Goal: Task Accomplishment & Management: Manage account settings

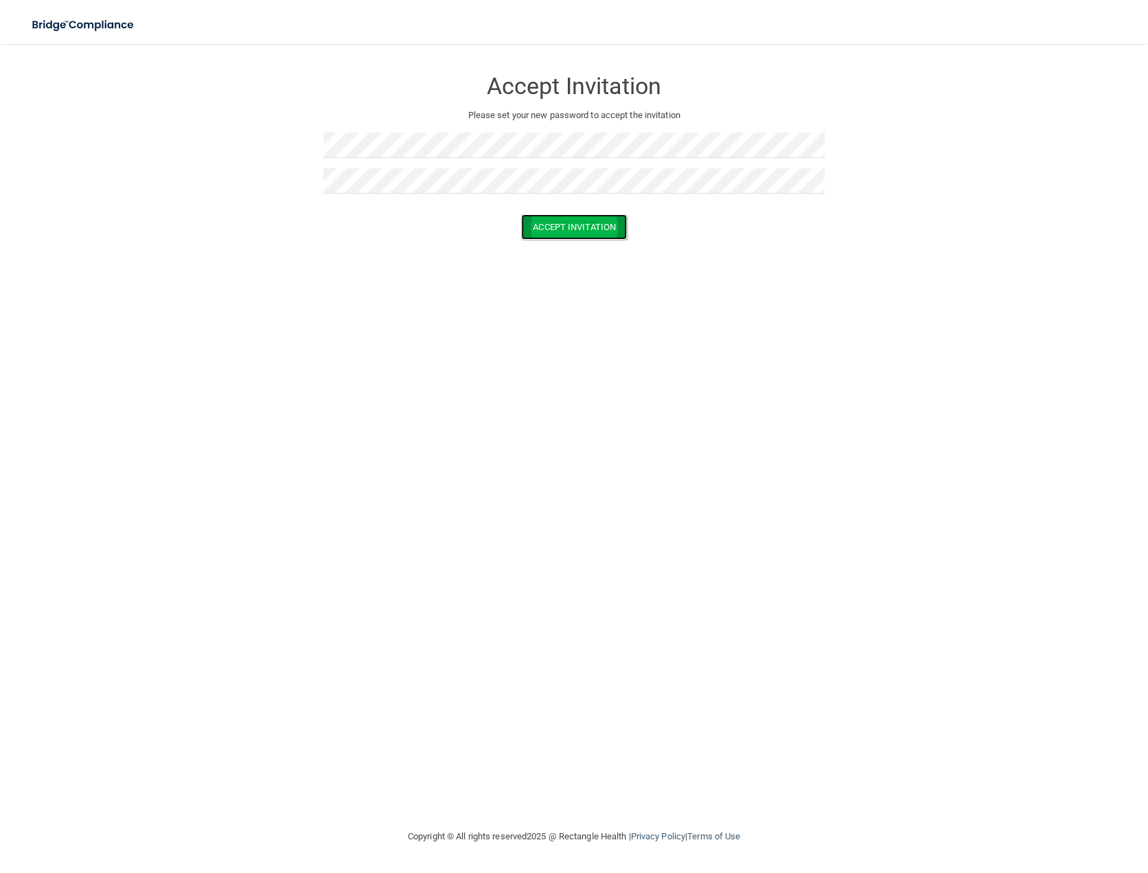
click at [586, 229] on button "Accept Invitation" at bounding box center [574, 226] width 106 height 25
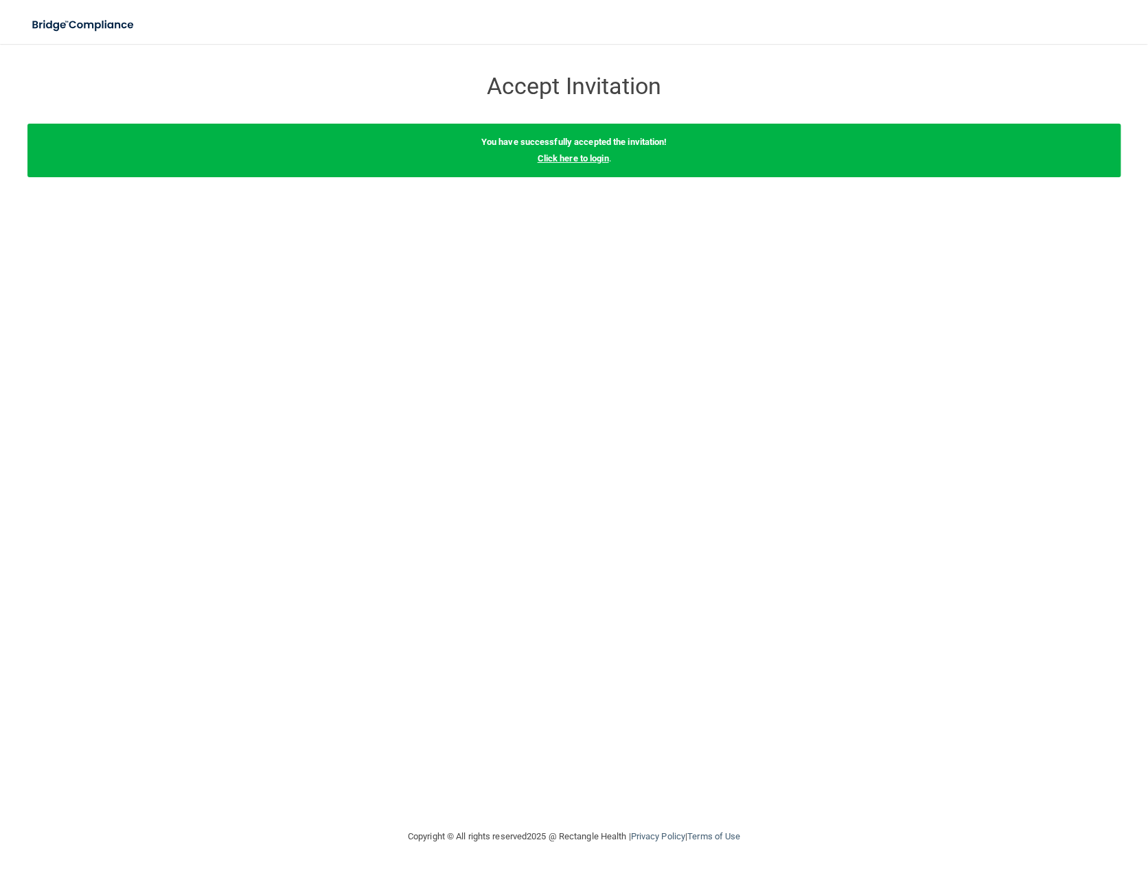
click at [581, 159] on link "Click here to login" at bounding box center [572, 158] width 71 height 10
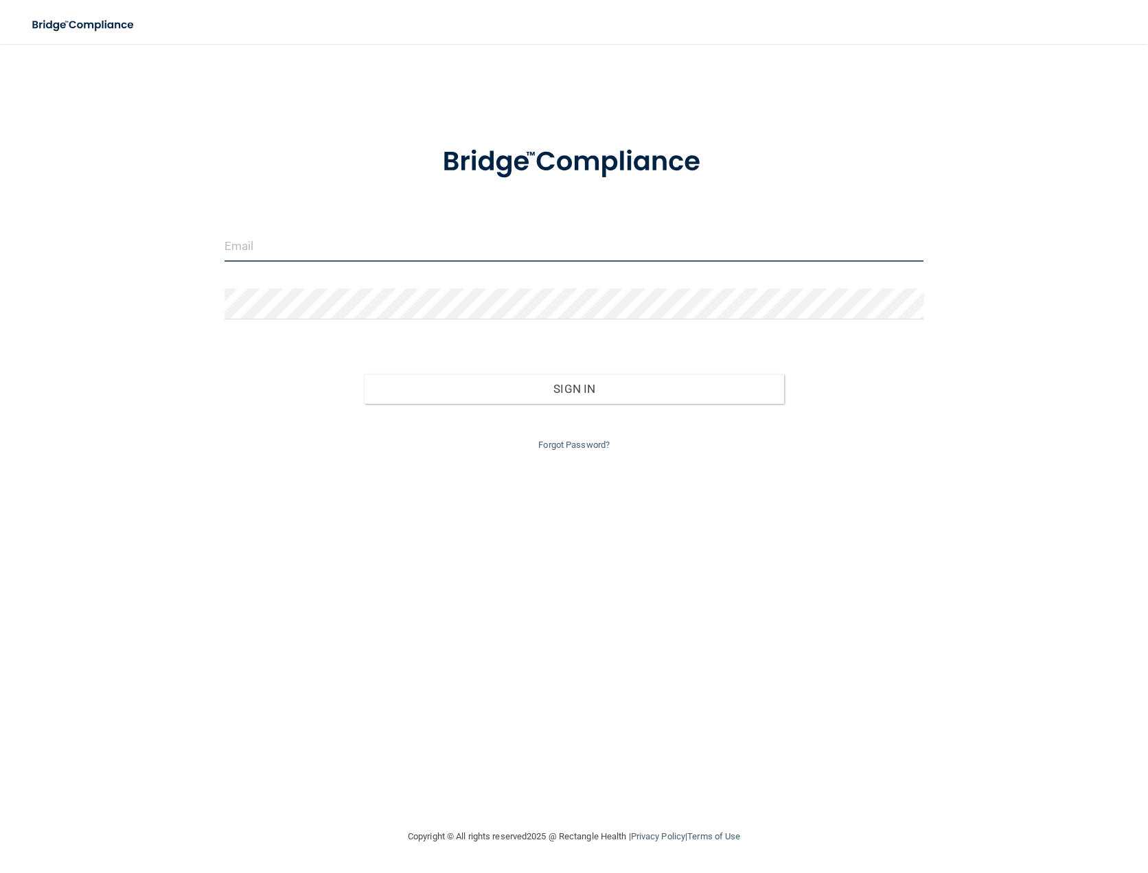
type input "Brittany@CosmoOrtho.com"
click at [277, 241] on input "Brittany@CosmoOrtho.com" at bounding box center [574, 246] width 700 height 31
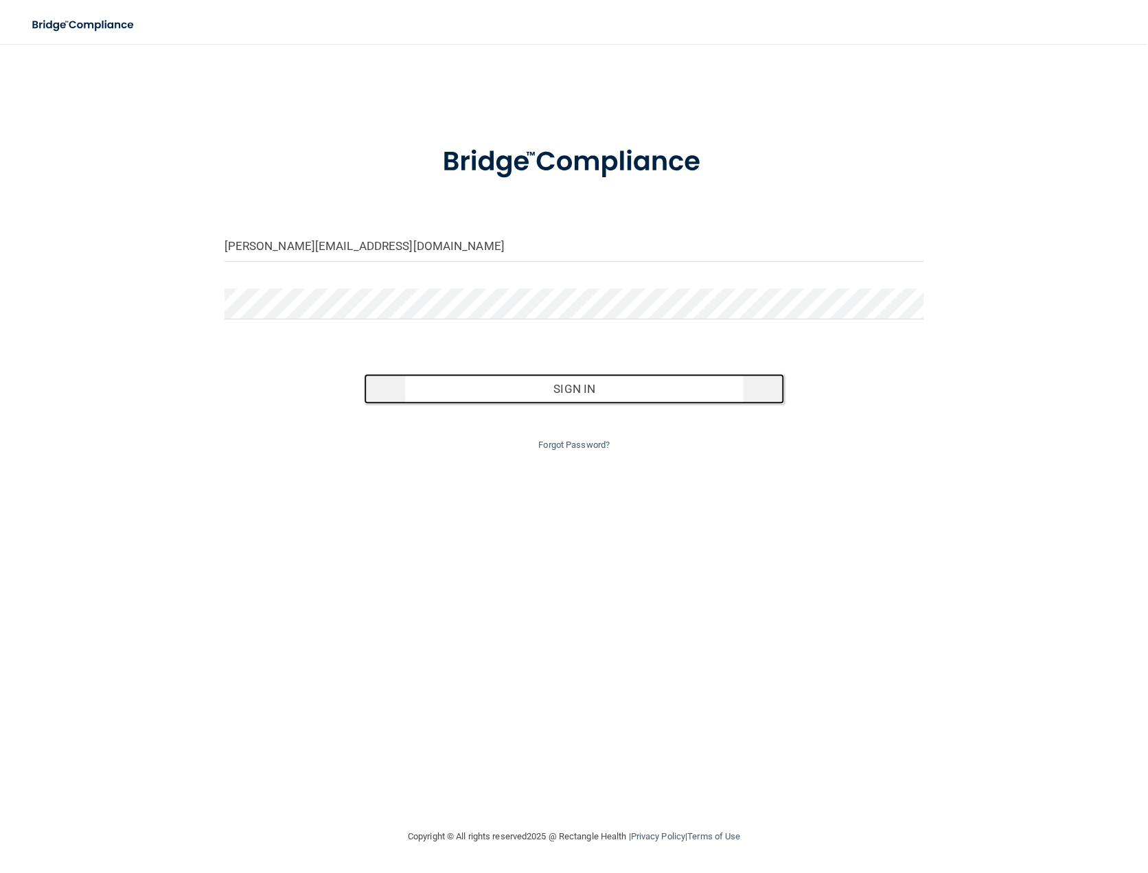
click at [594, 390] on button "Sign In" at bounding box center [573, 388] width 419 height 30
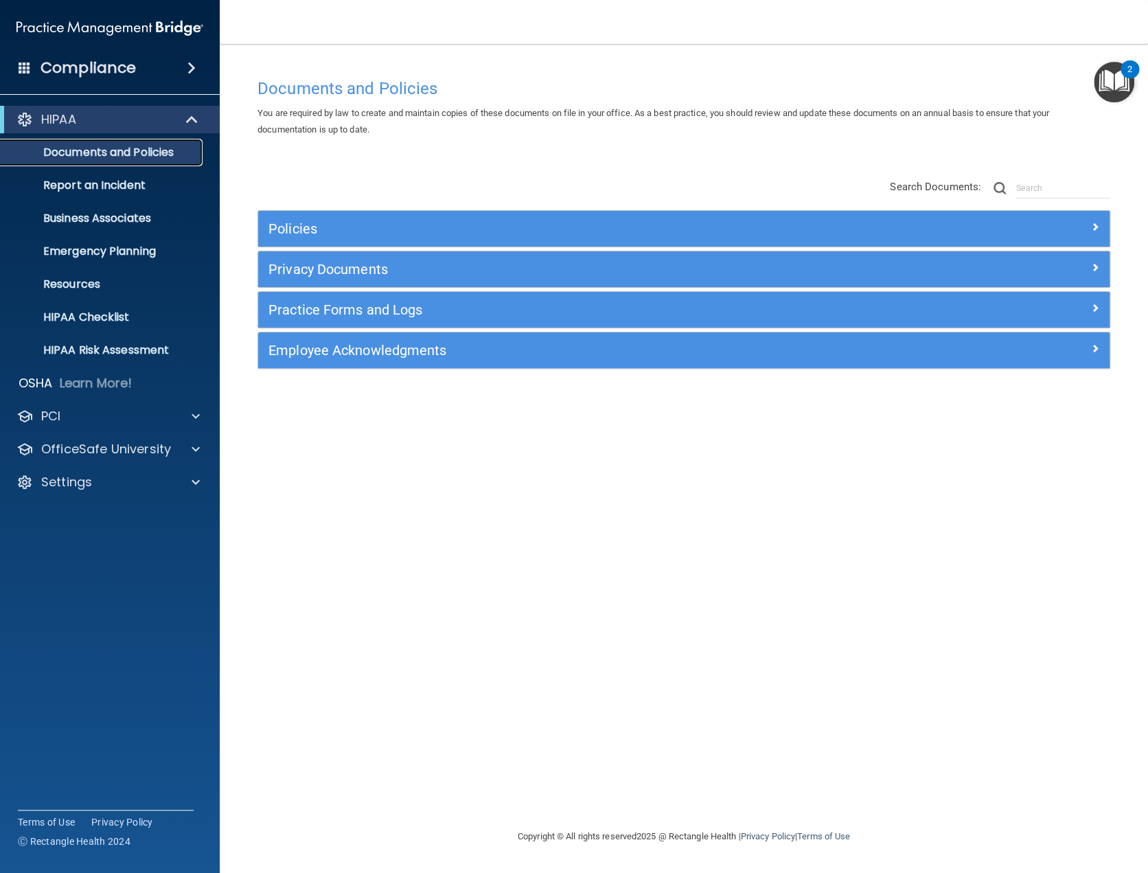
click at [95, 154] on p "Documents and Policies" at bounding box center [102, 153] width 187 height 14
click at [206, 412] on div at bounding box center [193, 416] width 34 height 16
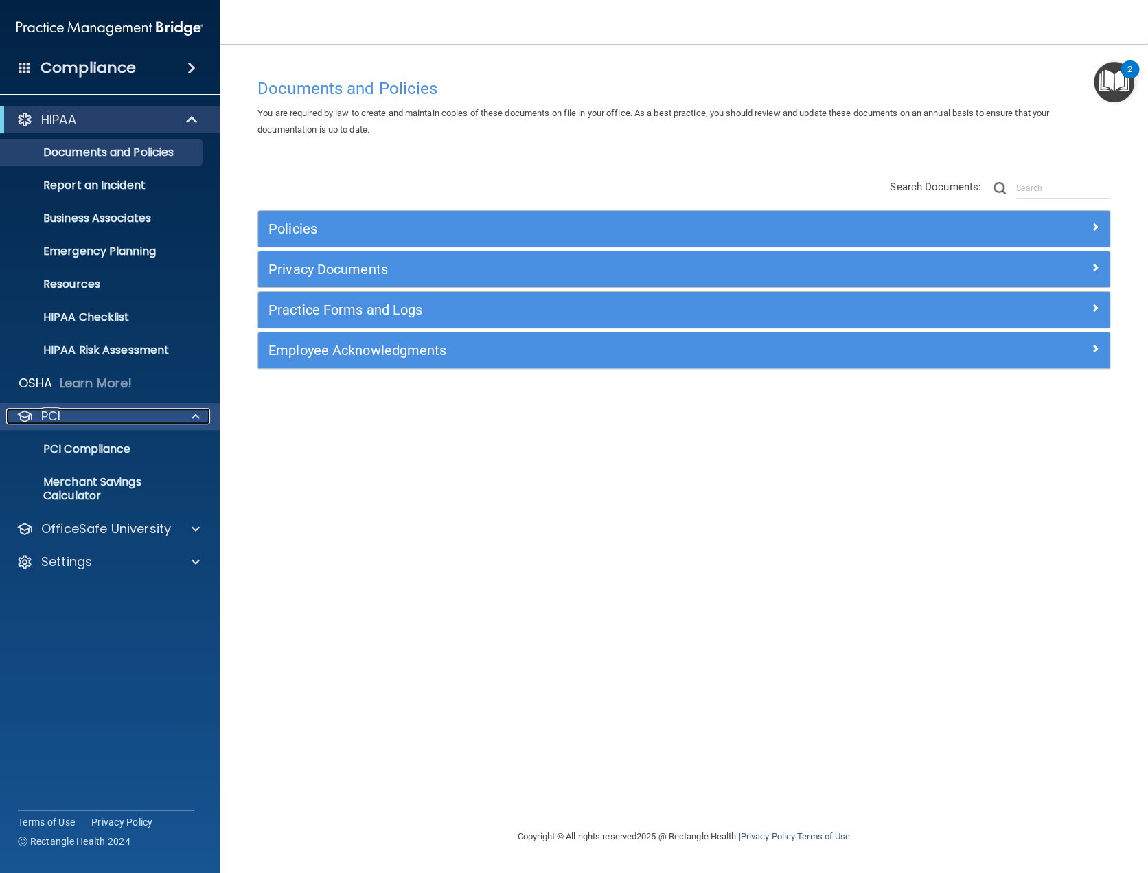
click at [206, 412] on div at bounding box center [193, 416] width 34 height 16
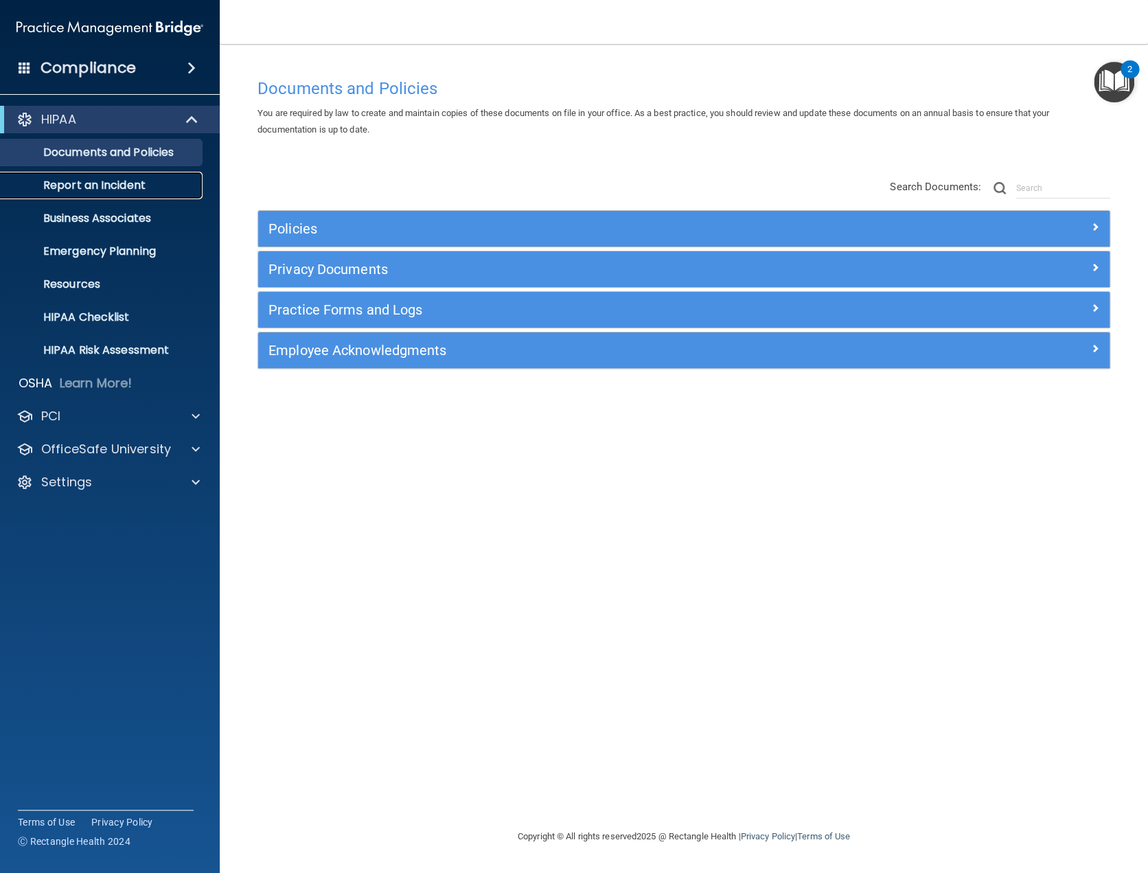
click at [122, 186] on p "Report an Incident" at bounding box center [102, 185] width 187 height 14
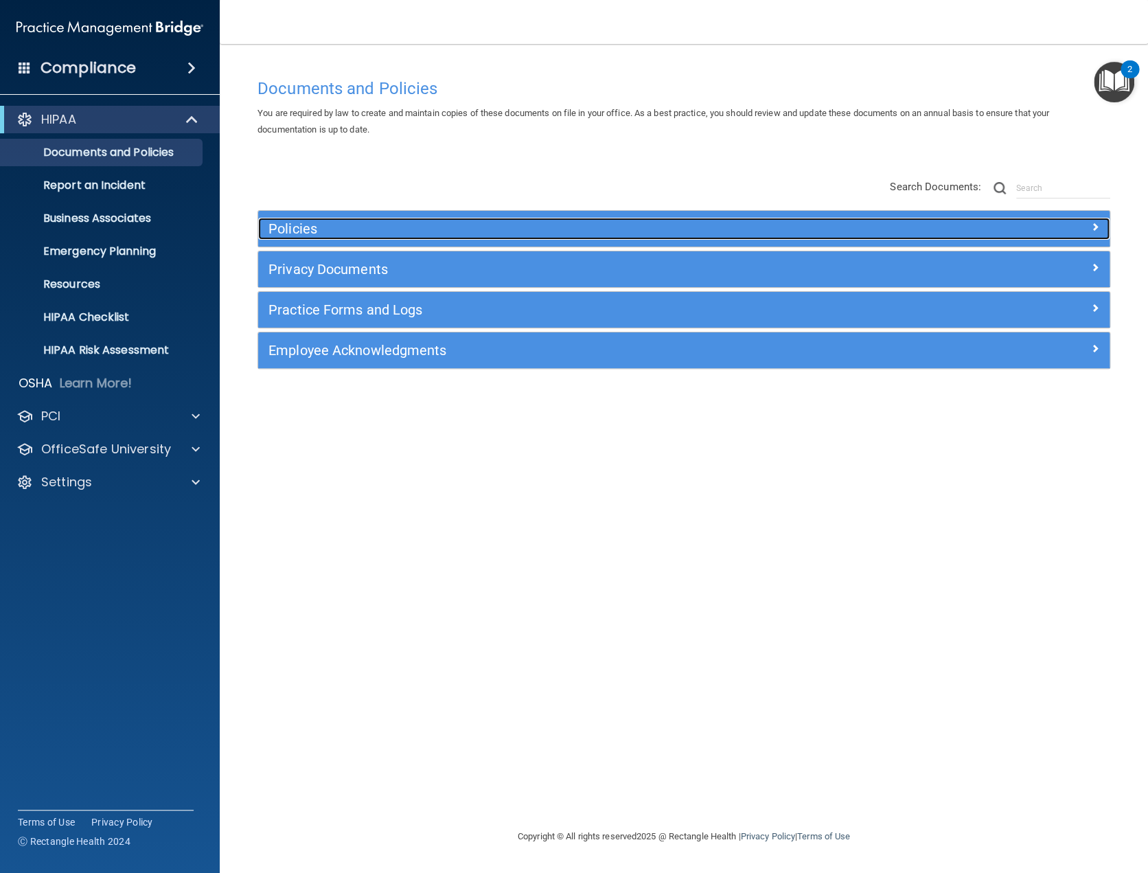
click at [301, 226] on h5 "Policies" at bounding box center [577, 228] width 618 height 15
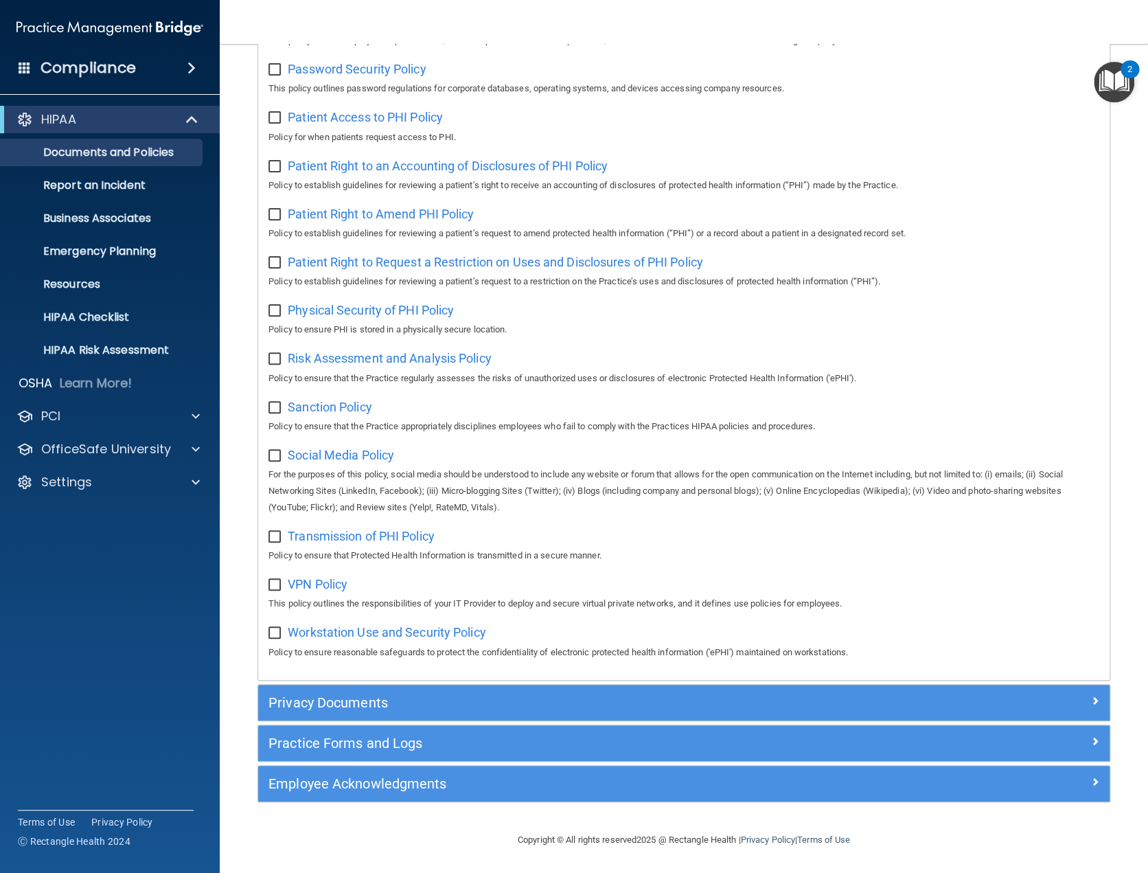
scroll to position [709, 0]
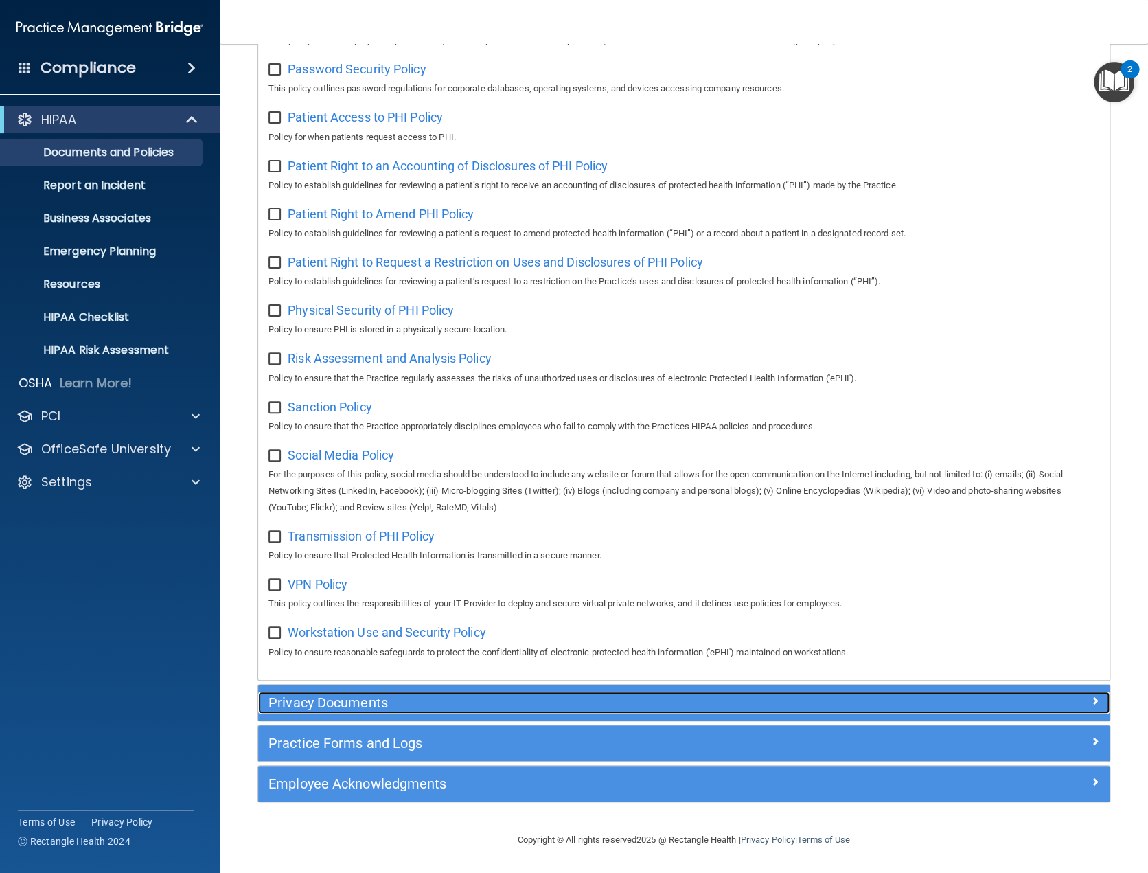
click at [365, 706] on h5 "Privacy Documents" at bounding box center [577, 702] width 618 height 15
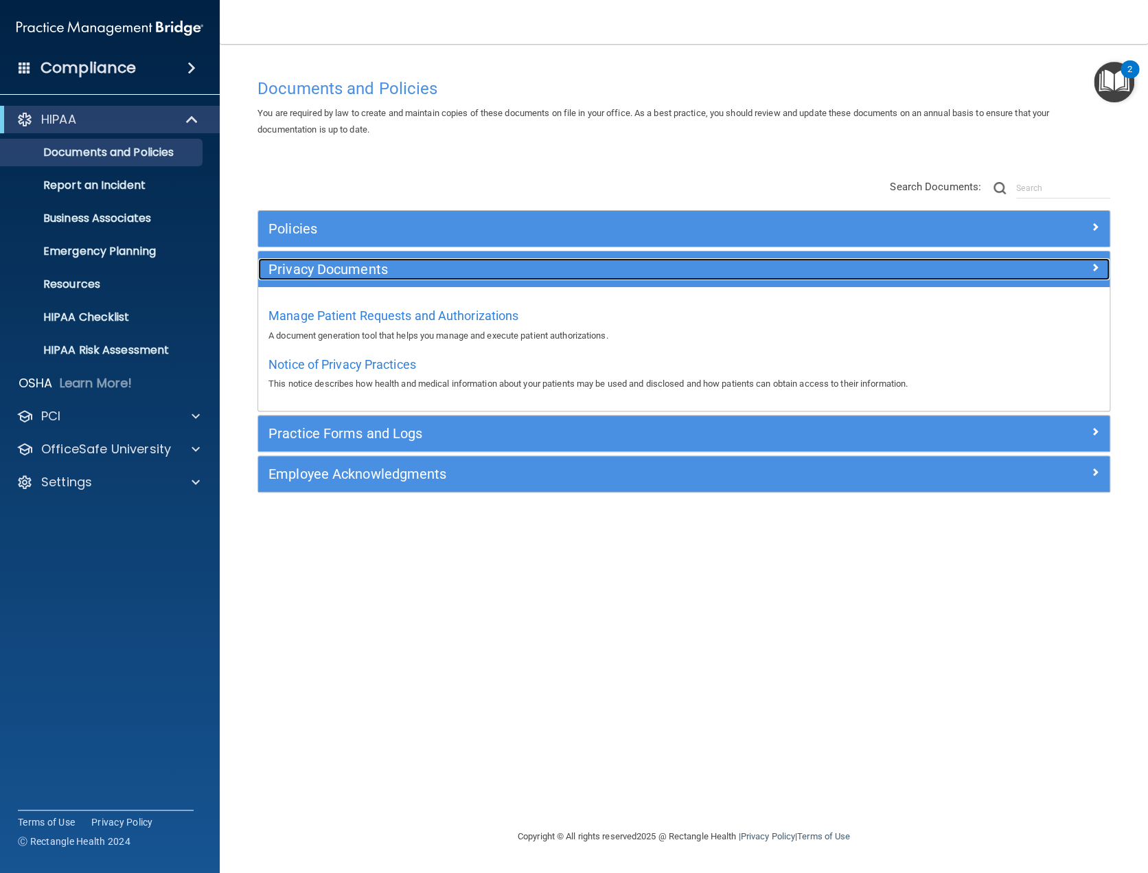
scroll to position [0, 0]
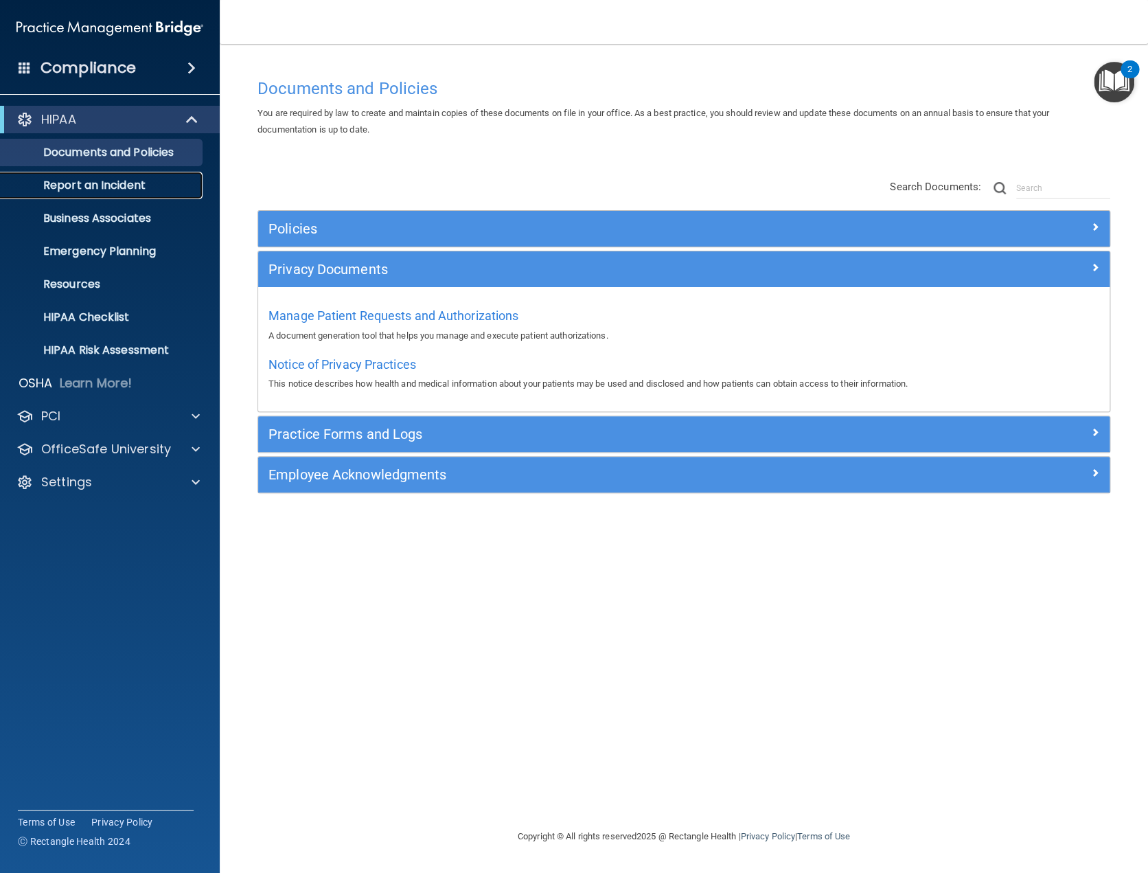
click at [89, 181] on p "Report an Incident" at bounding box center [102, 185] width 187 height 14
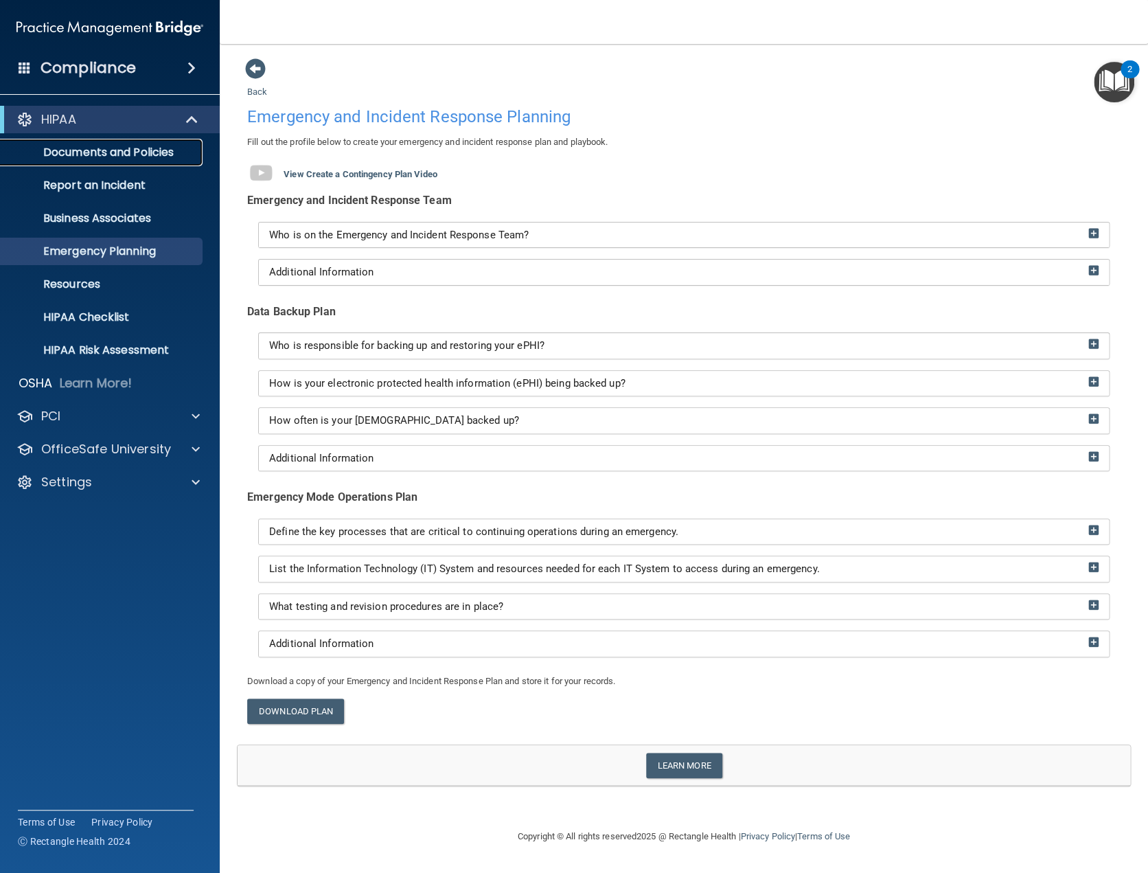
click at [118, 151] on p "Documents and Policies" at bounding box center [102, 153] width 187 height 14
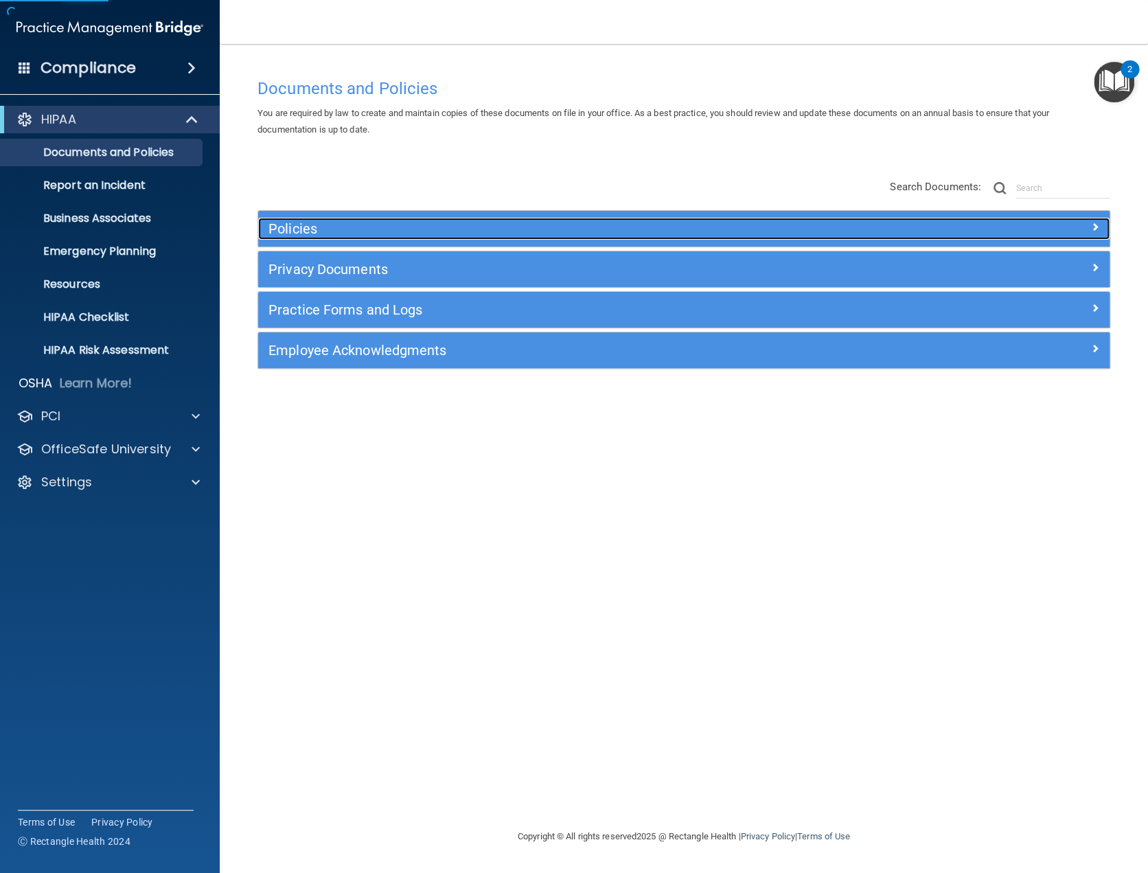
click at [368, 235] on h5 "Policies" at bounding box center [577, 228] width 618 height 15
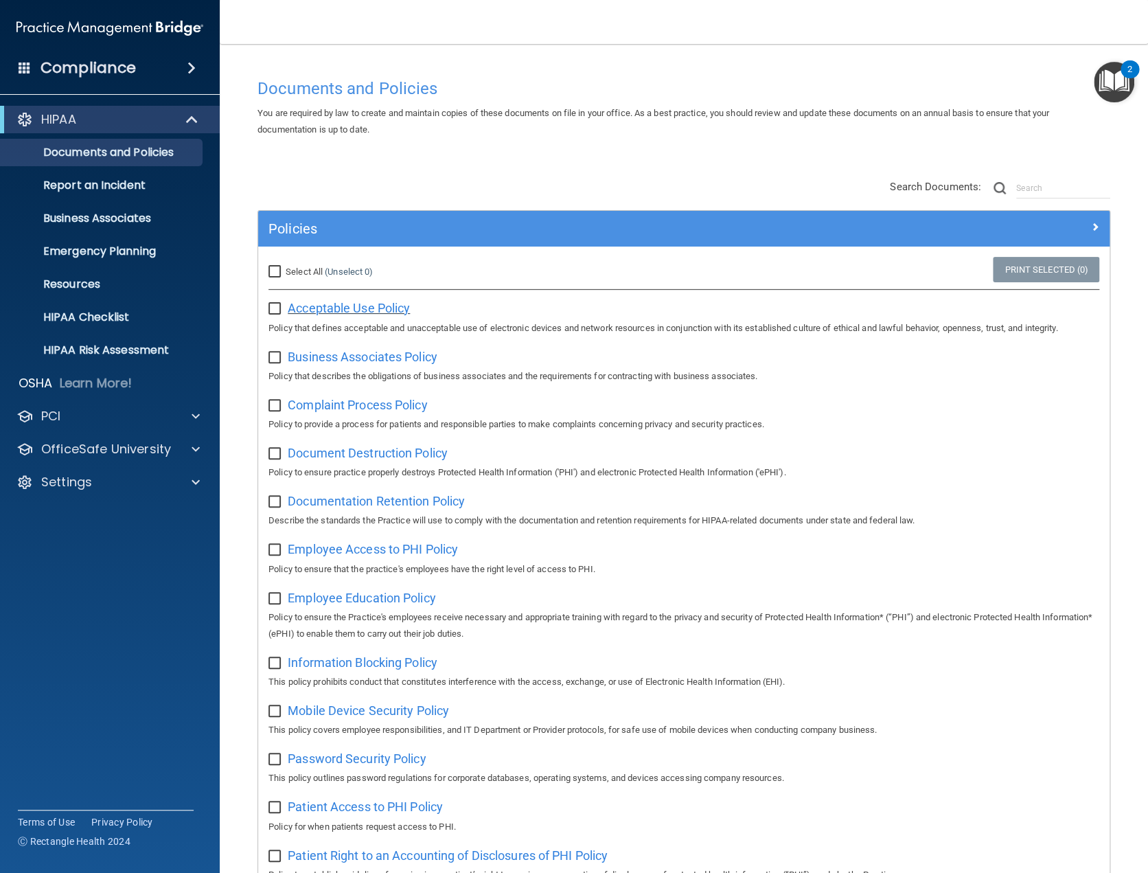
click at [375, 304] on span "Acceptable Use Policy" at bounding box center [349, 308] width 122 height 14
click at [357, 312] on span "Acceptable Use Policy" at bounding box center [349, 308] width 122 height 14
click at [373, 361] on span "Business Associates Policy" at bounding box center [363, 356] width 150 height 14
click at [371, 410] on span "Complaint Process Policy" at bounding box center [357, 405] width 139 height 14
click at [373, 457] on span "Document Destruction Policy" at bounding box center [368, 453] width 160 height 14
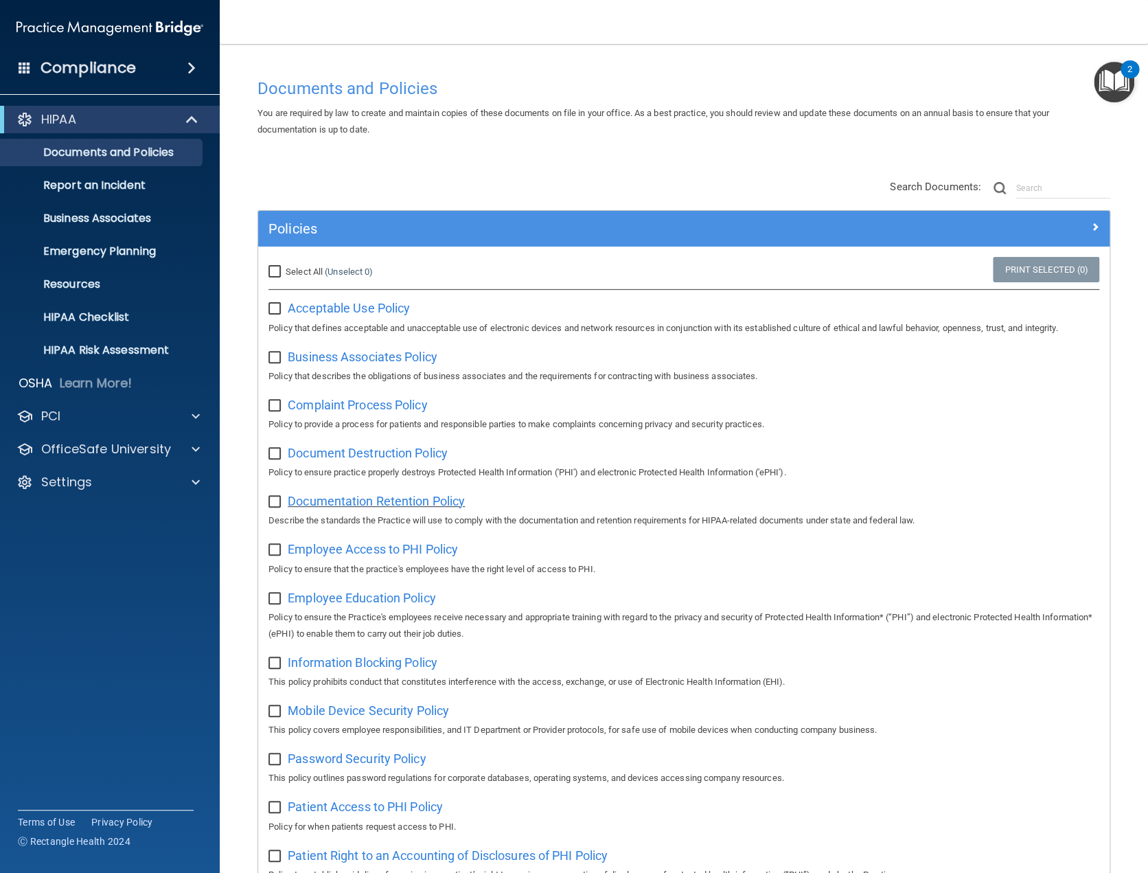
click at [369, 508] on span "Documentation Retention Policy" at bounding box center [376, 501] width 177 height 14
click at [379, 556] on span "Employee Access to PHI Policy" at bounding box center [373, 549] width 170 height 14
click at [392, 603] on span "Employee Education Policy" at bounding box center [362, 597] width 148 height 14
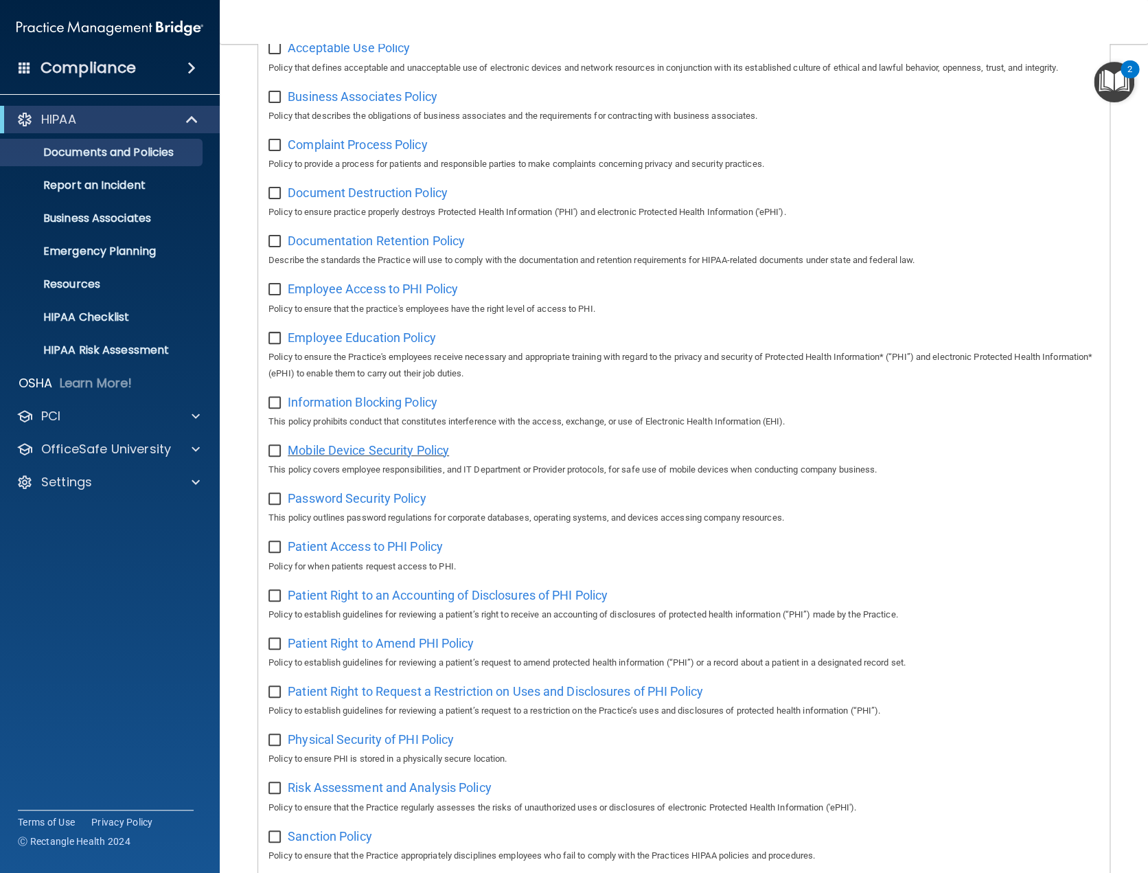
scroll to position [366, 0]
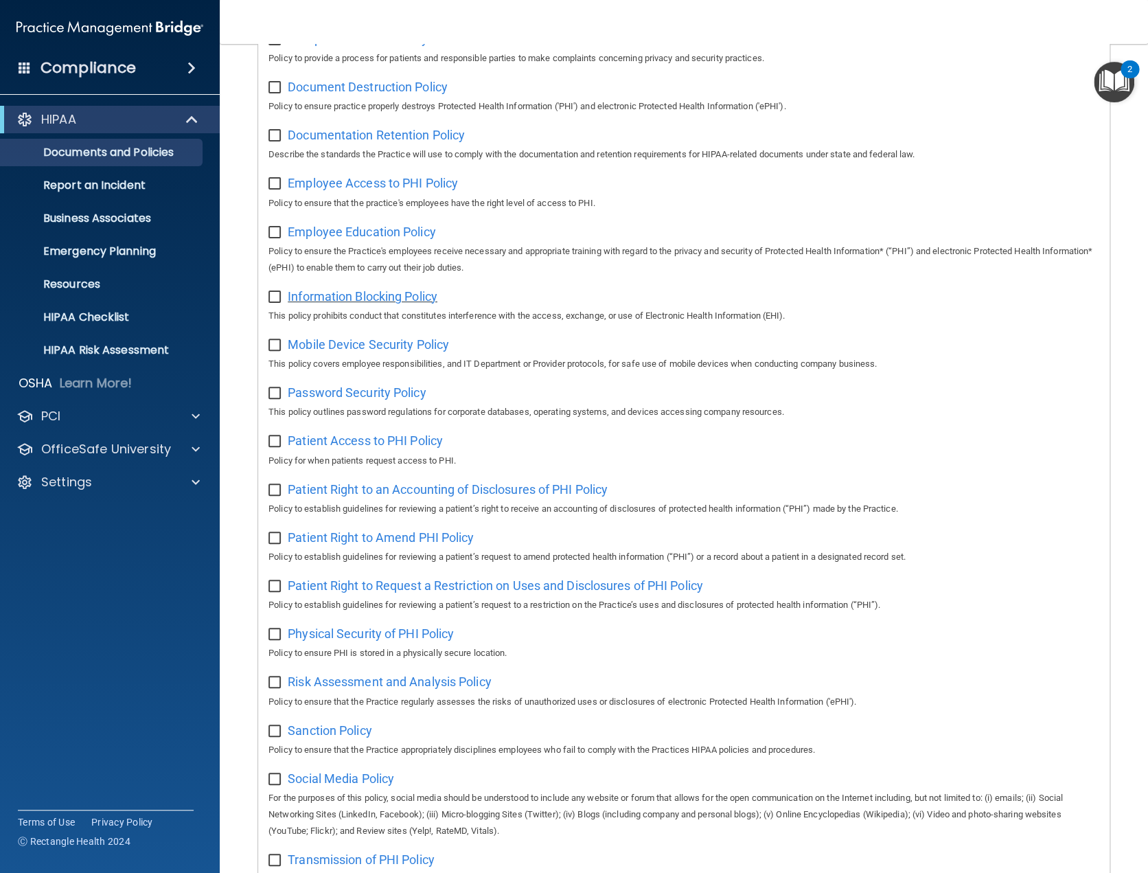
click at [384, 303] on span "Information Blocking Policy" at bounding box center [363, 296] width 150 height 14
click at [380, 352] on span "Mobile Device Security Policy" at bounding box center [368, 344] width 161 height 14
click at [362, 400] on span "Password Security Policy" at bounding box center [357, 392] width 138 height 14
click at [378, 448] on span "Patient Access to PHI Policy" at bounding box center [365, 440] width 155 height 14
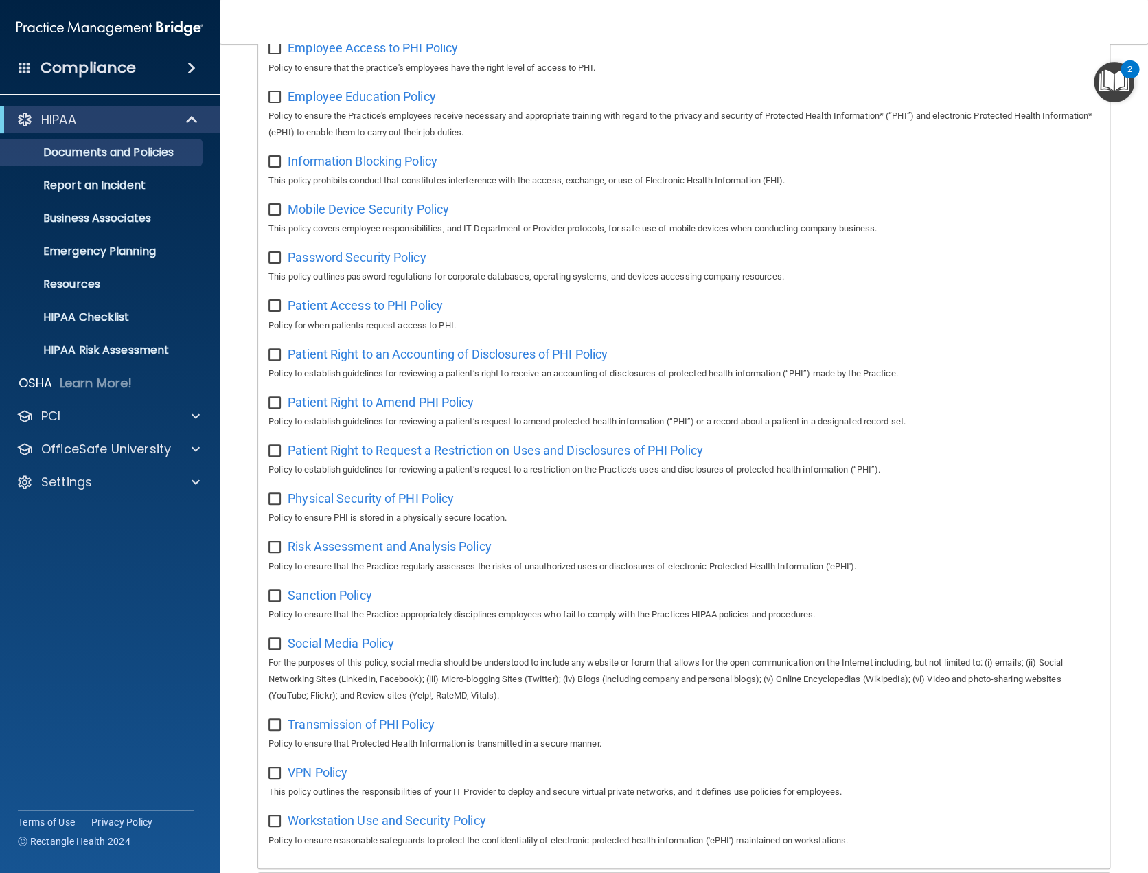
scroll to position [549, 0]
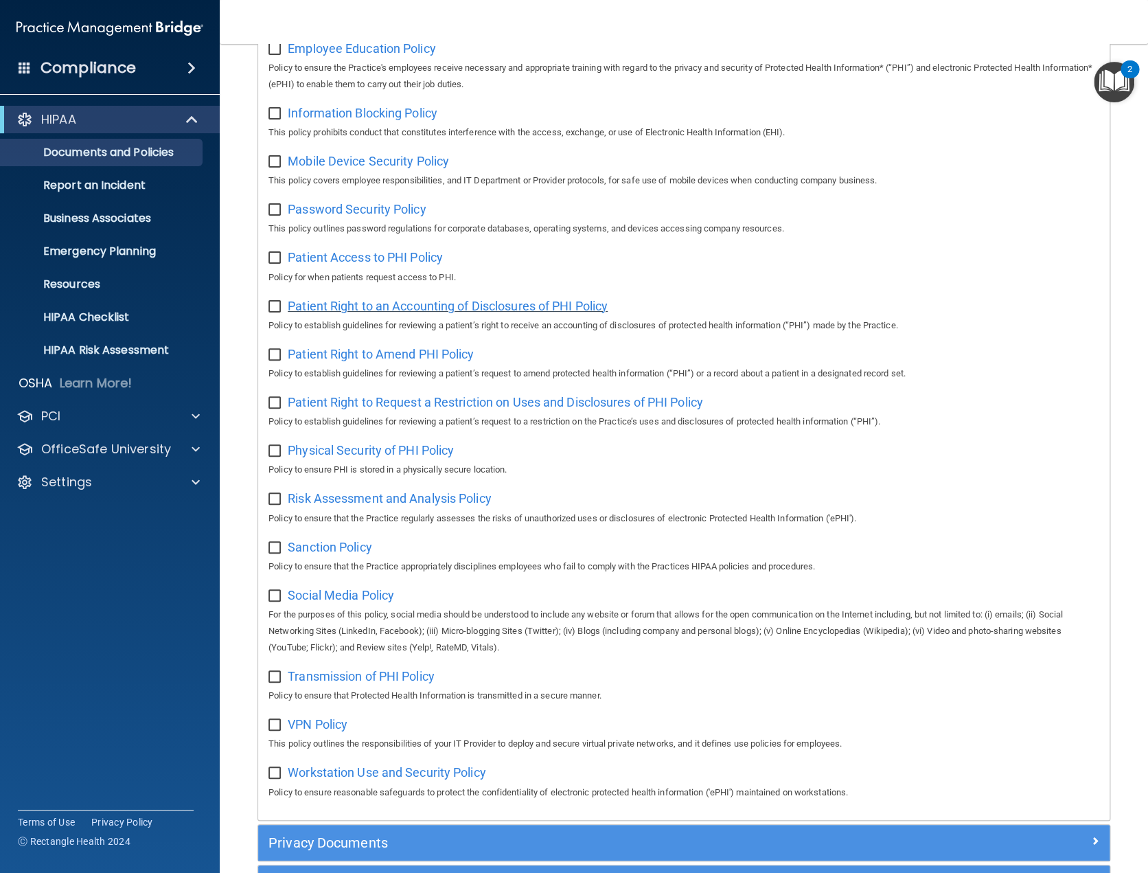
click at [408, 313] on span "Patient Right to an Accounting of Disclosures of PHI Policy" at bounding box center [448, 306] width 320 height 14
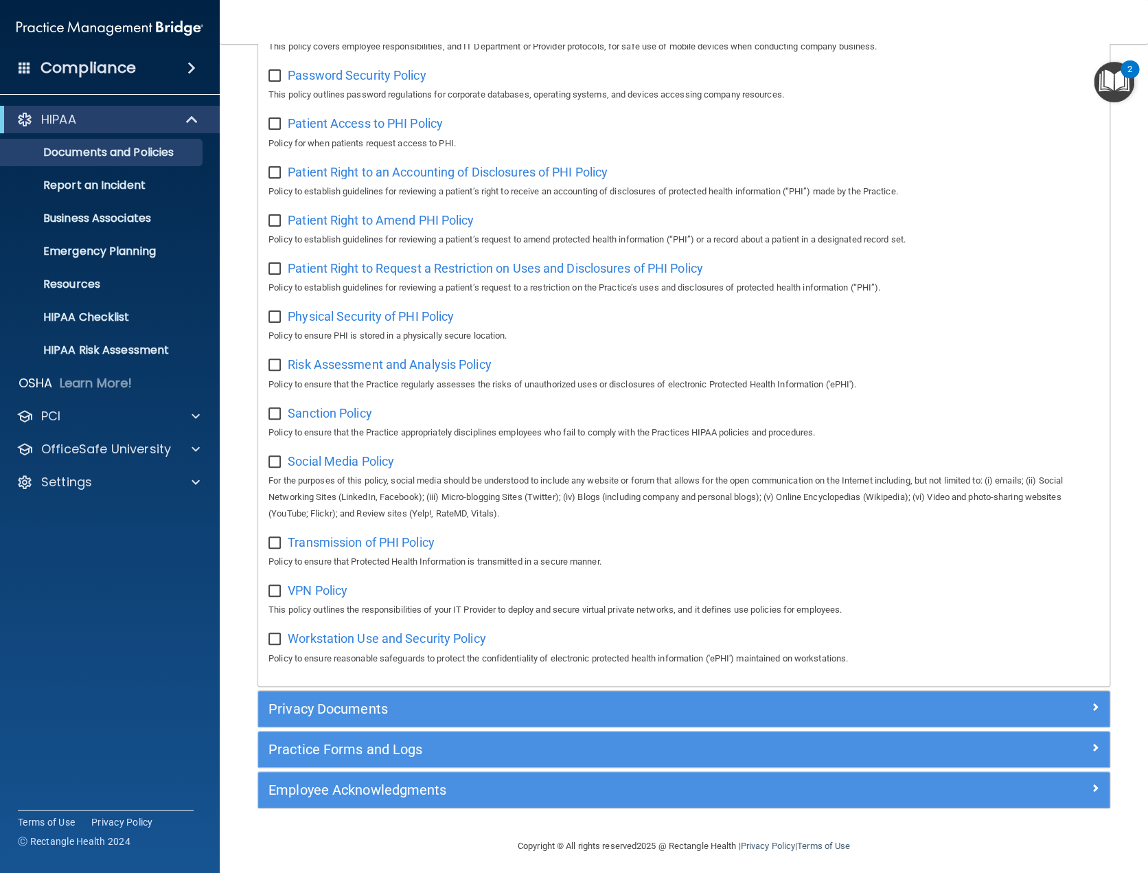
scroll to position [709, 0]
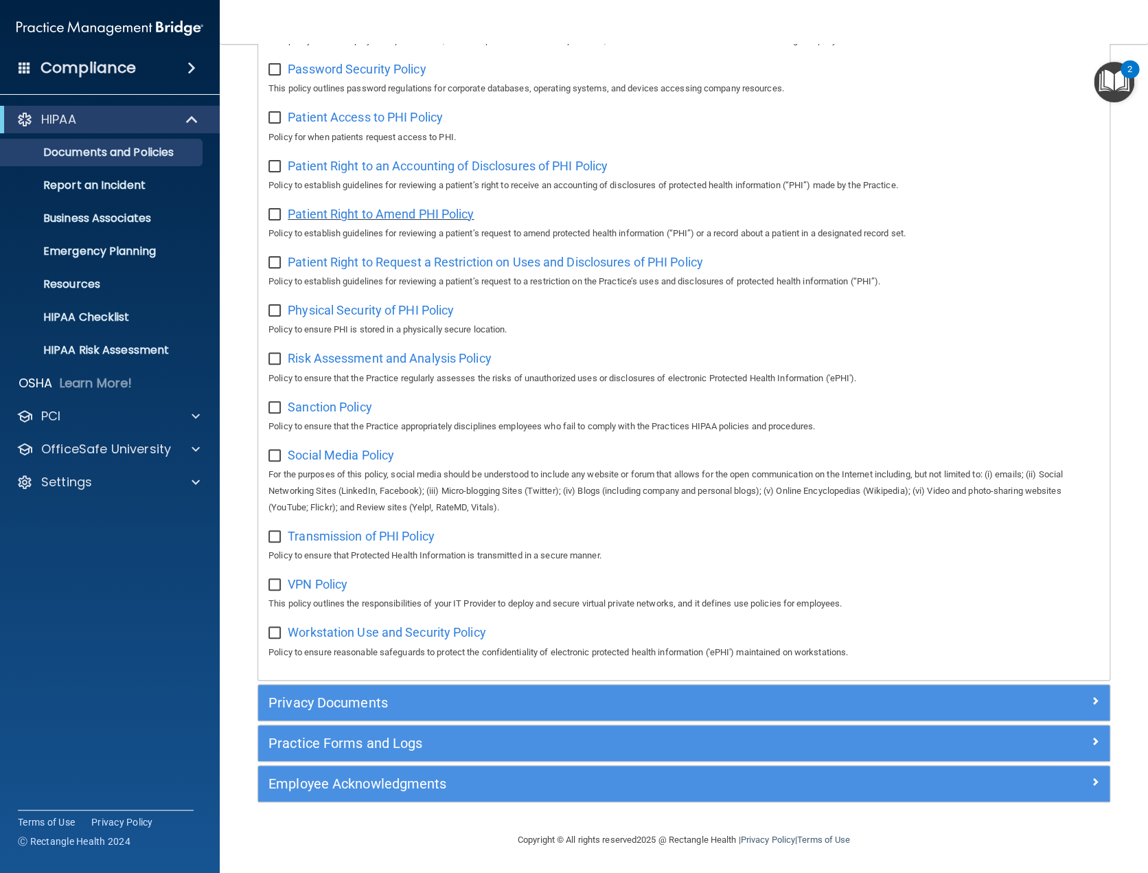
click at [400, 207] on span "Patient Right to Amend PHI Policy" at bounding box center [381, 214] width 186 height 14
click at [383, 257] on span "Patient Right to Request a Restriction on Uses and Disclosures of PHI Policy" at bounding box center [495, 262] width 415 height 14
click at [385, 305] on span "Physical Security of PHI Policy" at bounding box center [371, 310] width 166 height 14
click at [391, 353] on span "Risk Assessment and Analysis Policy" at bounding box center [390, 358] width 204 height 14
click at [335, 402] on span "Sanction Policy" at bounding box center [330, 407] width 84 height 14
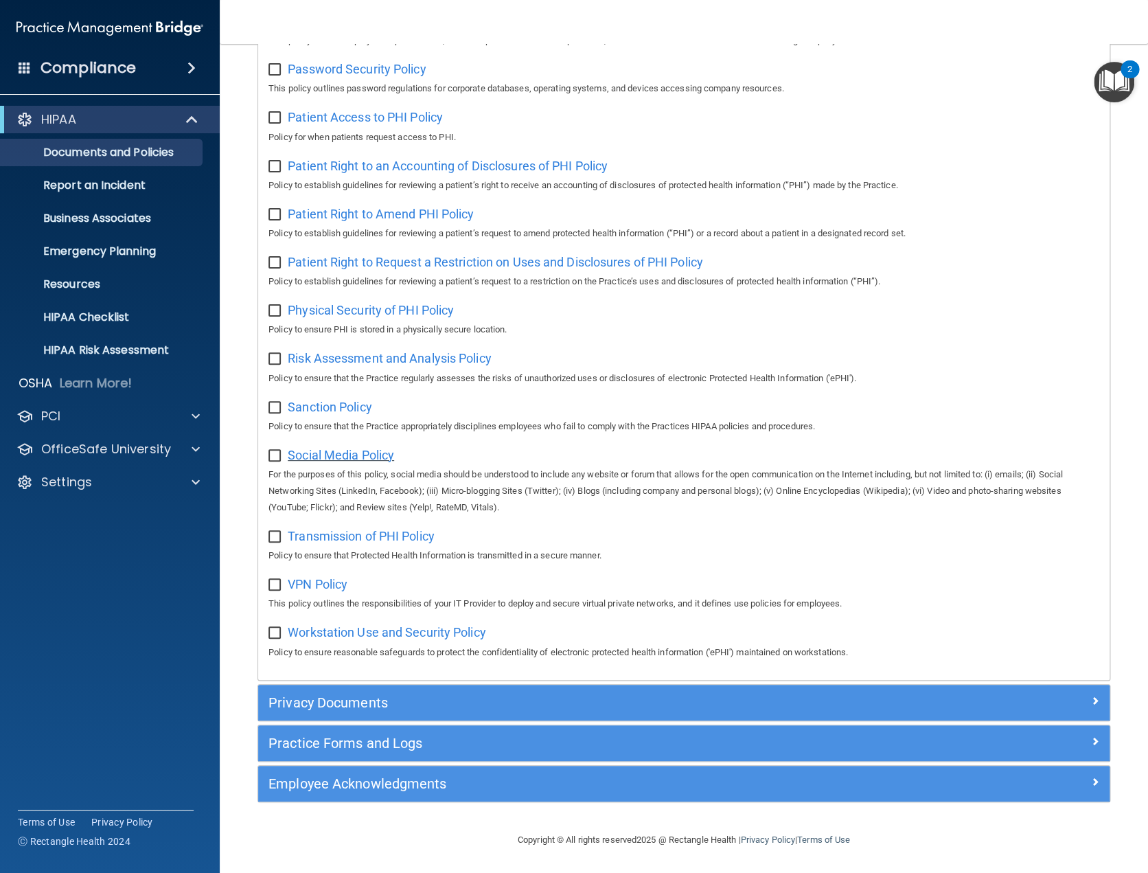
click at [362, 452] on span "Social Media Policy" at bounding box center [341, 455] width 106 height 14
click at [327, 532] on span "Transmission of PHI Policy" at bounding box center [361, 536] width 147 height 14
click at [319, 581] on span "VPN Policy" at bounding box center [318, 584] width 60 height 14
click at [364, 633] on span "Workstation Use and Security Policy" at bounding box center [387, 632] width 198 height 14
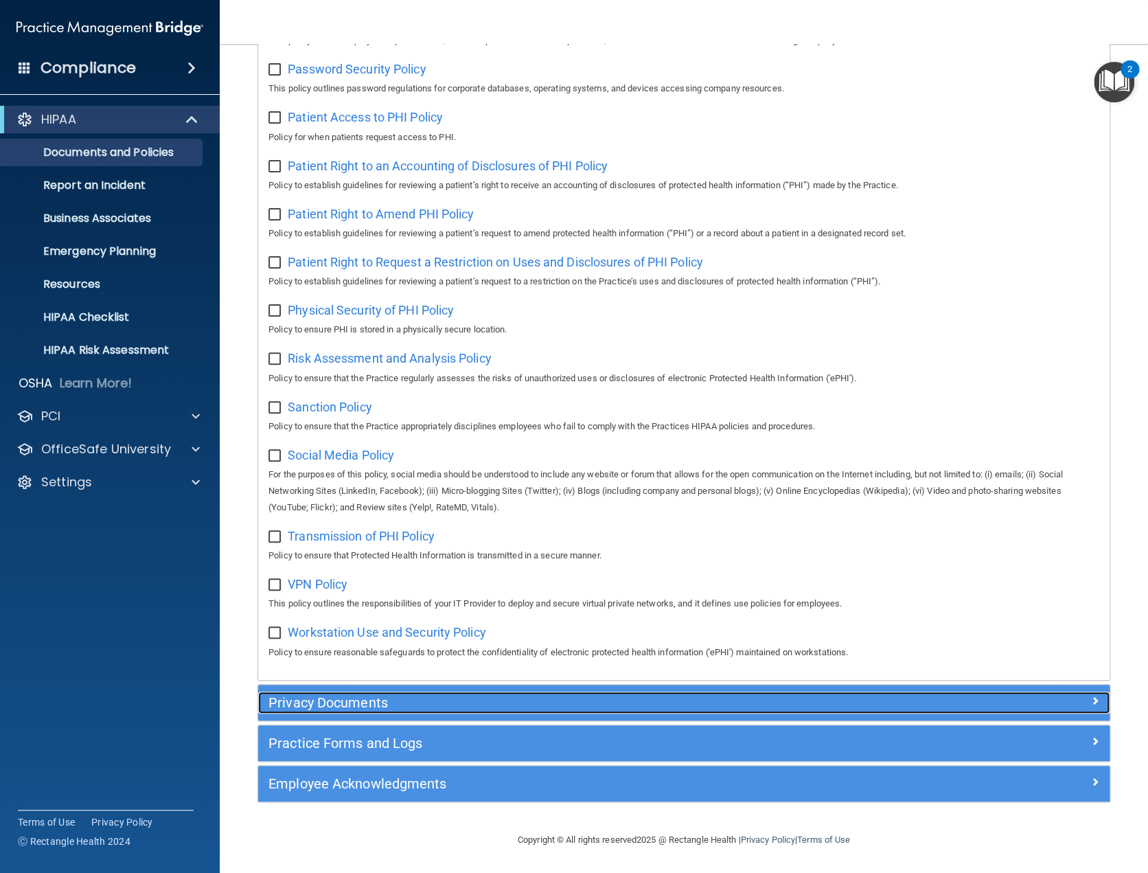
click at [649, 700] on h5 "Privacy Documents" at bounding box center [577, 702] width 618 height 15
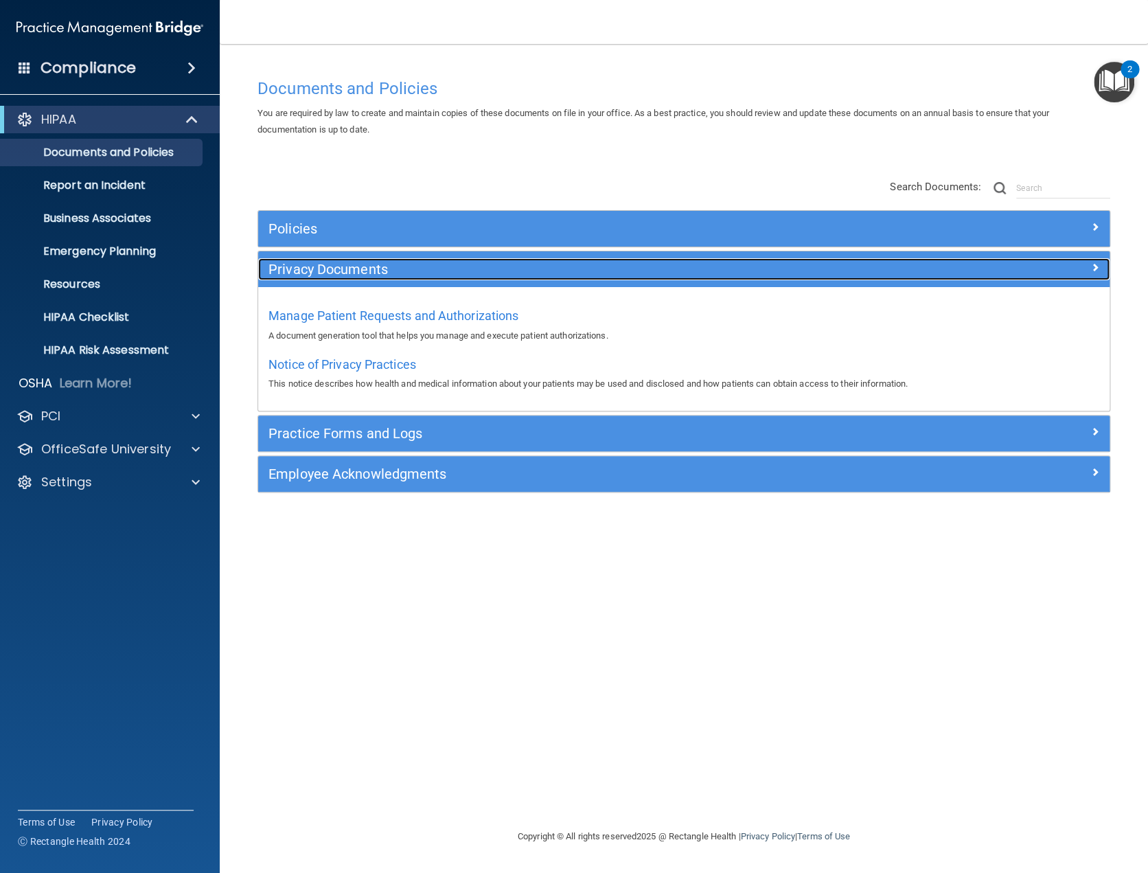
scroll to position [0, 0]
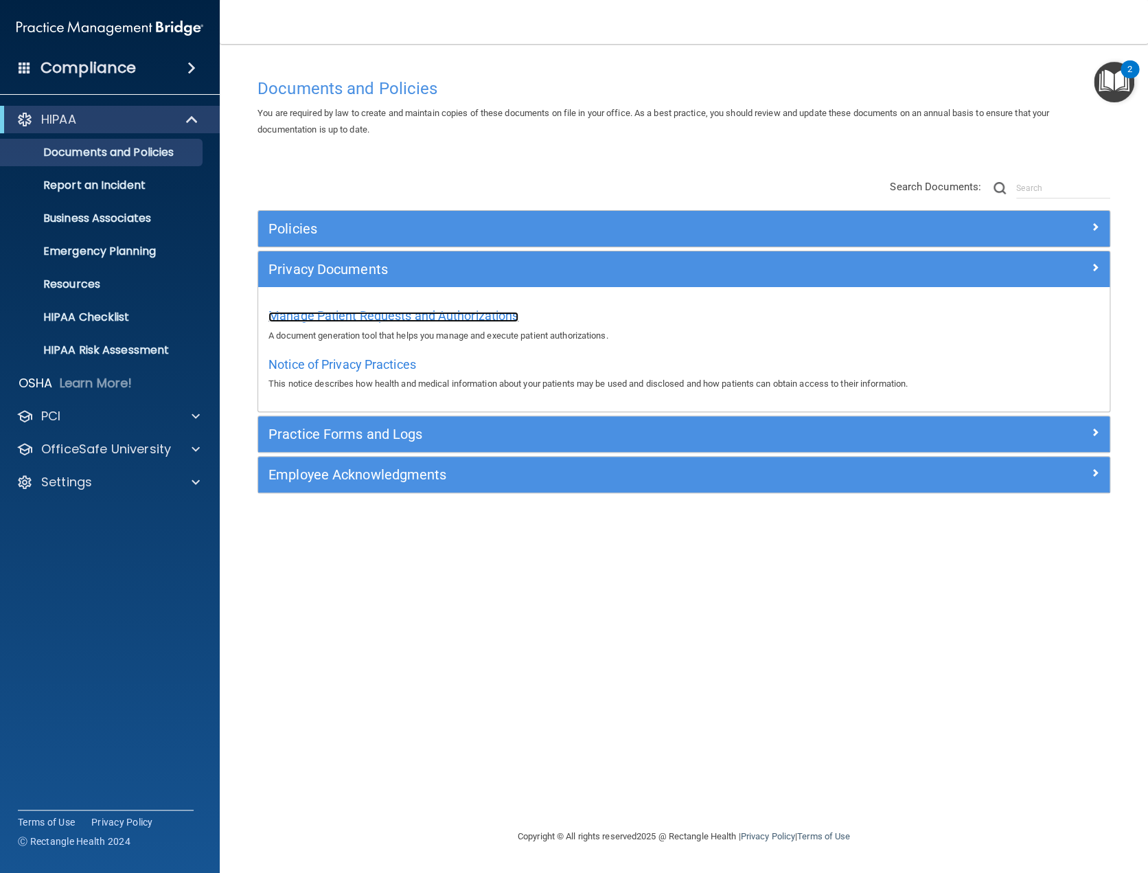
click at [482, 314] on span "Manage Patient Requests and Authorizations" at bounding box center [393, 315] width 250 height 14
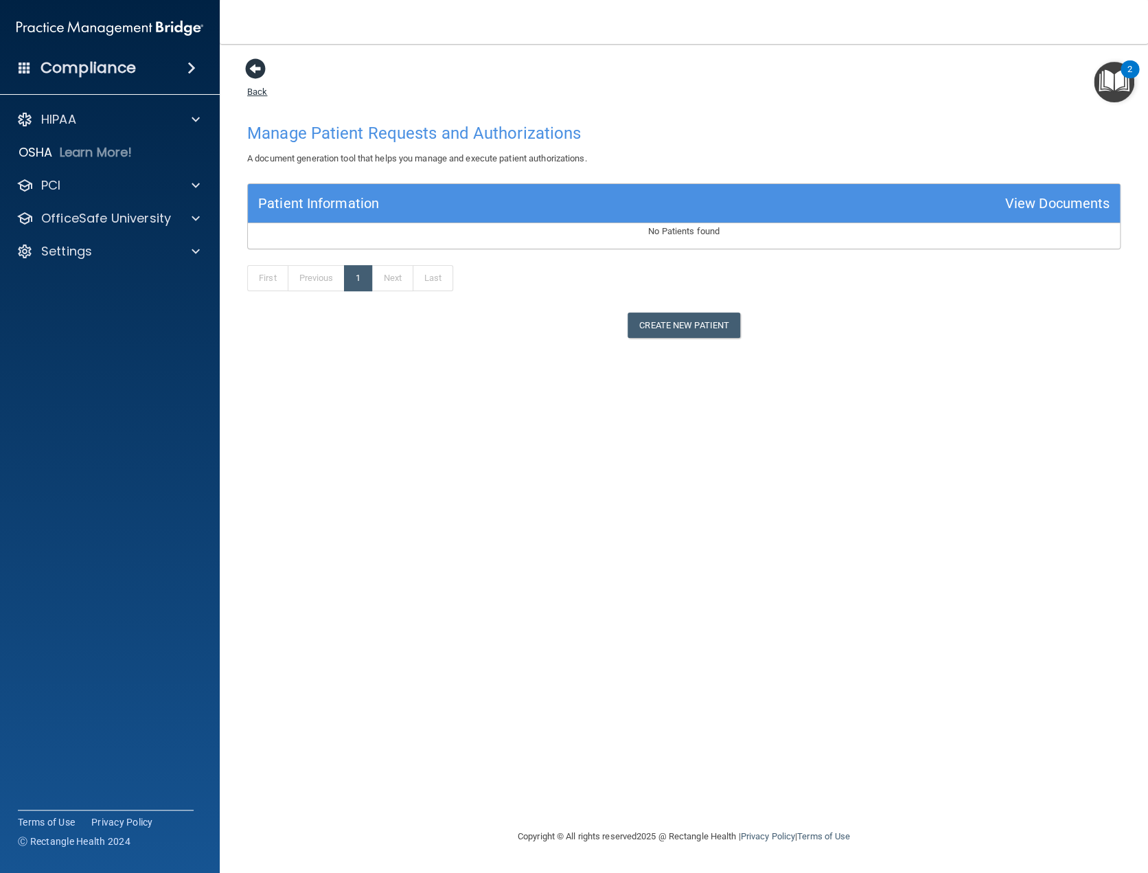
click at [260, 76] on span at bounding box center [255, 68] width 21 height 21
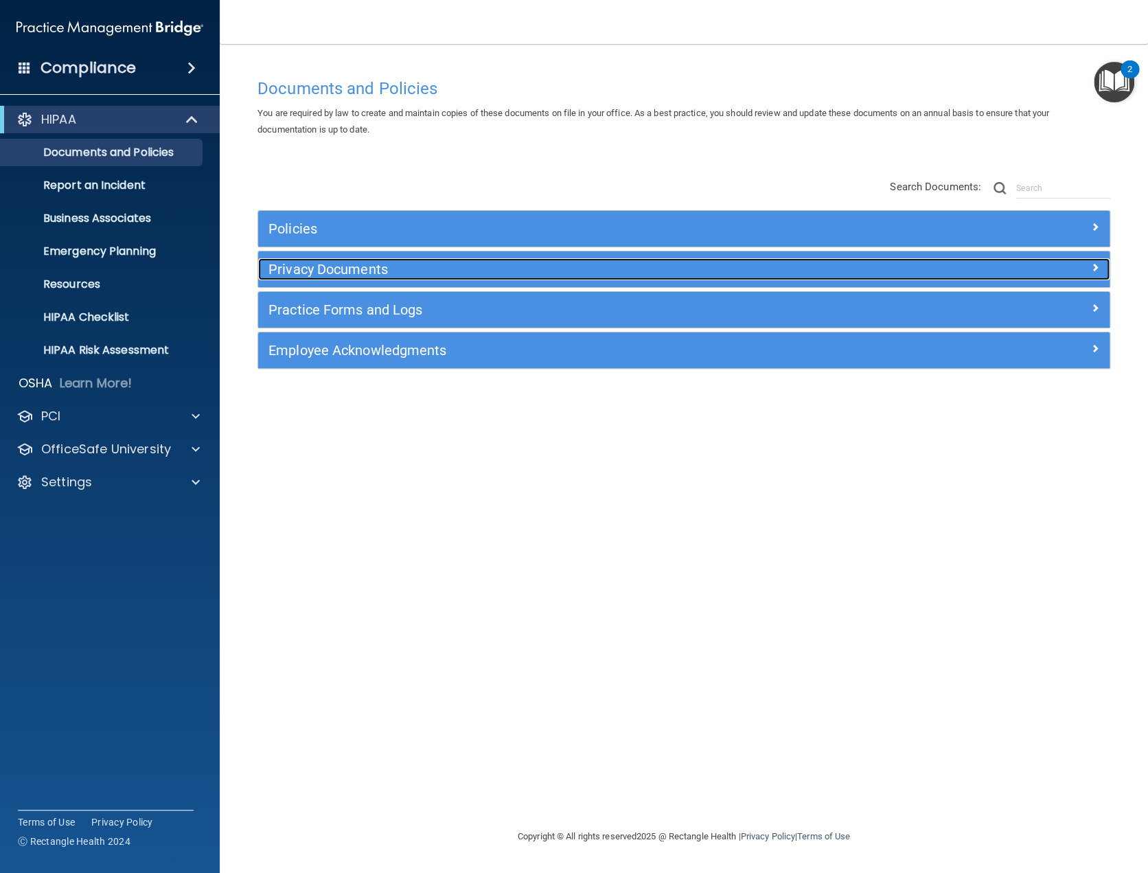
click at [448, 274] on h5 "Privacy Documents" at bounding box center [577, 269] width 618 height 15
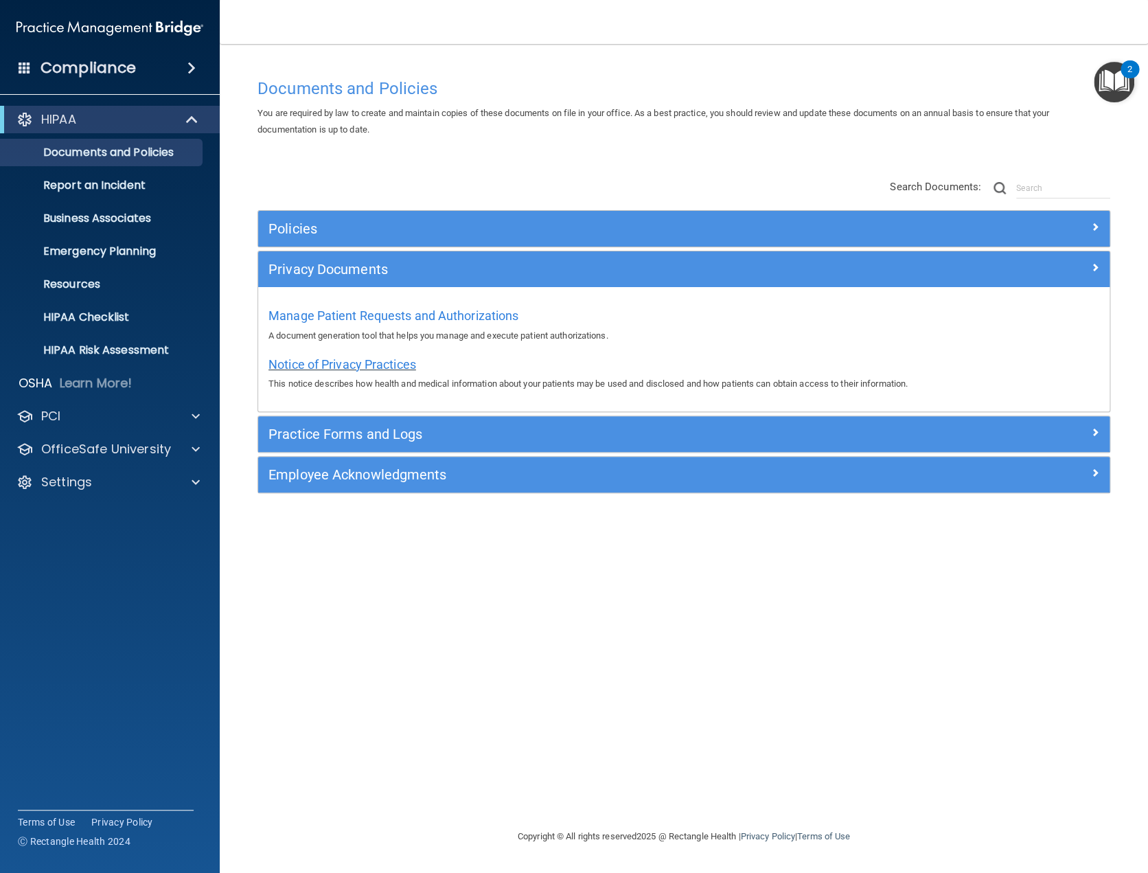
click at [389, 368] on span "Notice of Privacy Practices" at bounding box center [342, 364] width 148 height 14
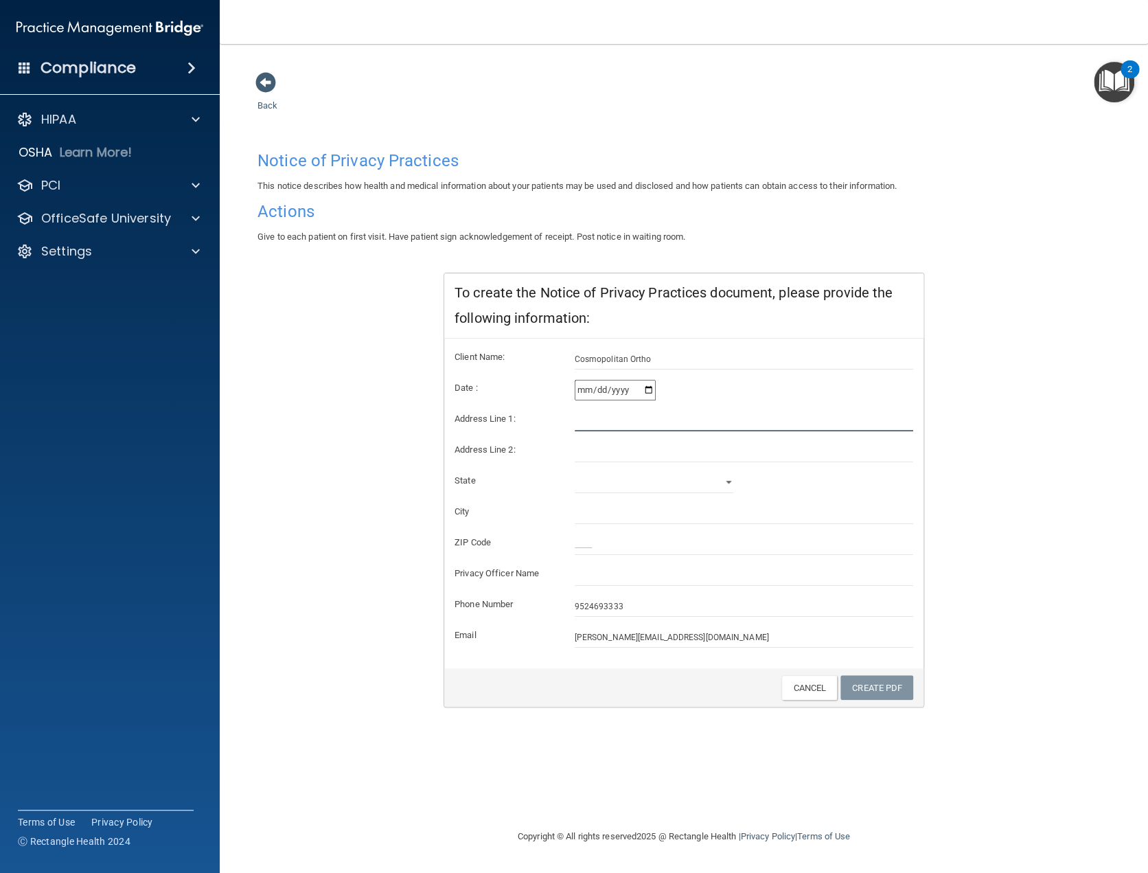
click at [581, 426] on input "text" at bounding box center [744, 421] width 339 height 21
click at [607, 416] on input "17757 j" at bounding box center [744, 421] width 339 height 21
type input "17757 Juniper Path"
select select "23"
type input "Lakeville"
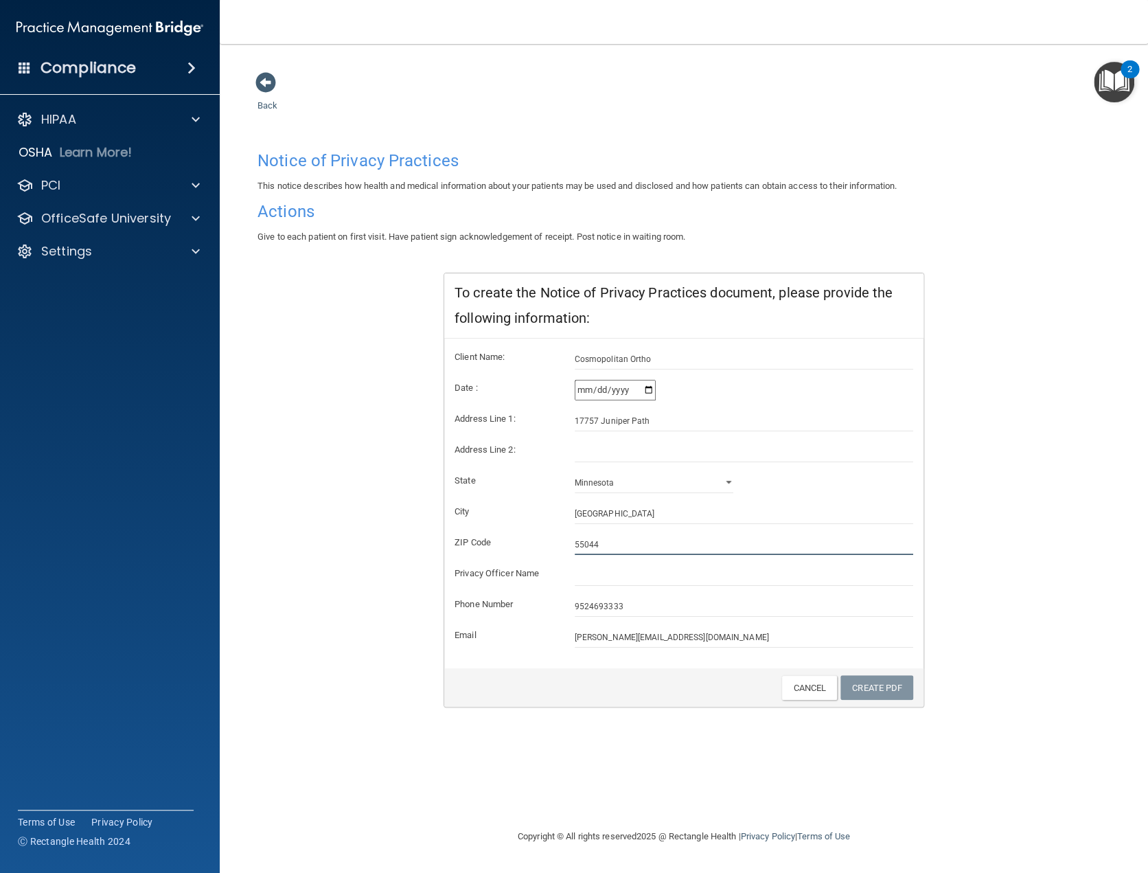
type input "55044"
type input "[PERSON_NAME]"
click at [584, 603] on input "9524693333" at bounding box center [744, 606] width 339 height 21
type input "952-469-3333"
click at [875, 688] on link "Create PDF" at bounding box center [876, 687] width 73 height 25
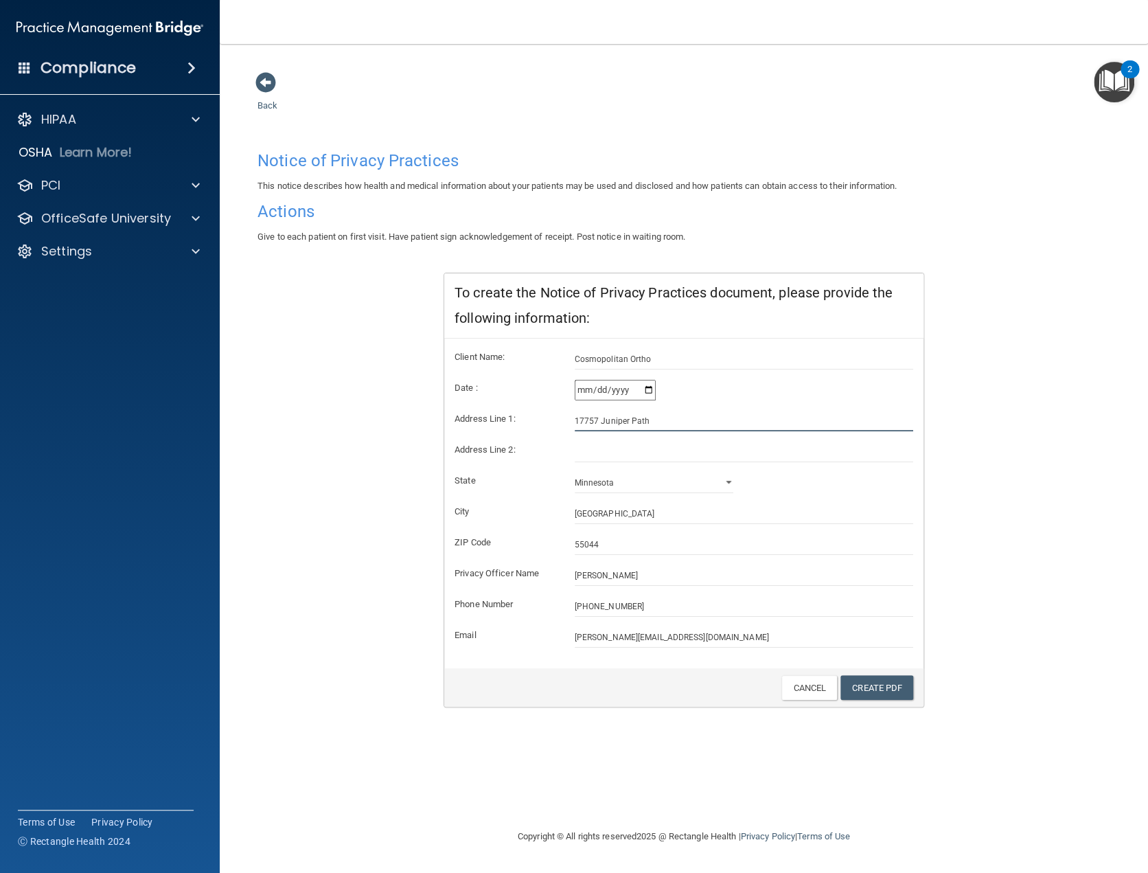
click at [655, 417] on input "17757 Juniper Path" at bounding box center [744, 421] width 339 height 21
type input "1"
type input "16023 Elmhurst Lane, Ste. 101"
click at [590, 444] on input "text" at bounding box center [744, 451] width 339 height 21
click at [649, 354] on input "Cosmopolitan Ortho" at bounding box center [744, 359] width 339 height 21
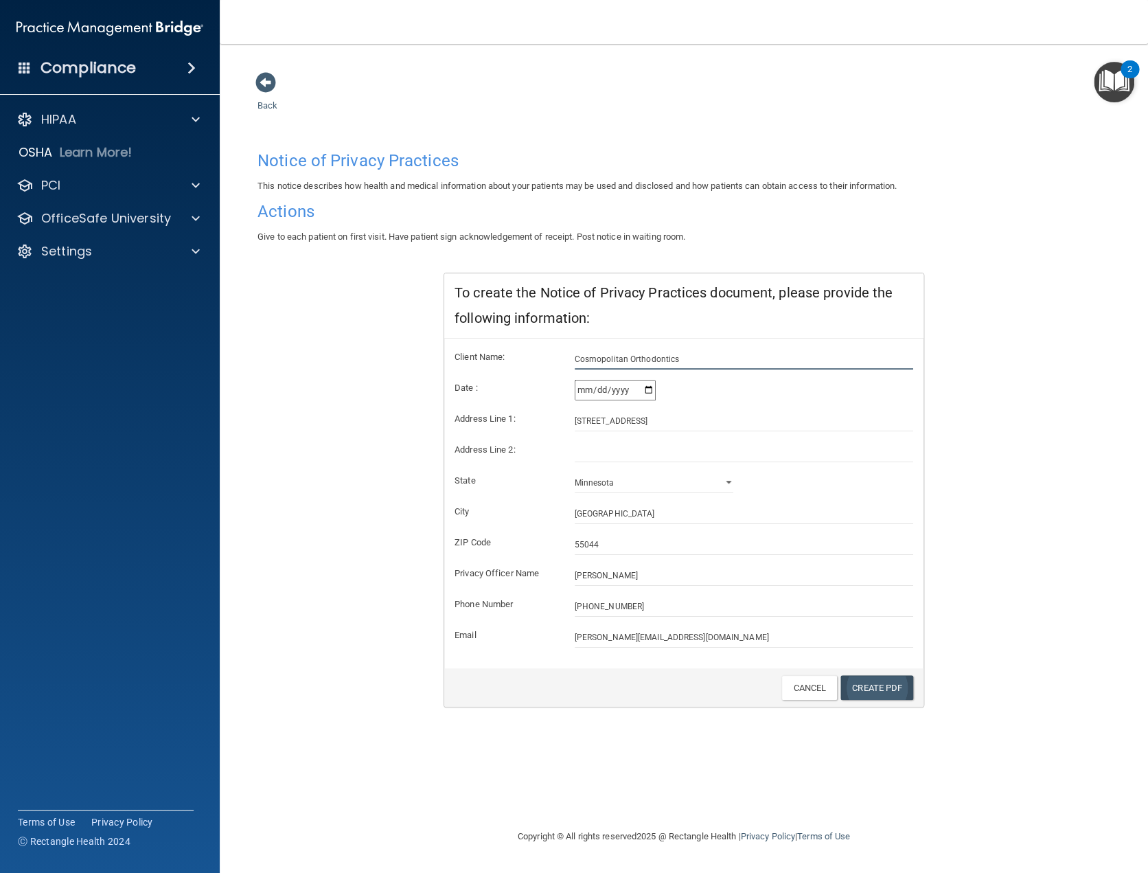
type input "Cosmopolitan Orthodontics"
click at [871, 682] on link "Create PDF" at bounding box center [876, 687] width 73 height 25
drag, startPoint x: 705, startPoint y: 418, endPoint x: 552, endPoint y: 406, distance: 153.5
click at [552, 406] on form "Client Name: Cosmopolitan Orthodontics Date : 2025-08-19 Address Line 1: 16023 …" at bounding box center [683, 498] width 459 height 299
click at [881, 691] on link "Create PDF" at bounding box center [876, 687] width 73 height 25
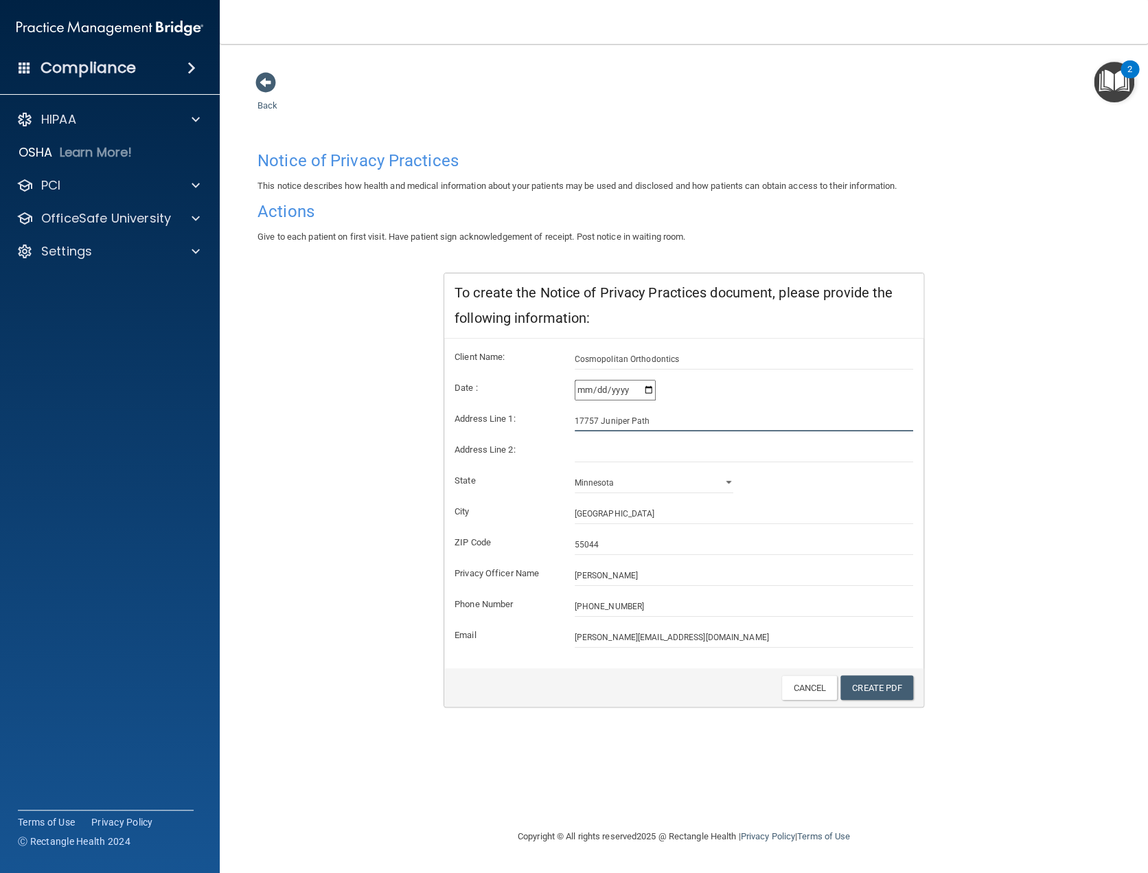
drag, startPoint x: 658, startPoint y: 420, endPoint x: 580, endPoint y: 436, distance: 79.8
click at [580, 436] on form "Client Name: Cosmopolitan Orthodontics Date : 2025-08-19 Address Line 1: 17757 …" at bounding box center [683, 498] width 459 height 299
type input "14065 Commerce Ave. NE"
type input "Prior Lake"
type input "55532"
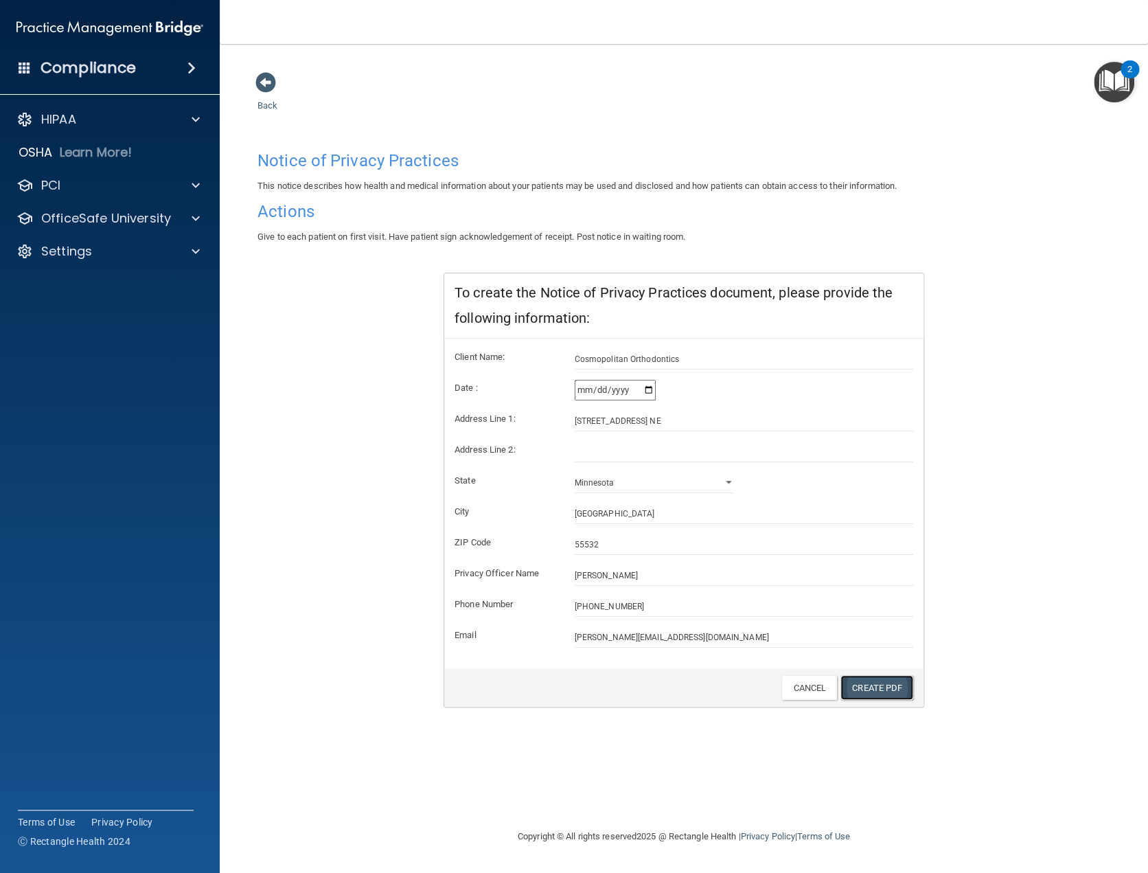
click at [863, 689] on link "Create PDF" at bounding box center [876, 687] width 73 height 25
click at [682, 417] on input "14065 Commerce Ave. NE" at bounding box center [744, 421] width 339 height 21
type input "1"
click at [575, 514] on input "Prior Lake" at bounding box center [744, 513] width 339 height 21
type input "Lakeville and Prior Lake"
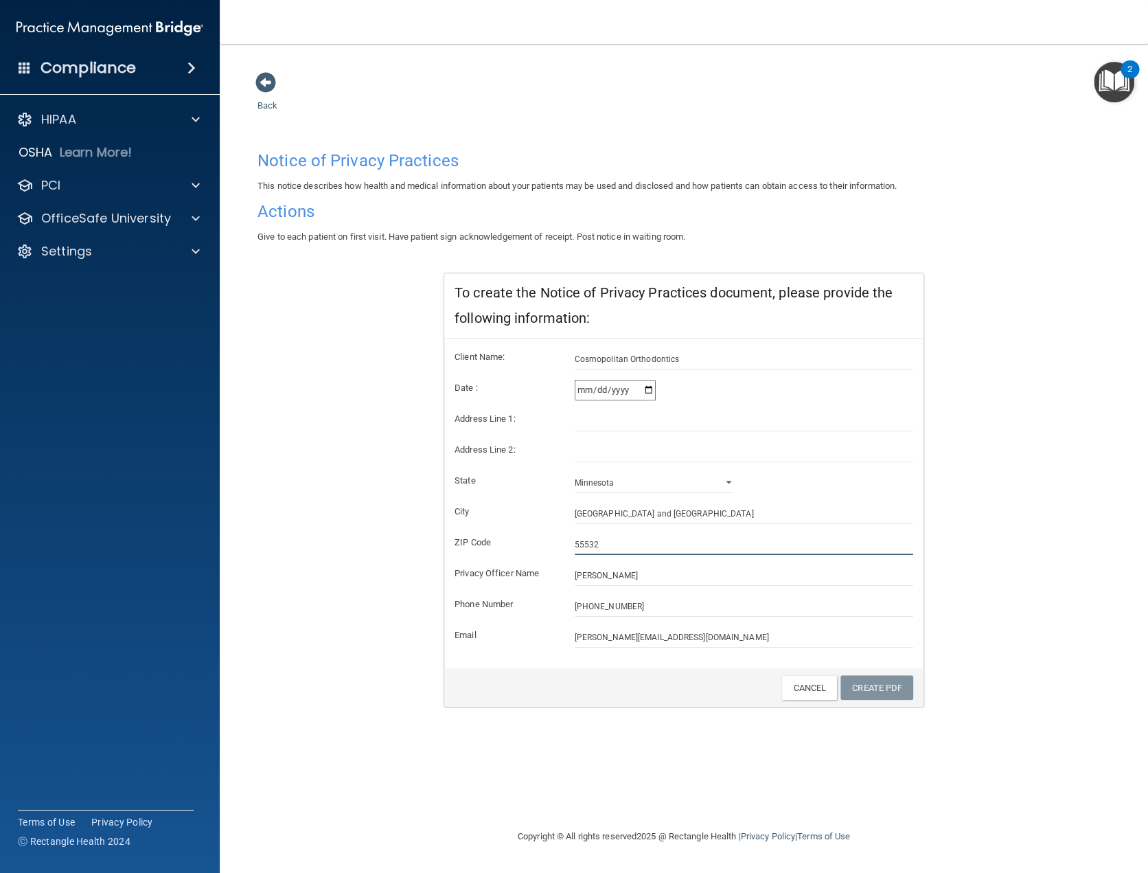
click at [619, 544] on input "55532" at bounding box center [744, 544] width 339 height 21
type input "_____"
click at [759, 591] on form "Client Name: Cosmopolitan Orthodontics Date : 2025-08-19 Address Line 1: Addres…" at bounding box center [683, 498] width 459 height 299
type input "_____"
click at [576, 540] on input "_____" at bounding box center [744, 544] width 339 height 21
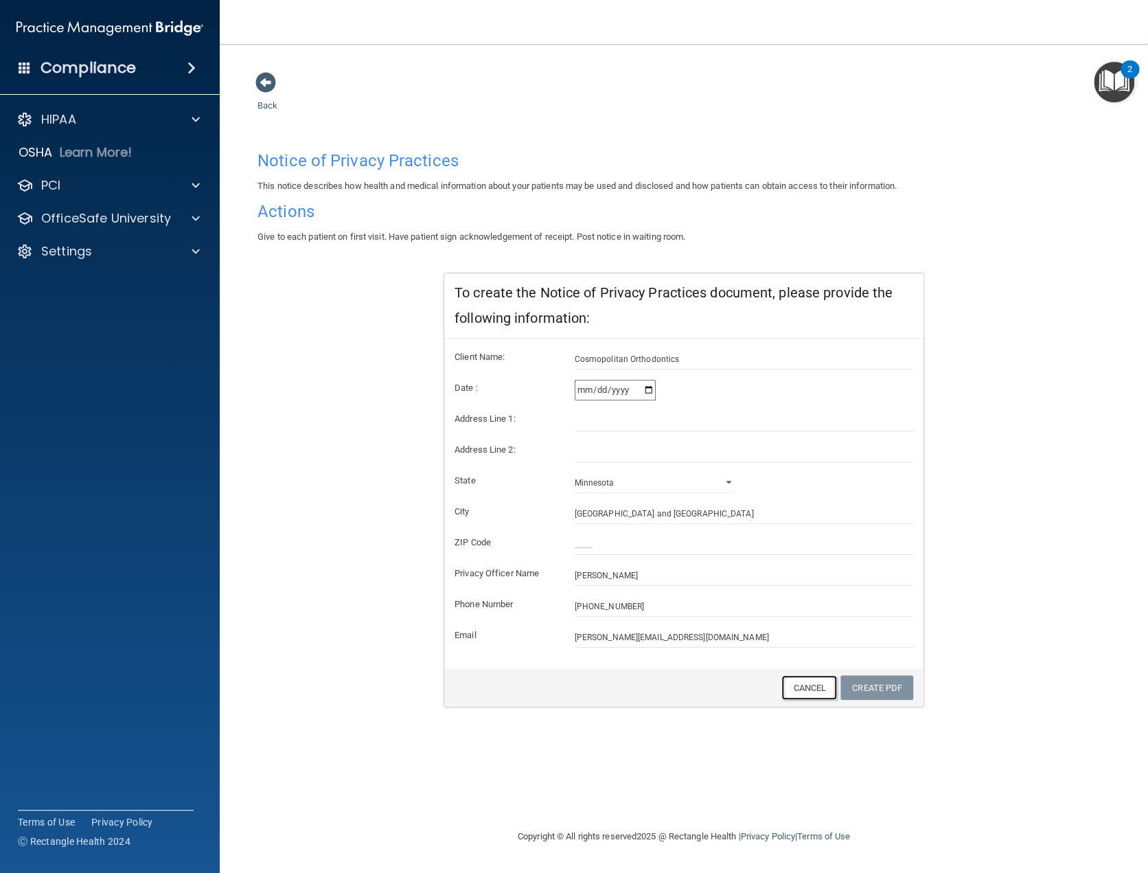
click at [797, 687] on link "Cancel" at bounding box center [809, 687] width 56 height 25
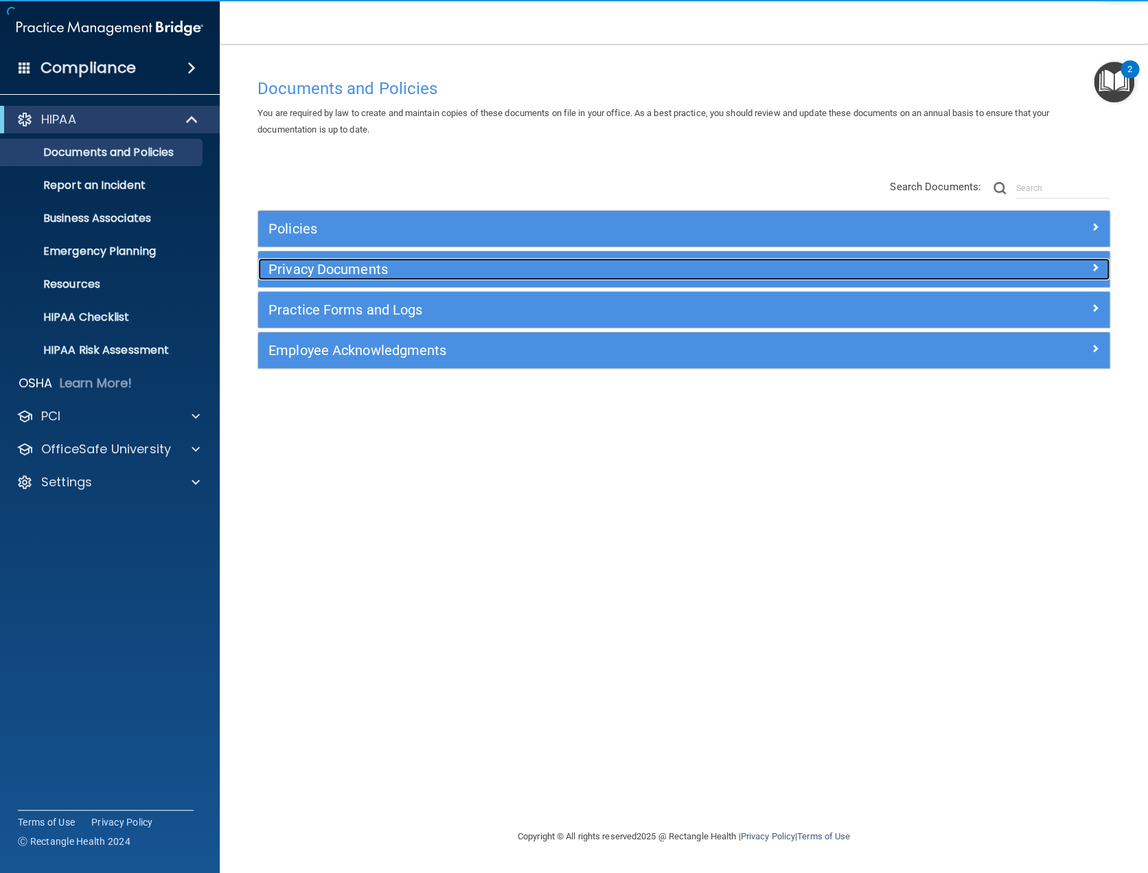
click at [485, 275] on h5 "Privacy Documents" at bounding box center [577, 269] width 618 height 15
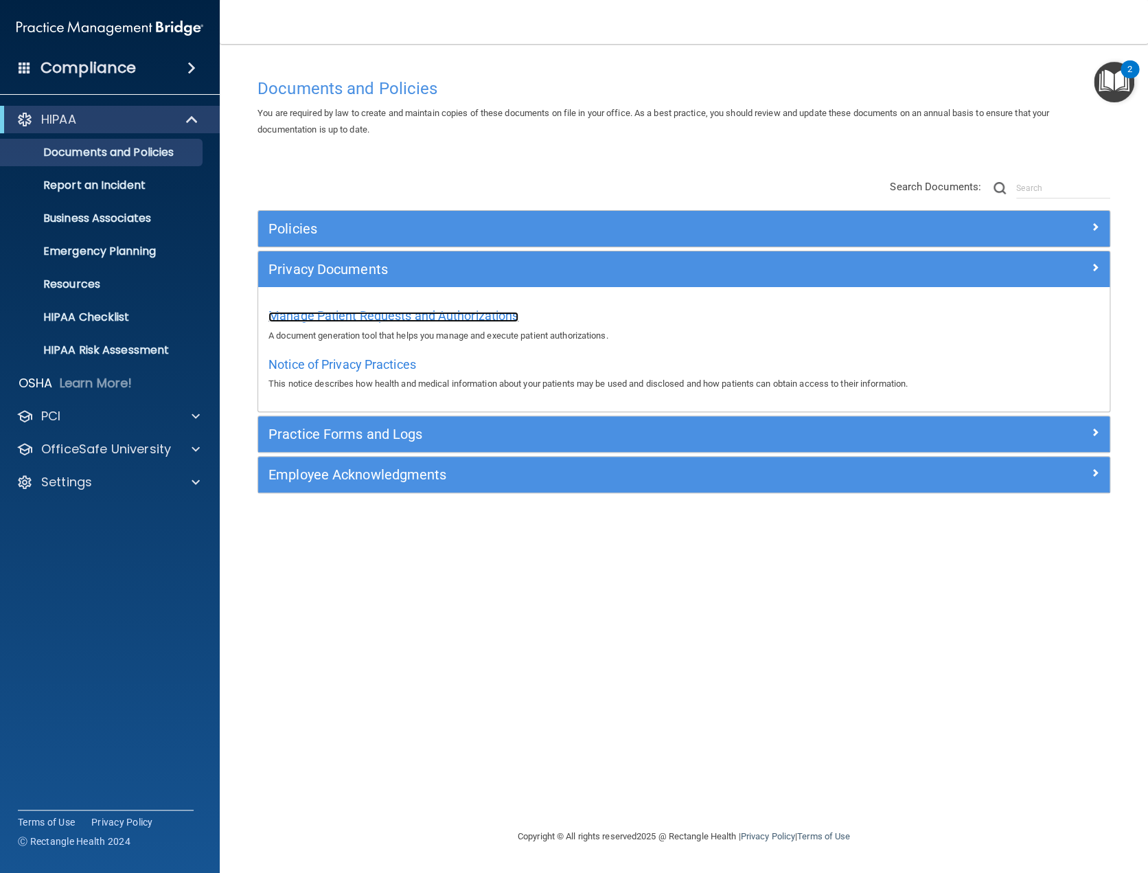
click at [450, 316] on span "Manage Patient Requests and Authorizations" at bounding box center [393, 315] width 250 height 14
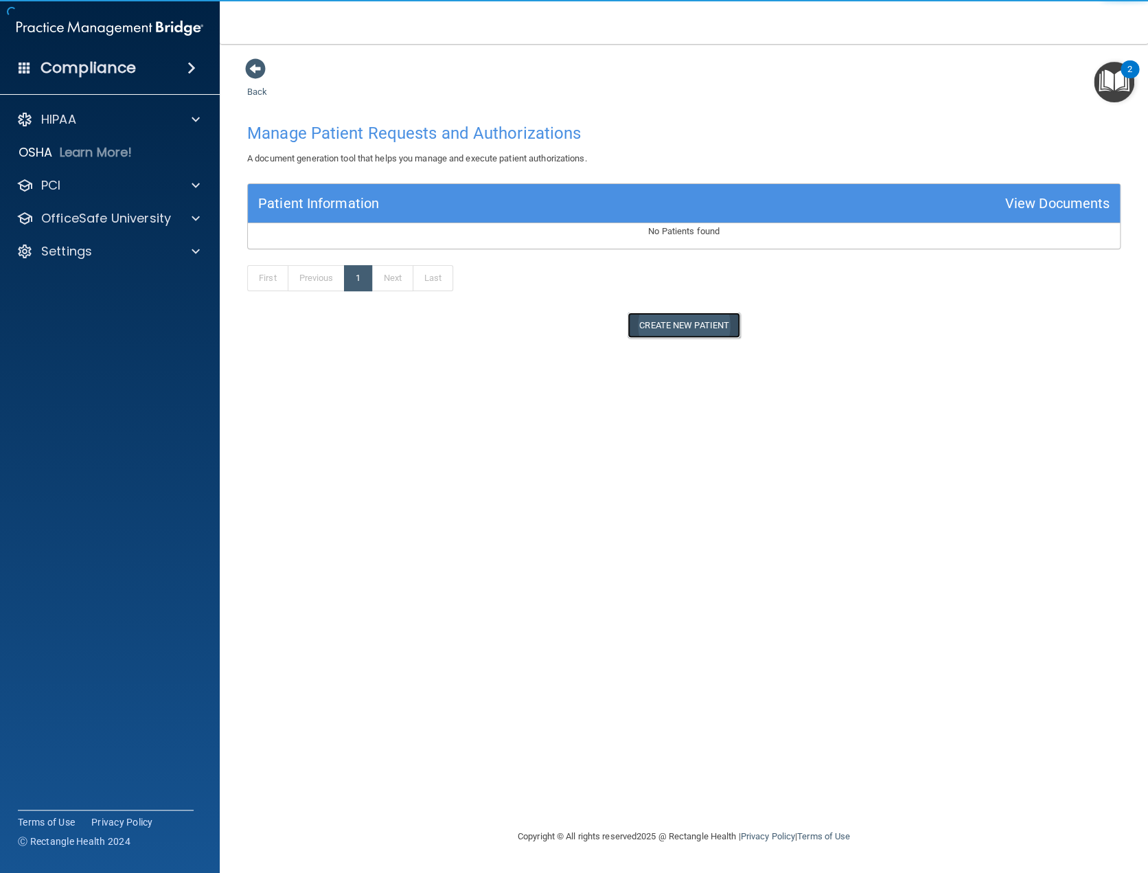
click at [676, 327] on button "Create New Patient" at bounding box center [683, 324] width 113 height 25
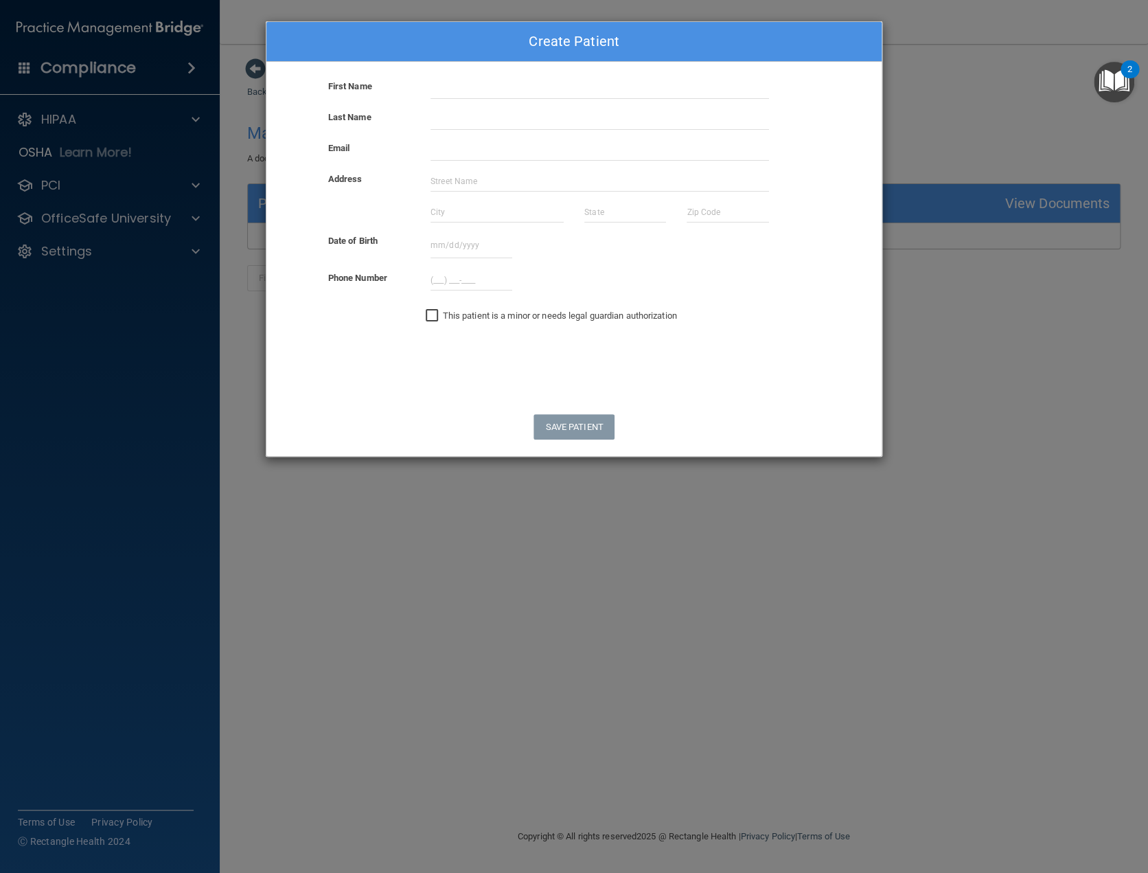
click at [968, 365] on div "Create Patient First Name Last Name Email Address Date of Birth August 2025 Sun…" at bounding box center [574, 436] width 1148 height 873
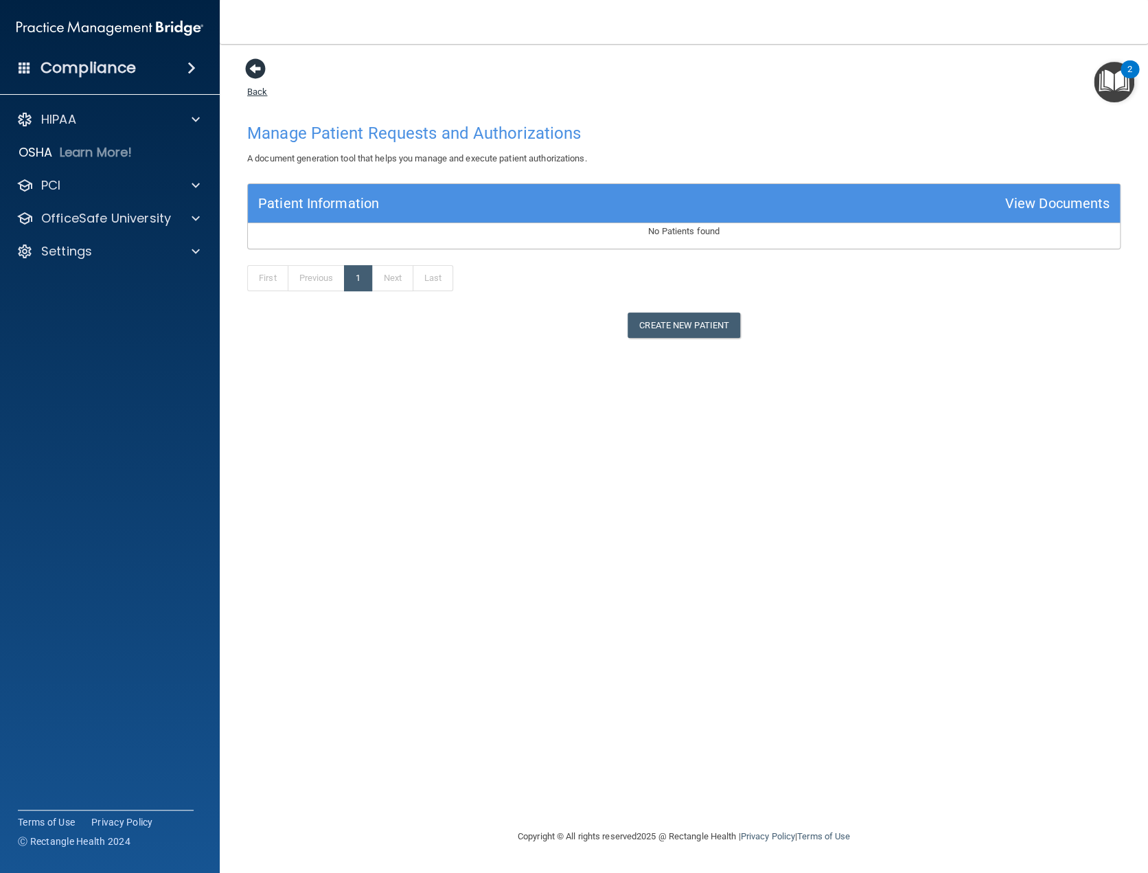
click at [256, 73] on span at bounding box center [255, 68] width 21 height 21
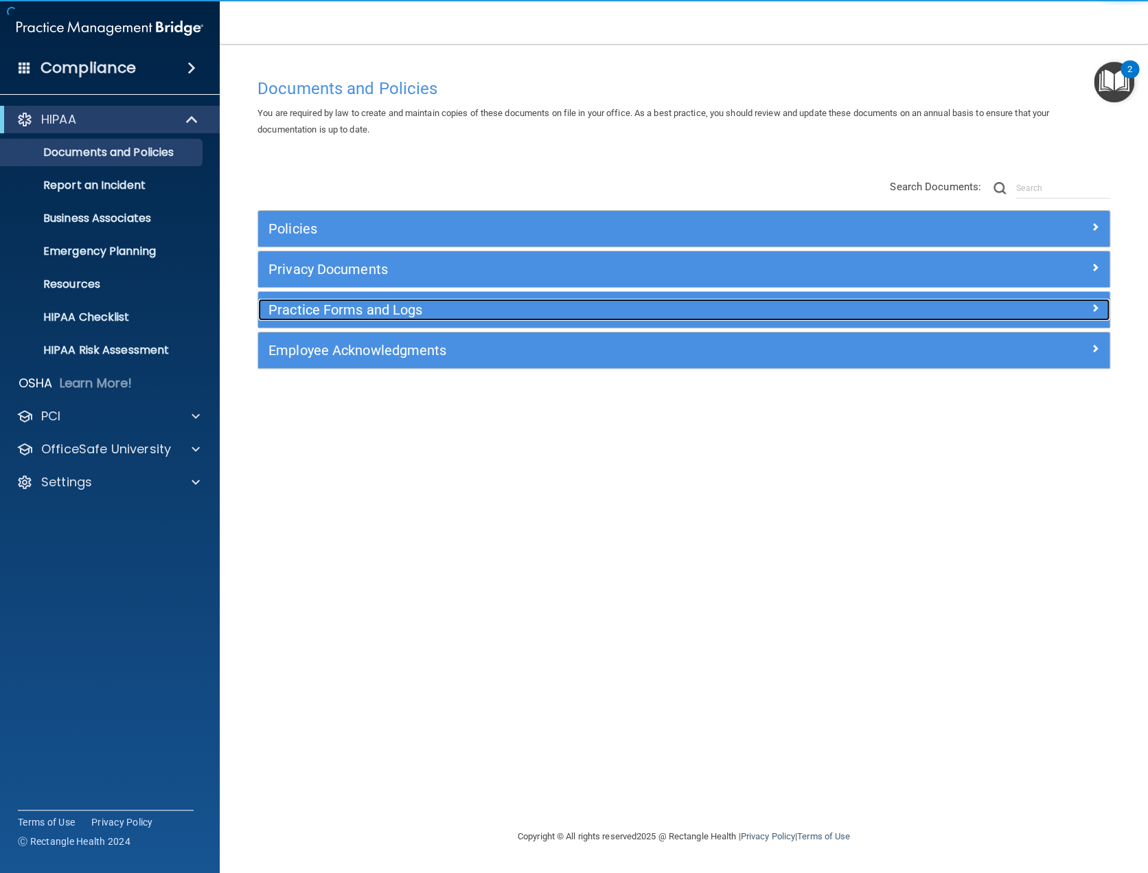
click at [398, 306] on h5 "Practice Forms and Logs" at bounding box center [577, 309] width 618 height 15
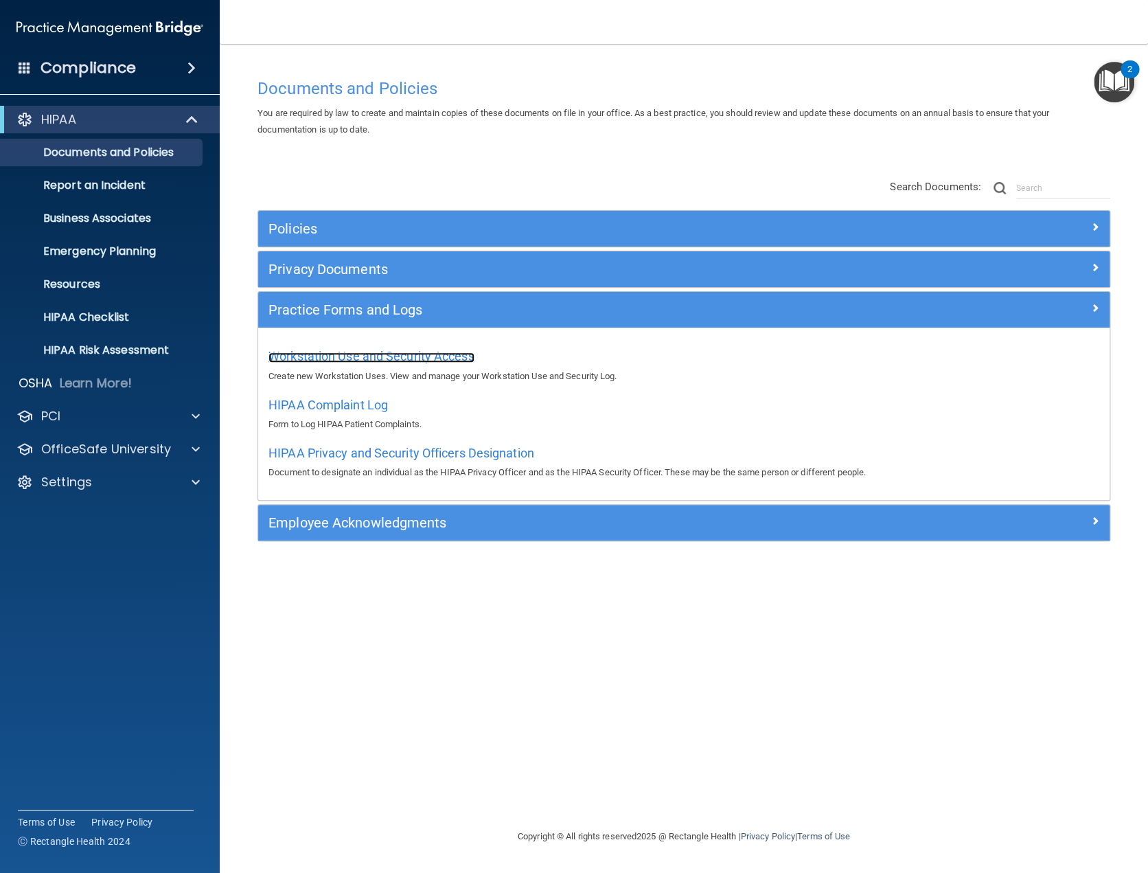
click at [436, 356] on span "Workstation Use and Security Access" at bounding box center [371, 356] width 206 height 14
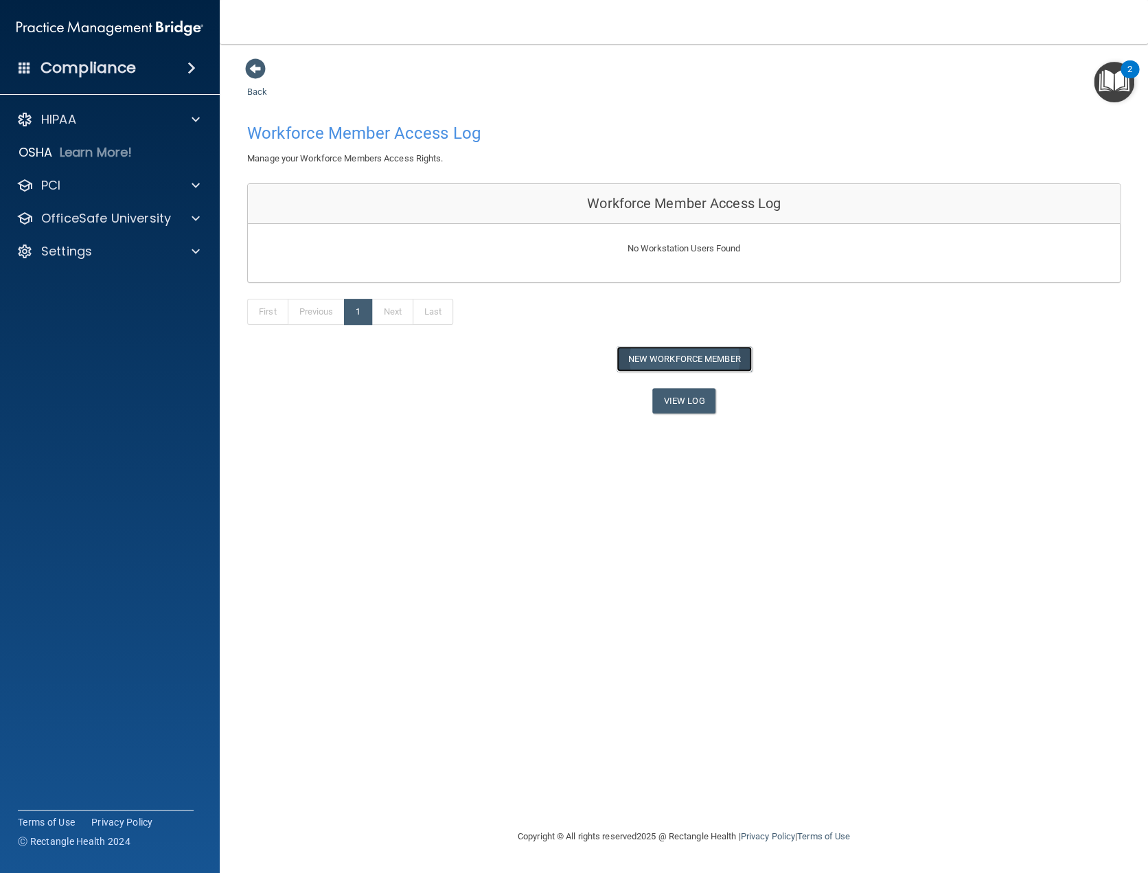
click at [706, 354] on button "New Workforce Member" at bounding box center [684, 358] width 135 height 25
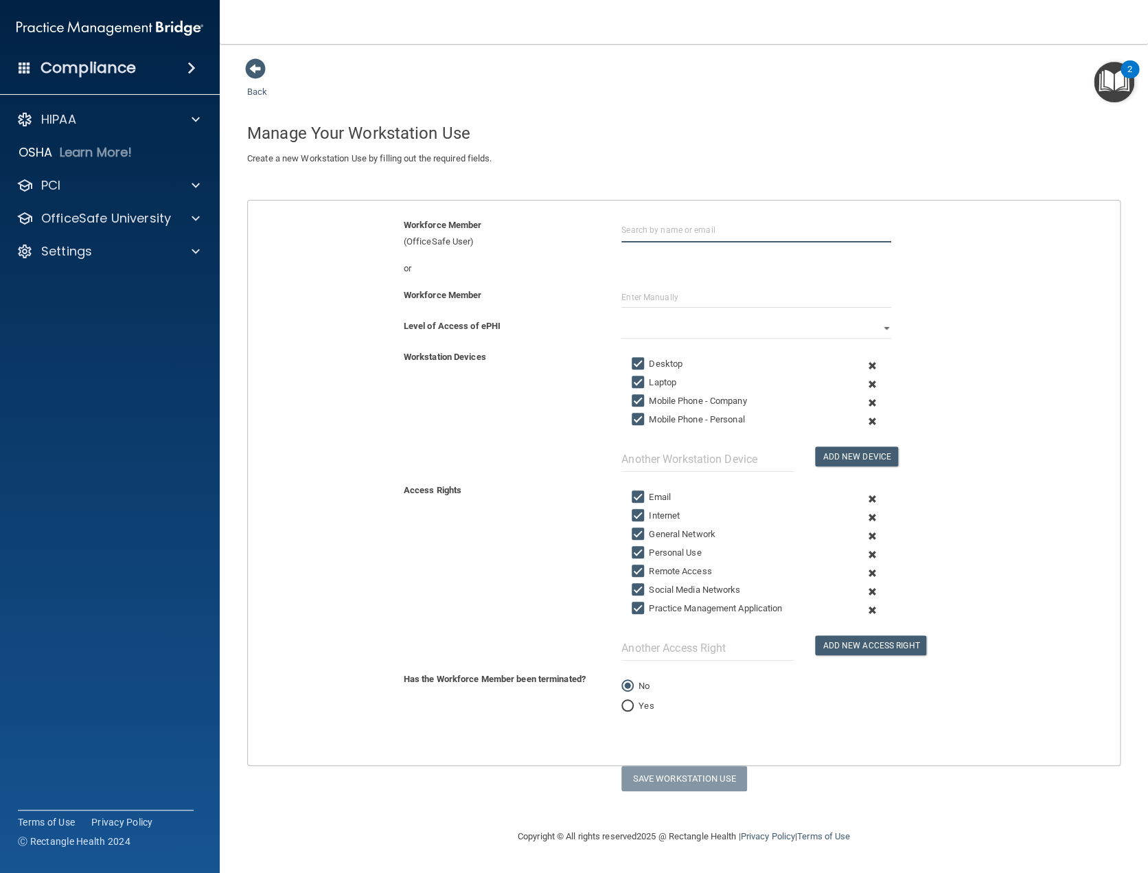
click at [650, 231] on input "text" at bounding box center [756, 229] width 270 height 25
type input "[PERSON_NAME]"
click at [885, 325] on select "Full Limited None" at bounding box center [756, 328] width 270 height 21
click at [621, 318] on select "Full Limited None" at bounding box center [756, 328] width 270 height 21
click at [691, 779] on button "Save Workstation Use" at bounding box center [684, 777] width 126 height 25
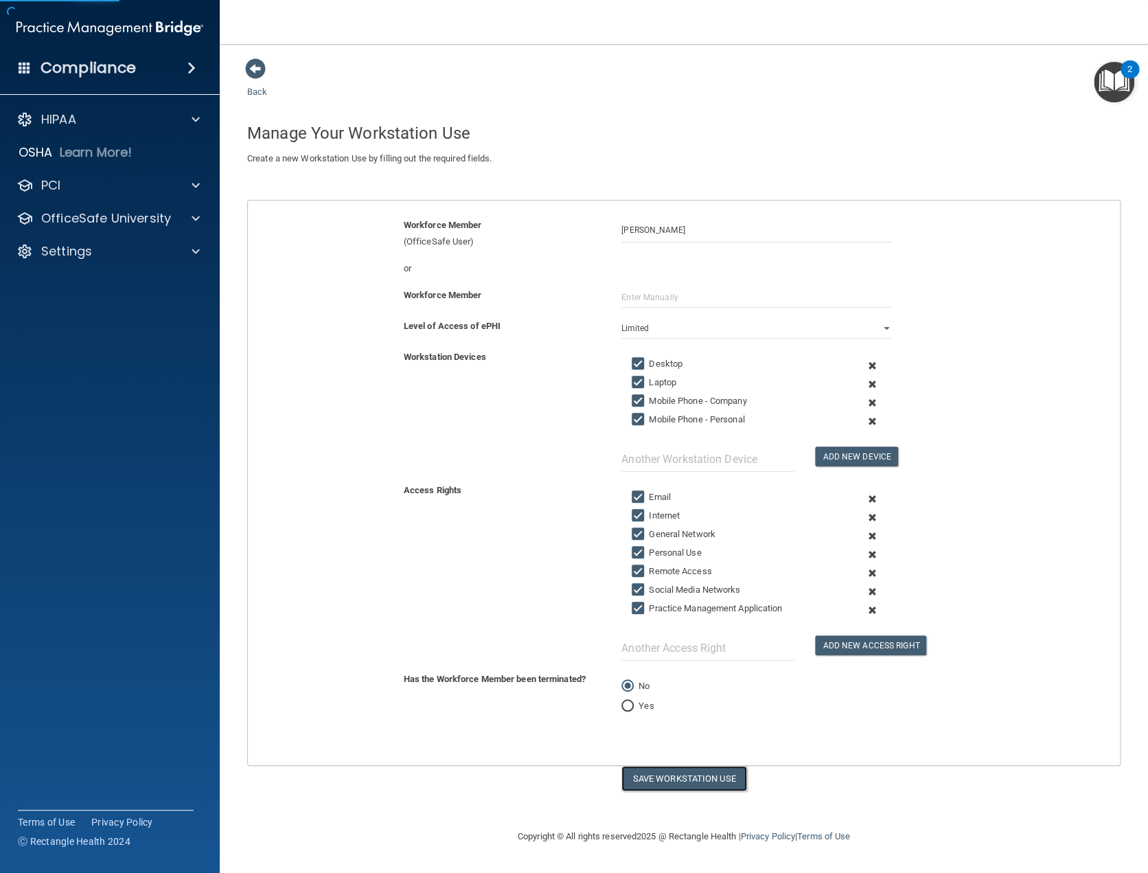
select select "? string:Full ?"
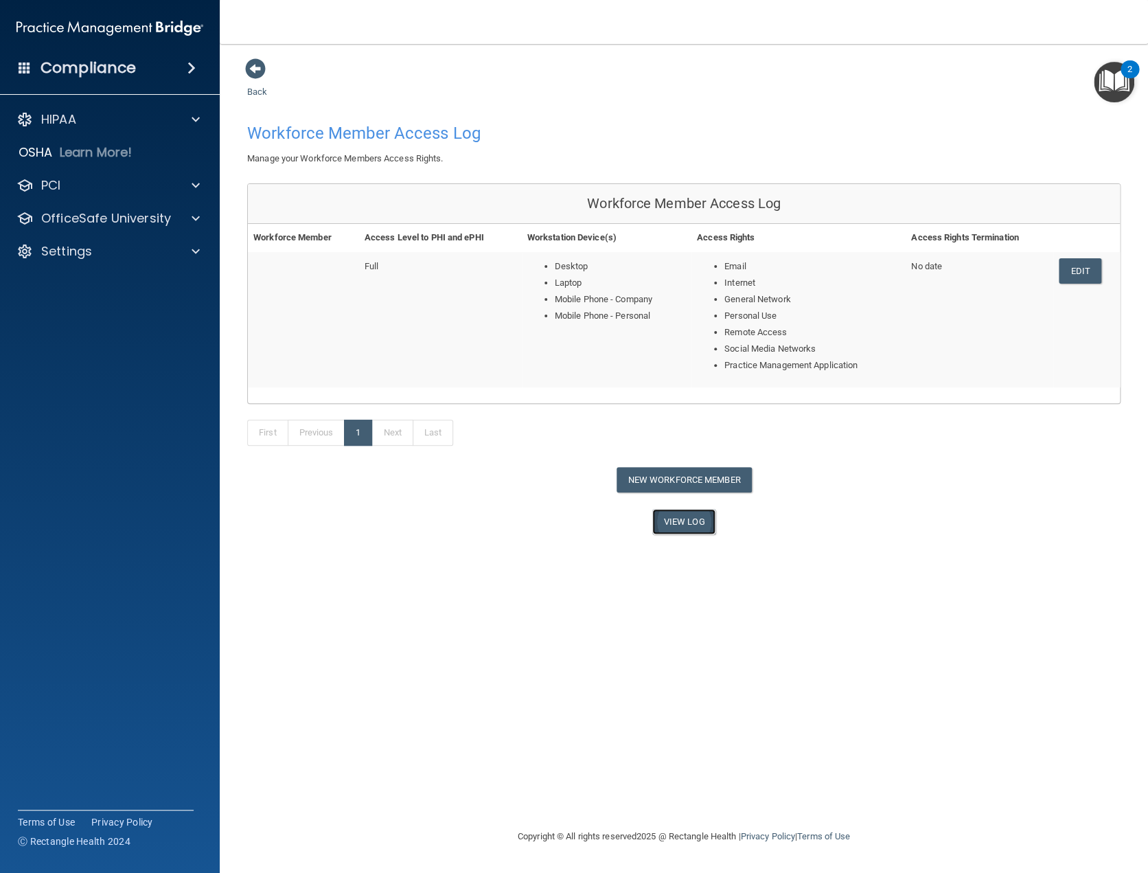
click at [682, 518] on link "View Log" at bounding box center [684, 521] width 64 height 25
click at [1078, 270] on link "Edit" at bounding box center [1080, 270] width 42 height 25
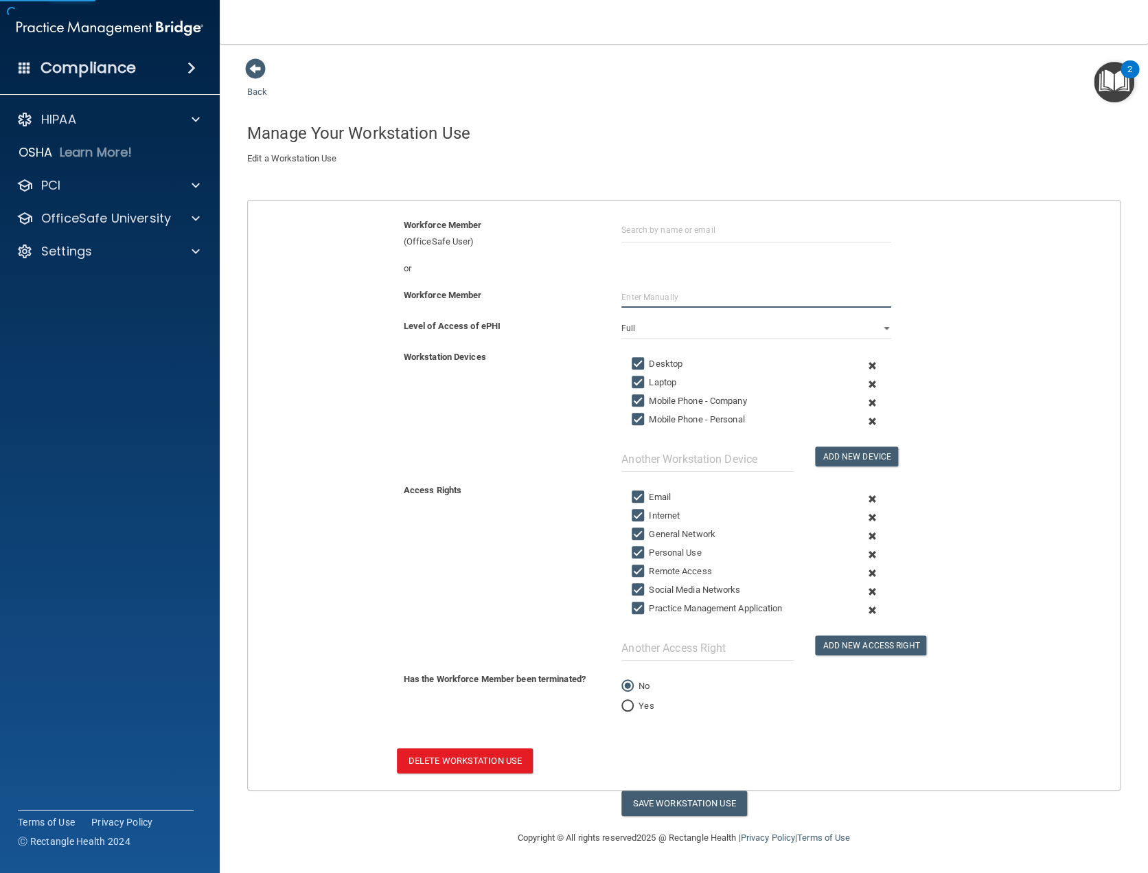
click at [641, 295] on input "text" at bounding box center [756, 297] width 270 height 21
type input "[PERSON_NAME]"
click at [651, 796] on button "Save Workstation Use" at bounding box center [684, 802] width 126 height 25
select select "? string:Full ?"
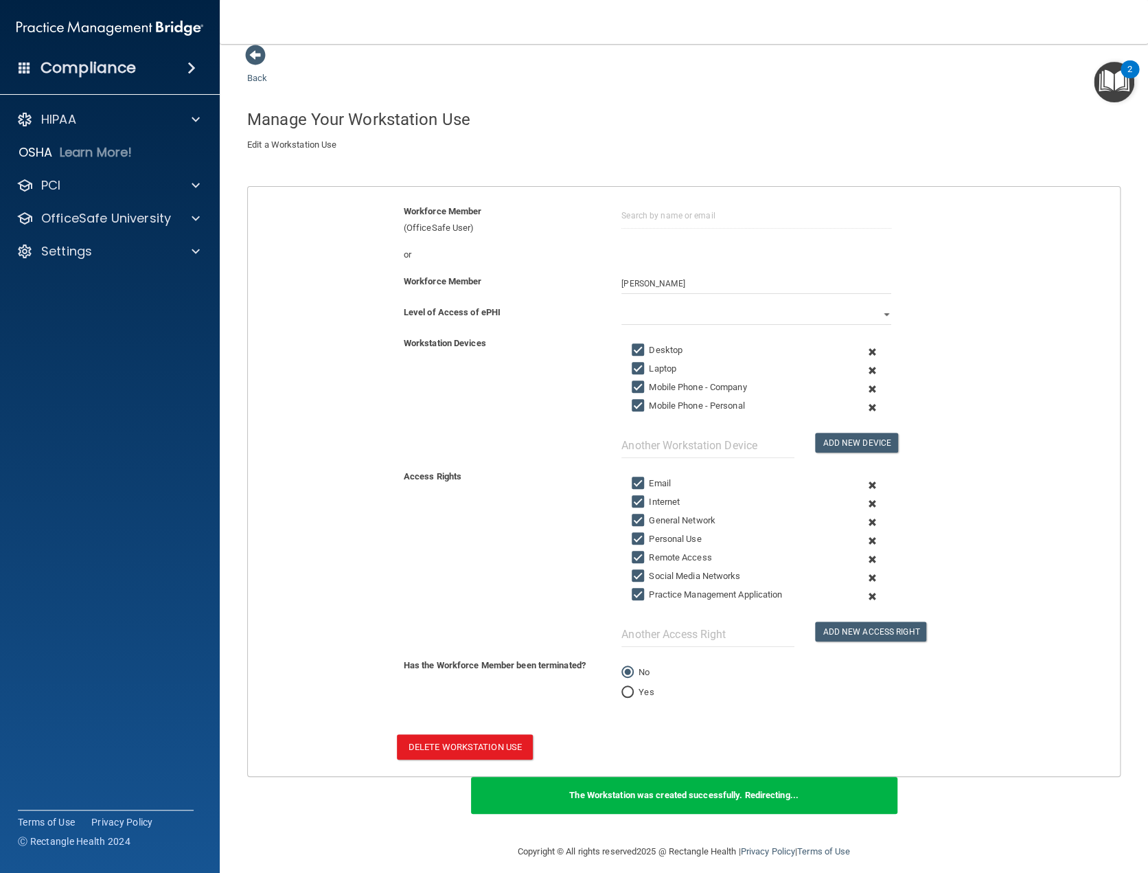
scroll to position [24, 0]
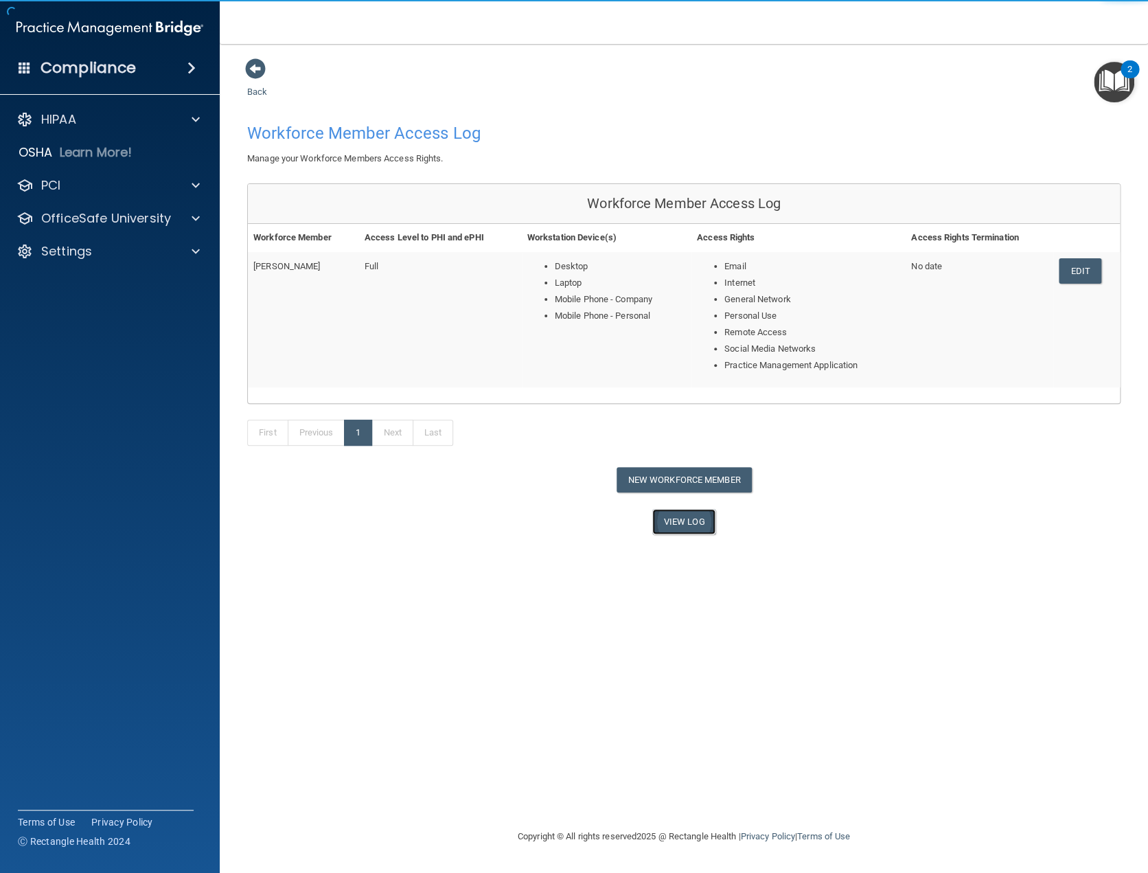
click at [693, 524] on link "View Log" at bounding box center [684, 521] width 64 height 25
click at [721, 477] on button "New Workforce Member" at bounding box center [684, 479] width 135 height 25
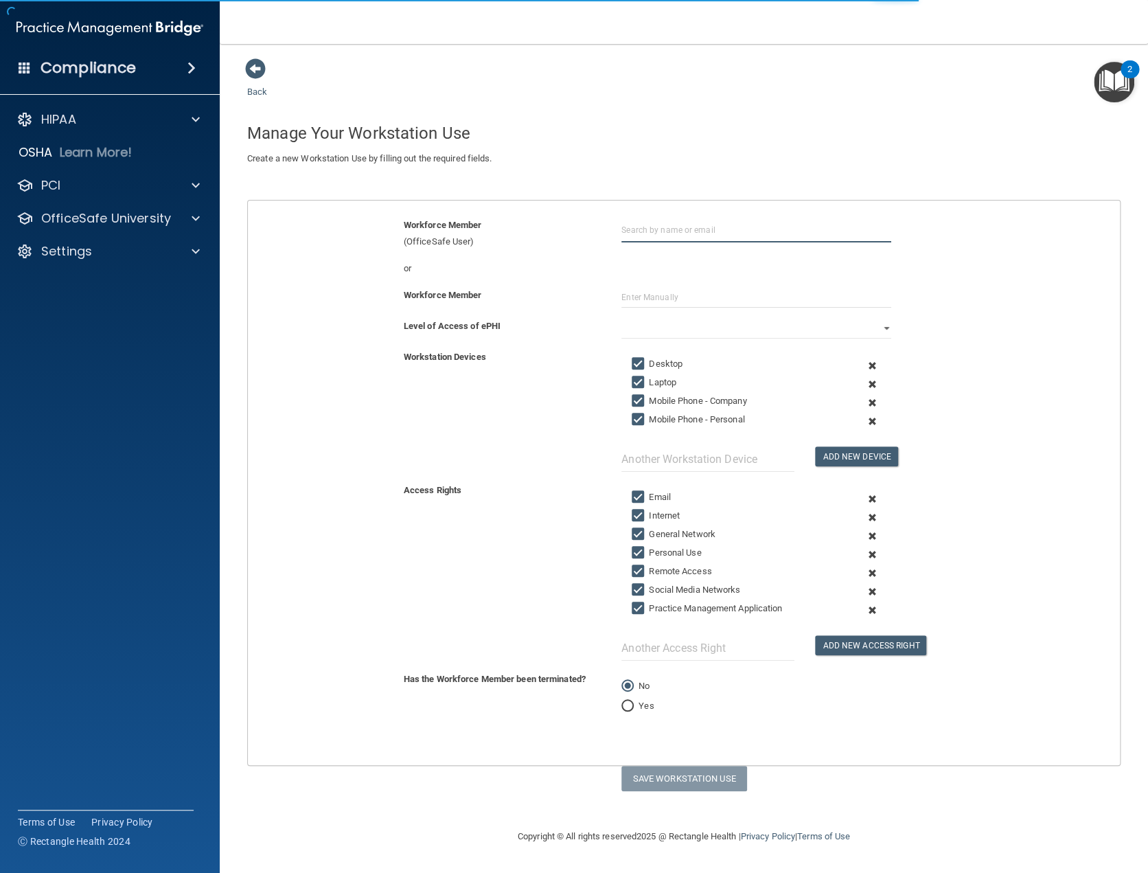
click at [658, 229] on input "text" at bounding box center [756, 229] width 270 height 25
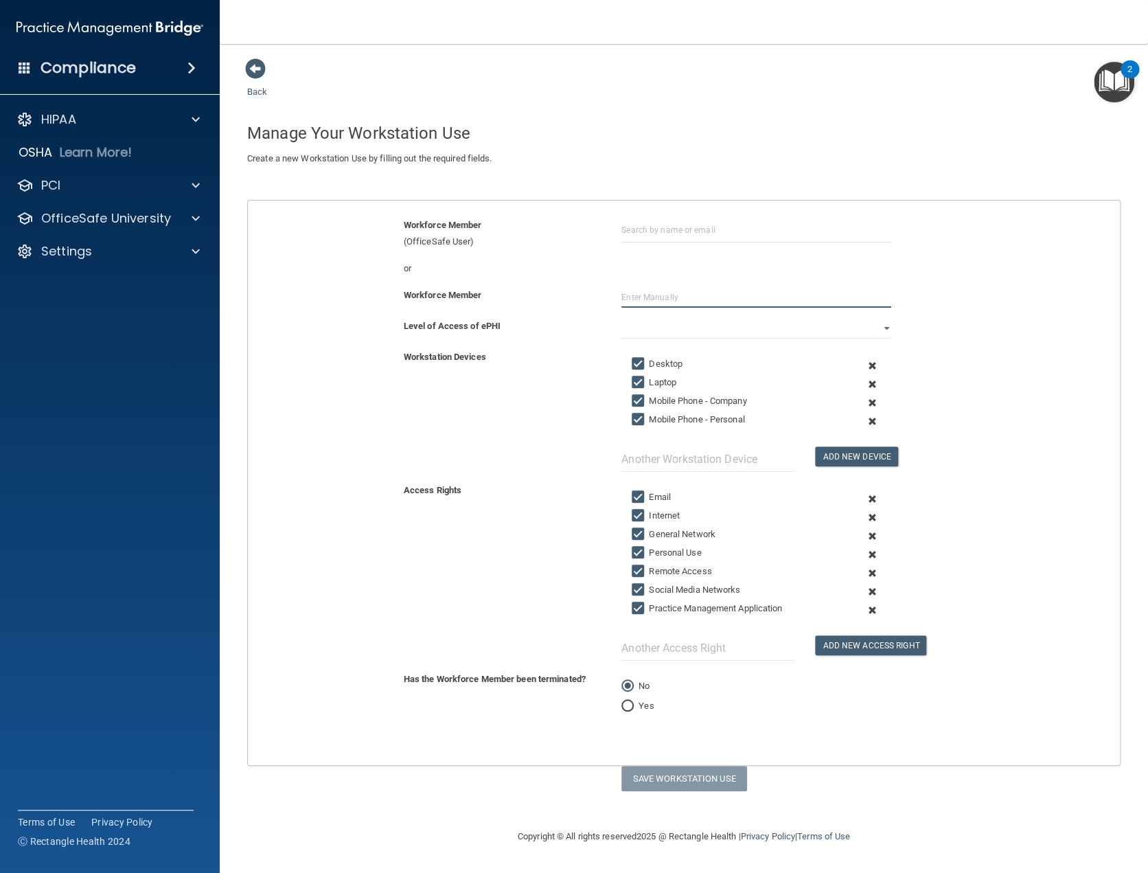
click at [634, 295] on input "text" at bounding box center [756, 297] width 270 height 21
type input "Heidi Bowden"
click at [878, 327] on select "Full Limited None" at bounding box center [756, 328] width 270 height 21
click at [621, 318] on select "Full Limited None" at bounding box center [756, 328] width 270 height 21
click at [680, 780] on button "Save Workstation Use" at bounding box center [684, 777] width 126 height 25
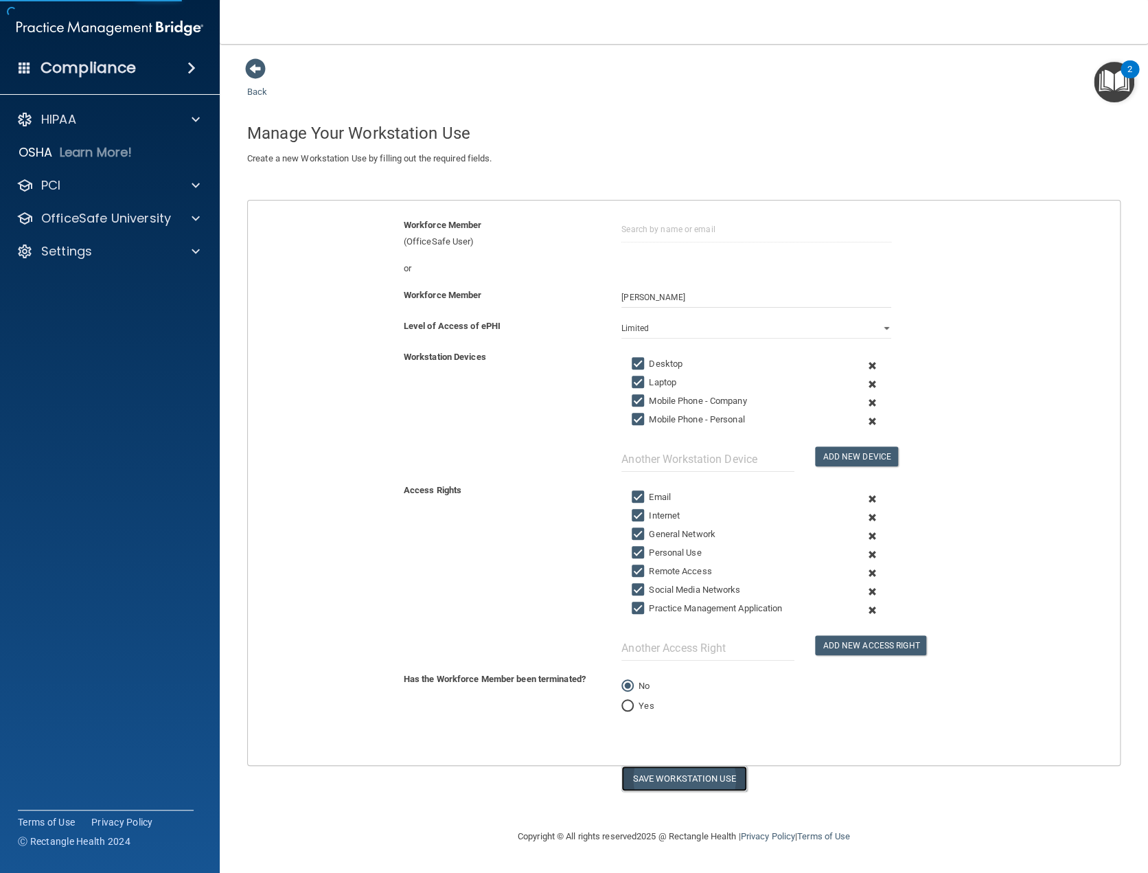
select select "? string:Full ?"
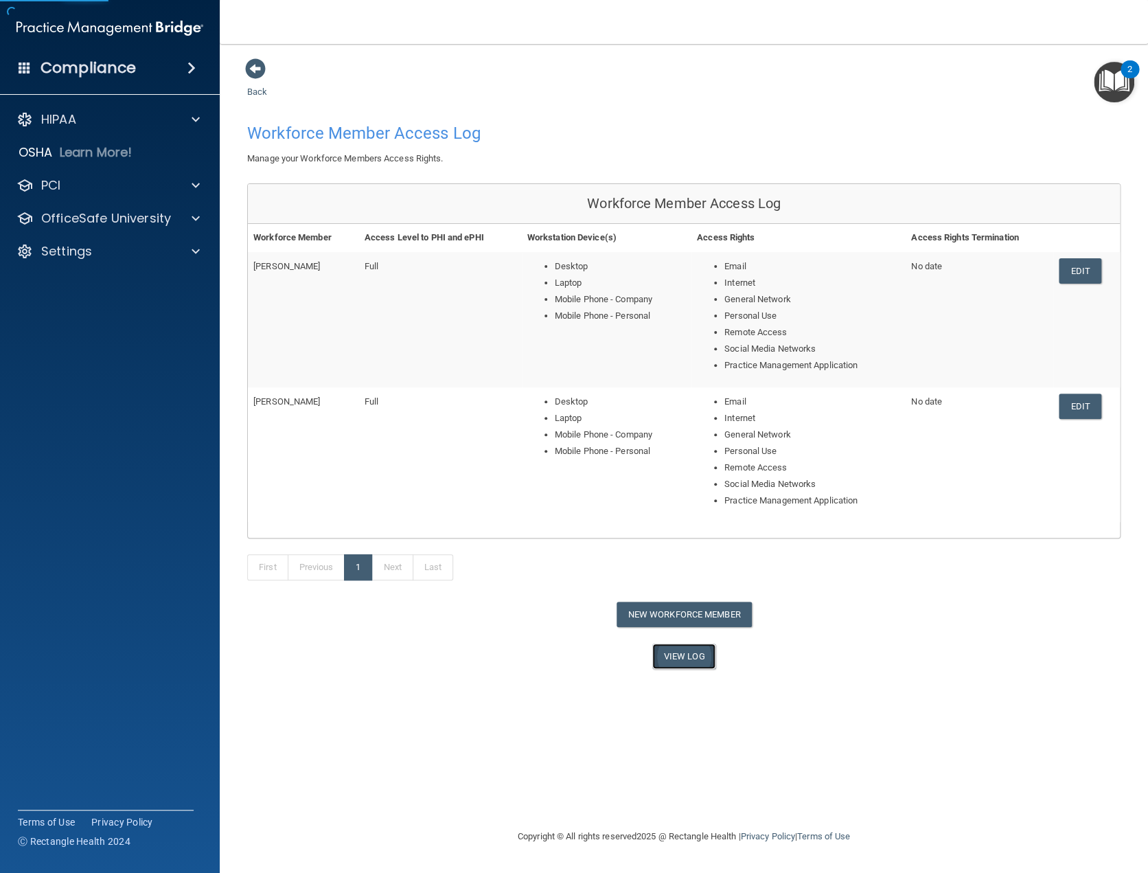
click at [693, 656] on link "View Log" at bounding box center [684, 655] width 64 height 25
click at [696, 610] on button "New Workforce Member" at bounding box center [684, 613] width 135 height 25
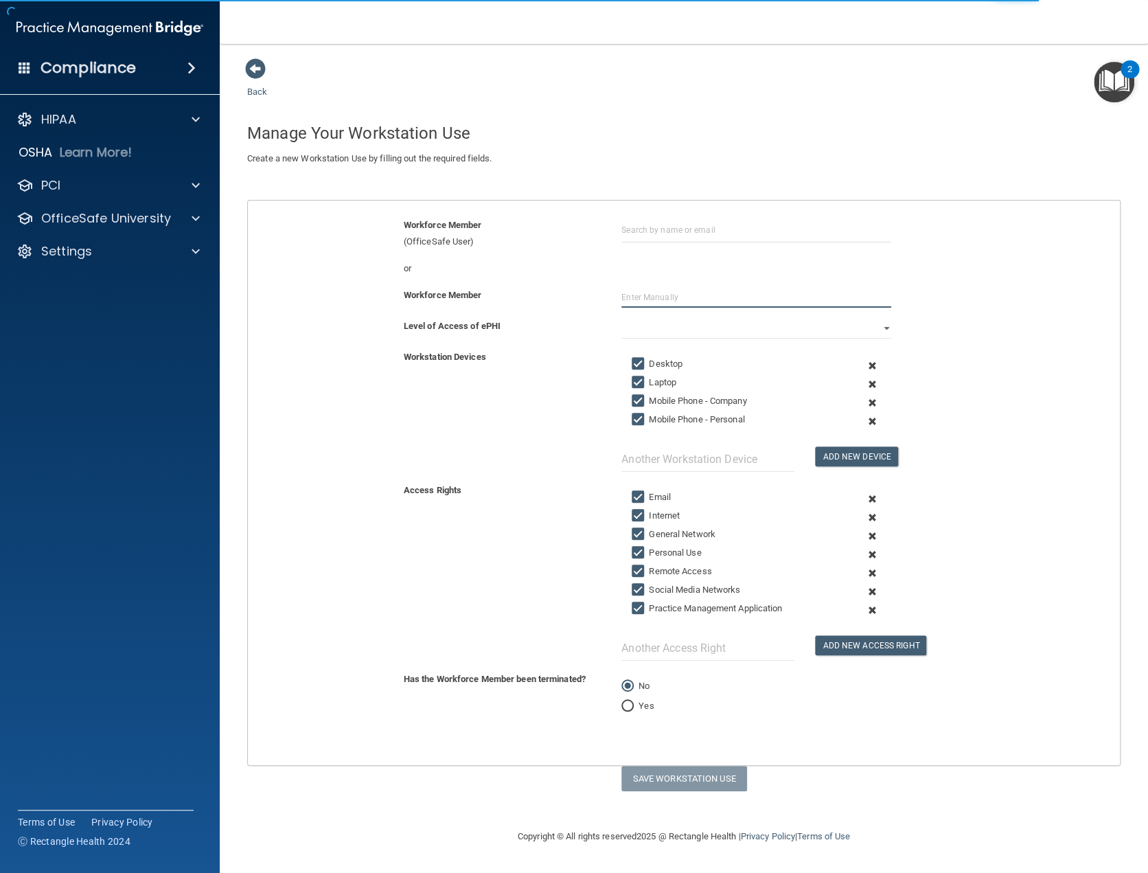
click at [643, 288] on input "text" at bounding box center [756, 297] width 270 height 21
type input "t"
type input "Trudy Bonvino"
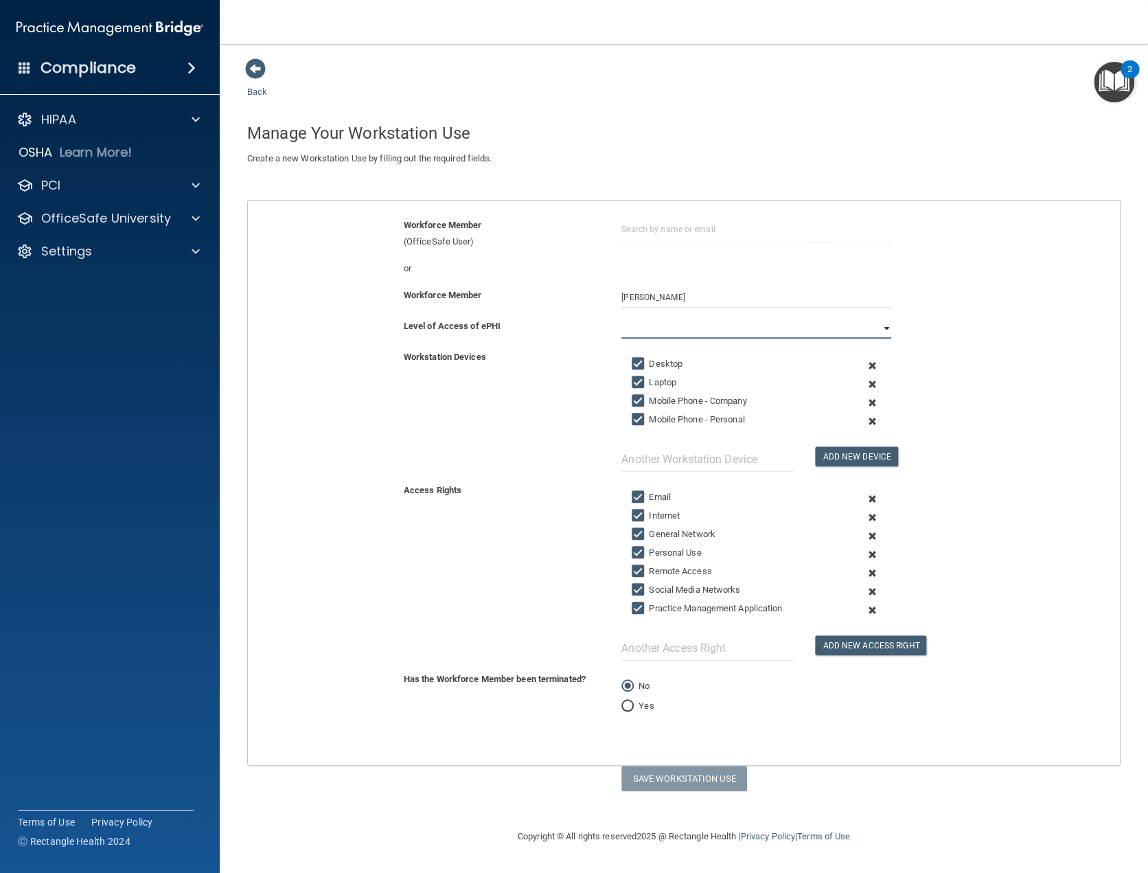
drag, startPoint x: 884, startPoint y: 326, endPoint x: 854, endPoint y: 329, distance: 30.3
click at [884, 326] on select "Full Limited None" at bounding box center [756, 328] width 270 height 21
click at [621, 318] on select "Full Limited None" at bounding box center [756, 328] width 270 height 21
click at [695, 776] on button "Save Workstation Use" at bounding box center [684, 777] width 126 height 25
select select "? string:Full ?"
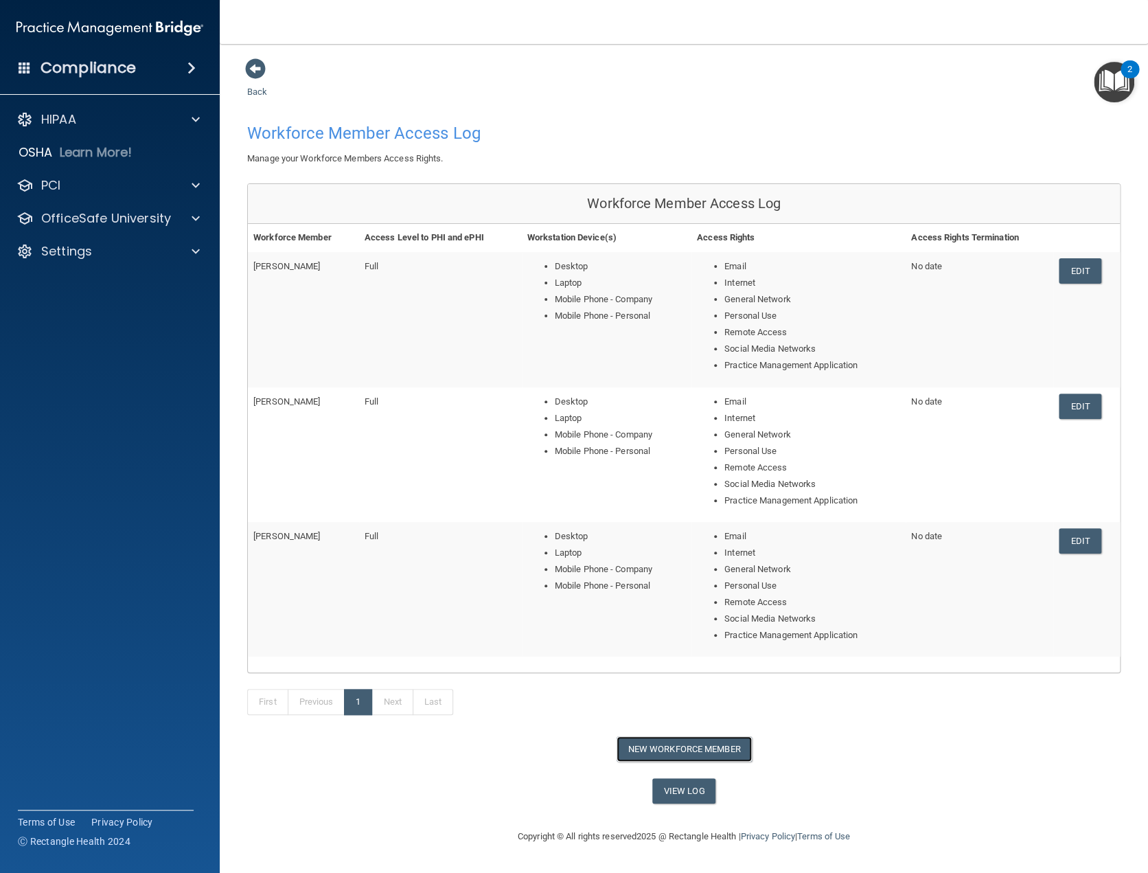
click at [683, 748] on button "New Workforce Member" at bounding box center [684, 748] width 135 height 25
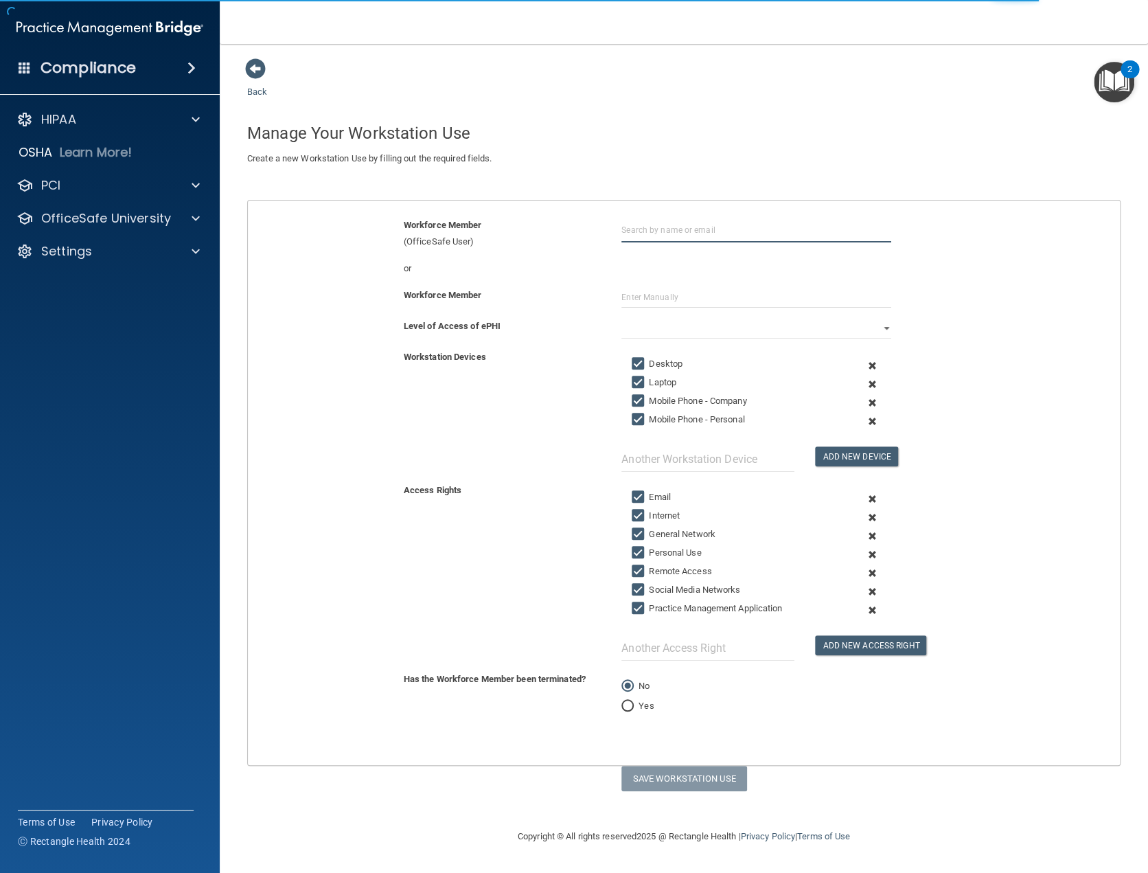
click at [656, 227] on input "text" at bounding box center [756, 229] width 270 height 25
type input "H"
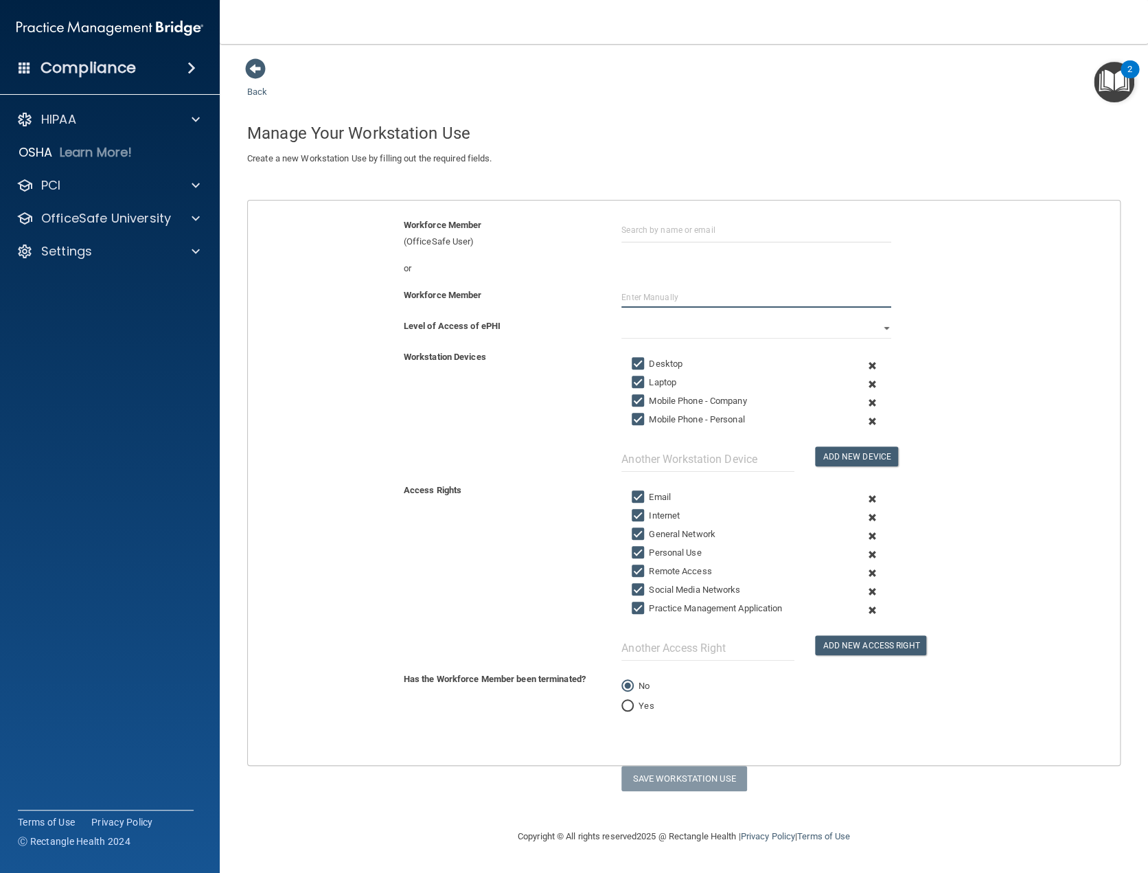
click at [663, 294] on input "text" at bounding box center [756, 297] width 270 height 21
type input "Holly Nelson"
click at [880, 326] on select "Full Limited None" at bounding box center [756, 328] width 270 height 21
select select "0"
click at [621, 318] on select "Full Limited None" at bounding box center [756, 328] width 270 height 21
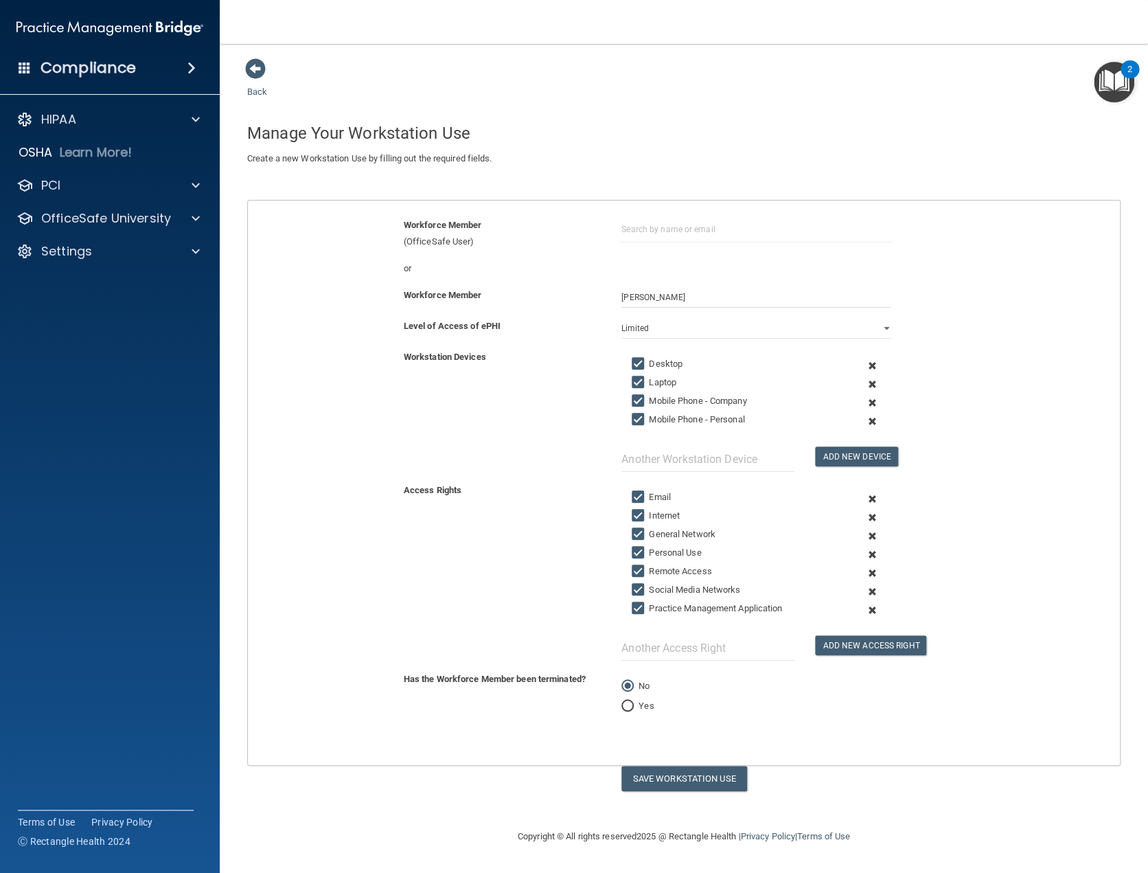
click at [638, 534] on input "General Network" at bounding box center [640, 534] width 16 height 11
click at [639, 533] on input "General Network" at bounding box center [640, 534] width 16 height 11
checkbox input "true"
click at [719, 779] on button "Save Workstation Use" at bounding box center [684, 777] width 126 height 25
select select "? string:Full ?"
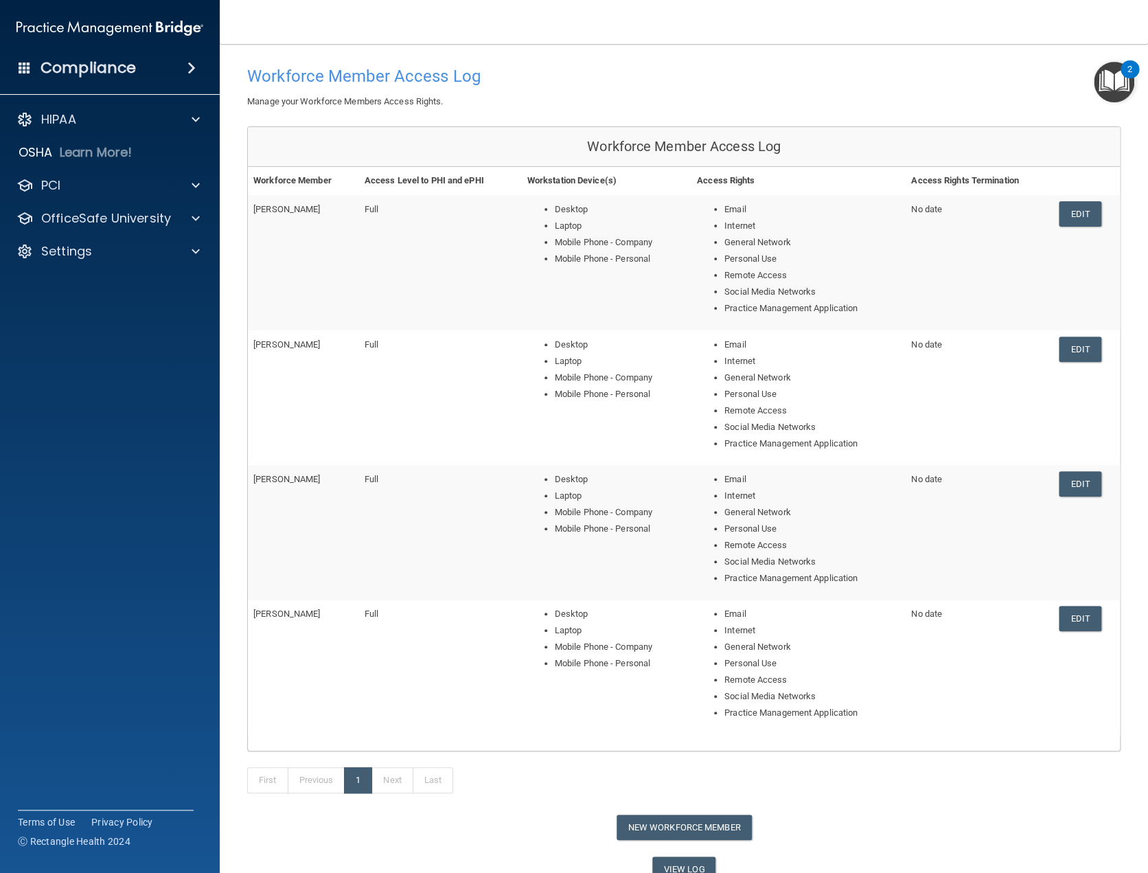
scroll to position [119, 0]
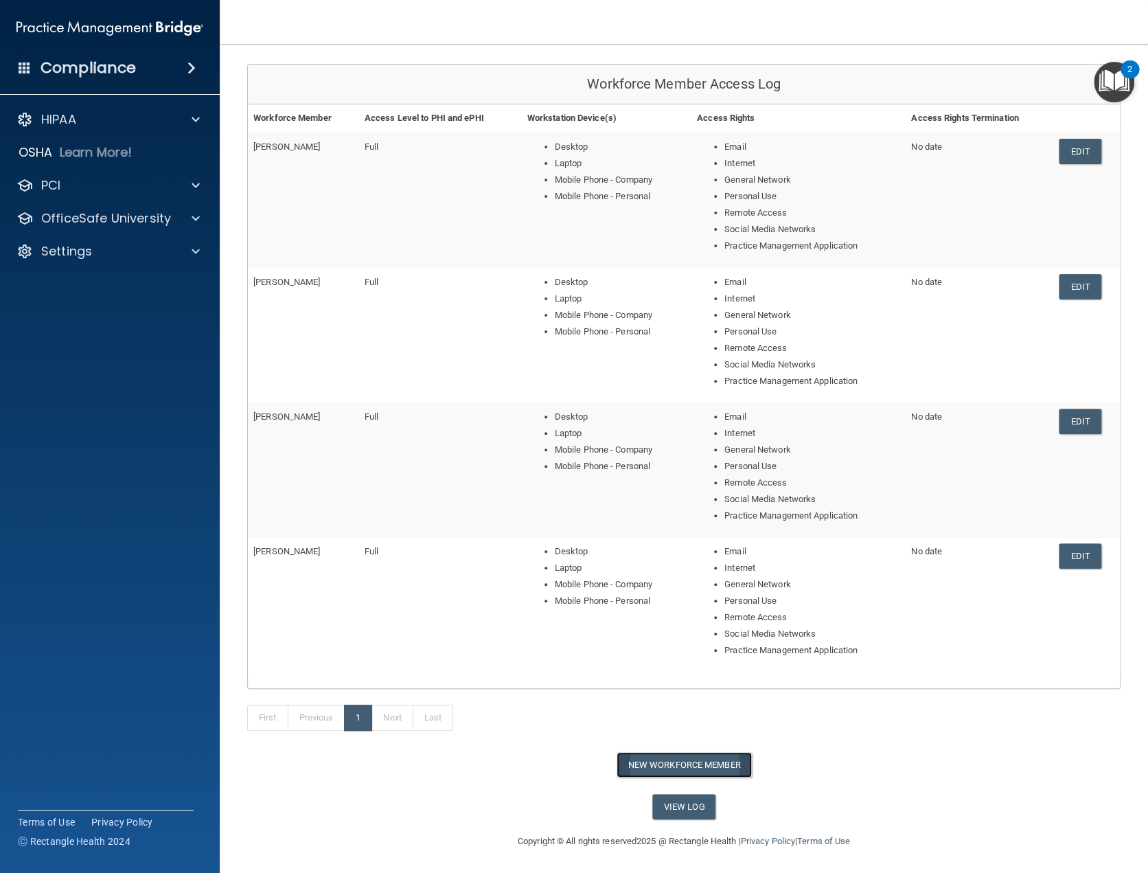
click at [684, 765] on button "New Workforce Member" at bounding box center [684, 764] width 135 height 25
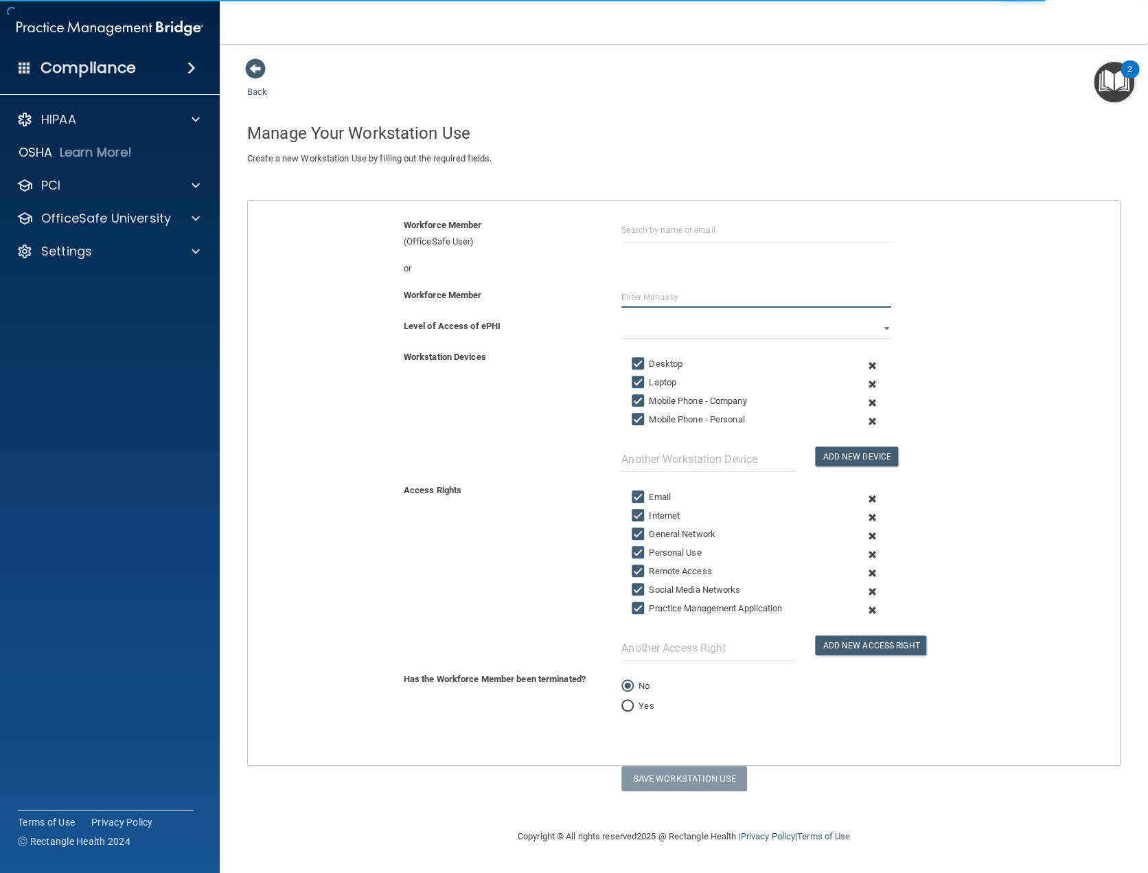
click at [642, 292] on input "text" at bounding box center [756, 297] width 270 height 21
type input "Erica Horton"
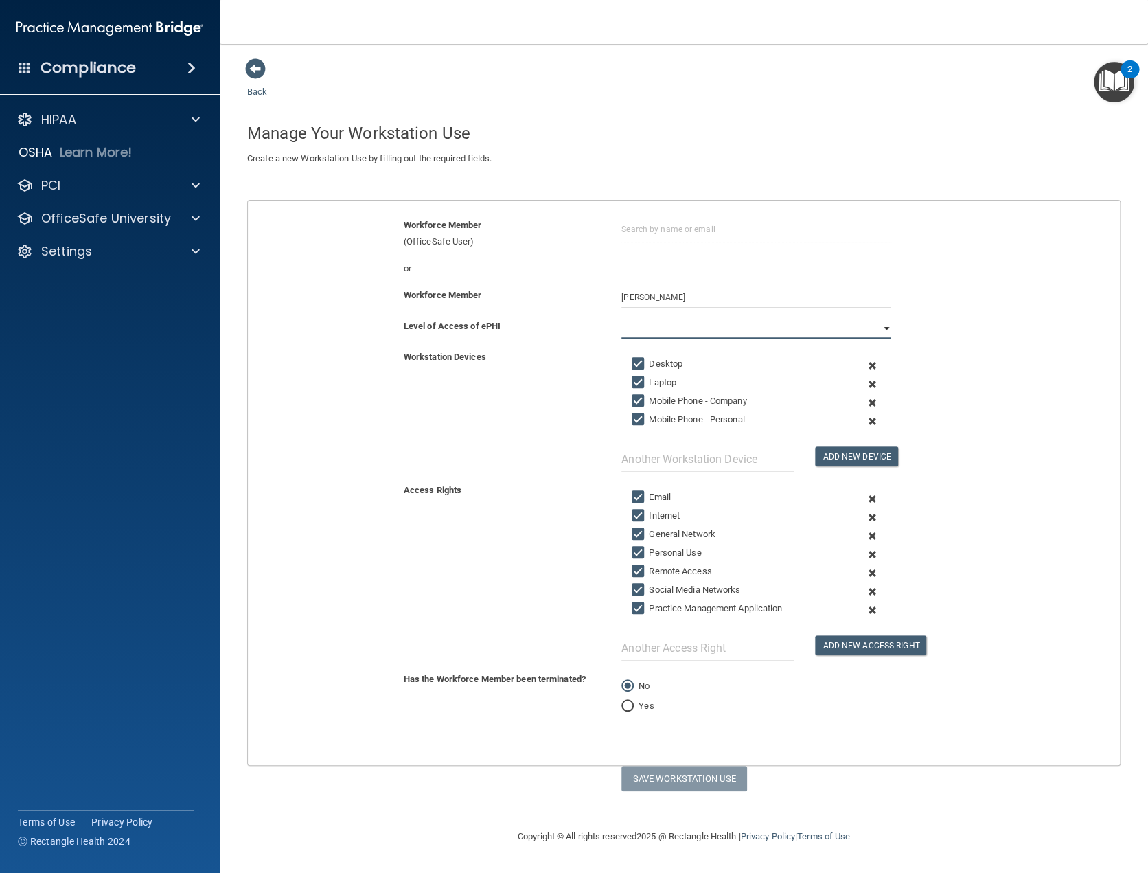
click at [883, 325] on select "Full Limited None" at bounding box center [756, 328] width 270 height 21
select select "1"
click at [621, 318] on select "Full Limited None" at bounding box center [756, 328] width 270 height 21
click at [636, 588] on input "Social Media Networks" at bounding box center [640, 589] width 16 height 11
checkbox input "false"
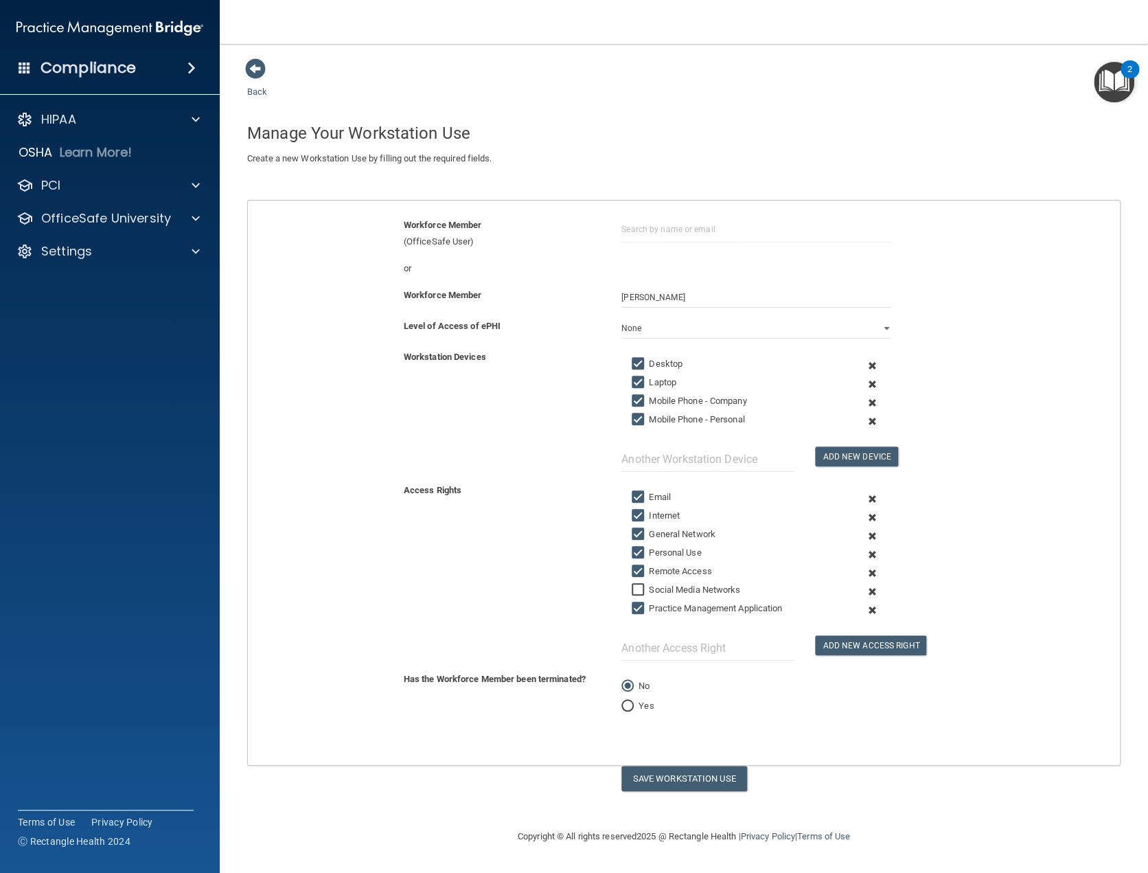
click at [638, 571] on input "Remote Access" at bounding box center [640, 571] width 16 height 11
checkbox input "false"
click at [639, 552] on input "Personal Use" at bounding box center [640, 552] width 16 height 11
checkbox input "false"
click at [642, 533] on input "General Network" at bounding box center [640, 534] width 16 height 11
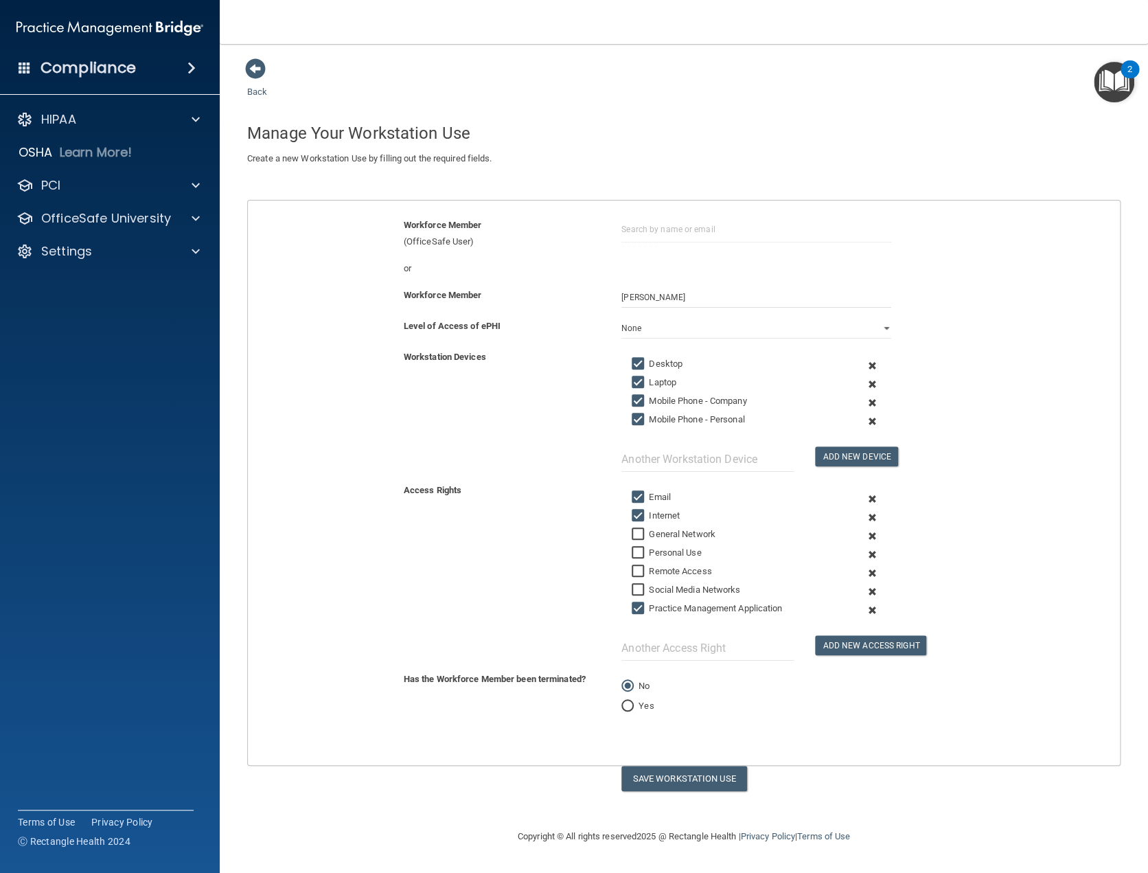
click at [642, 533] on input "General Network" at bounding box center [640, 534] width 16 height 11
checkbox input "true"
click at [700, 776] on button "Save Workstation Use" at bounding box center [684, 777] width 126 height 25
select select "? string:Limited ?"
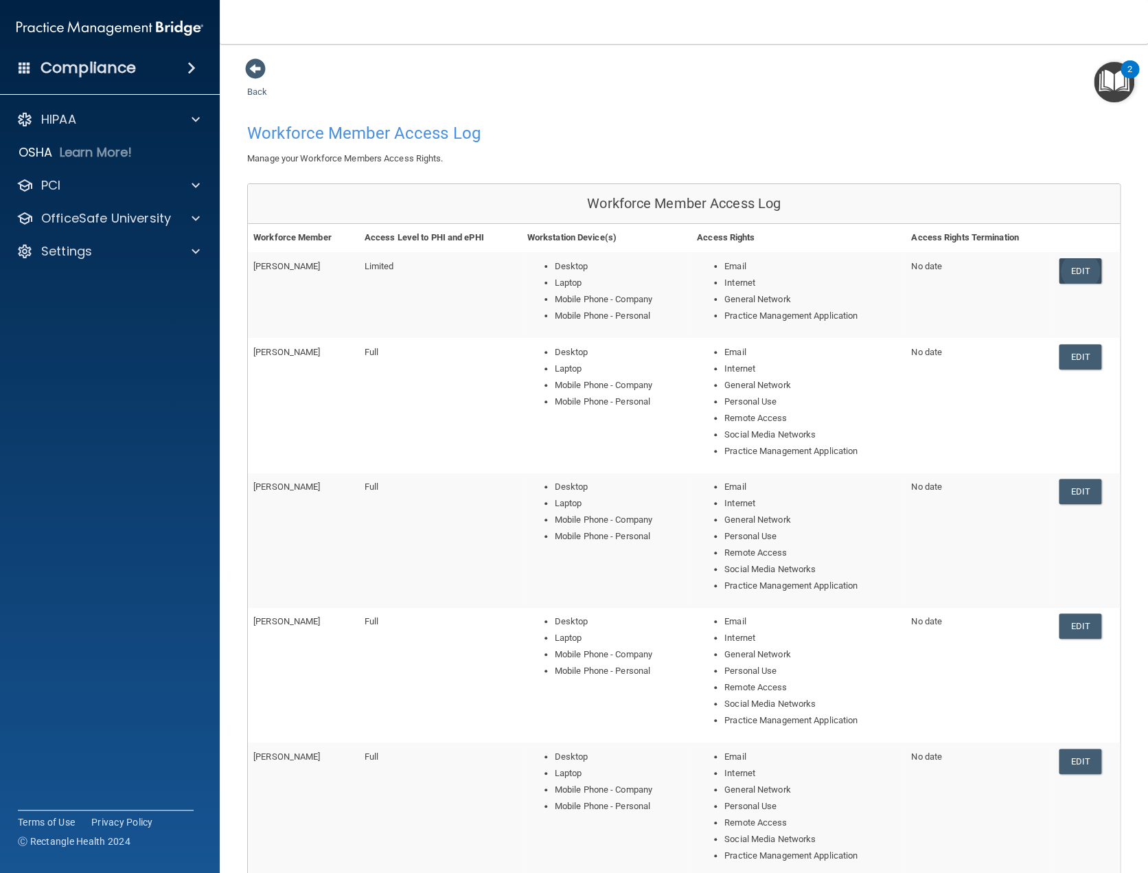
click at [1067, 274] on link "Edit" at bounding box center [1080, 270] width 42 height 25
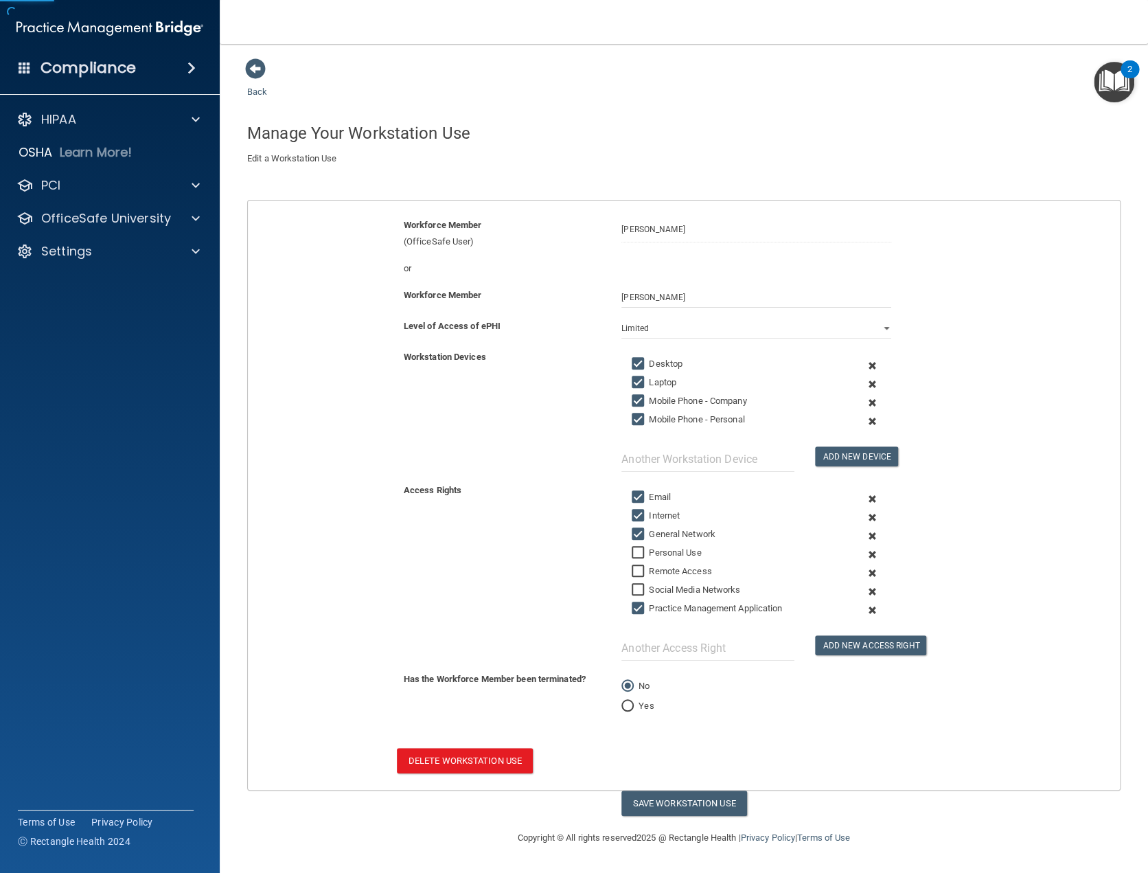
click at [640, 381] on input "Laptop" at bounding box center [640, 382] width 16 height 11
checkbox input "false"
click at [638, 417] on input "Mobile Phone - Personal" at bounding box center [640, 419] width 16 height 11
checkbox input "false"
click at [681, 807] on button "Save Workstation Use" at bounding box center [684, 802] width 126 height 25
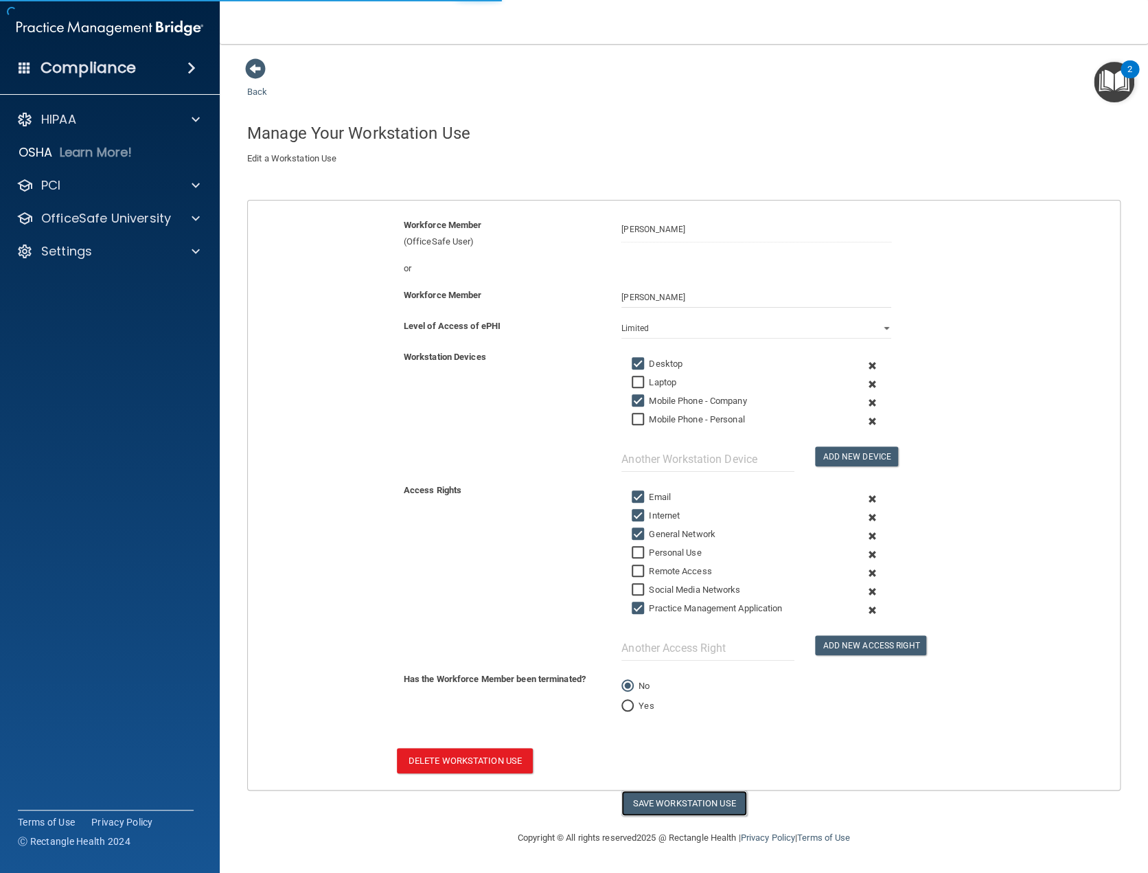
select select "? string:Limited ?"
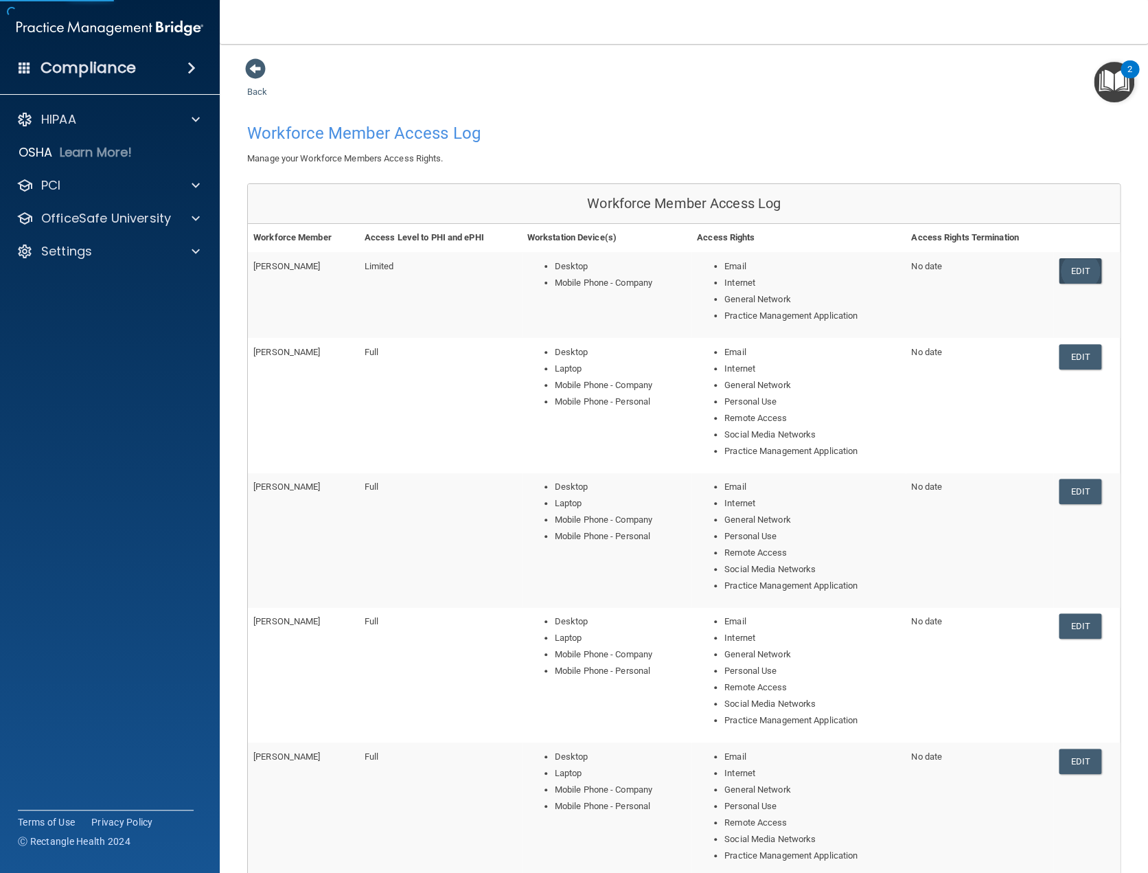
click at [1074, 266] on link "Edit" at bounding box center [1080, 270] width 42 height 25
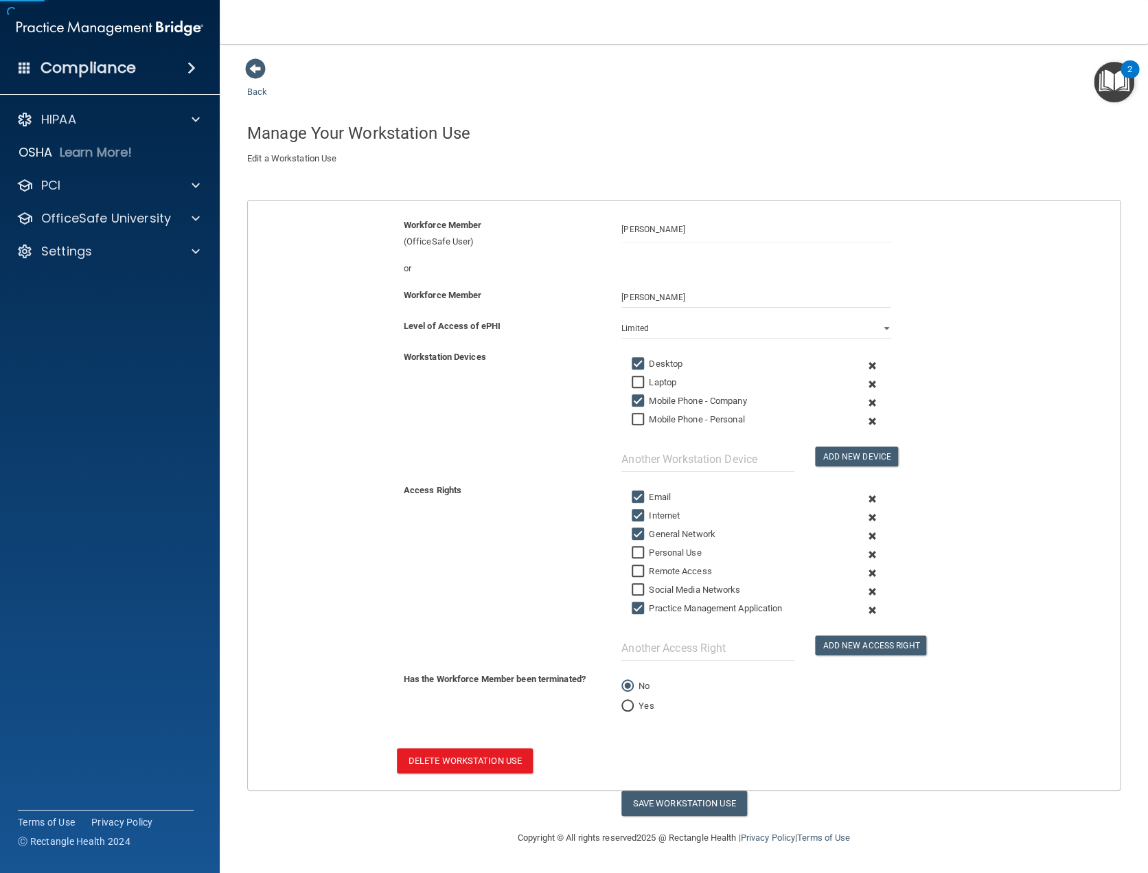
click at [638, 400] on input "Mobile Phone - Company" at bounding box center [640, 400] width 16 height 11
checkbox input "false"
click at [696, 805] on button "Save Workstation Use" at bounding box center [684, 802] width 126 height 25
select select "? string:Limited ?"
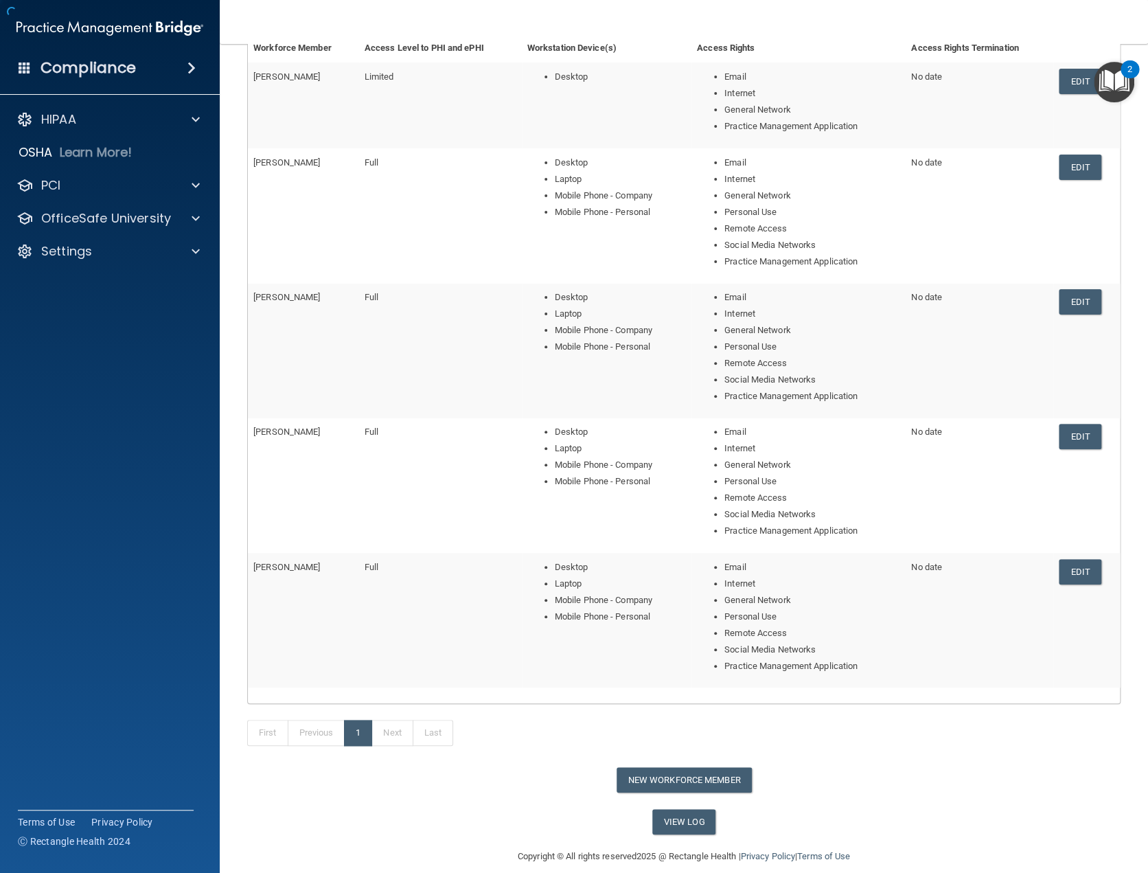
scroll to position [205, 0]
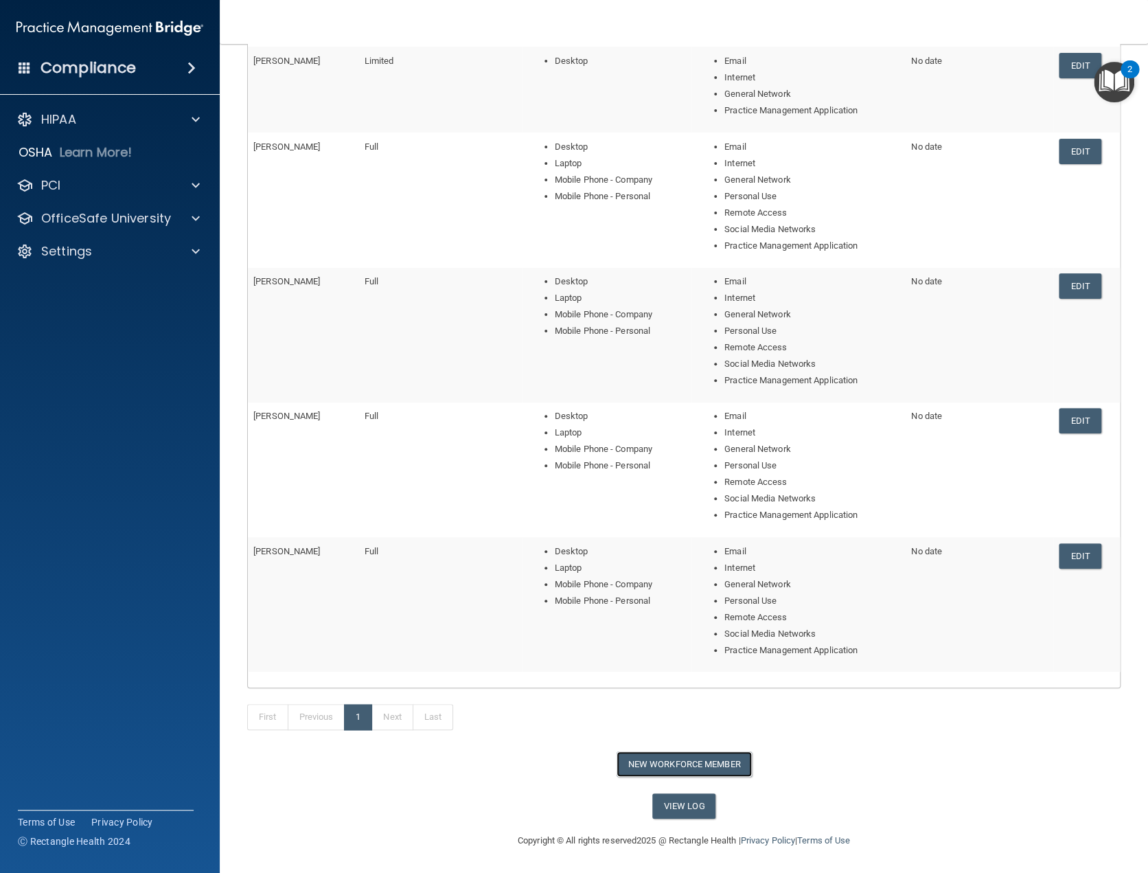
click at [674, 761] on button "New Workforce Member" at bounding box center [684, 763] width 135 height 25
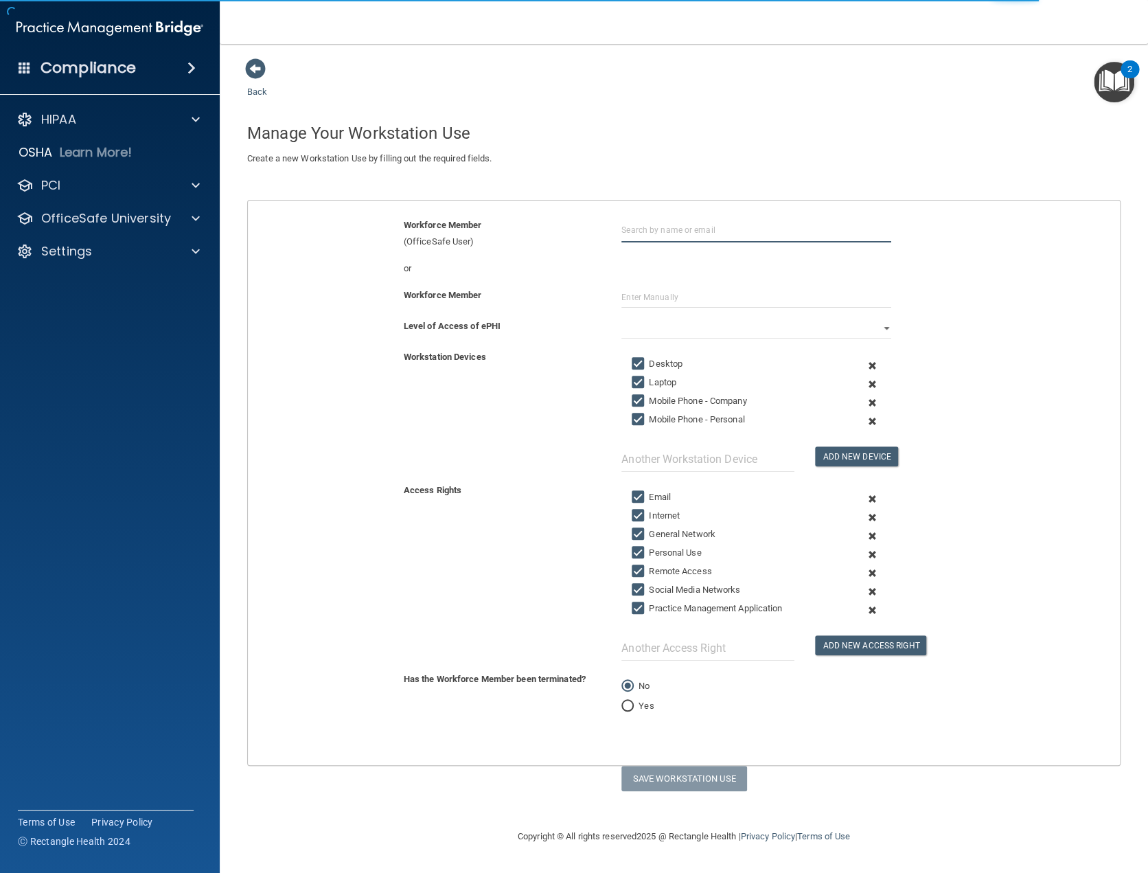
click at [652, 230] on input "text" at bounding box center [756, 229] width 270 height 25
click at [663, 290] on input "text" at bounding box center [756, 297] width 270 height 21
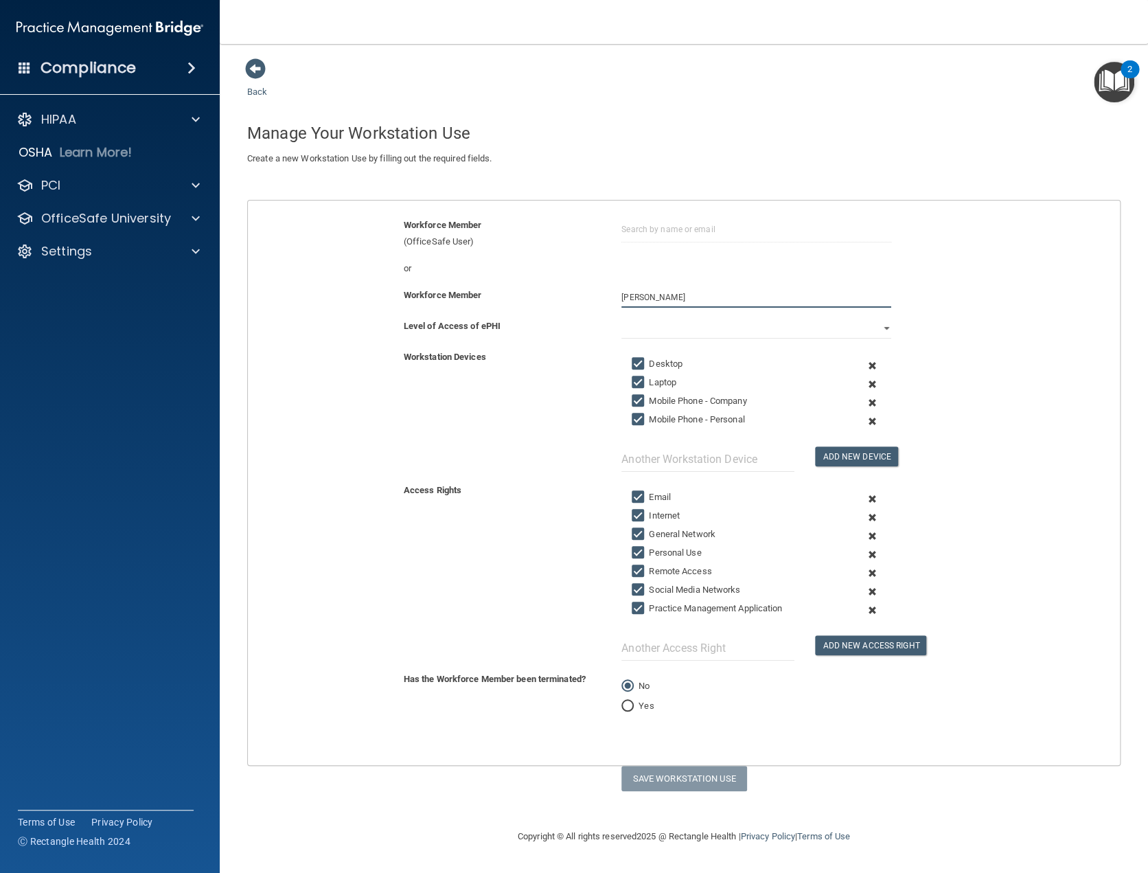
type input "Rachel Will"
click at [864, 321] on select "Full Limited None" at bounding box center [756, 328] width 270 height 21
select select "1"
click at [621, 318] on select "Full Limited None" at bounding box center [756, 328] width 270 height 21
click at [649, 383] on label "Laptop" at bounding box center [654, 382] width 45 height 16
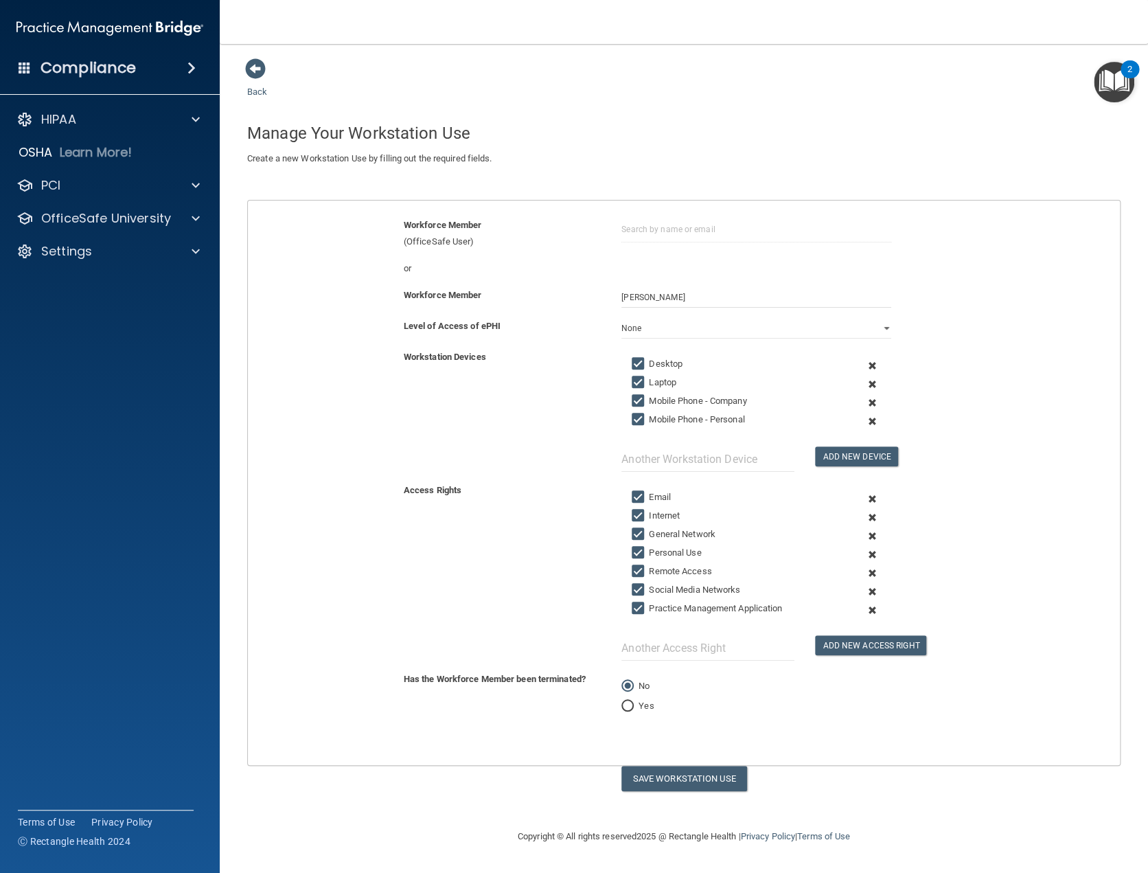
click at [647, 383] on input "Laptop" at bounding box center [640, 382] width 16 height 11
checkbox input "false"
click at [642, 397] on input "Mobile Phone - Company" at bounding box center [640, 400] width 16 height 11
checkbox input "false"
click at [638, 417] on input "Mobile Phone - Personal" at bounding box center [640, 419] width 16 height 11
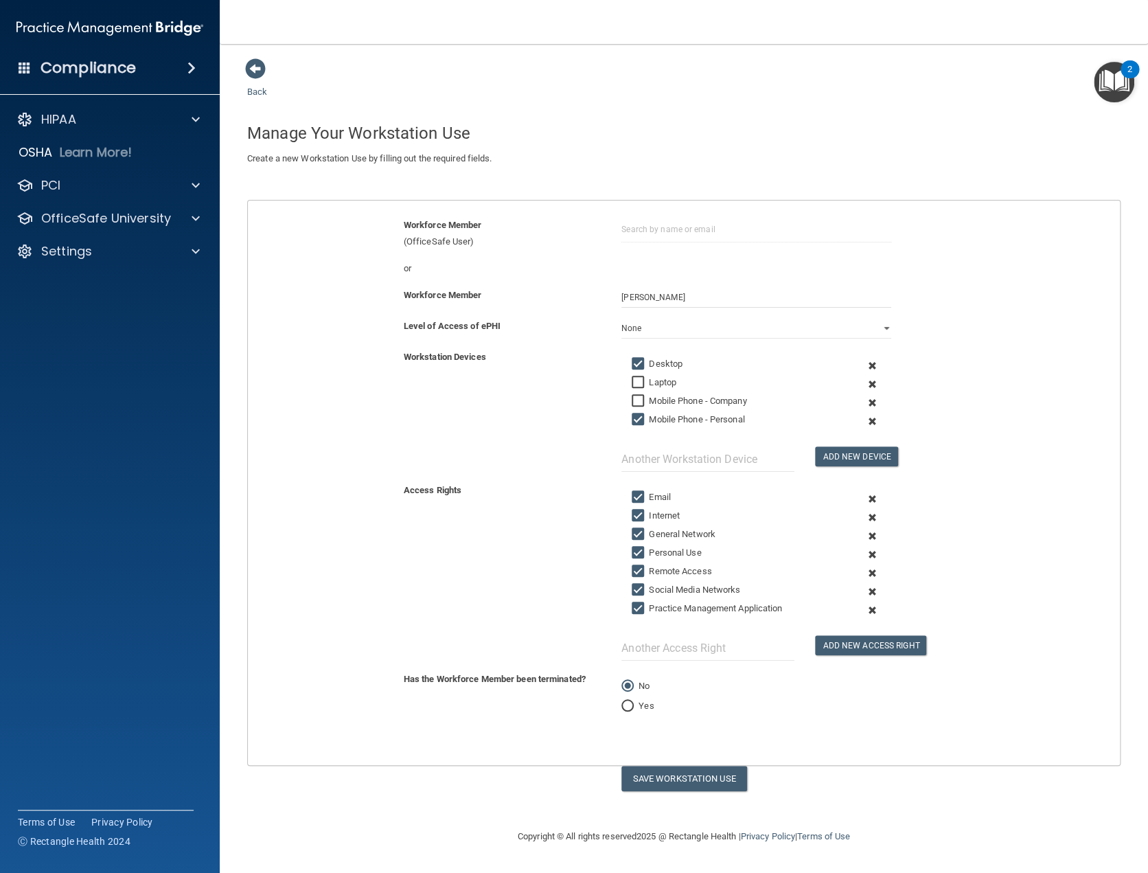
checkbox input "false"
click at [636, 550] on input "Personal Use" at bounding box center [640, 552] width 16 height 11
checkbox input "false"
click at [641, 566] on input "Remote Access" at bounding box center [640, 571] width 16 height 11
checkbox input "false"
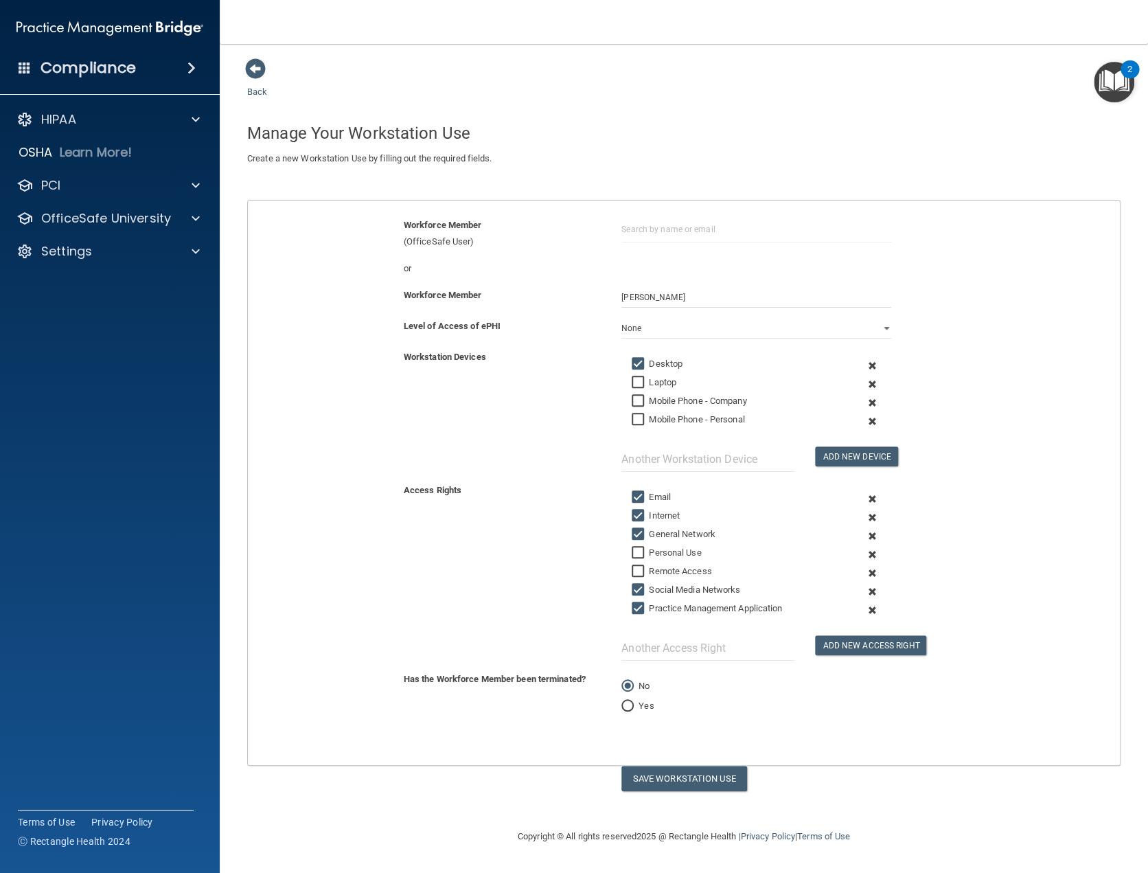
click at [638, 588] on input "Social Media Networks" at bounding box center [640, 589] width 16 height 11
checkbox input "false"
click at [635, 532] on input "General Network" at bounding box center [640, 534] width 16 height 11
checkbox input "false"
click at [705, 774] on button "Save Workstation Use" at bounding box center [684, 777] width 126 height 25
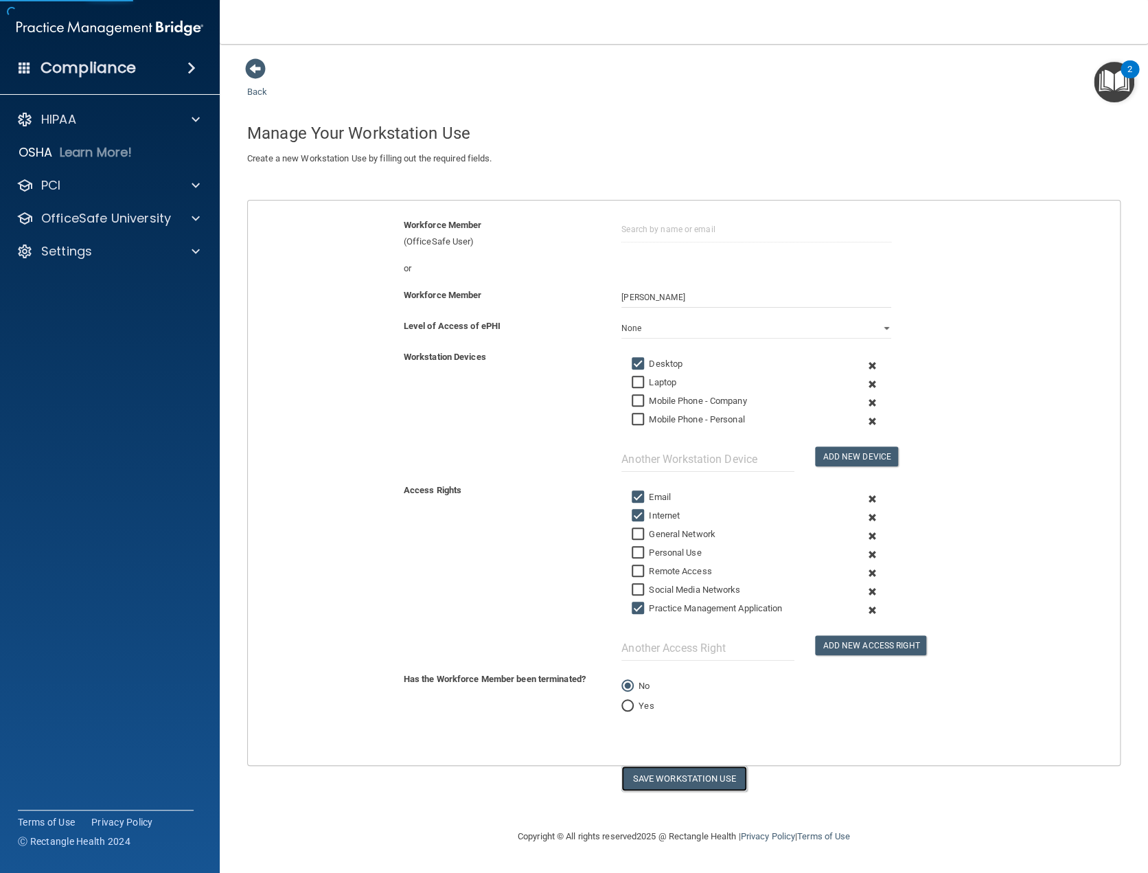
select select "? string:Limited ?"
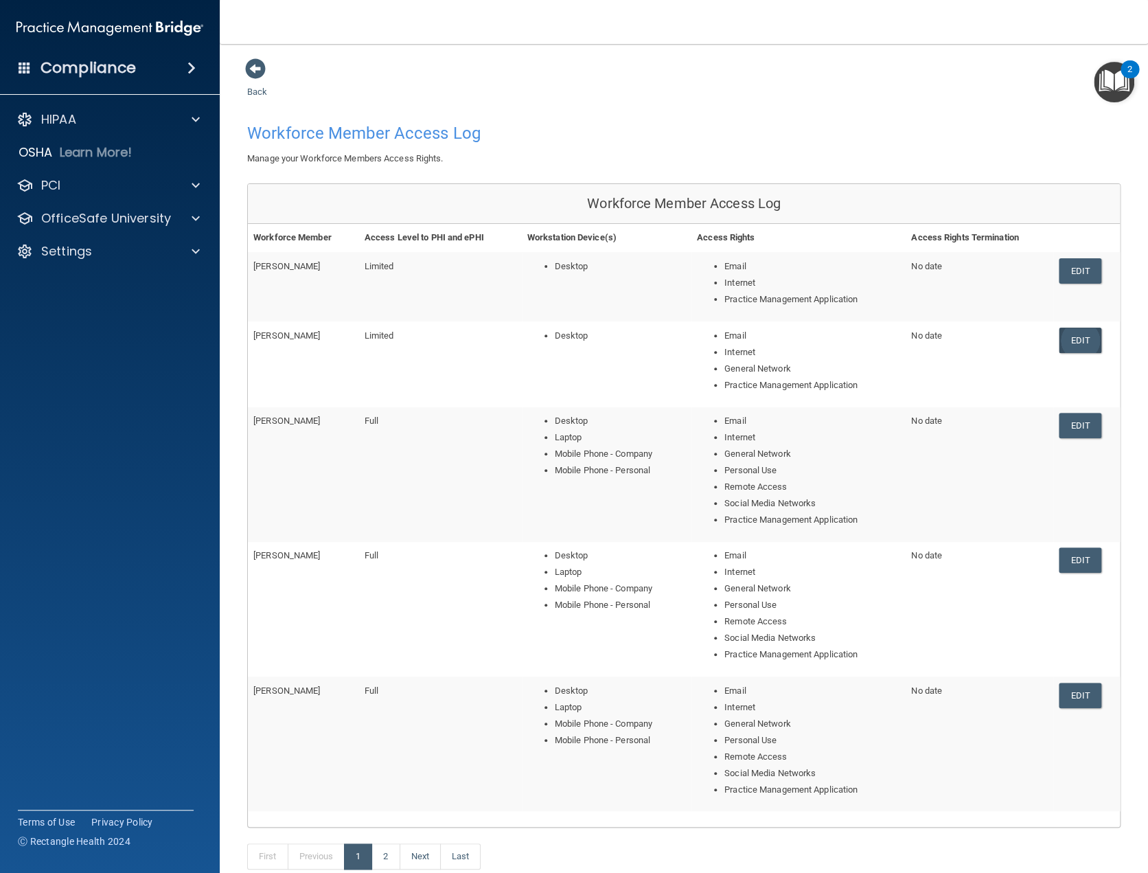
click at [1064, 339] on link "Edit" at bounding box center [1080, 339] width 42 height 25
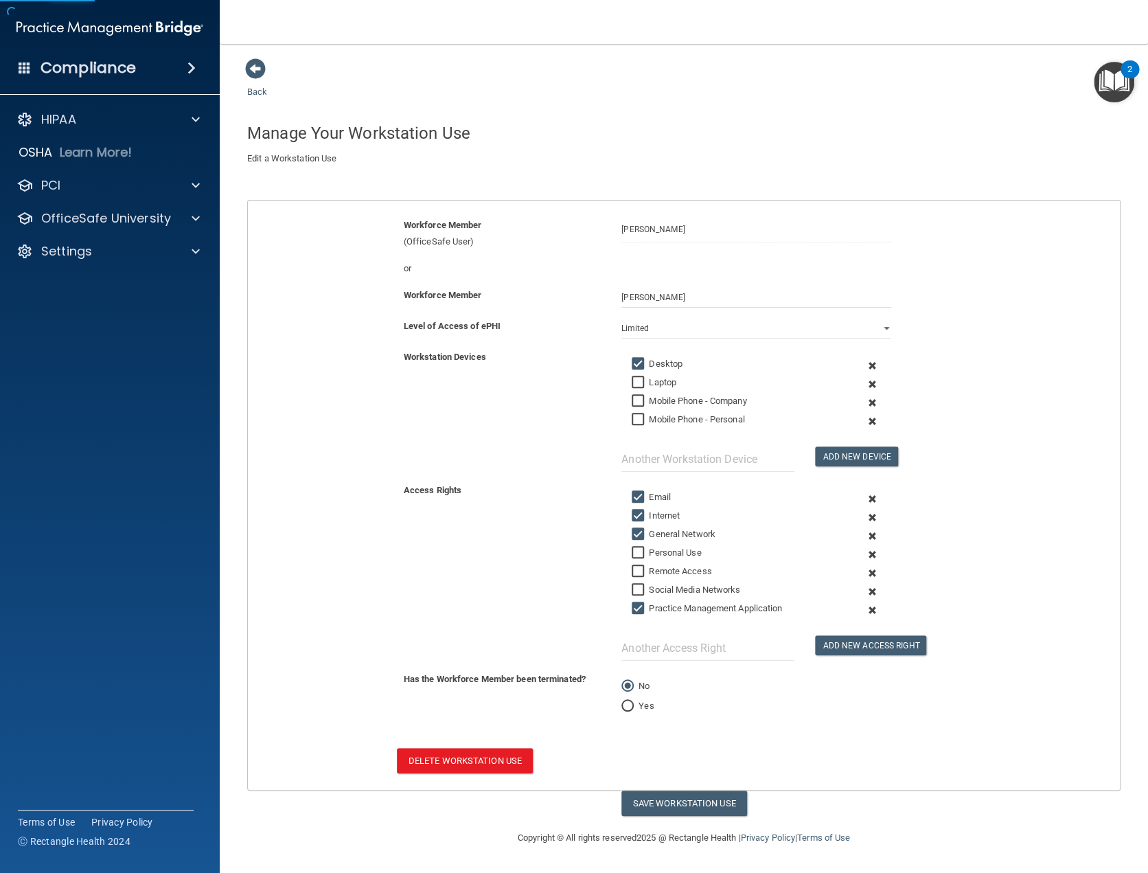
click at [656, 528] on label "General Network" at bounding box center [674, 534] width 84 height 16
click at [647, 529] on input "General Network" at bounding box center [640, 534] width 16 height 11
checkbox input "false"
click at [719, 809] on button "Save Workstation Use" at bounding box center [684, 802] width 126 height 25
select select "? string:Limited ?"
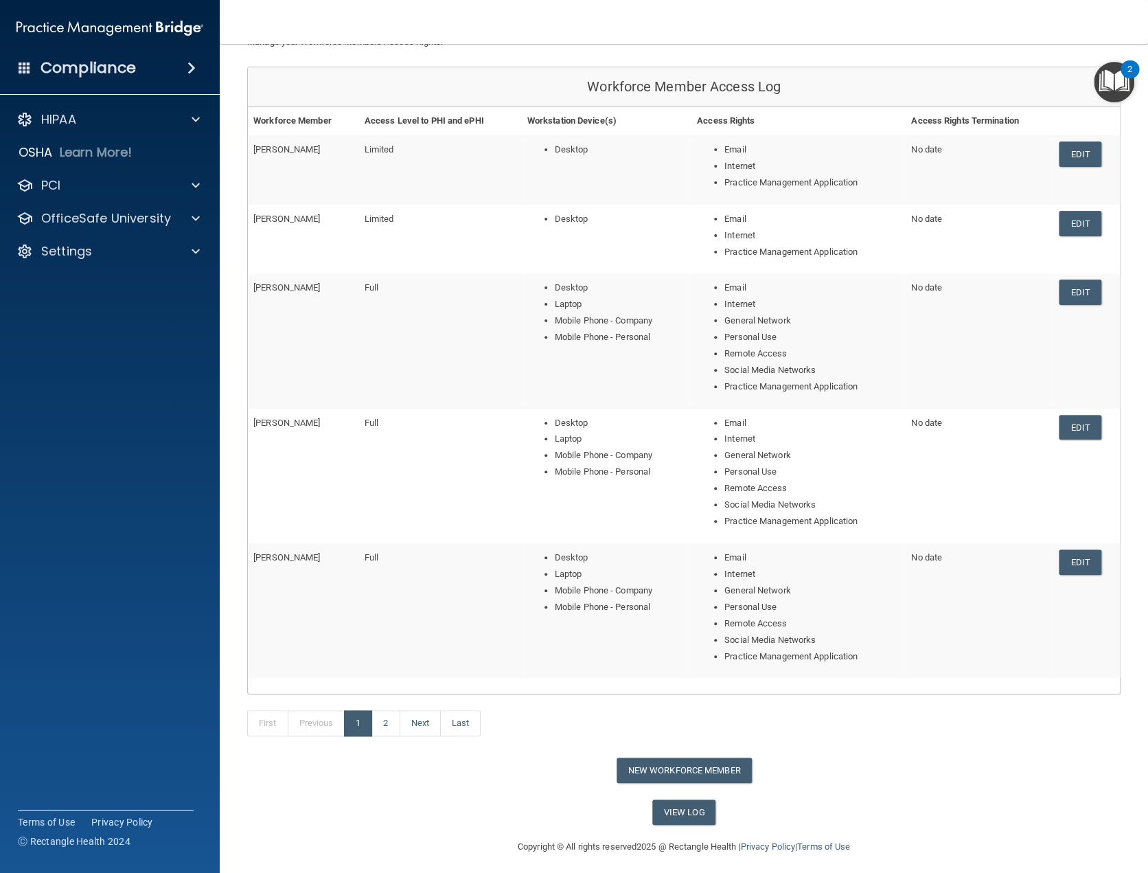
scroll to position [122, 0]
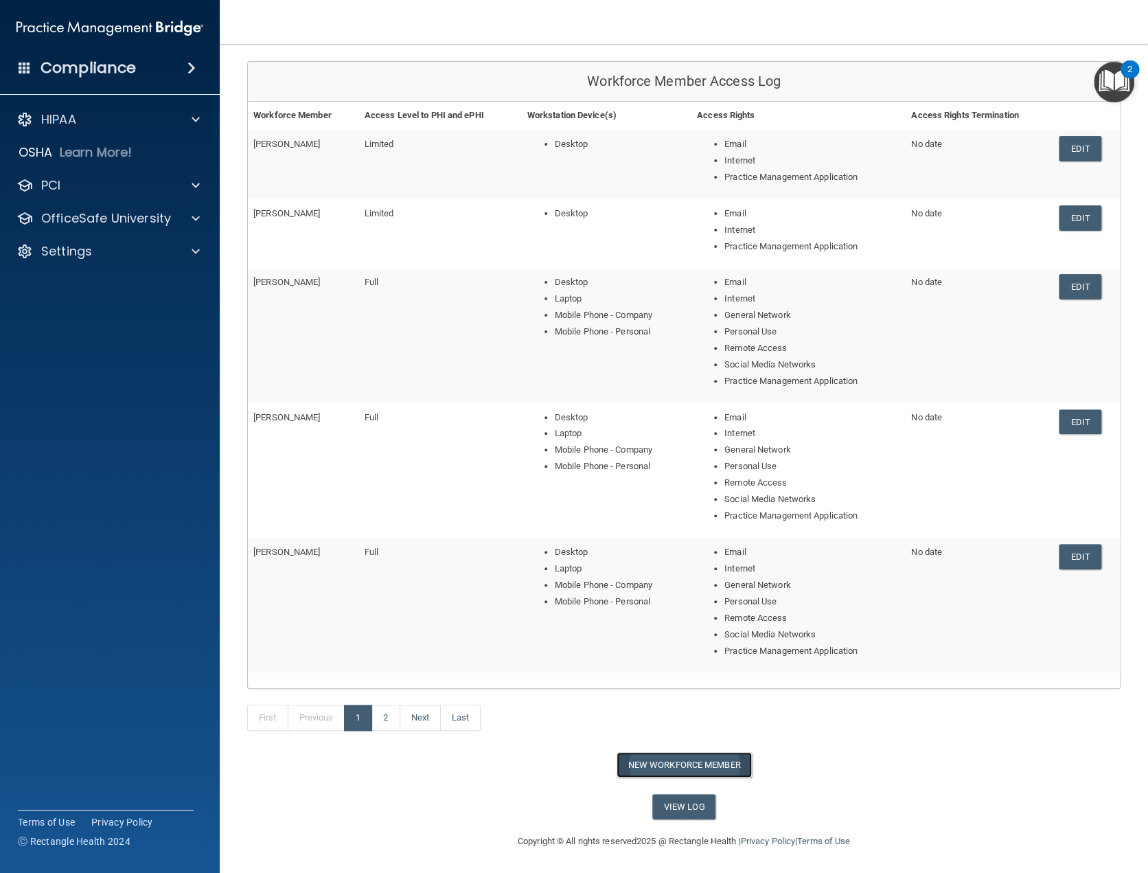
click at [689, 764] on button "New Workforce Member" at bounding box center [684, 764] width 135 height 25
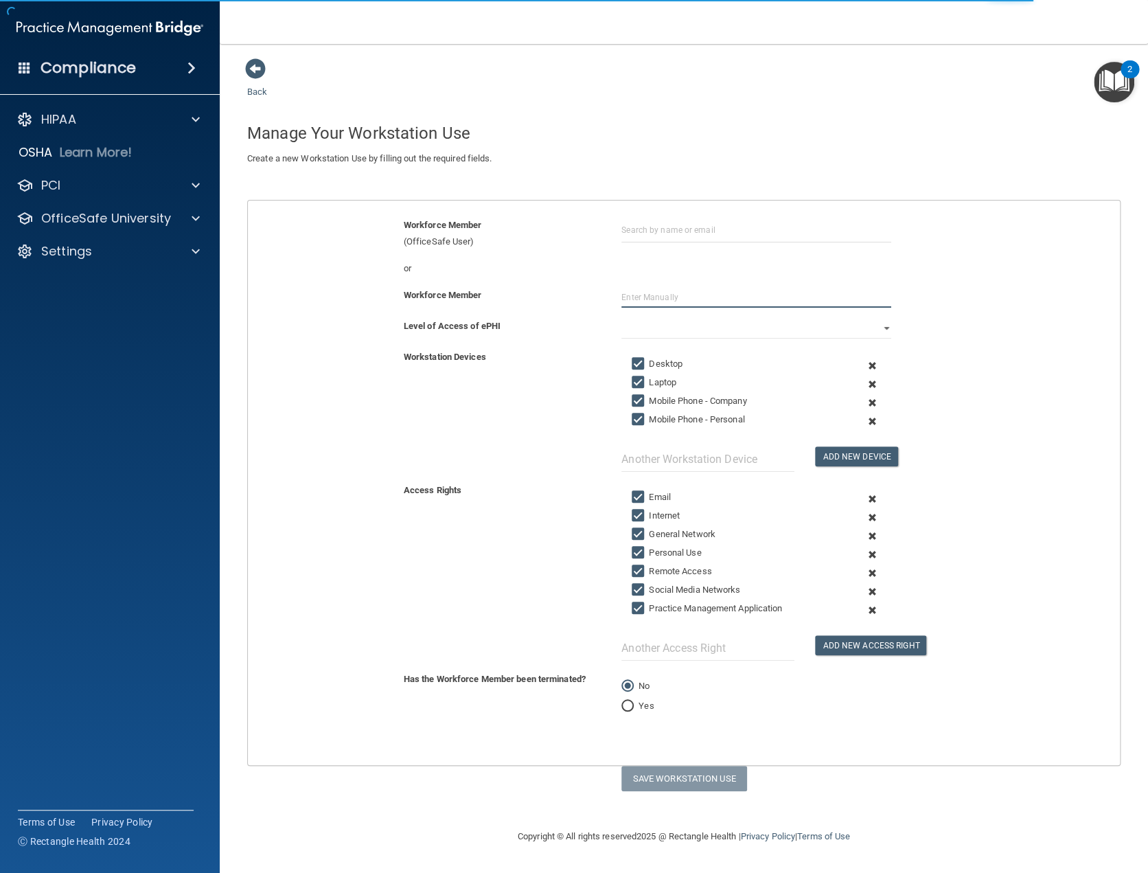
click at [643, 289] on input "text" at bounding box center [756, 297] width 270 height 21
type input "Alex Lorbiecki"
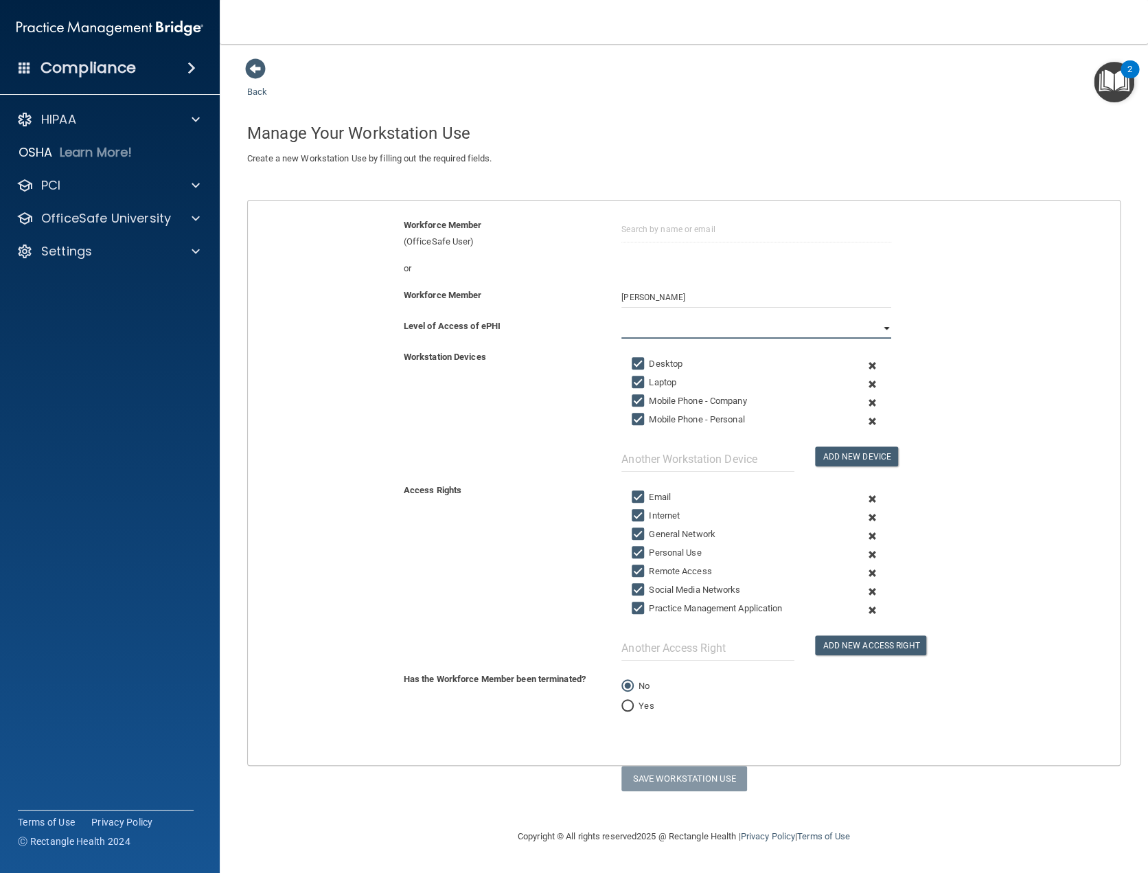
drag, startPoint x: 685, startPoint y: 320, endPoint x: 687, endPoint y: 329, distance: 9.0
click at [686, 320] on select "Full Limited None" at bounding box center [756, 328] width 270 height 21
select select "1"
click at [621, 318] on select "Full Limited None" at bounding box center [756, 328] width 270 height 21
click at [641, 382] on input "Laptop" at bounding box center [640, 382] width 16 height 11
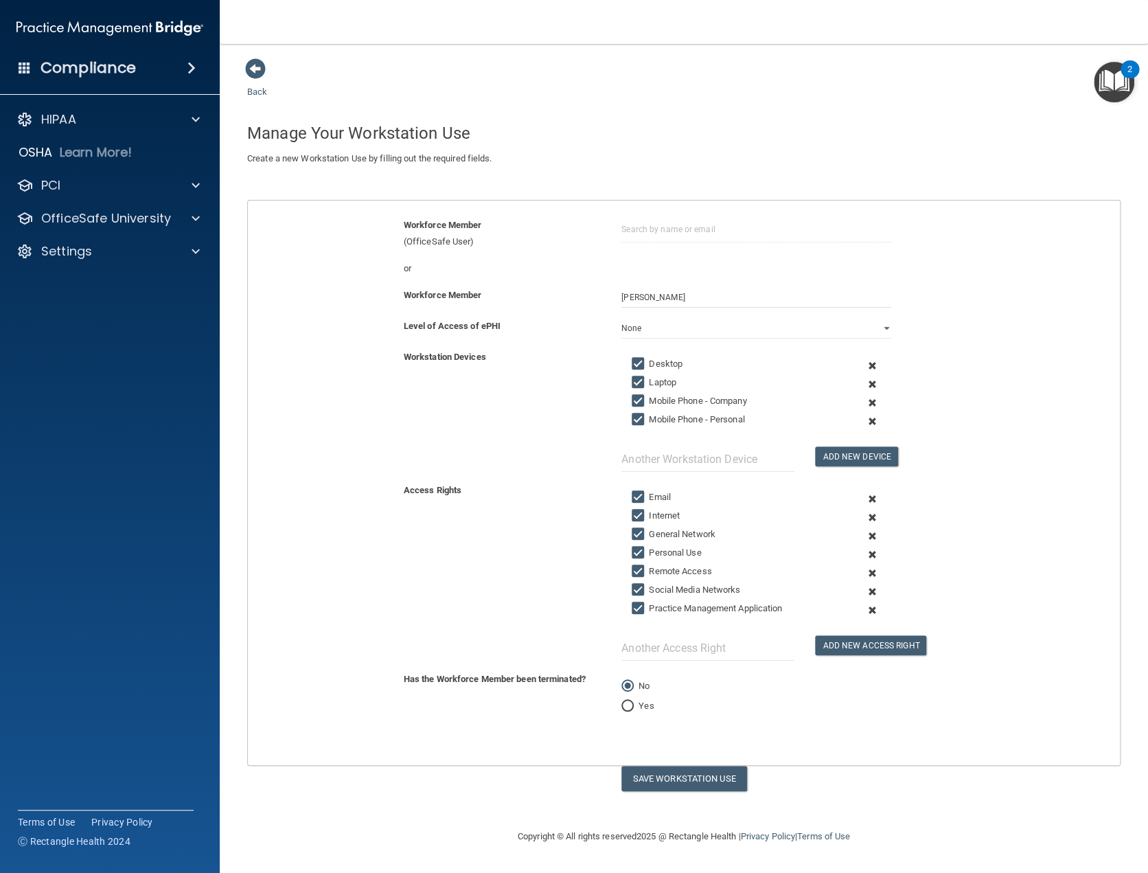
checkbox input "false"
click at [638, 400] on input "Mobile Phone - Company" at bounding box center [640, 400] width 16 height 11
checkbox input "false"
click at [637, 414] on input "Mobile Phone - Personal" at bounding box center [640, 419] width 16 height 11
checkbox input "false"
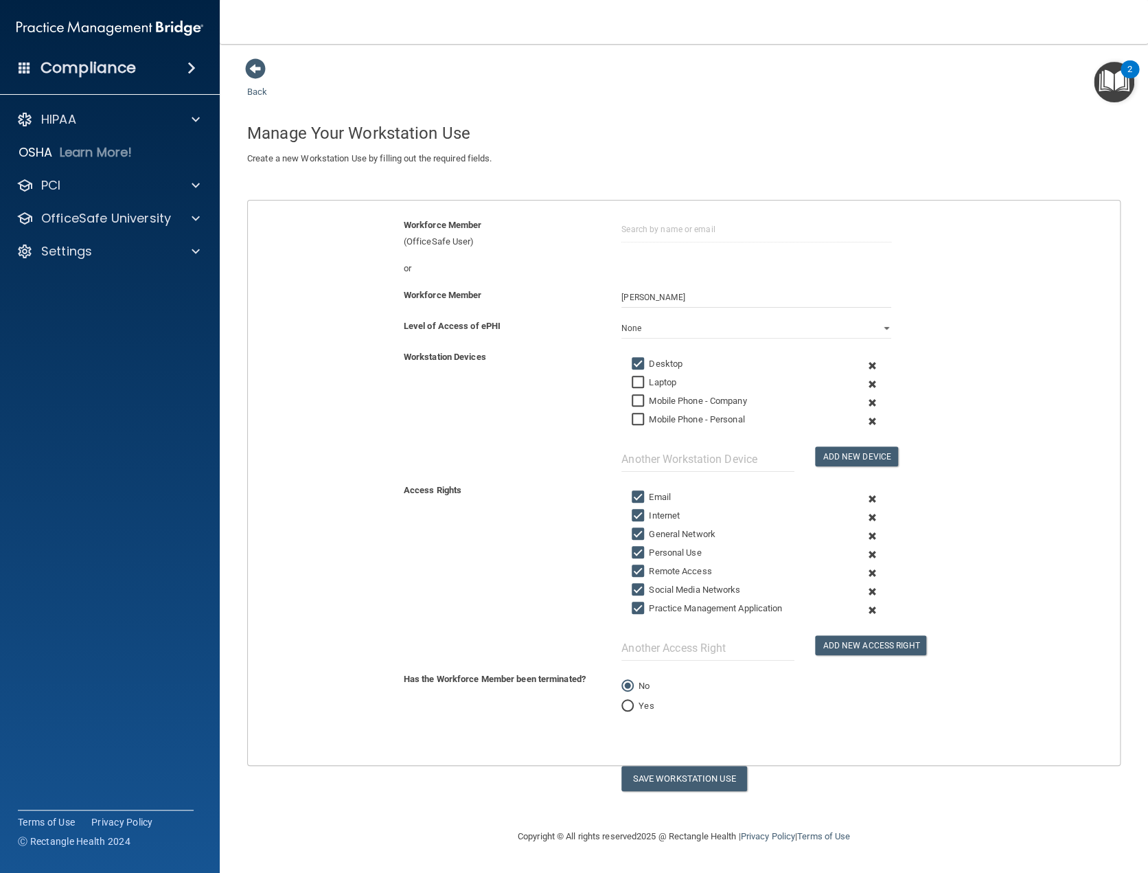
click at [640, 530] on input "General Network" at bounding box center [640, 534] width 16 height 11
checkbox input "false"
click at [638, 551] on input "Personal Use" at bounding box center [640, 552] width 16 height 11
checkbox input "false"
click at [636, 571] on input "Remote Access" at bounding box center [640, 571] width 16 height 11
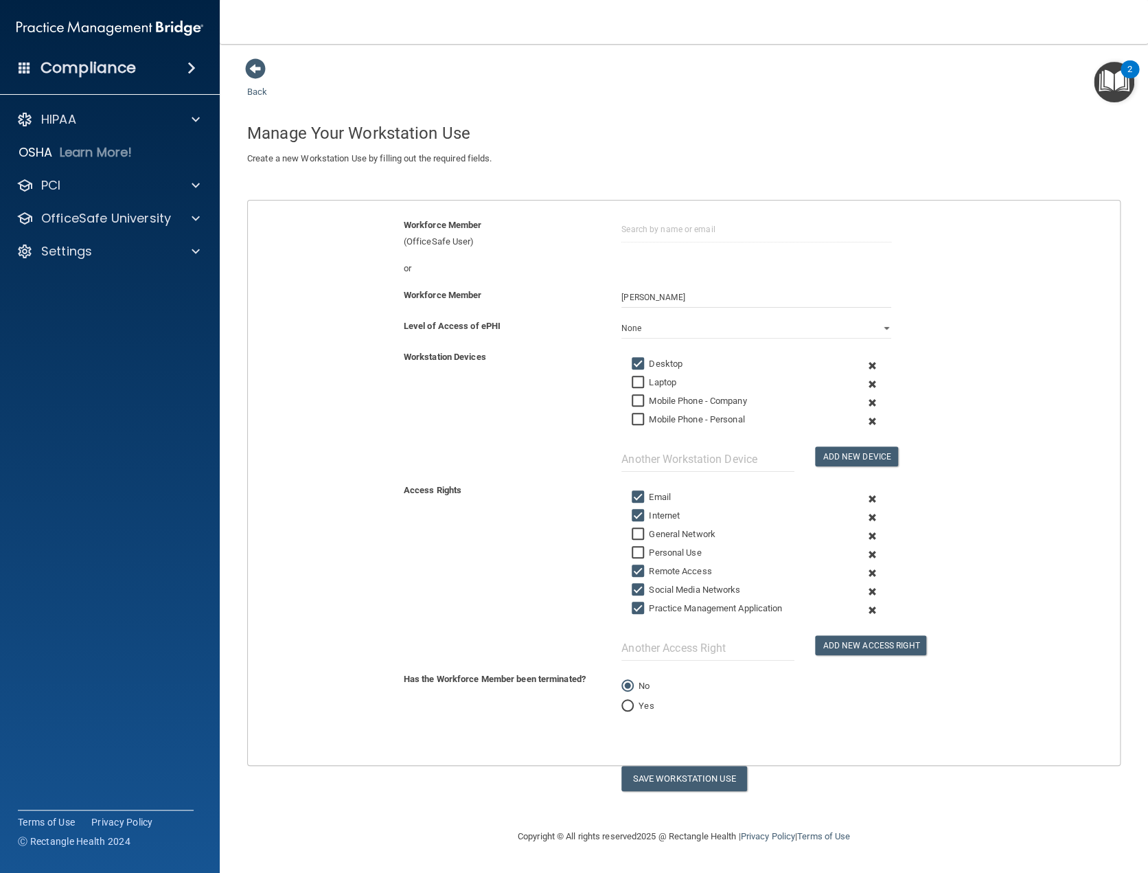
checkbox input "false"
click at [638, 588] on input "Social Media Networks" at bounding box center [640, 589] width 16 height 11
checkbox input "false"
click at [640, 569] on input "Remote Access" at bounding box center [640, 571] width 16 height 11
checkbox input "true"
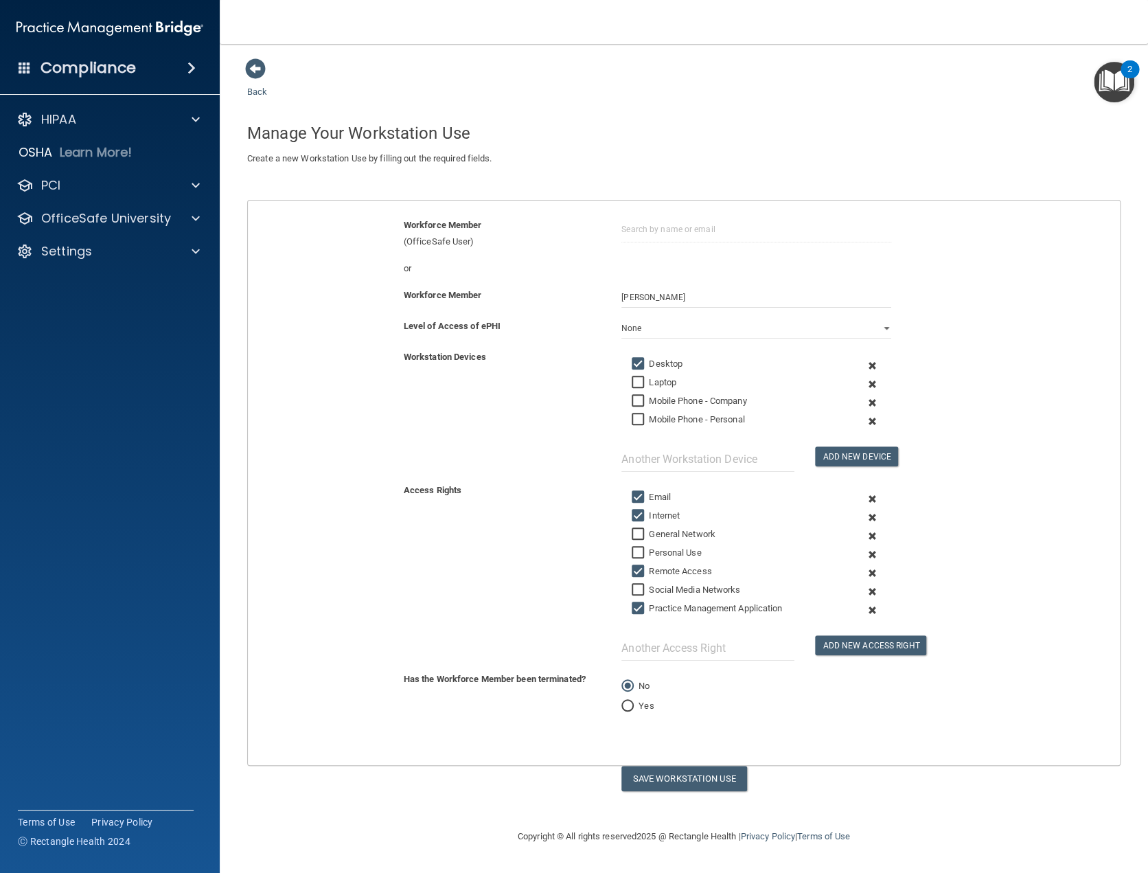
click at [638, 608] on input "Practice Management Application" at bounding box center [640, 608] width 16 height 11
drag, startPoint x: 641, startPoint y: 607, endPoint x: 659, endPoint y: 609, distance: 18.7
click at [641, 607] on input "Practice Management Application" at bounding box center [640, 608] width 16 height 11
checkbox input "true"
click at [639, 568] on input "Remote Access" at bounding box center [640, 571] width 16 height 11
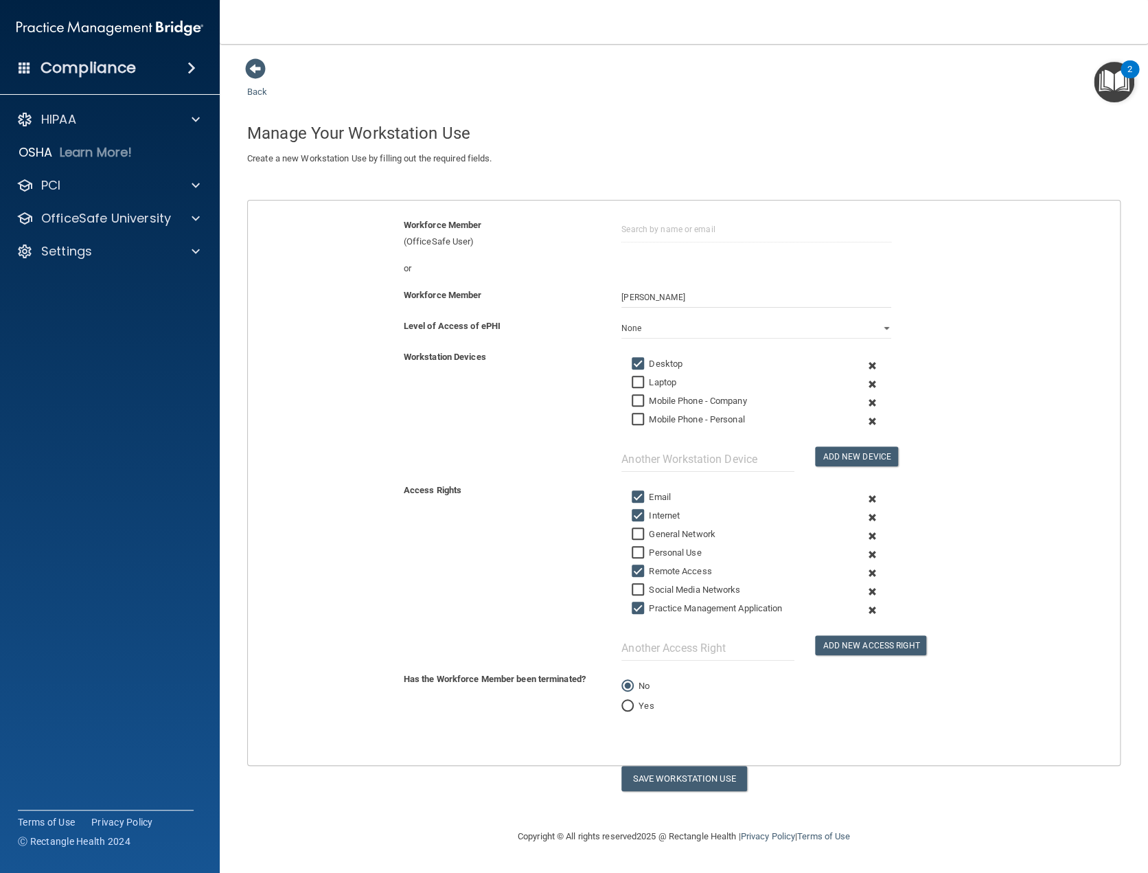
checkbox input "false"
click at [710, 777] on button "Save Workstation Use" at bounding box center [684, 777] width 126 height 25
select select "? string:Limited ?"
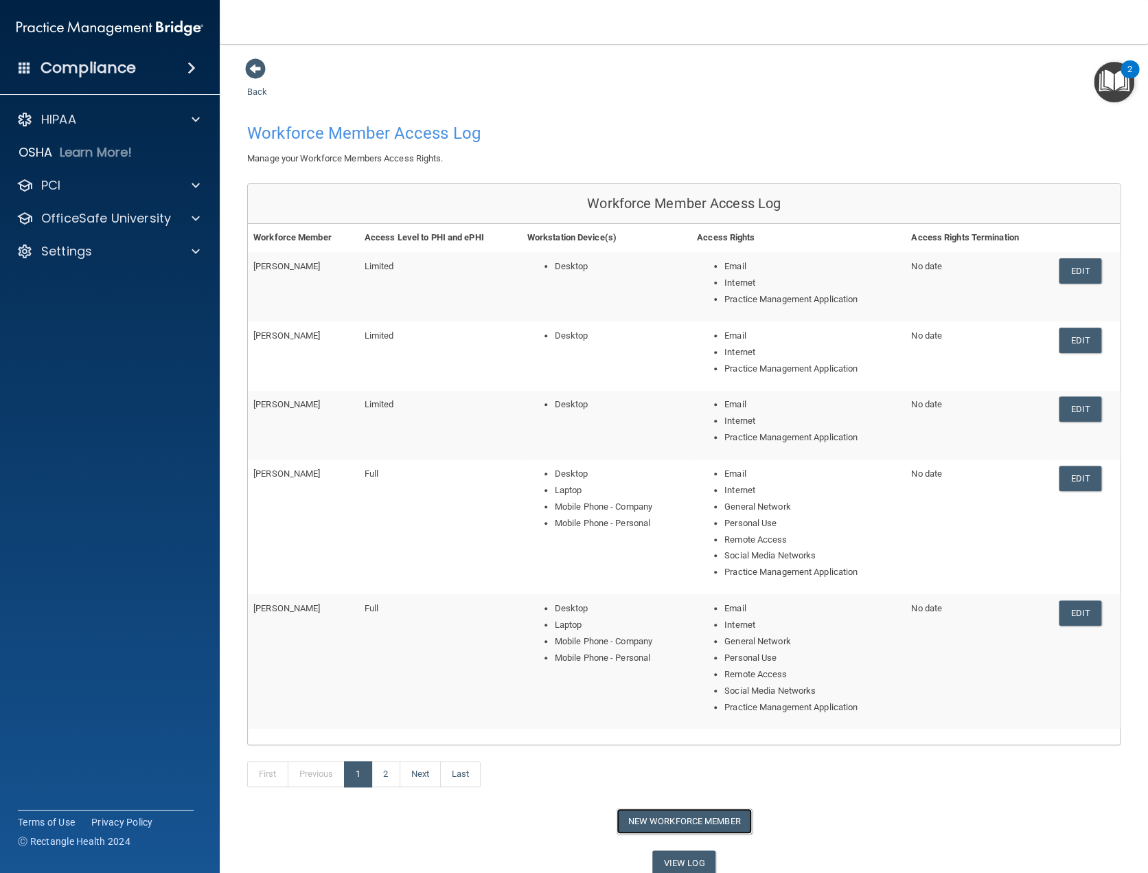
click at [691, 821] on button "New Workforce Member" at bounding box center [684, 820] width 135 height 25
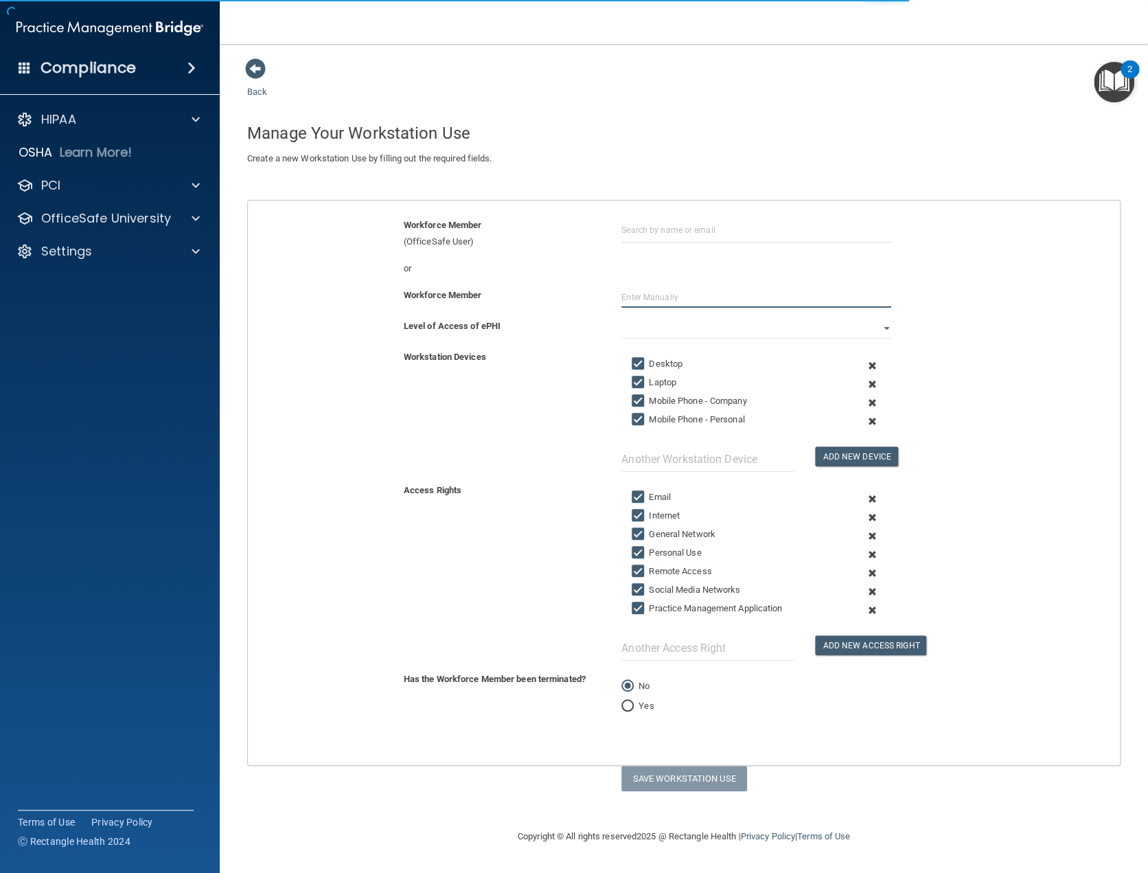
click at [652, 293] on input "text" at bounding box center [756, 297] width 270 height 21
type input "Jacey Eckman"
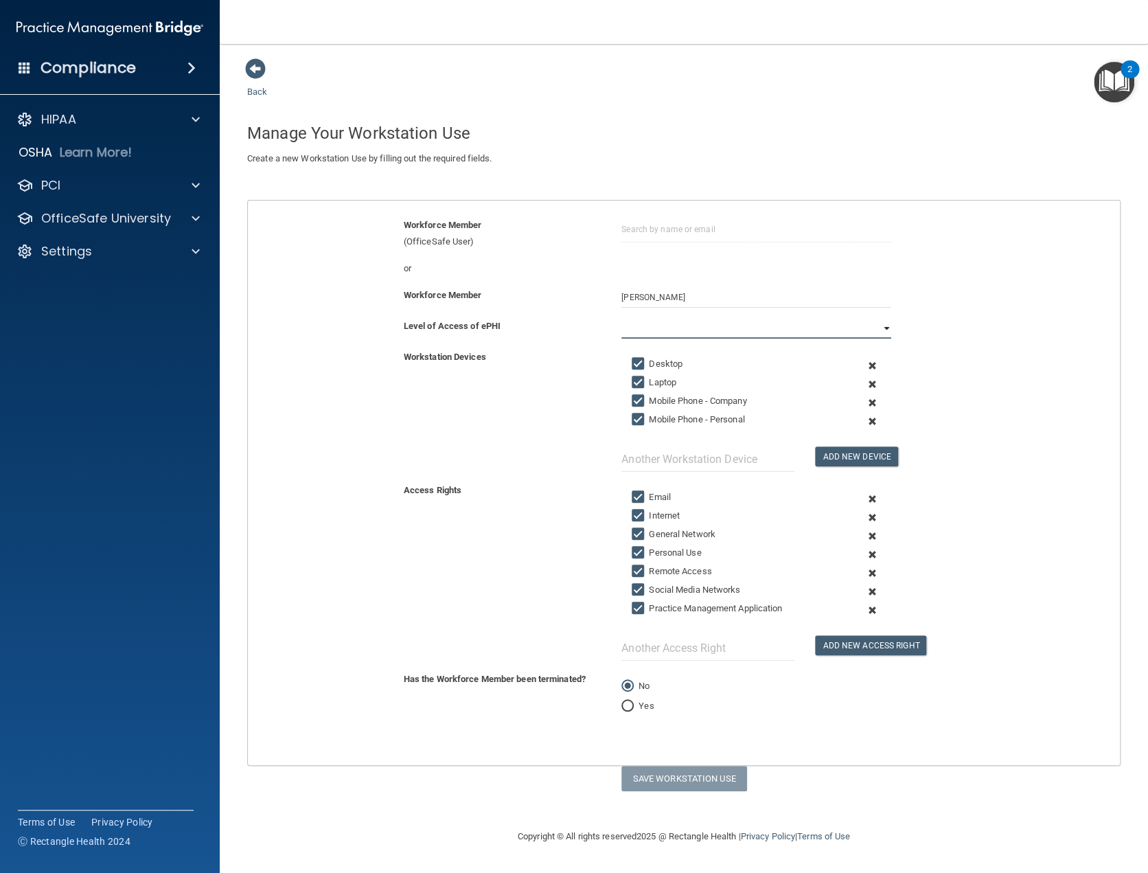
click at [885, 326] on select "Full Limited None" at bounding box center [756, 328] width 270 height 21
select select "1"
click at [621, 318] on select "Full Limited None" at bounding box center [756, 328] width 270 height 21
click at [638, 382] on input "Laptop" at bounding box center [640, 382] width 16 height 11
checkbox input "false"
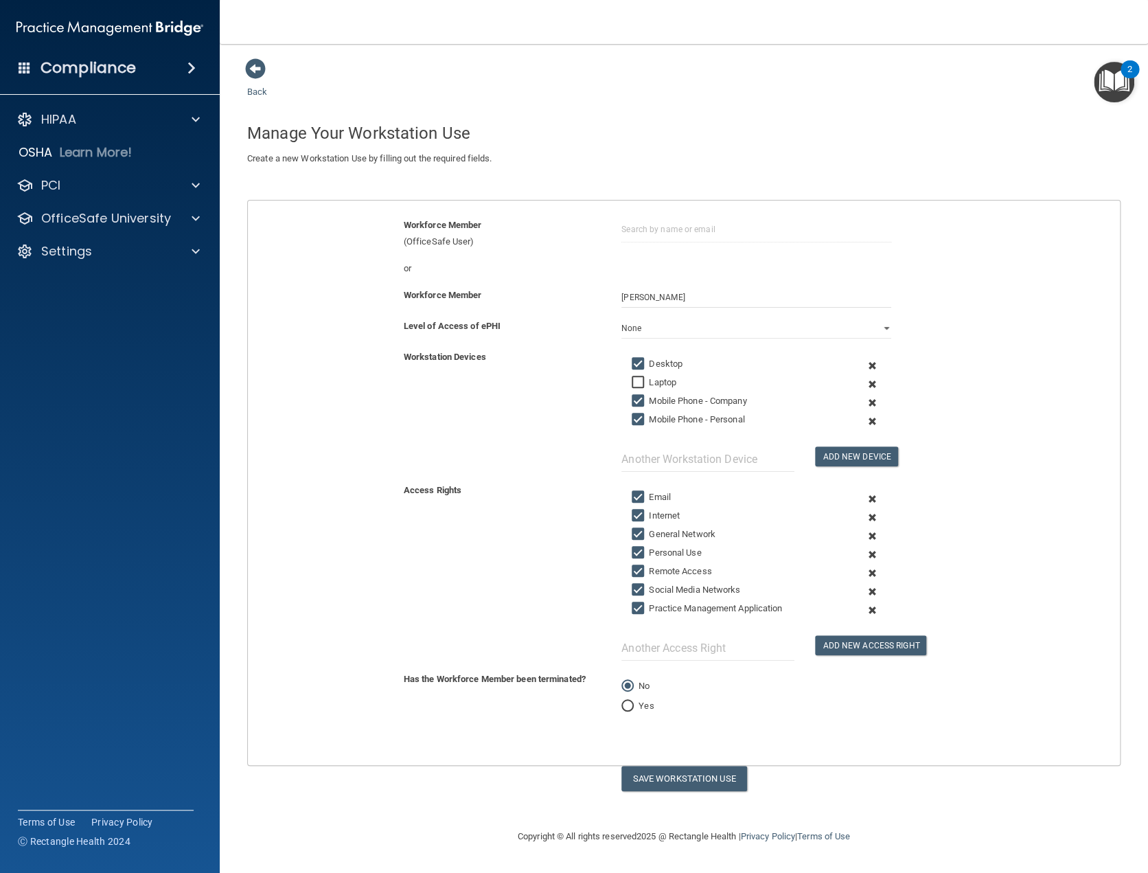
click at [637, 401] on input "Mobile Phone - Company" at bounding box center [640, 400] width 16 height 11
checkbox input "false"
click at [639, 415] on input "Mobile Phone - Personal" at bounding box center [640, 419] width 16 height 11
checkbox input "false"
click at [636, 514] on input "Internet" at bounding box center [640, 515] width 16 height 11
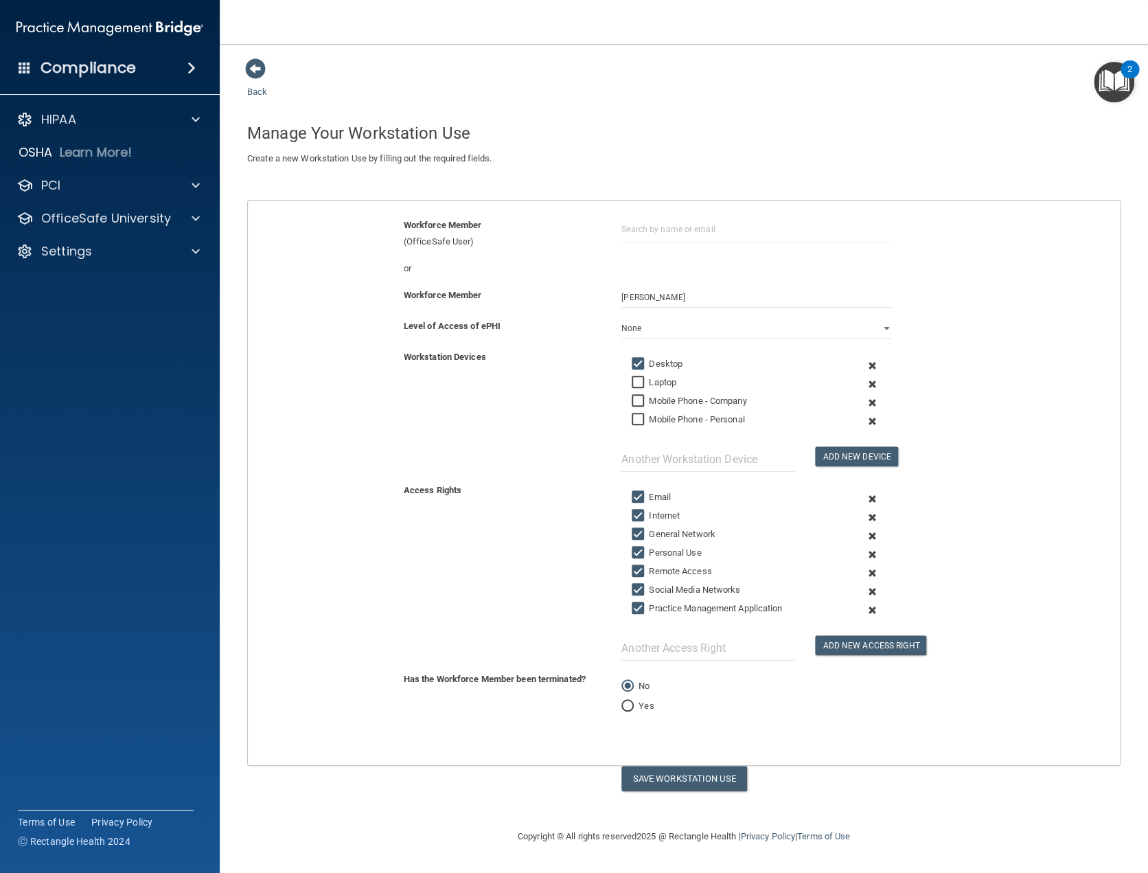
checkbox input "false"
click at [639, 533] on input "General Network" at bounding box center [640, 534] width 16 height 11
checkbox input "false"
click at [636, 548] on input "Personal Use" at bounding box center [640, 552] width 16 height 11
checkbox input "false"
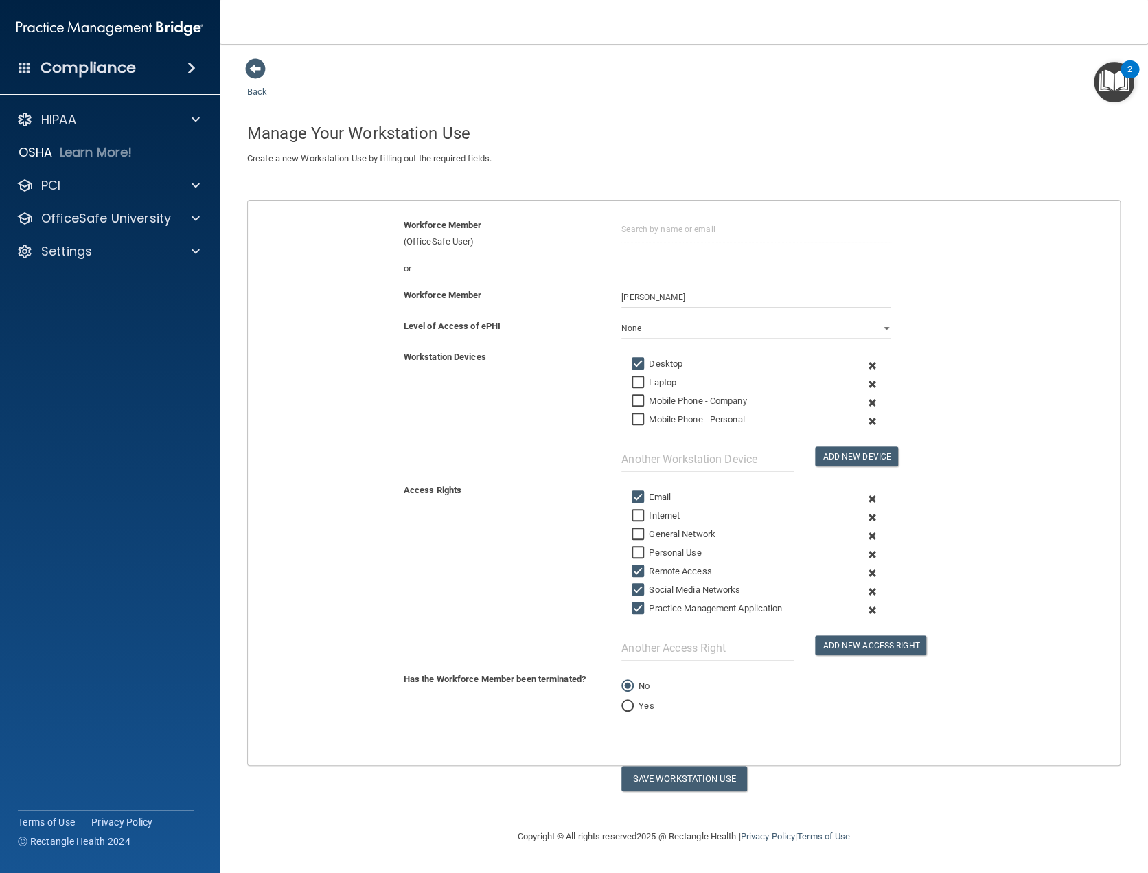
click at [635, 568] on input "Remote Access" at bounding box center [640, 571] width 16 height 11
checkbox input "false"
click at [641, 587] on input "Social Media Networks" at bounding box center [640, 589] width 16 height 11
checkbox input "false"
click at [675, 778] on button "Save Workstation Use" at bounding box center [684, 777] width 126 height 25
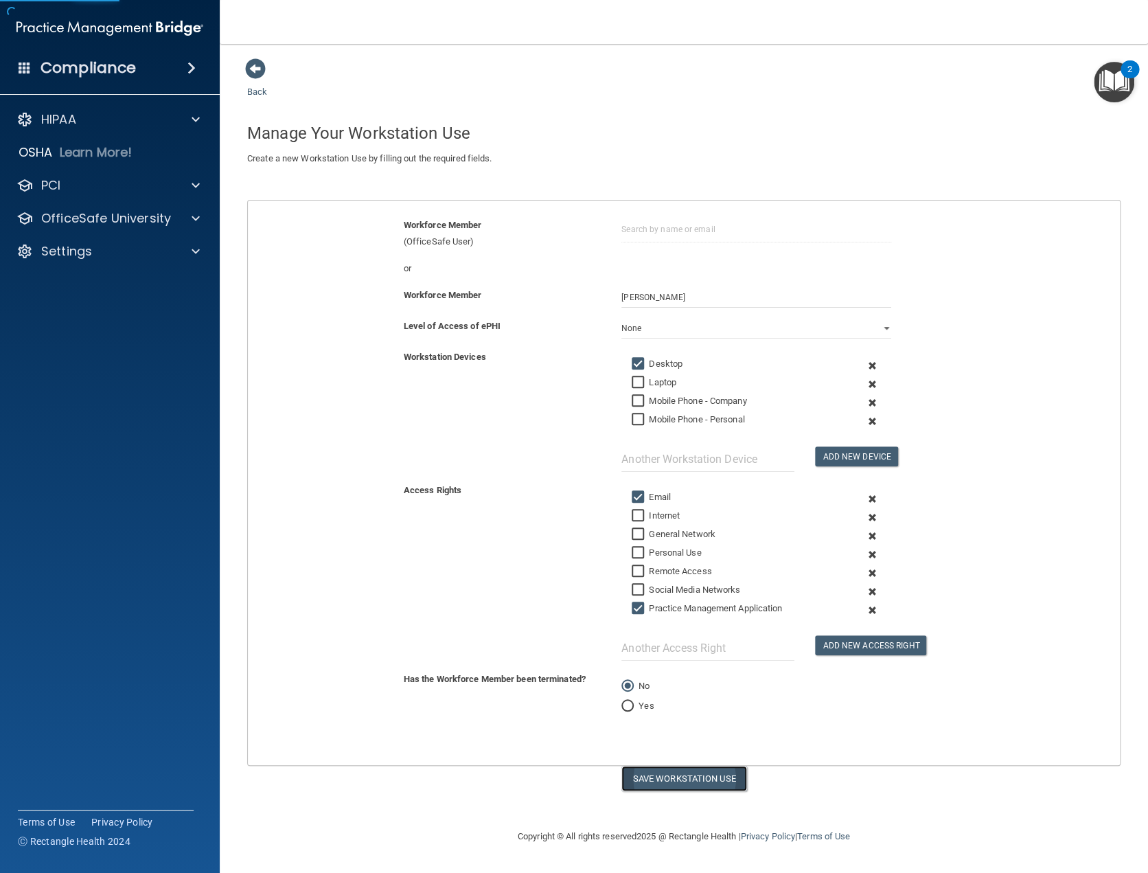
select select "? string:Limited ?"
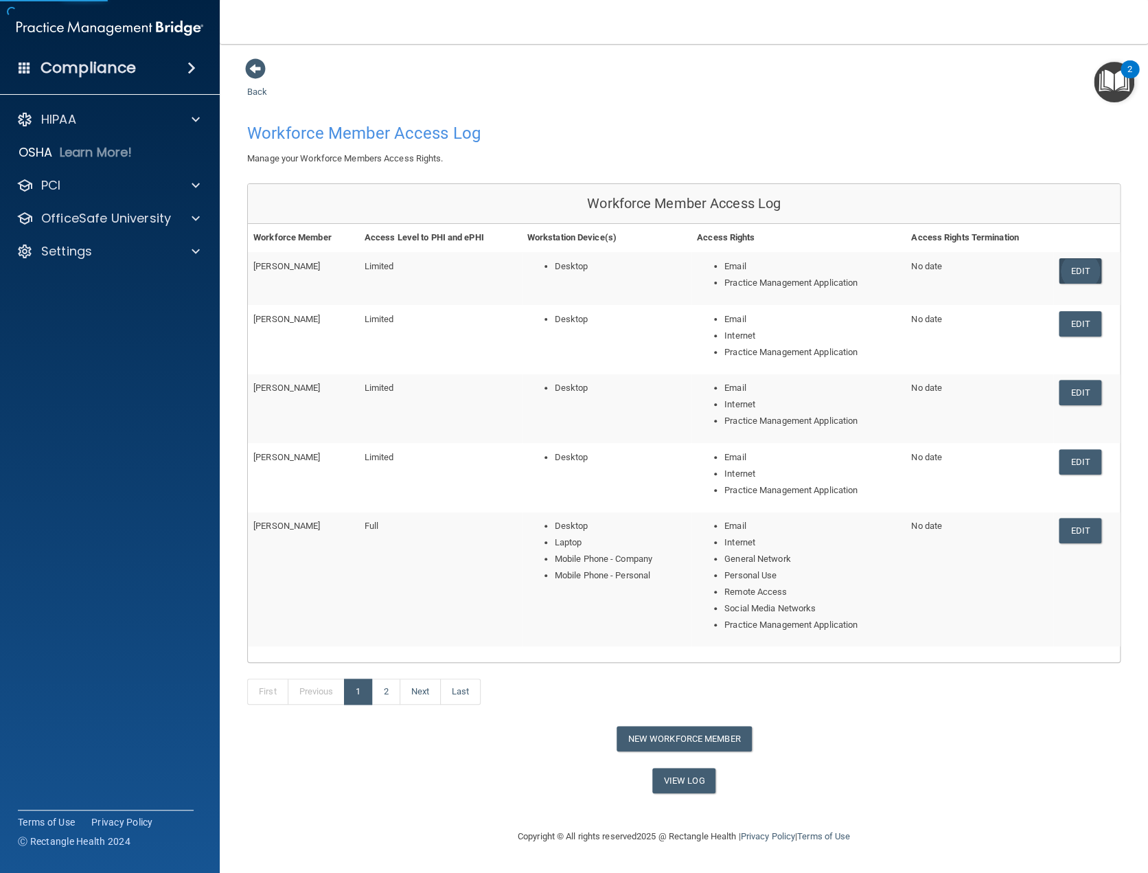
click at [1094, 270] on link "Edit" at bounding box center [1080, 270] width 42 height 25
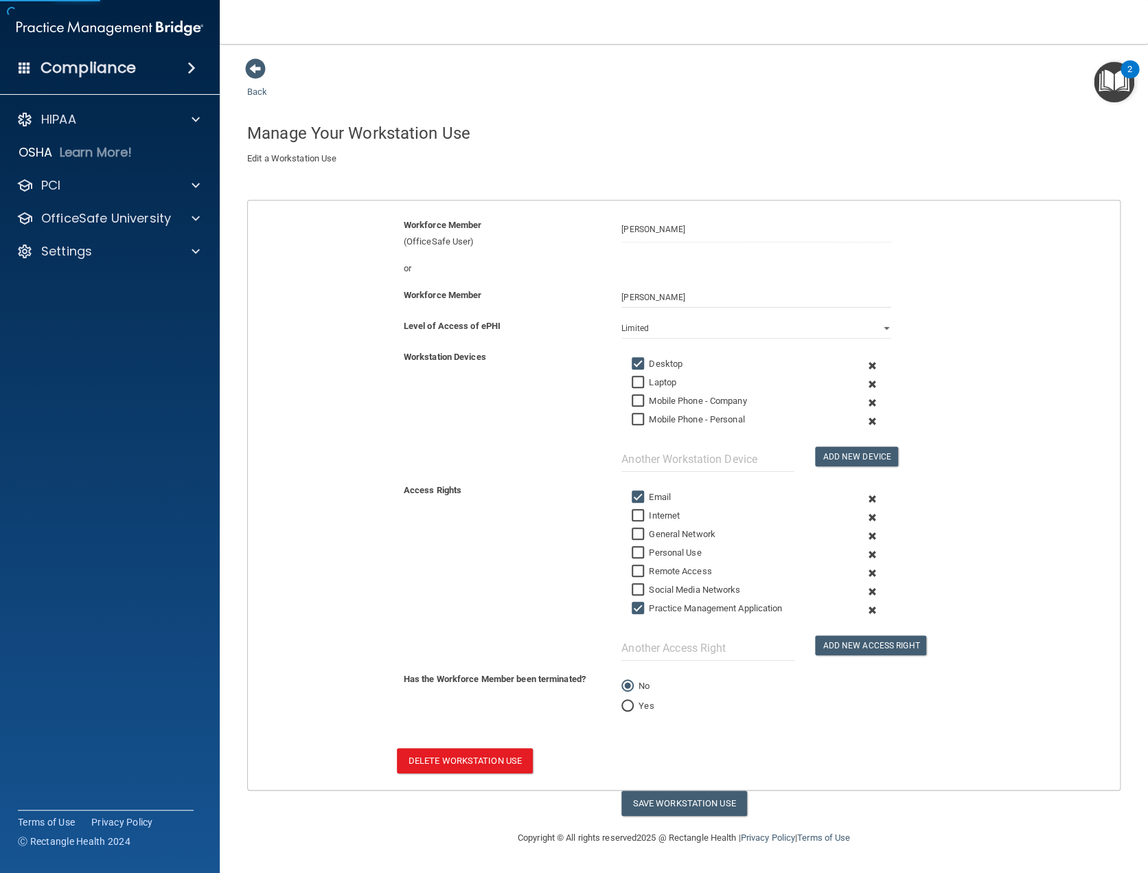
click at [636, 515] on input "Internet" at bounding box center [640, 515] width 16 height 11
checkbox input "true"
click at [703, 801] on button "Save Workstation Use" at bounding box center [684, 802] width 126 height 25
select select "? string:Limited ?"
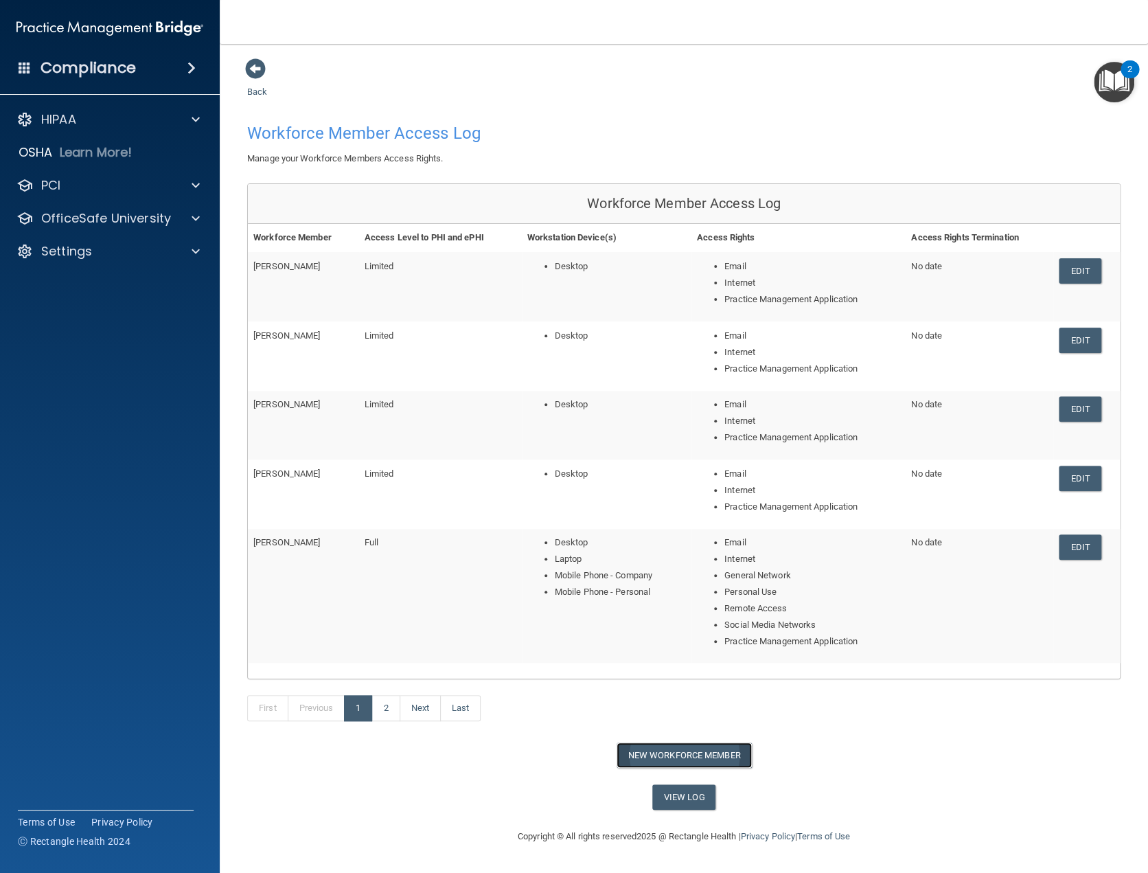
click at [695, 757] on button "New Workforce Member" at bounding box center [684, 754] width 135 height 25
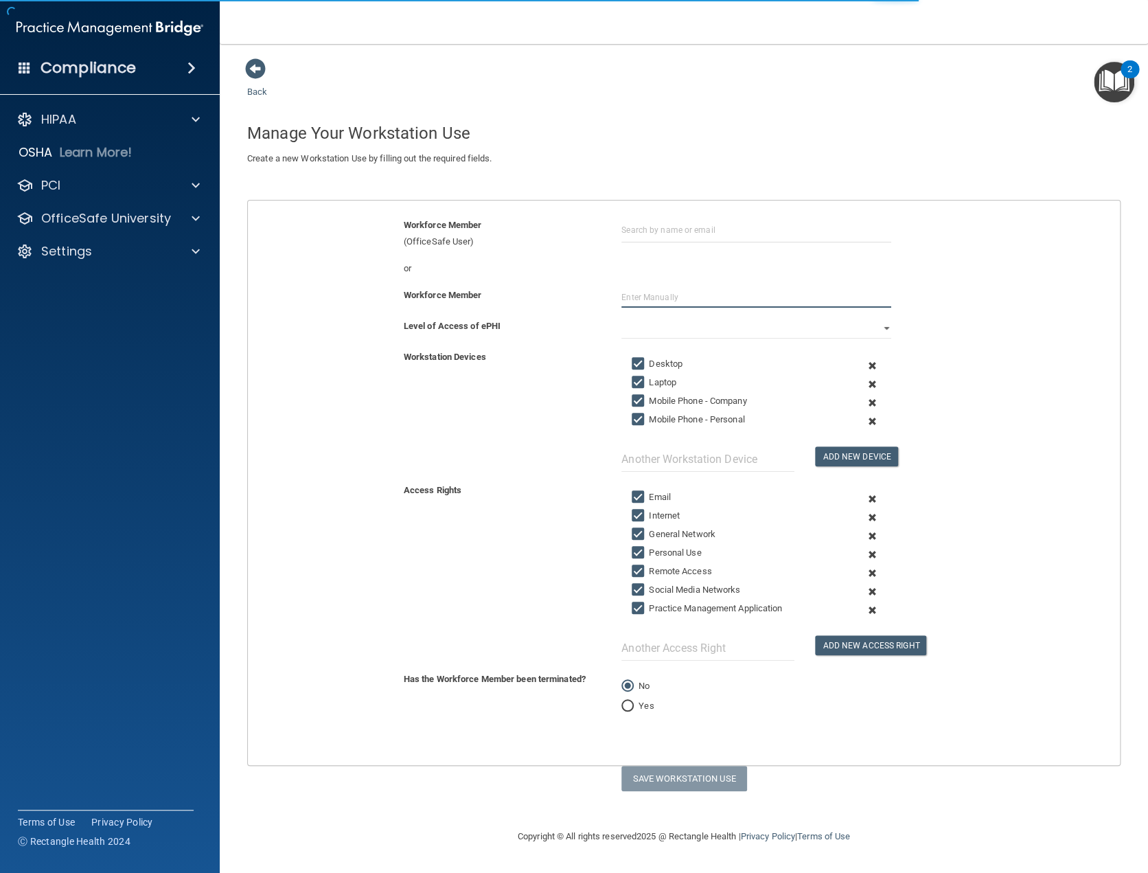
click at [638, 292] on input "text" at bounding box center [756, 297] width 270 height 21
type input "Allison Wright"
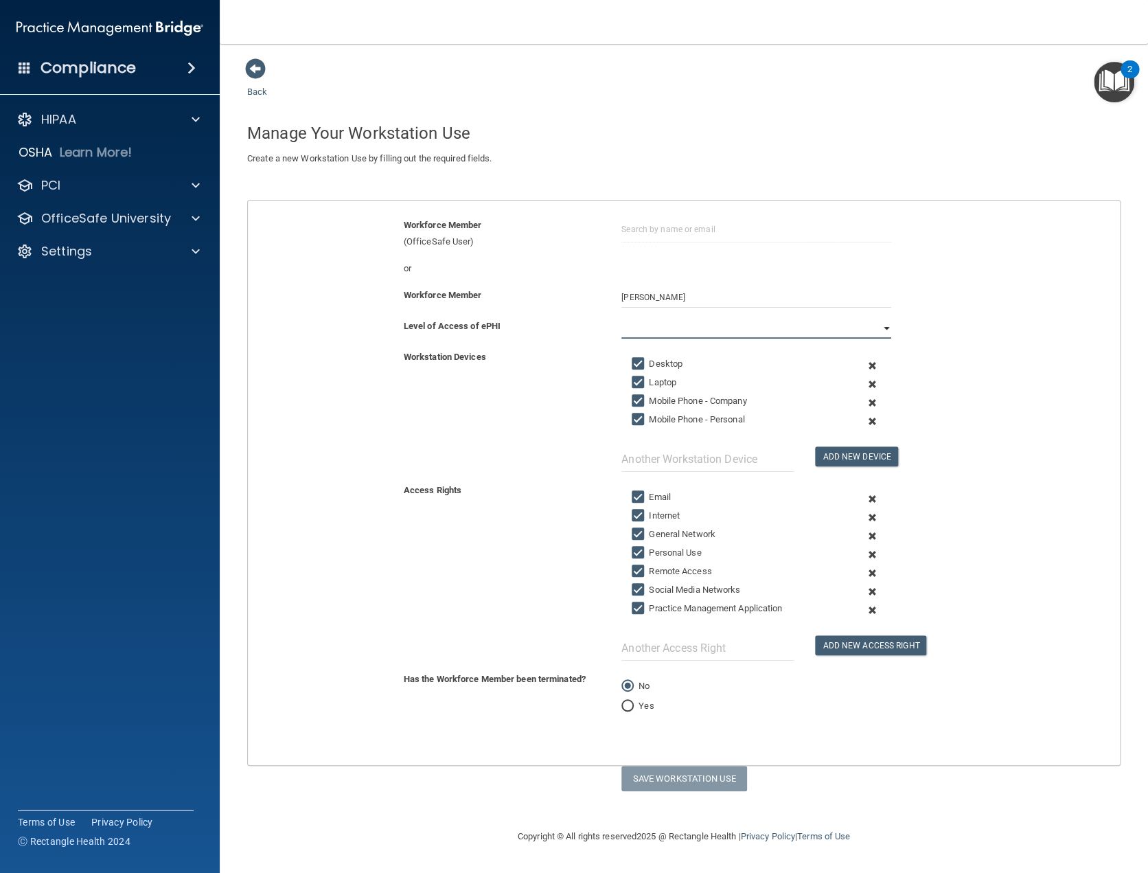
drag, startPoint x: 865, startPoint y: 320, endPoint x: 807, endPoint y: 335, distance: 59.6
click at [866, 320] on select "Full Limited None" at bounding box center [756, 328] width 270 height 21
select select "1"
click at [621, 318] on select "Full Limited None" at bounding box center [756, 328] width 270 height 21
click at [638, 529] on input "General Network" at bounding box center [640, 534] width 16 height 11
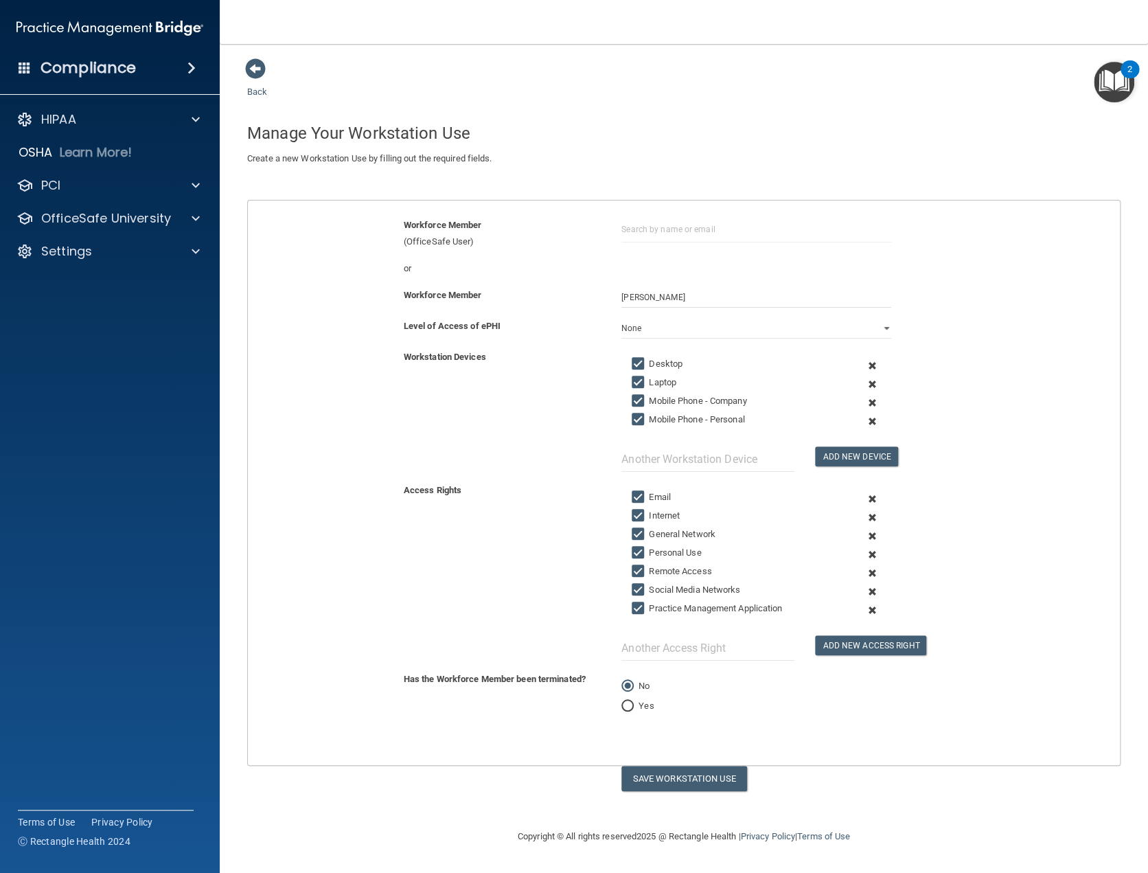
checkbox input "false"
click at [640, 551] on input "Personal Use" at bounding box center [640, 552] width 16 height 11
checkbox input "false"
click at [641, 569] on input "Remote Access" at bounding box center [640, 571] width 16 height 11
checkbox input "false"
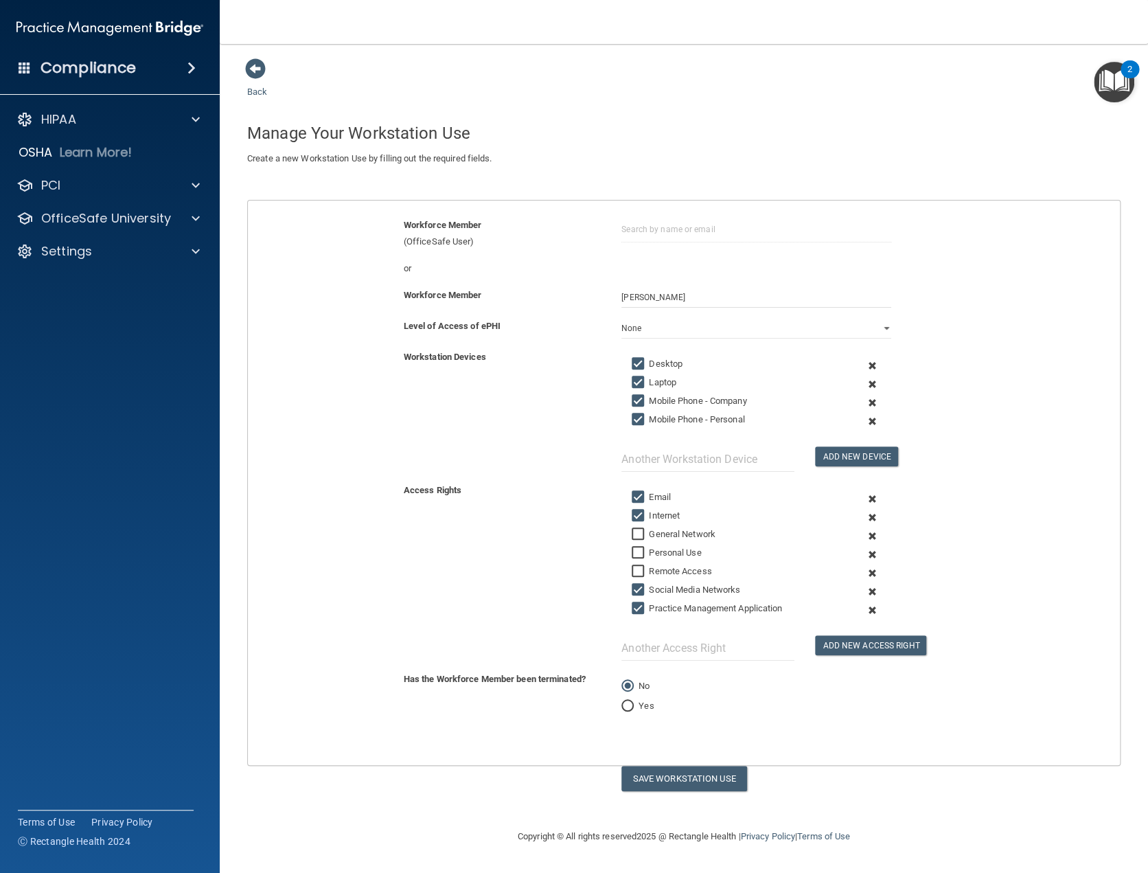
click at [638, 588] on input "Social Media Networks" at bounding box center [640, 589] width 16 height 11
checkbox input "false"
click at [706, 781] on button "Save Workstation Use" at bounding box center [684, 777] width 126 height 25
select select "? string:Limited ?"
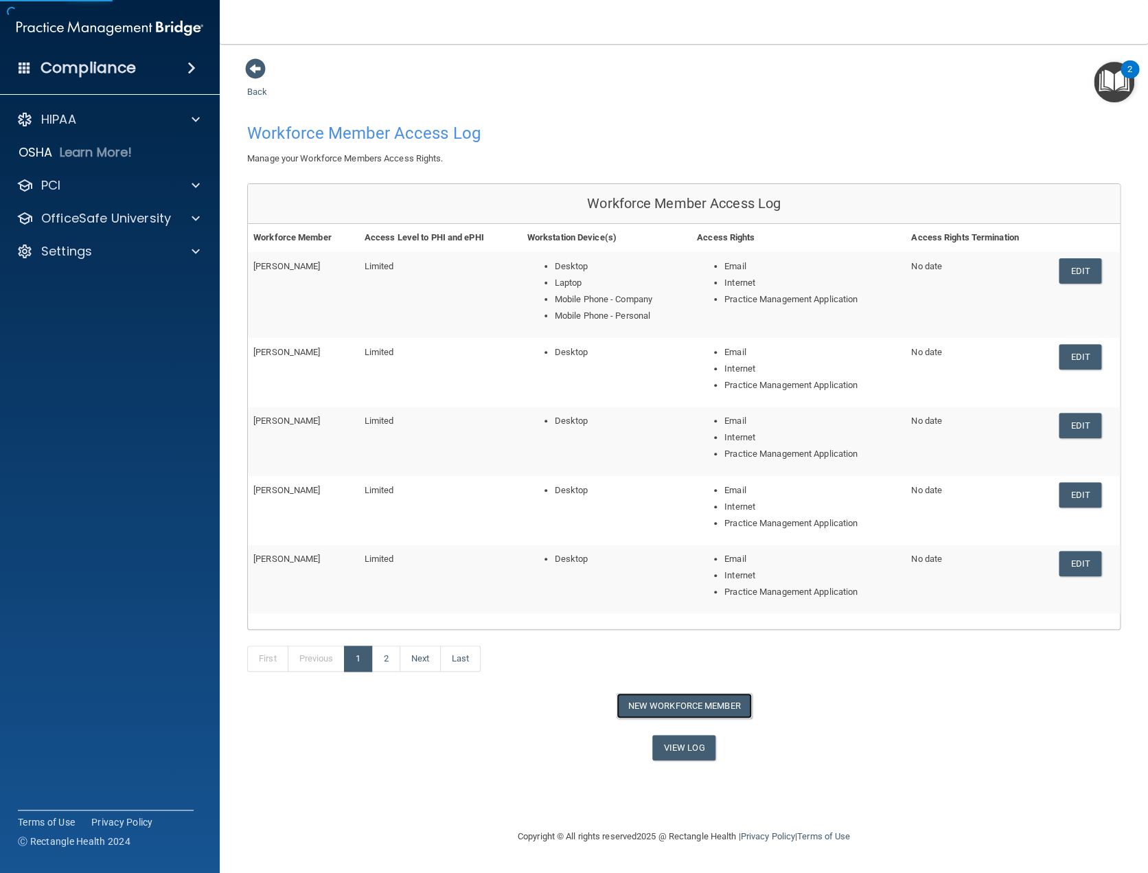
drag, startPoint x: 707, startPoint y: 704, endPoint x: 727, endPoint y: 669, distance: 40.3
click at [709, 704] on button "New Workforce Member" at bounding box center [684, 705] width 135 height 25
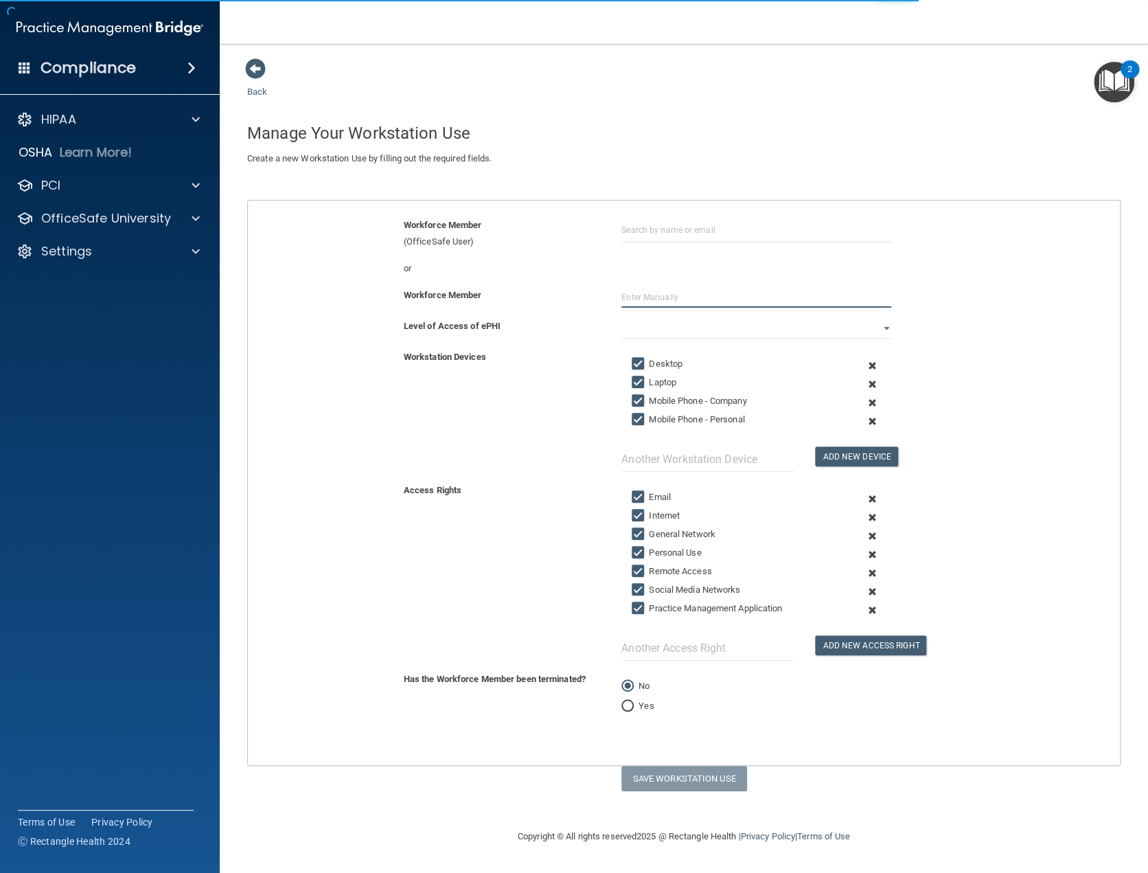
click at [652, 293] on input "text" at bounding box center [756, 297] width 270 height 21
type input "Kelly Fleury"
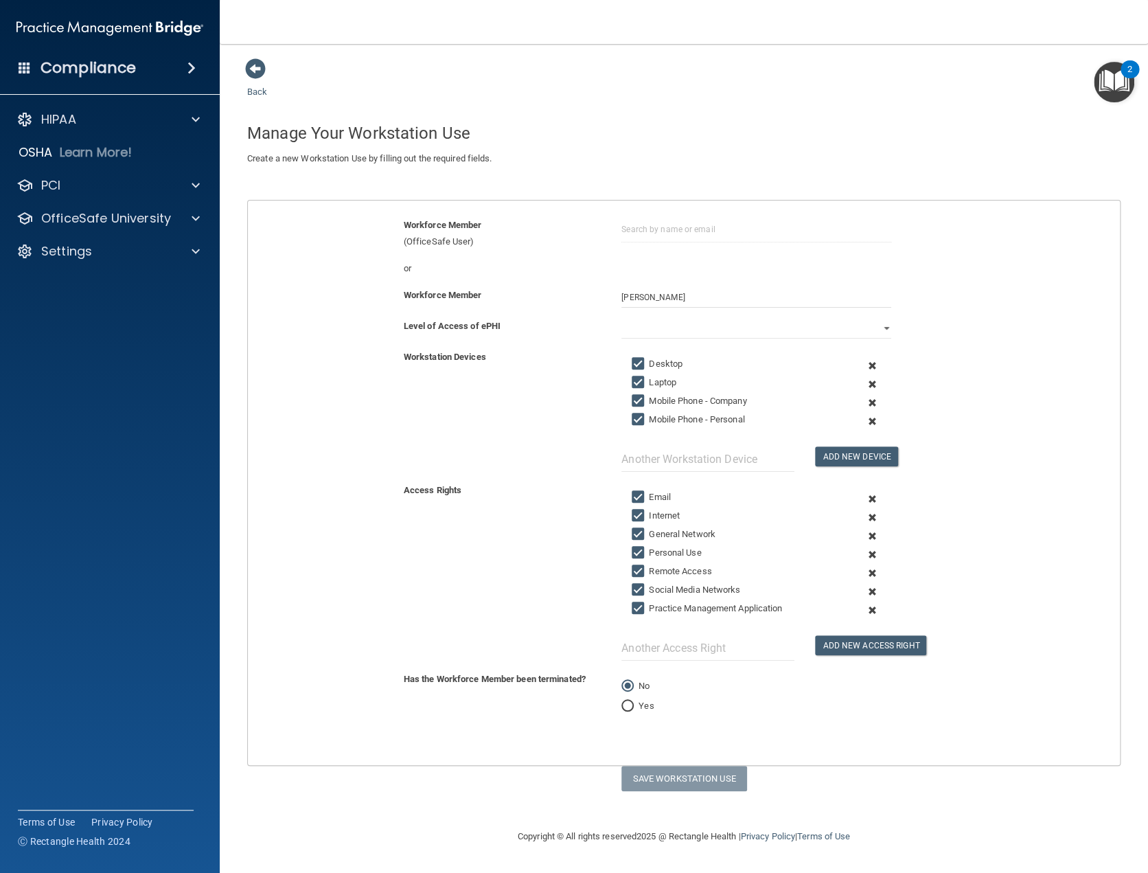
click at [865, 316] on div "Workforce Member Kelly Fleury" at bounding box center [684, 302] width 892 height 31
drag, startPoint x: 885, startPoint y: 323, endPoint x: 864, endPoint y: 325, distance: 20.7
click at [885, 323] on select "Full Limited None" at bounding box center [756, 328] width 270 height 21
select select "1"
click at [621, 318] on select "Full Limited None" at bounding box center [756, 328] width 270 height 21
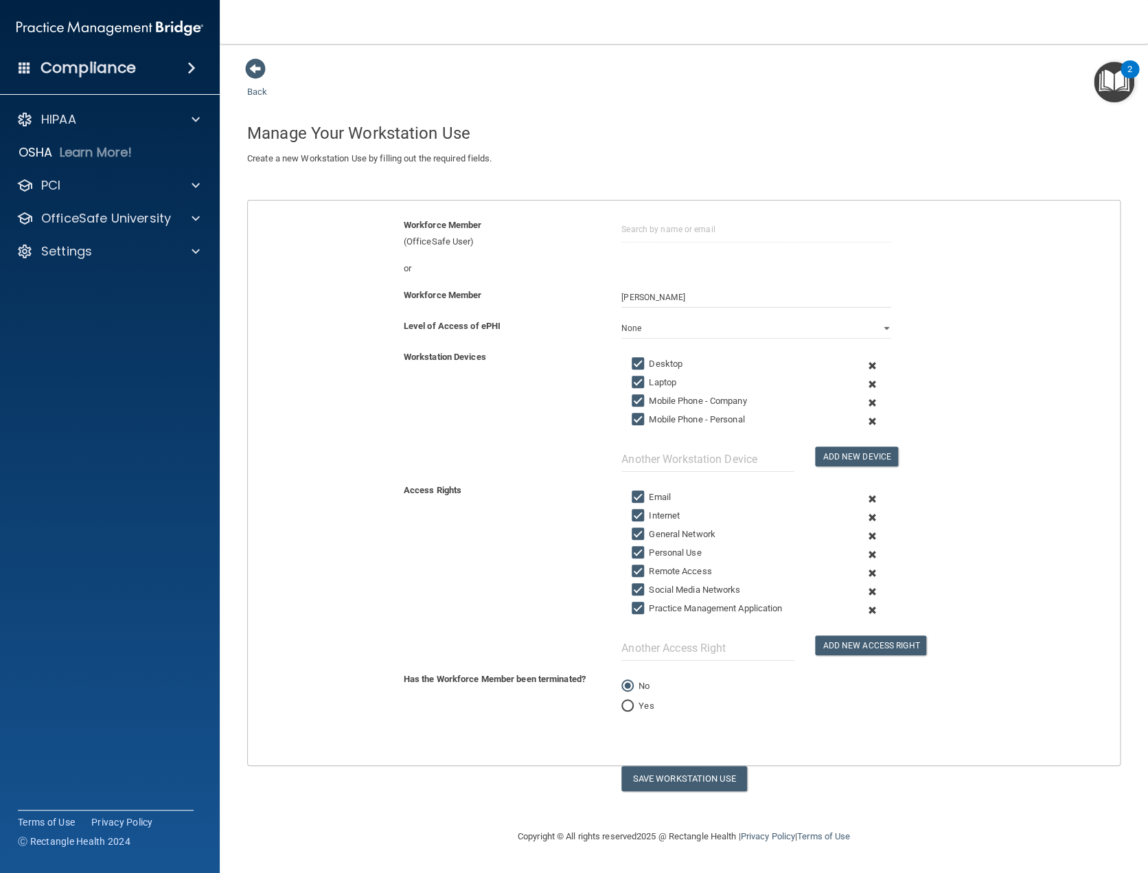
click at [663, 531] on label "General Network" at bounding box center [674, 534] width 84 height 16
click at [647, 531] on input "General Network" at bounding box center [640, 534] width 16 height 11
checkbox input "false"
click at [660, 551] on label "Personal Use" at bounding box center [666, 552] width 69 height 16
click at [647, 551] on input "Personal Use" at bounding box center [640, 552] width 16 height 11
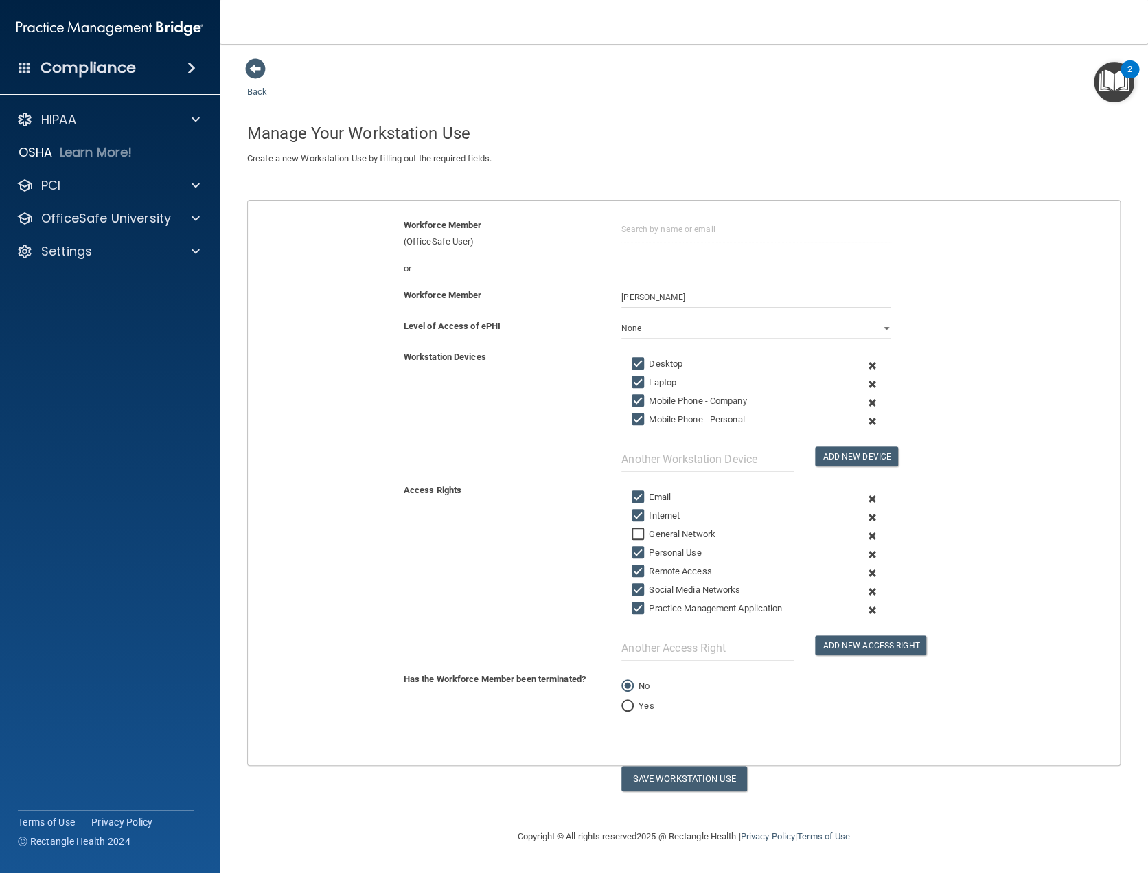
checkbox input "false"
click at [658, 568] on label "Remote Access" at bounding box center [672, 571] width 80 height 16
click at [647, 568] on input "Remote Access" at bounding box center [640, 571] width 16 height 11
checkbox input "false"
click at [653, 587] on label "Social Media Networks" at bounding box center [686, 589] width 108 height 16
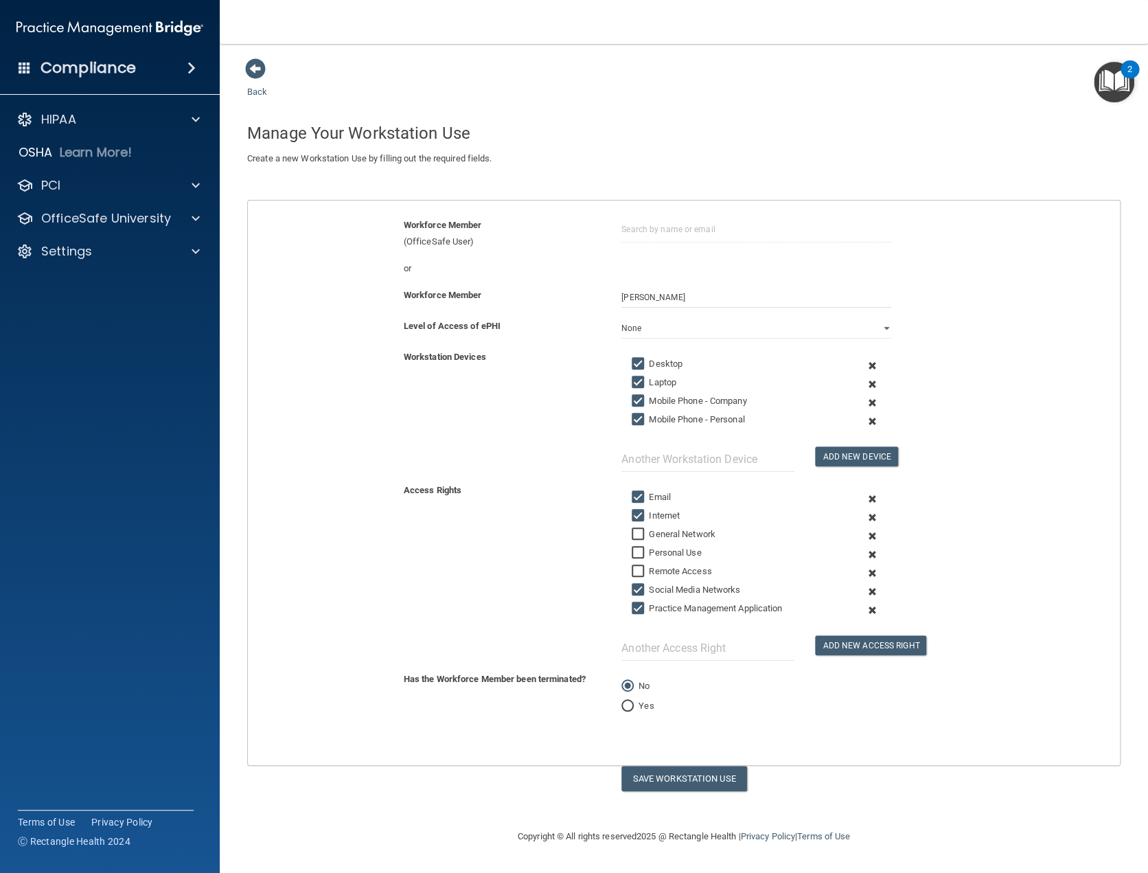
click at [647, 587] on input "Social Media Networks" at bounding box center [640, 589] width 16 height 11
checkbox input "false"
click at [697, 779] on button "Save Workstation Use" at bounding box center [684, 777] width 126 height 25
select select "? string:Limited ?"
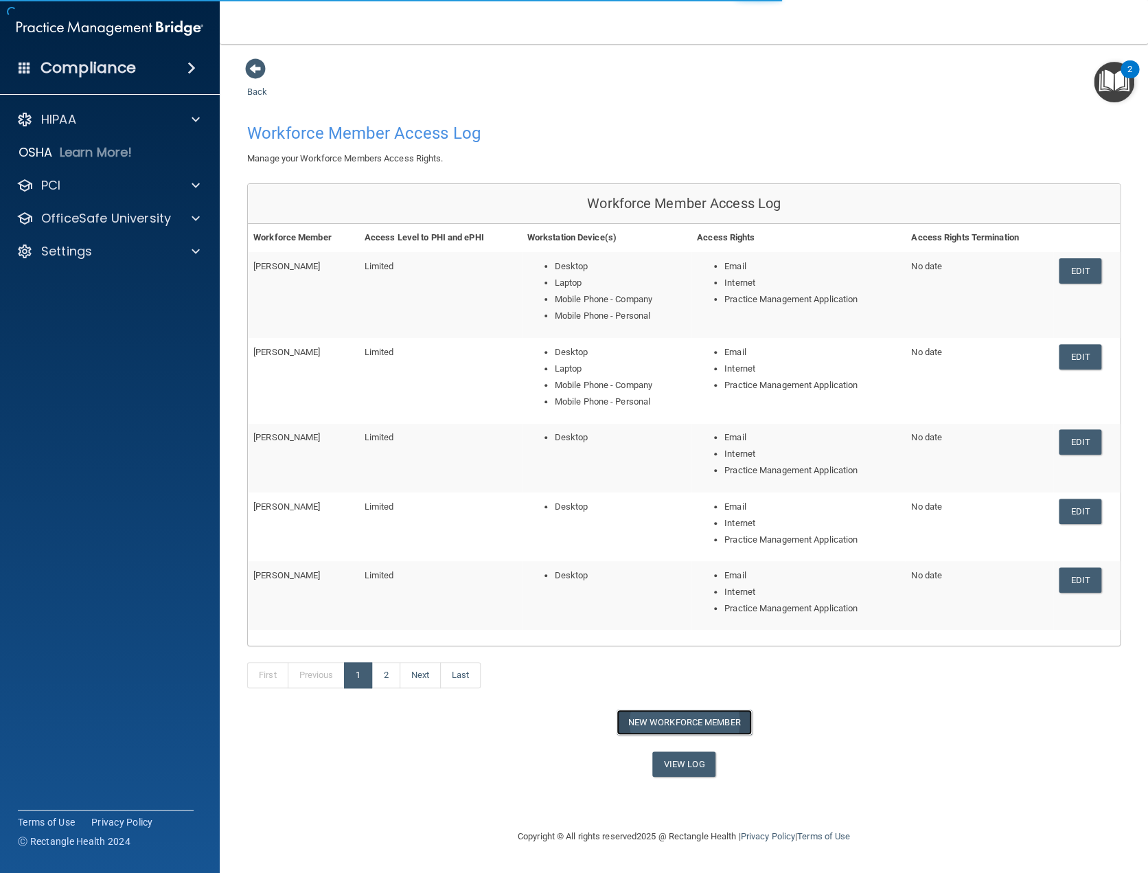
click at [702, 722] on button "New Workforce Member" at bounding box center [684, 721] width 135 height 25
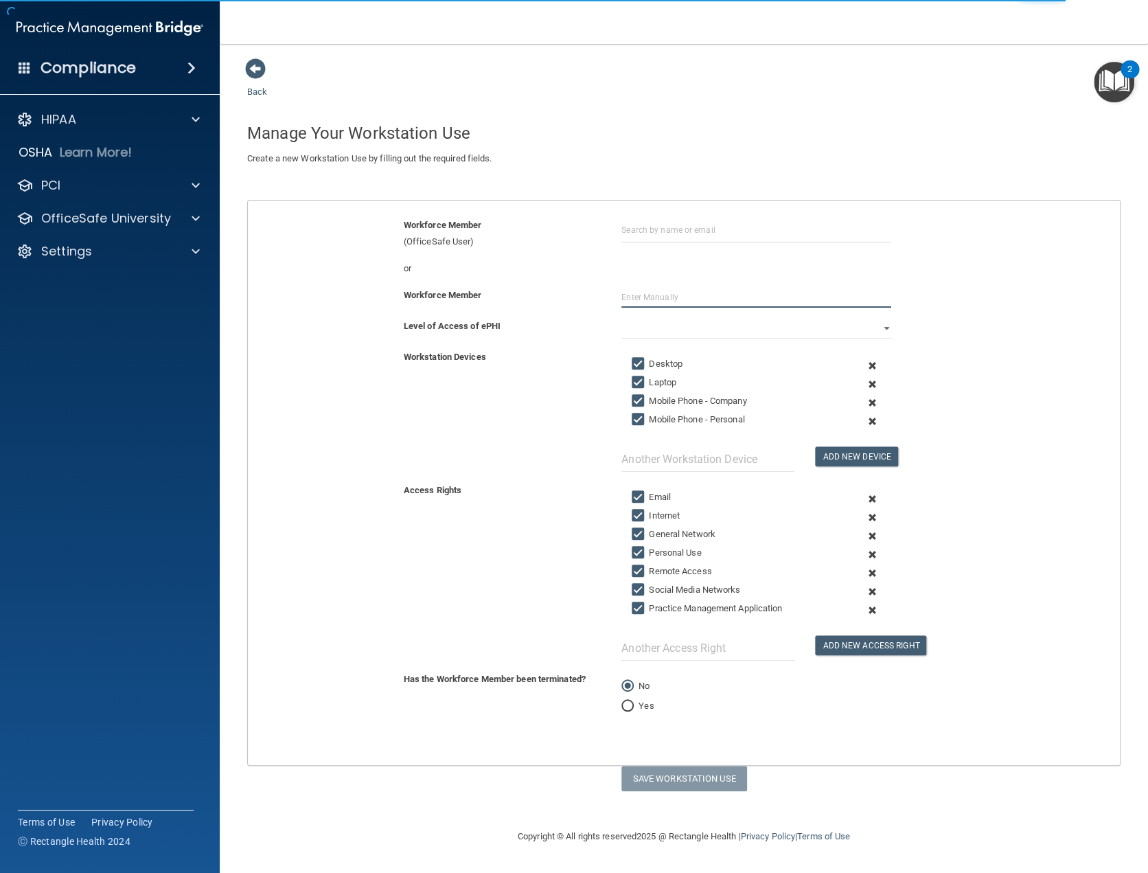
click at [638, 292] on input "text" at bounding box center [756, 297] width 270 height 21
click at [667, 292] on input "Kayla Fis" at bounding box center [756, 297] width 270 height 21
type input "Kayla Fischer"
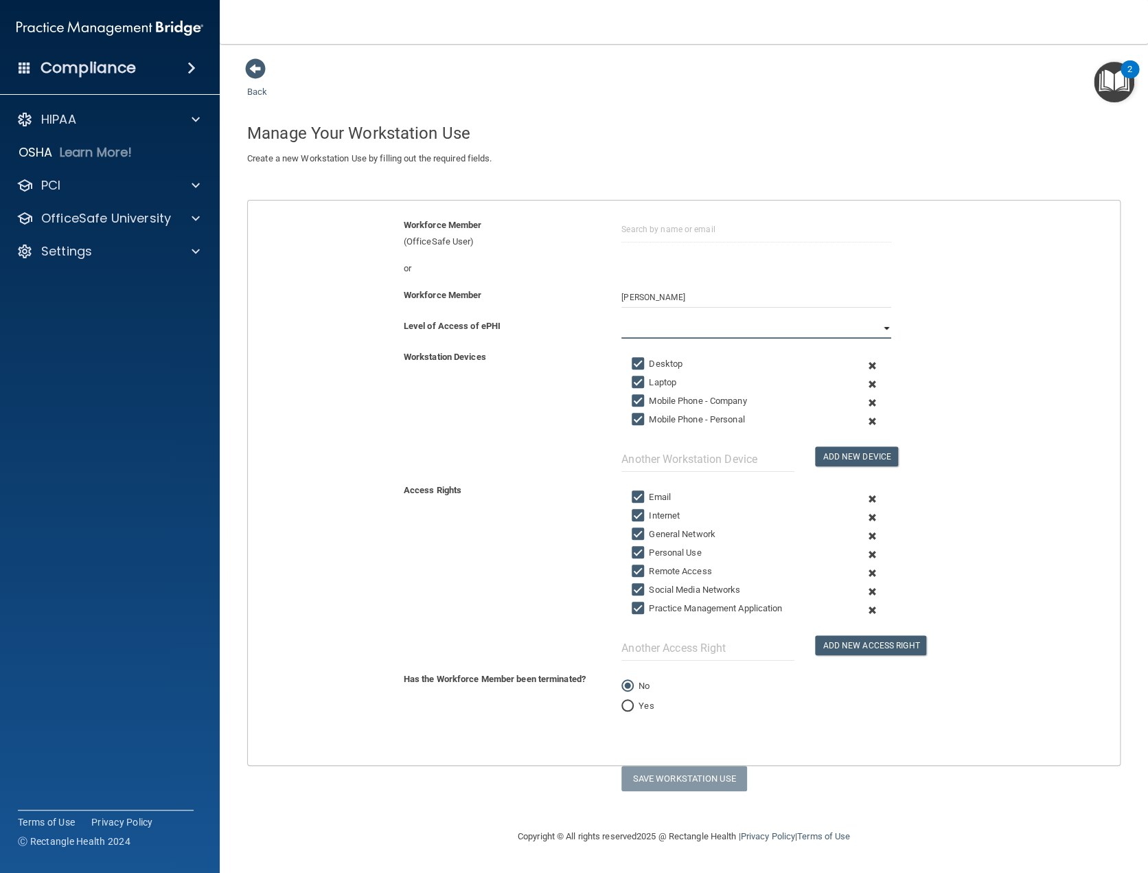
drag, startPoint x: 842, startPoint y: 325, endPoint x: 777, endPoint y: 336, distance: 66.1
click at [842, 324] on select "Full Limited None" at bounding box center [756, 328] width 270 height 21
select select "1"
click at [621, 318] on select "Full Limited None" at bounding box center [756, 328] width 270 height 21
click at [656, 382] on label "Laptop" at bounding box center [654, 382] width 45 height 16
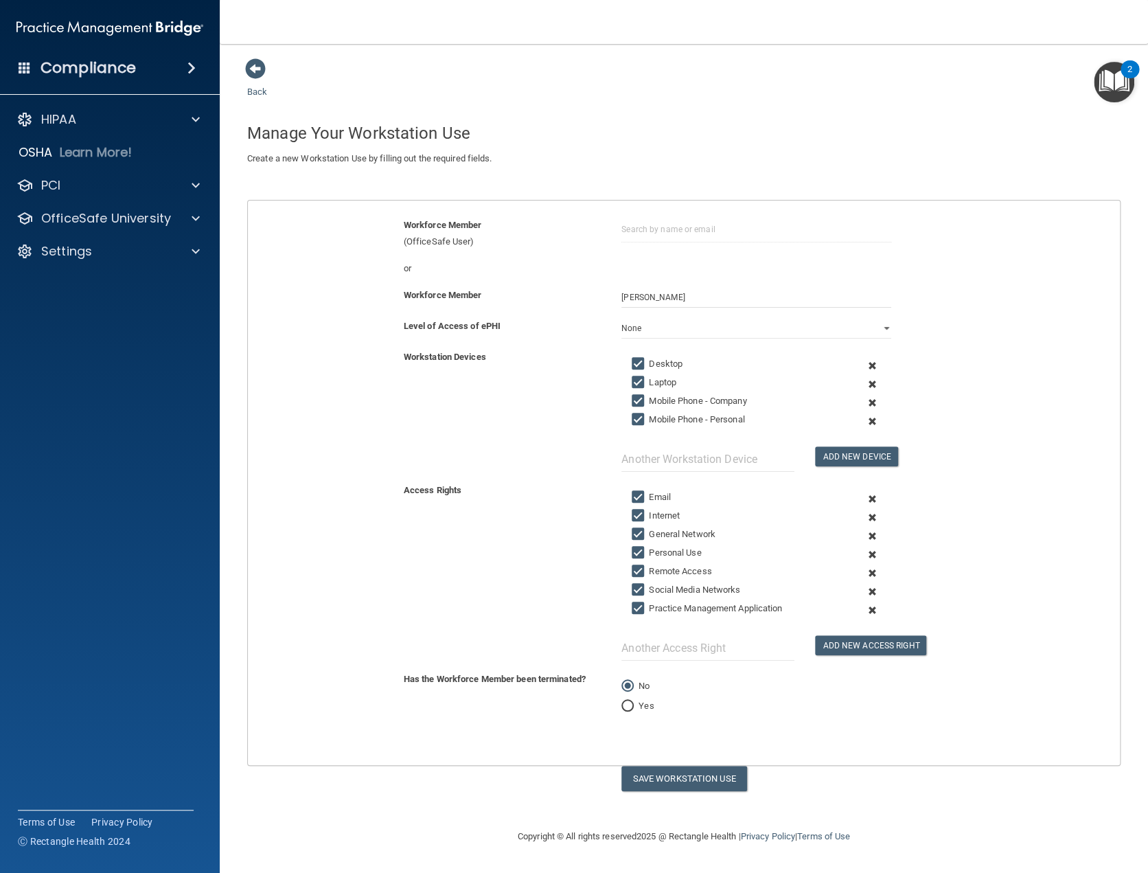
click at [647, 382] on input "Laptop" at bounding box center [640, 382] width 16 height 11
checkbox input "false"
click at [655, 399] on label "Mobile Phone - Company" at bounding box center [689, 401] width 115 height 16
click at [647, 399] on input "Mobile Phone - Company" at bounding box center [640, 400] width 16 height 11
checkbox input "false"
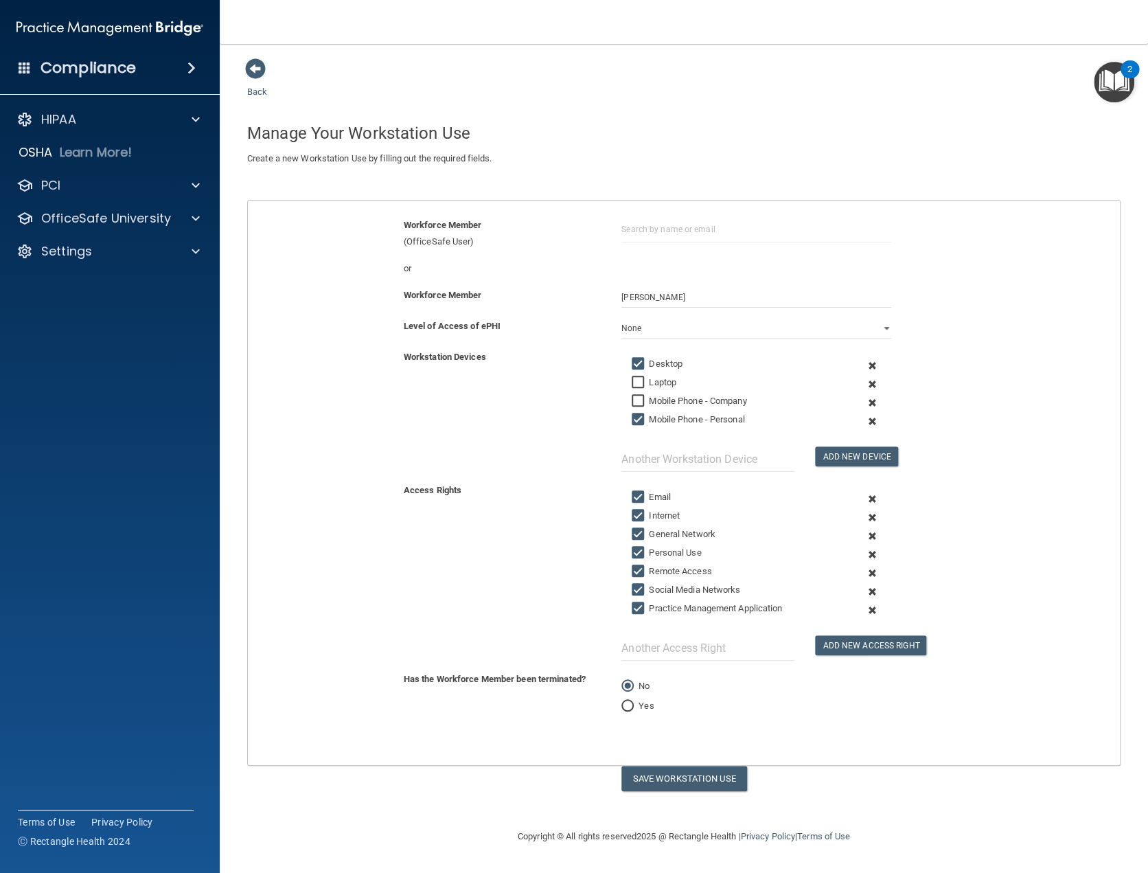
click at [656, 414] on label "Mobile Phone - Personal" at bounding box center [688, 419] width 113 height 16
click at [647, 414] on input "Mobile Phone - Personal" at bounding box center [640, 419] width 16 height 11
checkbox input "false"
click at [671, 533] on label "General Network" at bounding box center [674, 534] width 84 height 16
click at [667, 551] on label "Personal Use" at bounding box center [666, 552] width 69 height 16
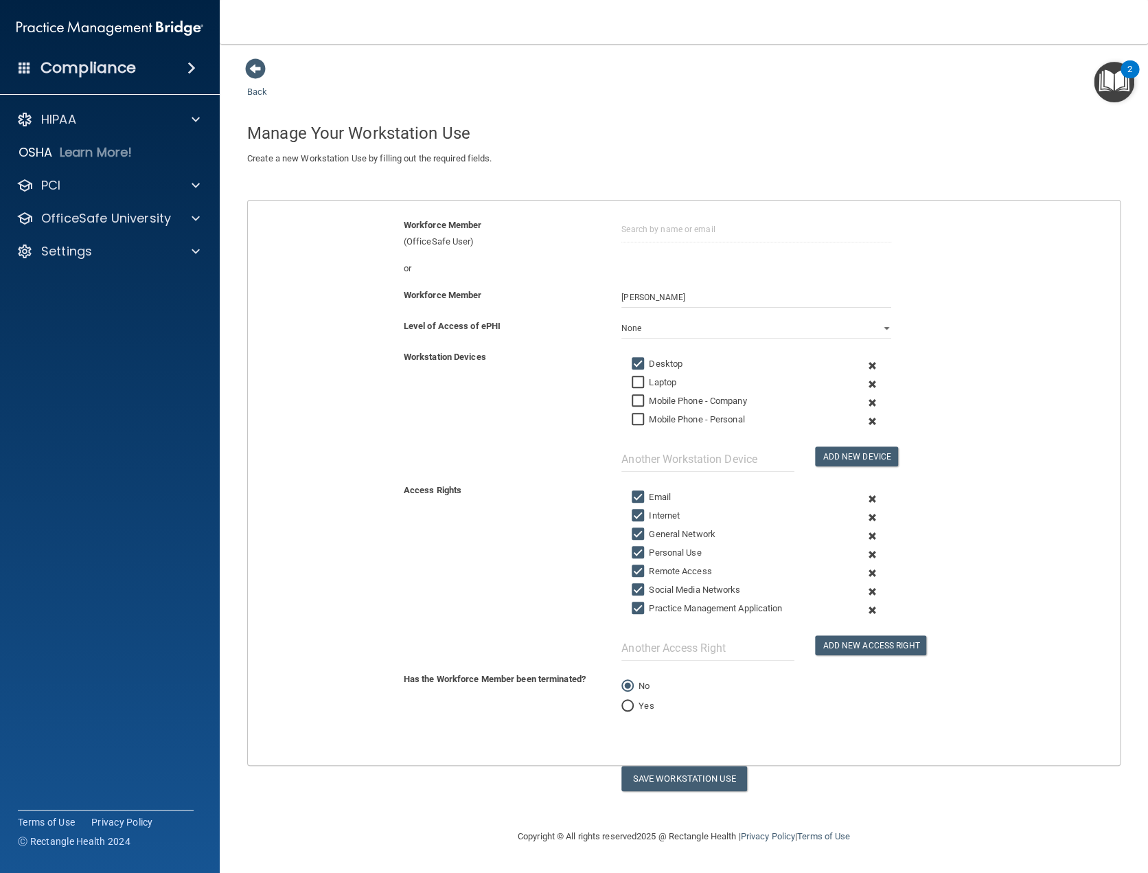
click at [647, 551] on input "Personal Use" at bounding box center [640, 552] width 16 height 11
checkbox input "false"
click at [671, 569] on label "Remote Access" at bounding box center [672, 571] width 80 height 16
click at [647, 569] on input "Remote Access" at bounding box center [640, 571] width 16 height 11
checkbox input "false"
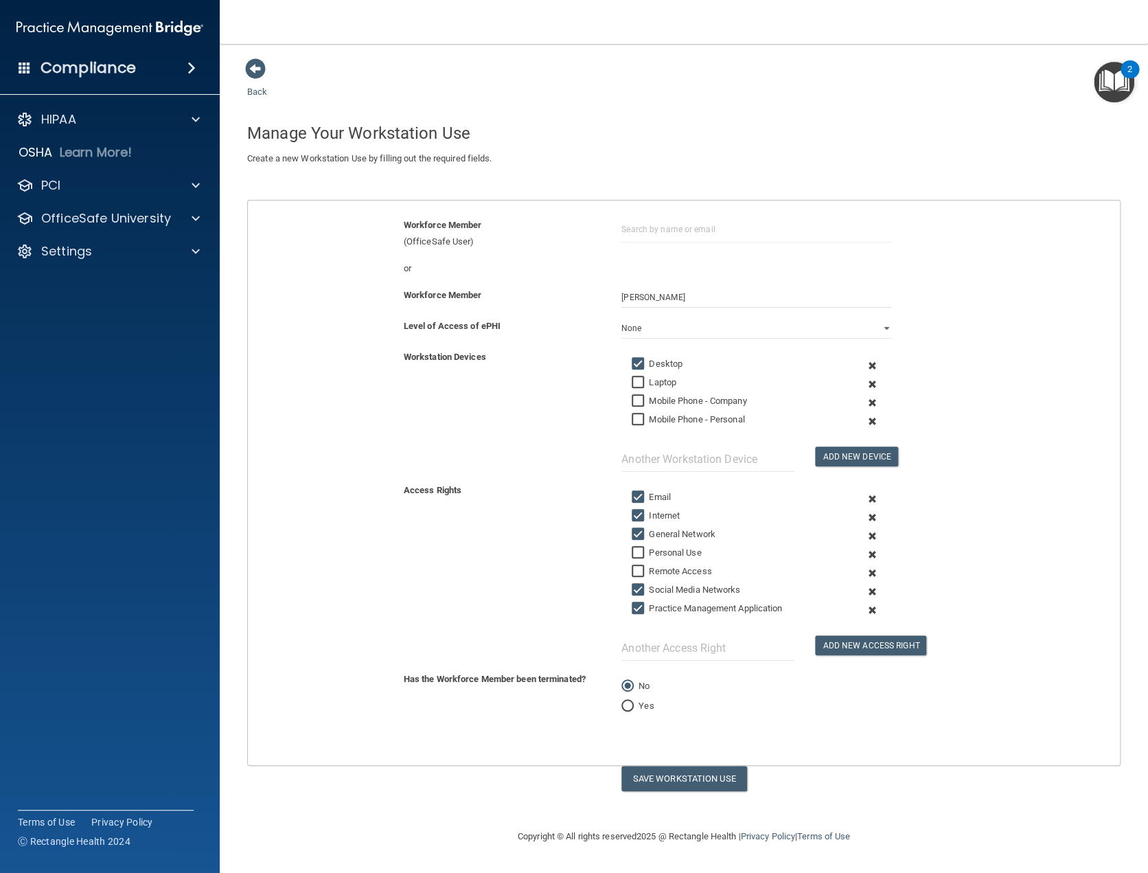
click at [661, 586] on label "Social Media Networks" at bounding box center [686, 589] width 108 height 16
click at [647, 586] on input "Social Media Networks" at bounding box center [640, 589] width 16 height 11
checkbox input "false"
click at [681, 531] on label "General Network" at bounding box center [674, 534] width 84 height 16
click at [647, 531] on input "General Network" at bounding box center [640, 534] width 16 height 11
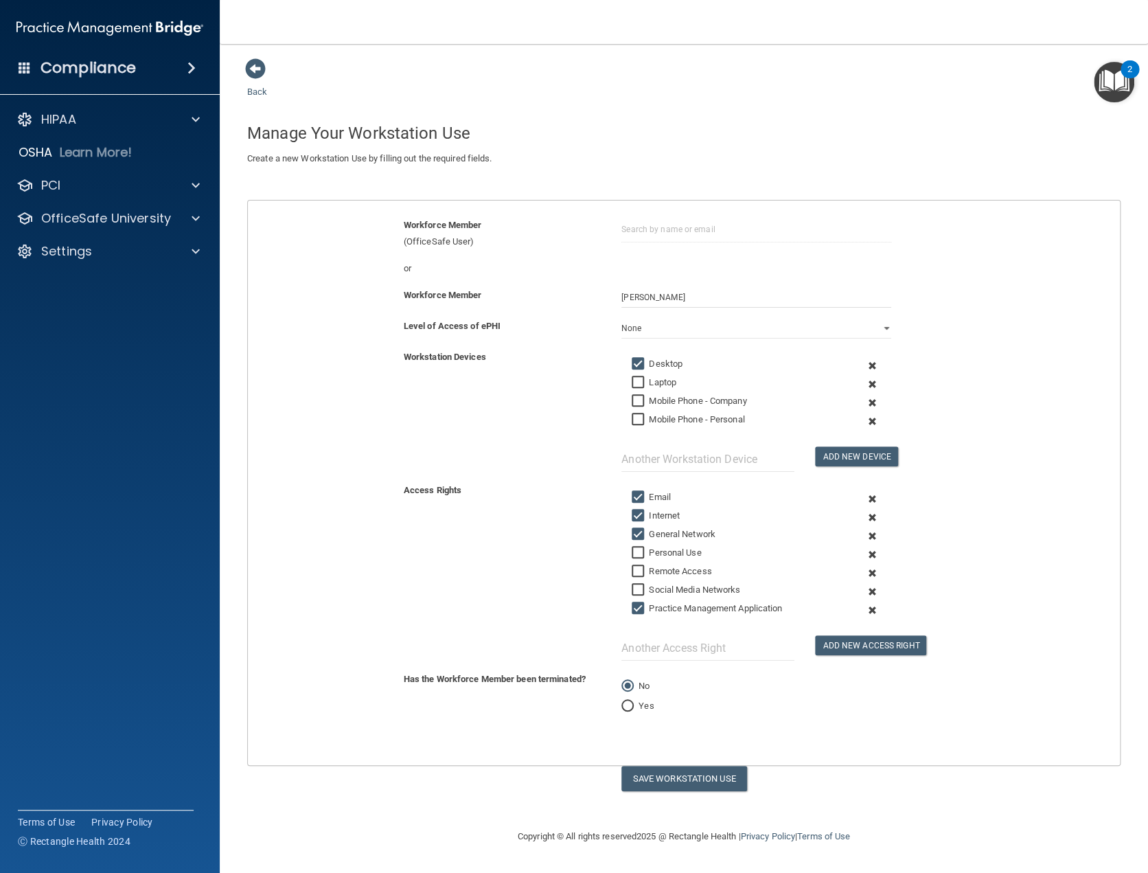
checkbox input "false"
click at [698, 776] on button "Save Workstation Use" at bounding box center [684, 777] width 126 height 25
select select "? string:Limited ?"
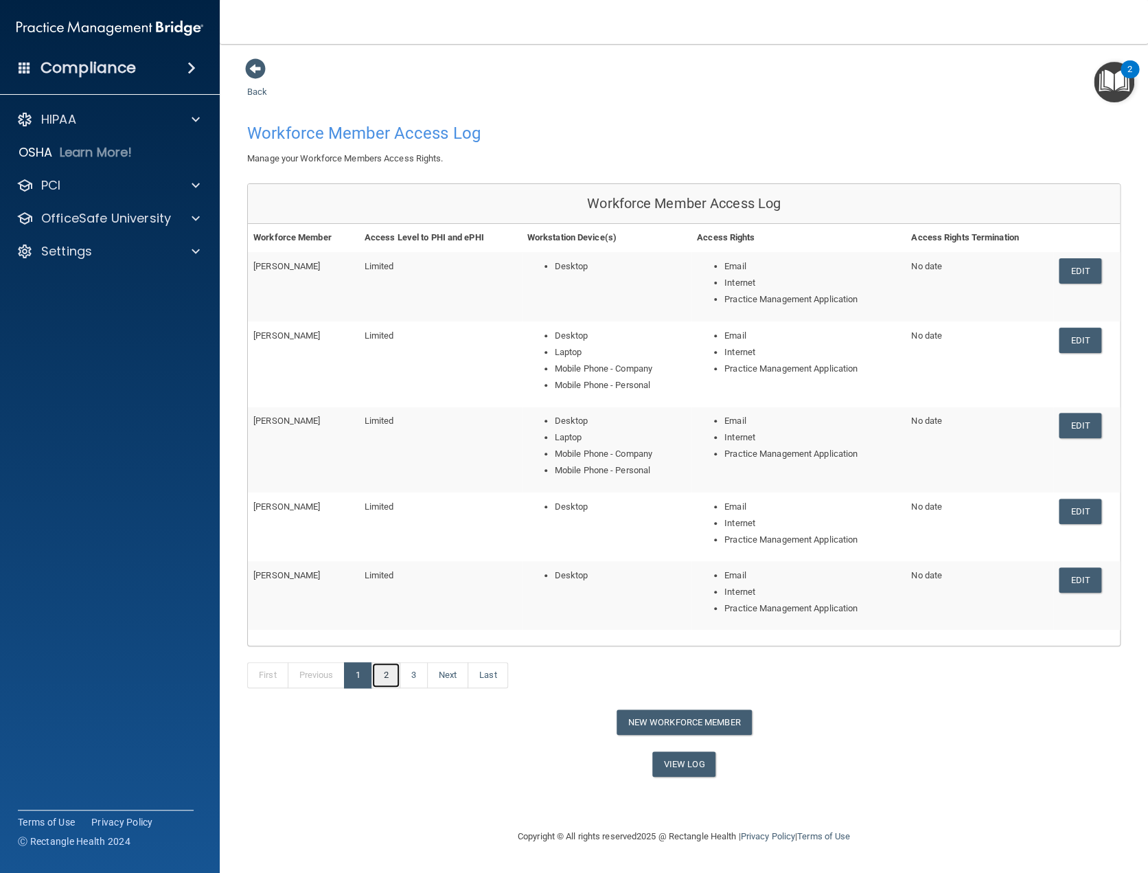
click at [385, 672] on link "2" at bounding box center [385, 675] width 28 height 26
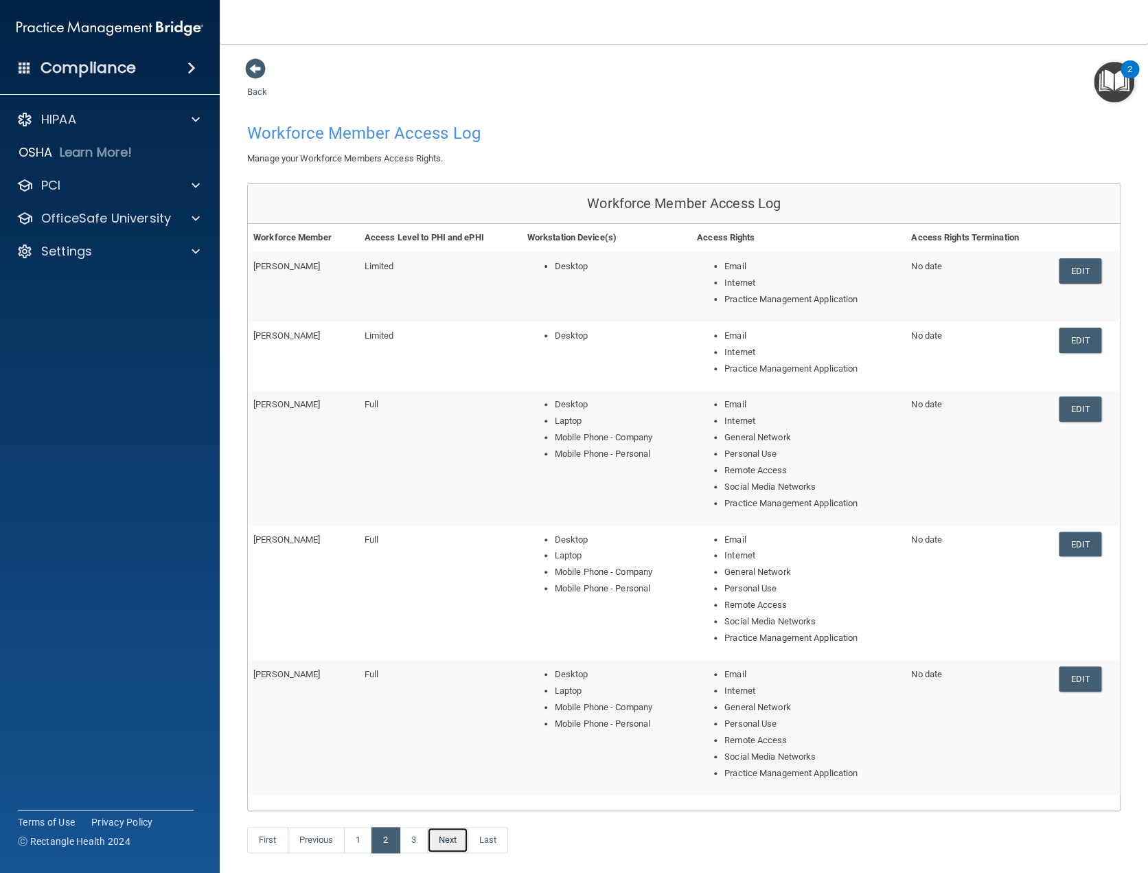
click at [446, 835] on link "Next" at bounding box center [447, 840] width 41 height 26
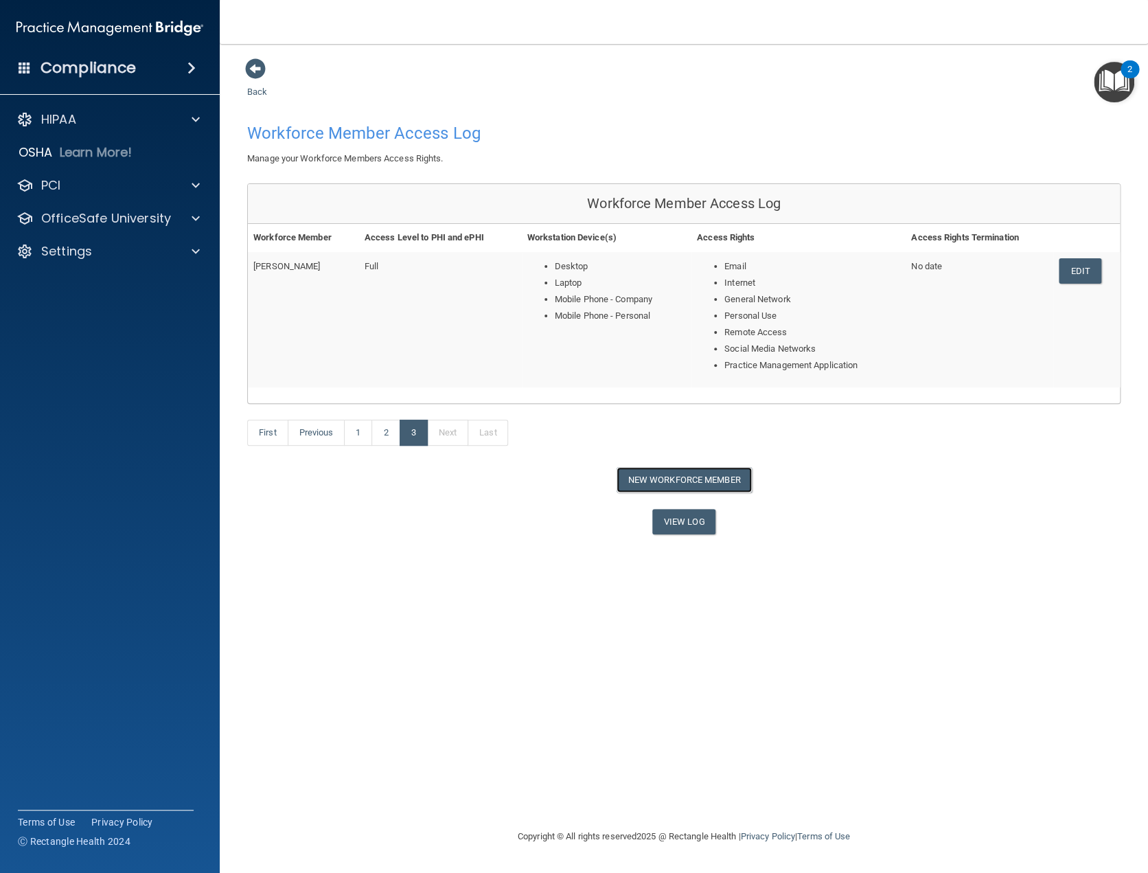
click at [684, 476] on button "New Workforce Member" at bounding box center [684, 479] width 135 height 25
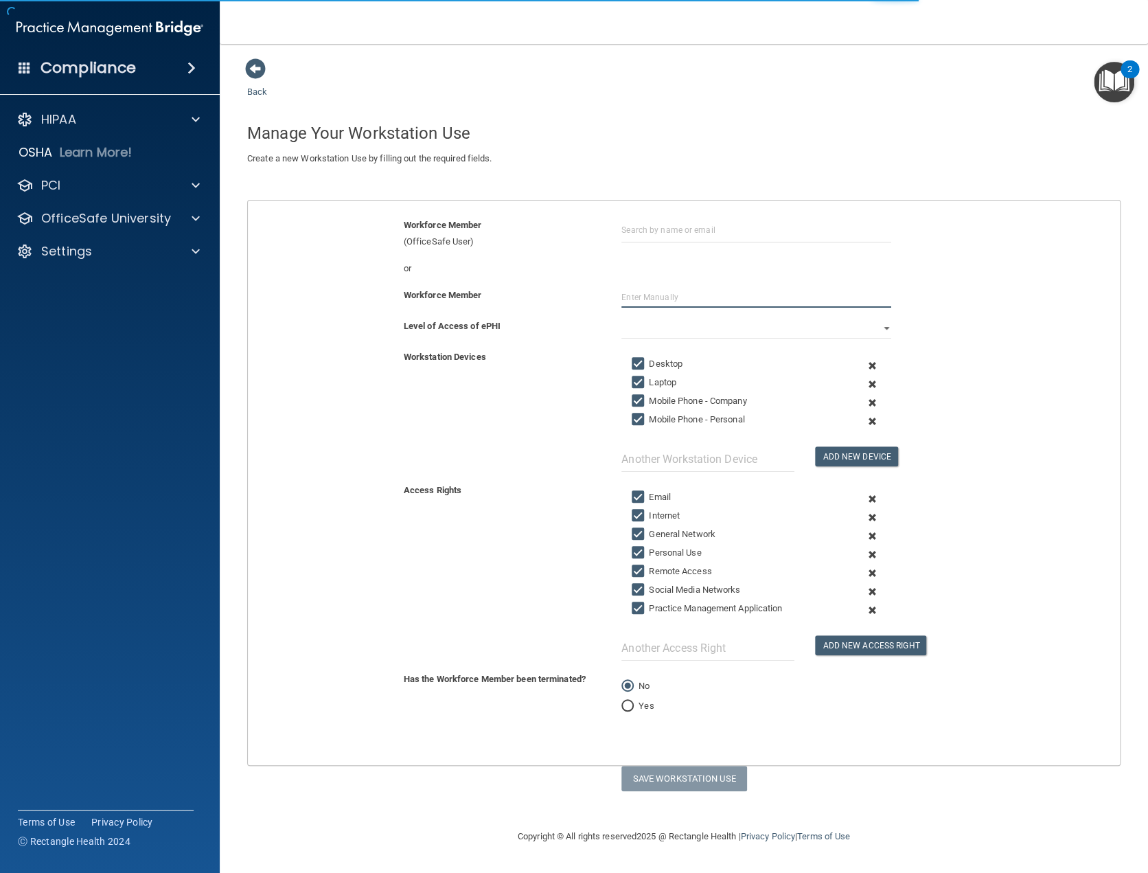
click at [675, 290] on input "text" at bounding box center [756, 297] width 270 height 21
type input "Dana Whitson"
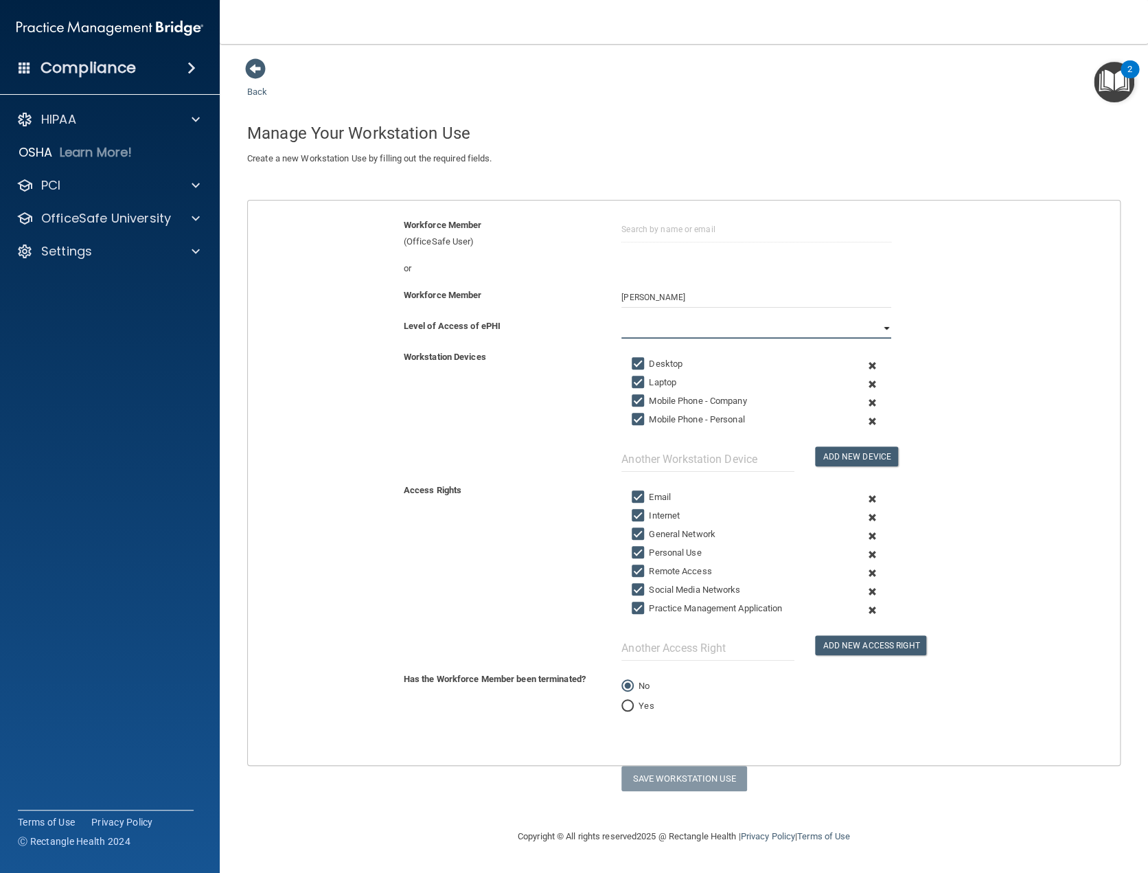
drag, startPoint x: 715, startPoint y: 324, endPoint x: 700, endPoint y: 336, distance: 19.5
click at [715, 324] on select "Full Limited None" at bounding box center [756, 328] width 270 height 21
select select "1"
click at [621, 318] on select "Full Limited None" at bounding box center [756, 328] width 270 height 21
click at [656, 382] on label "Laptop" at bounding box center [654, 382] width 45 height 16
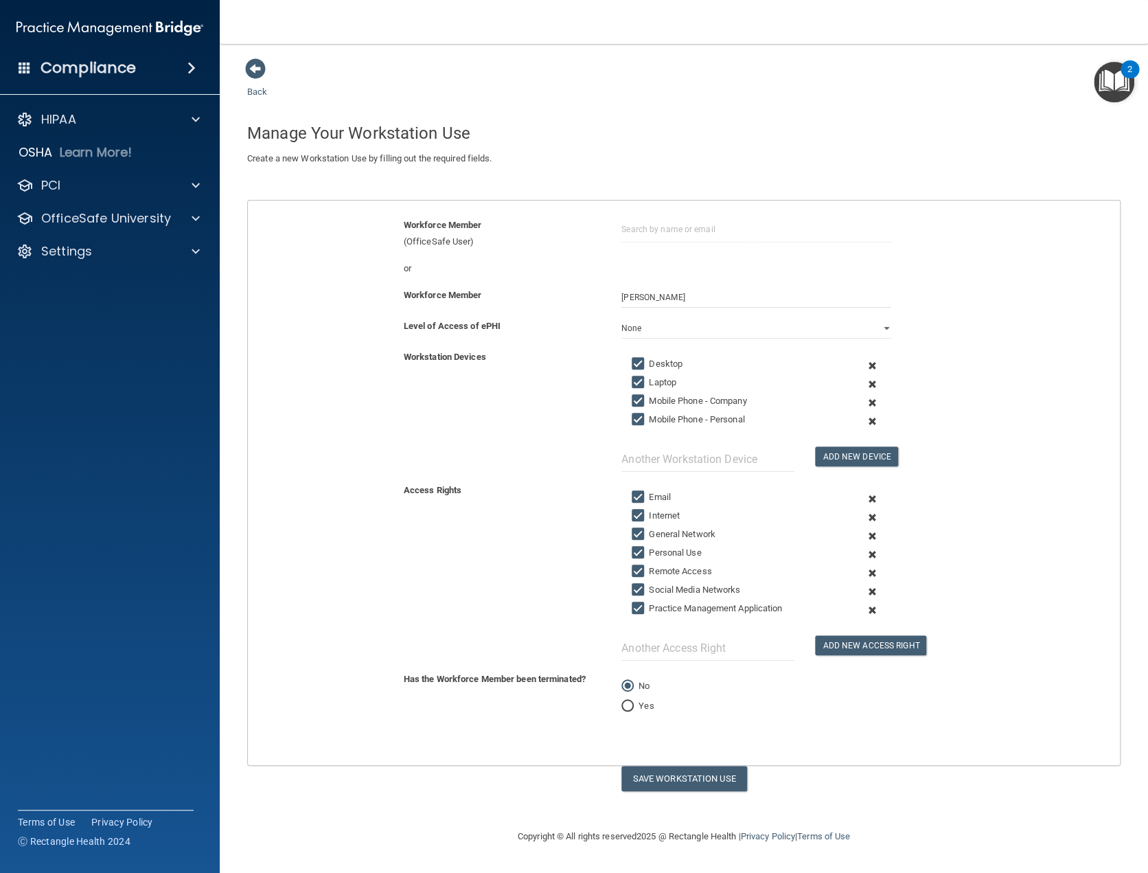
click at [647, 382] on input "Laptop" at bounding box center [640, 382] width 16 height 11
checkbox input "false"
click at [655, 398] on label "Mobile Phone - Company" at bounding box center [689, 401] width 115 height 16
click at [647, 398] on input "Mobile Phone - Company" at bounding box center [640, 400] width 16 height 11
checkbox input "false"
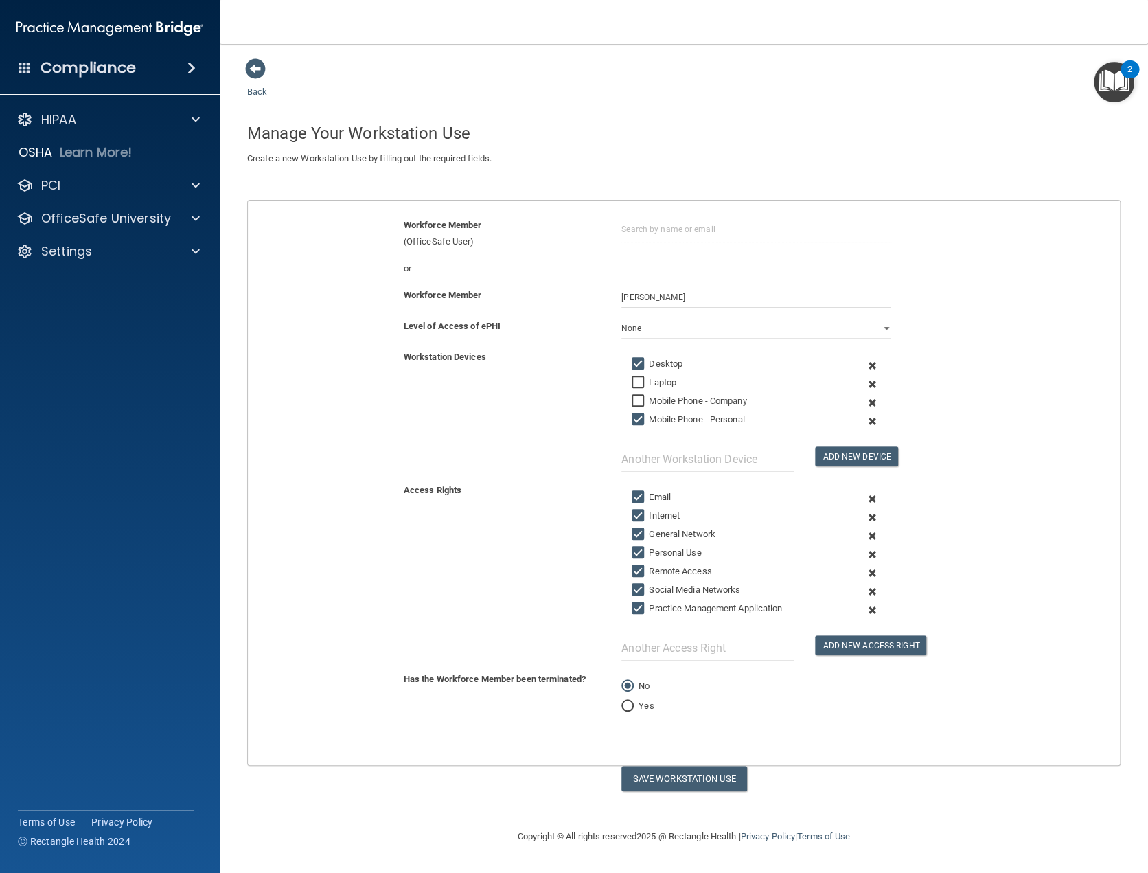
click at [643, 417] on input "Mobile Phone - Personal" at bounding box center [640, 419] width 16 height 11
checkbox input "false"
click at [655, 534] on label "General Network" at bounding box center [674, 534] width 84 height 16
click at [647, 534] on input "General Network" at bounding box center [640, 534] width 16 height 11
checkbox input "false"
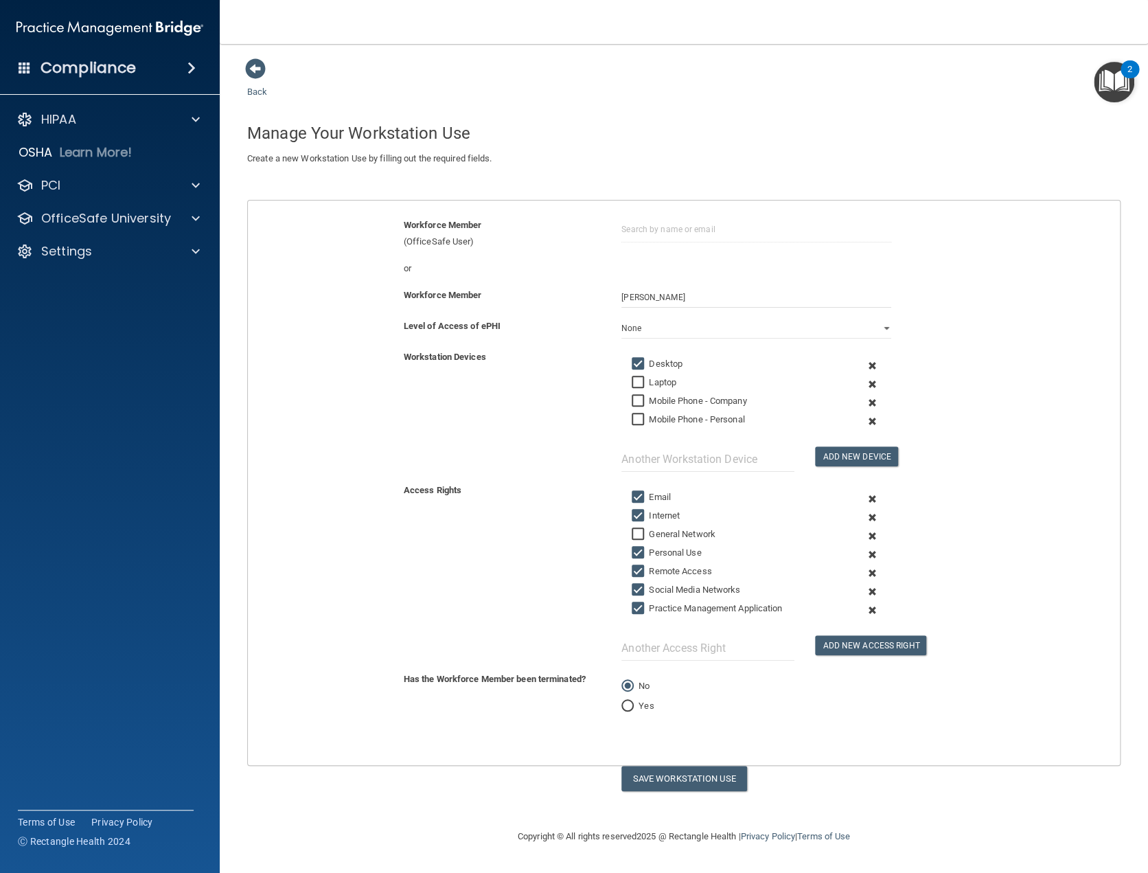
click at [654, 551] on label "Personal Use" at bounding box center [666, 552] width 69 height 16
click at [647, 551] on input "Personal Use" at bounding box center [640, 552] width 16 height 11
checkbox input "false"
drag, startPoint x: 655, startPoint y: 573, endPoint x: 657, endPoint y: 586, distance: 13.2
click at [656, 574] on label "Remote Access" at bounding box center [672, 571] width 80 height 16
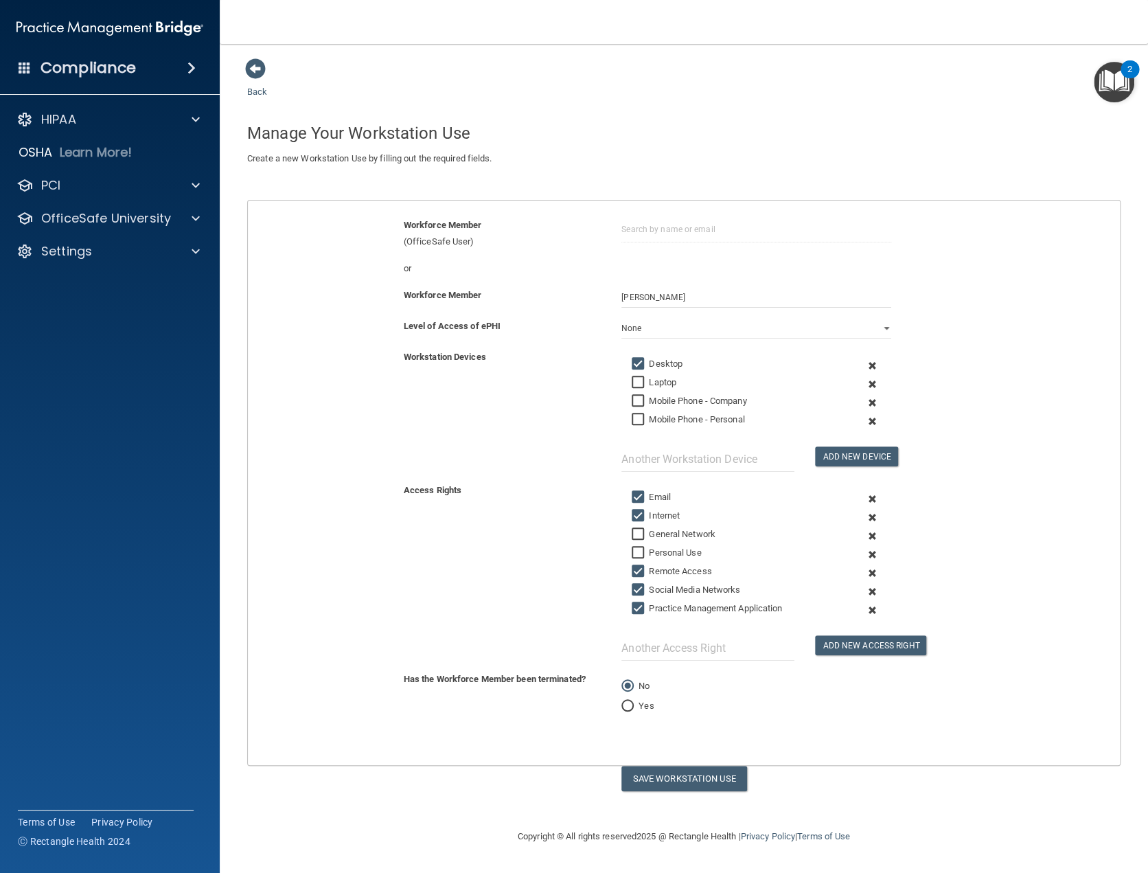
click at [647, 574] on input "Remote Access" at bounding box center [640, 571] width 16 height 11
checkbox input "false"
click at [654, 588] on label "Social Media Networks" at bounding box center [686, 589] width 108 height 16
click at [647, 588] on input "Social Media Networks" at bounding box center [640, 589] width 16 height 11
checkbox input "false"
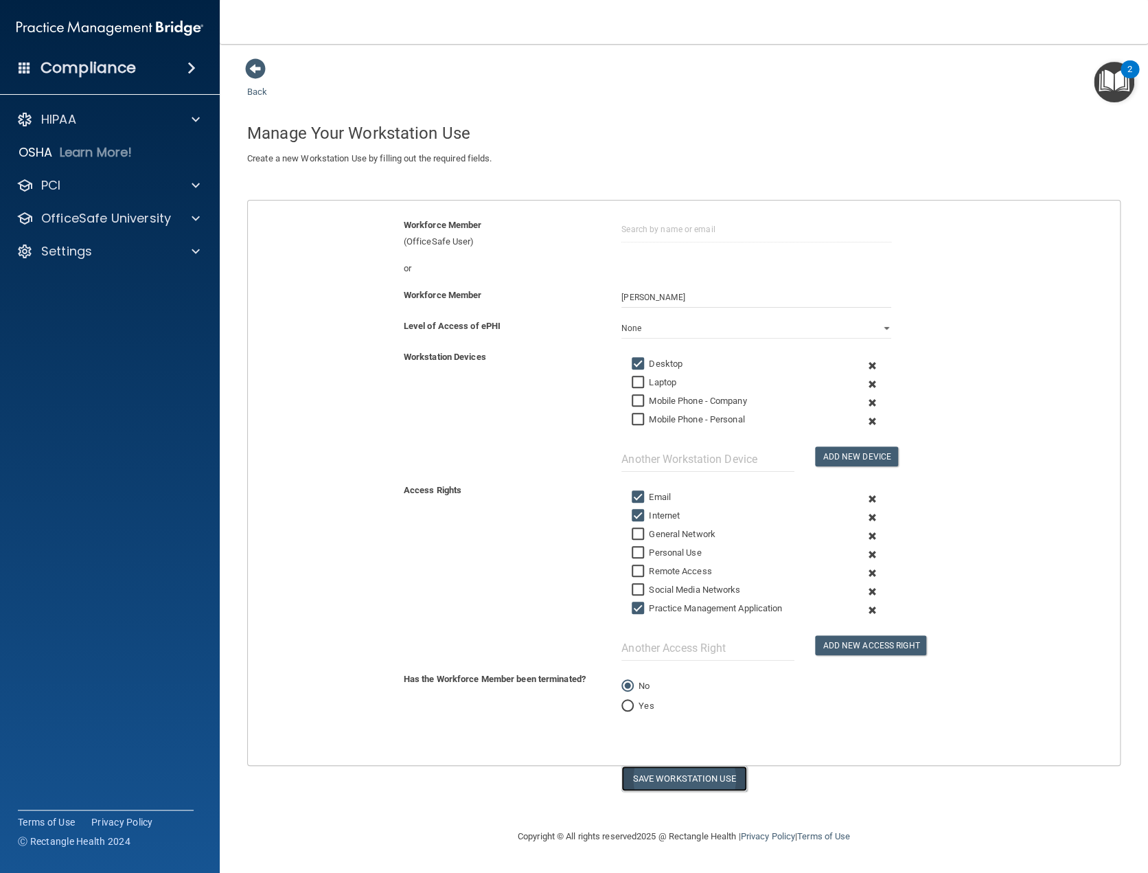
click at [692, 779] on button "Save Workstation Use" at bounding box center [684, 777] width 126 height 25
select select "? string:Limited ?"
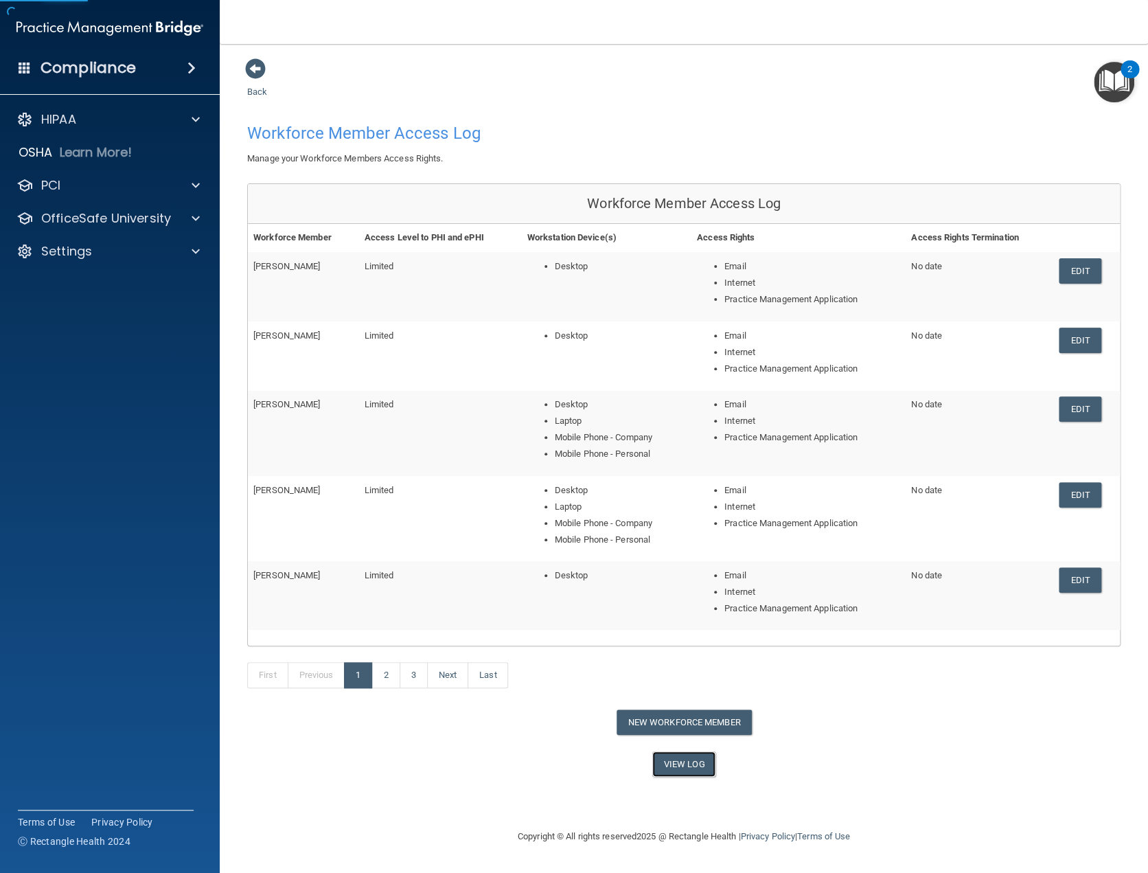
click at [688, 767] on link "View Log" at bounding box center [684, 763] width 64 height 25
click at [251, 67] on span at bounding box center [255, 68] width 21 height 21
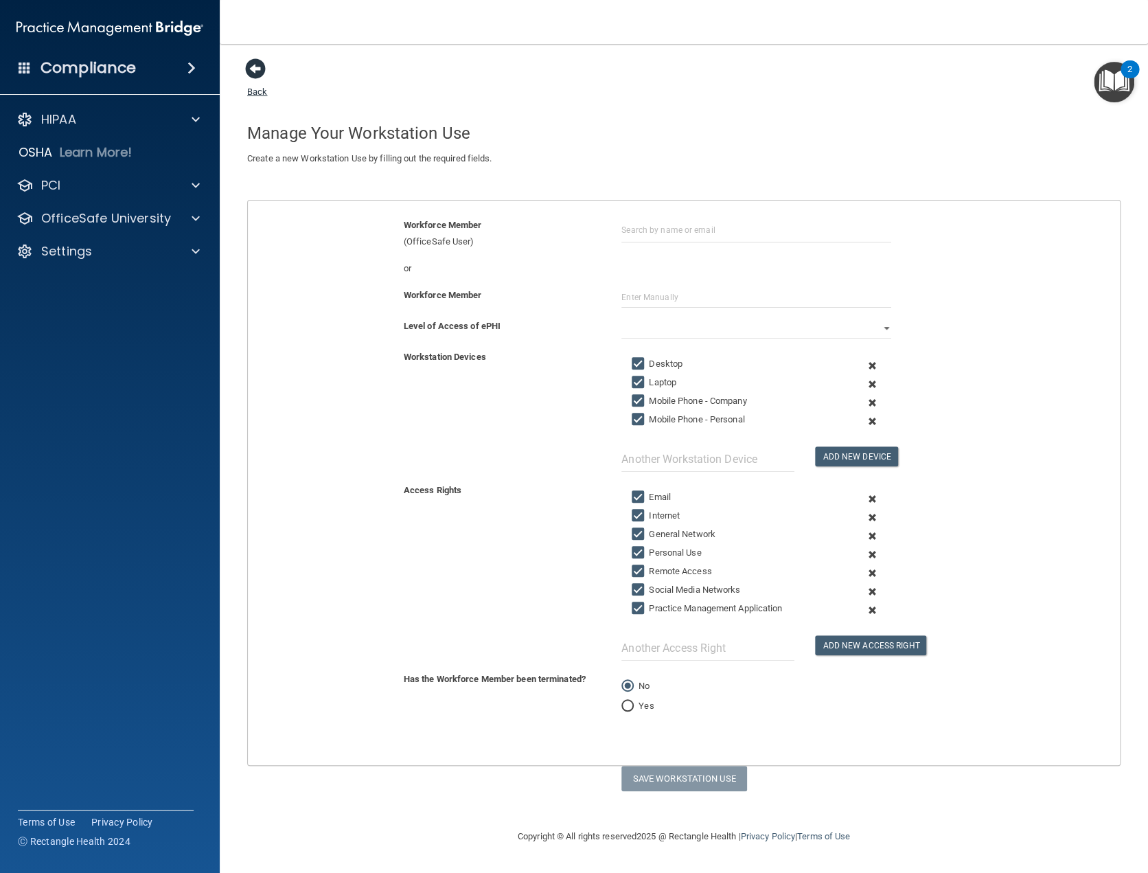
click at [249, 71] on span at bounding box center [255, 68] width 21 height 21
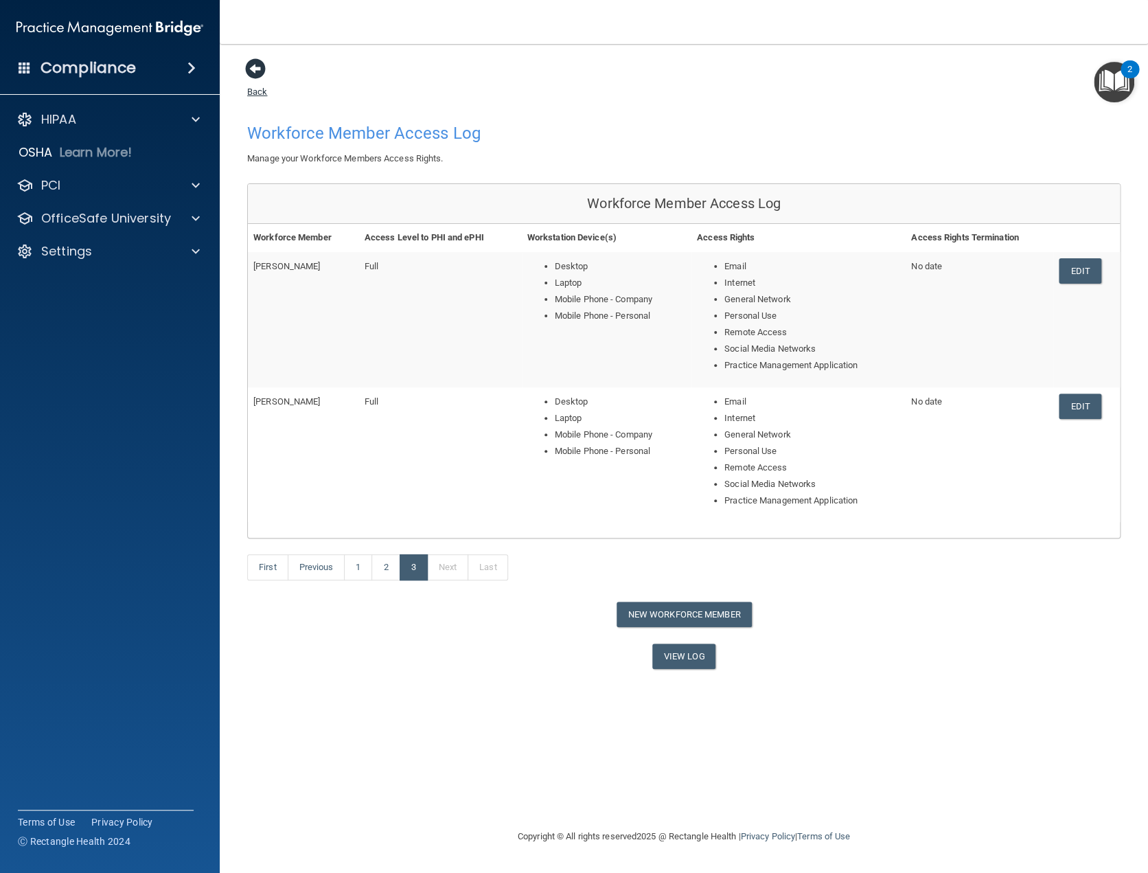
click at [257, 91] on link "Back" at bounding box center [257, 83] width 20 height 27
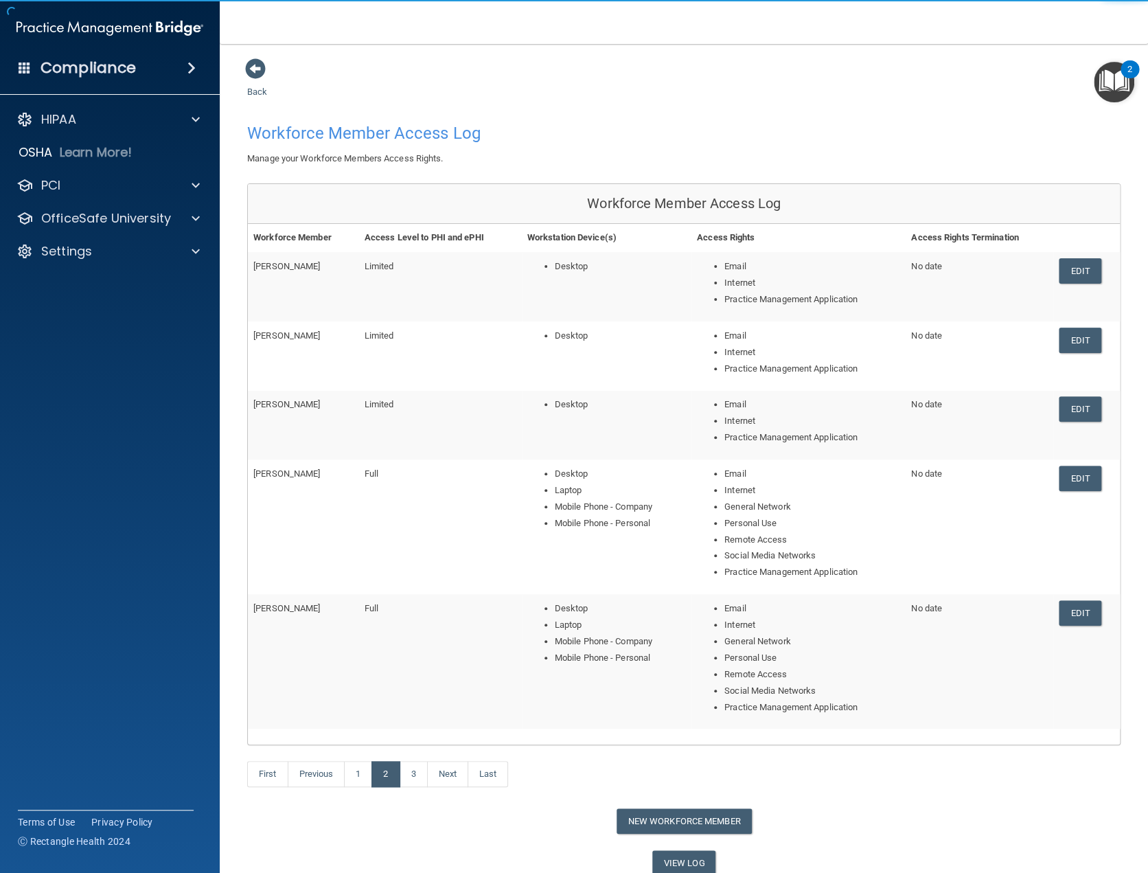
click at [194, 66] on span at bounding box center [191, 68] width 8 height 16
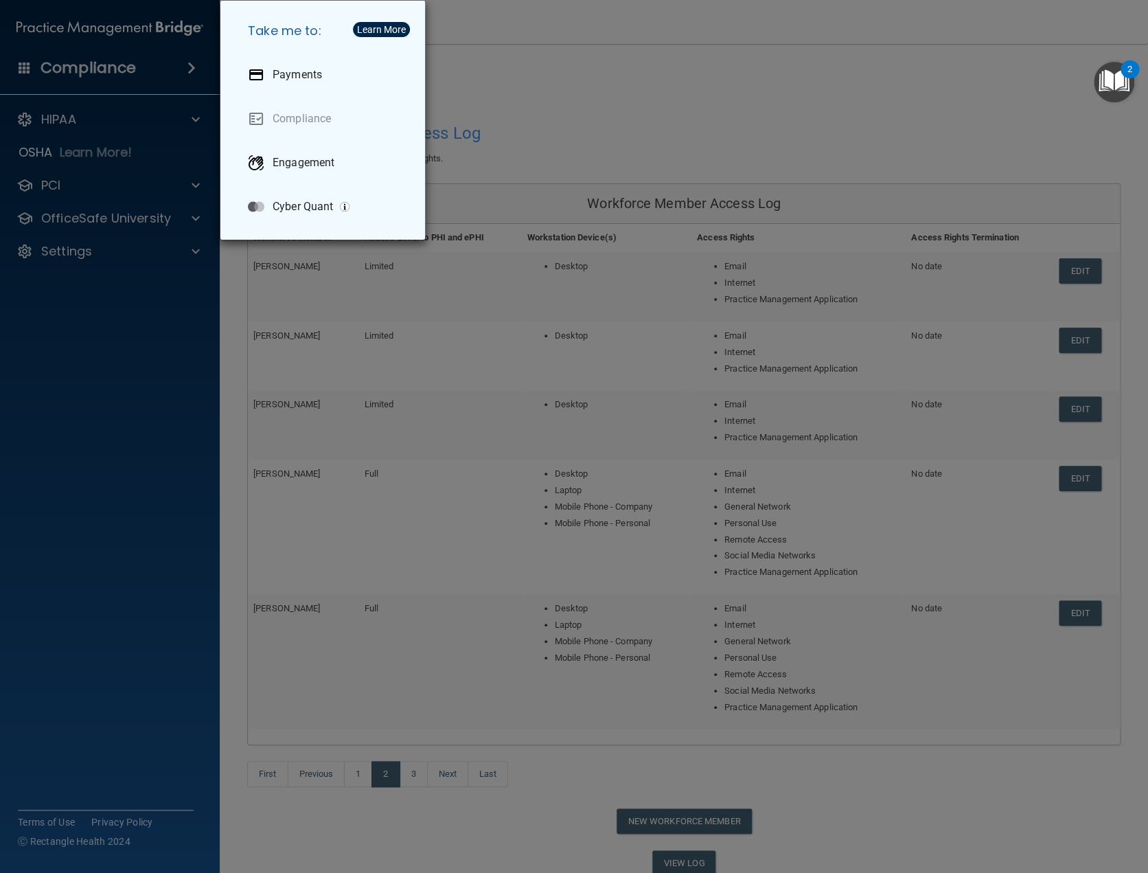
click at [67, 121] on div "Take me to: Payments Compliance Engagement Cyber Quant" at bounding box center [574, 436] width 1148 height 873
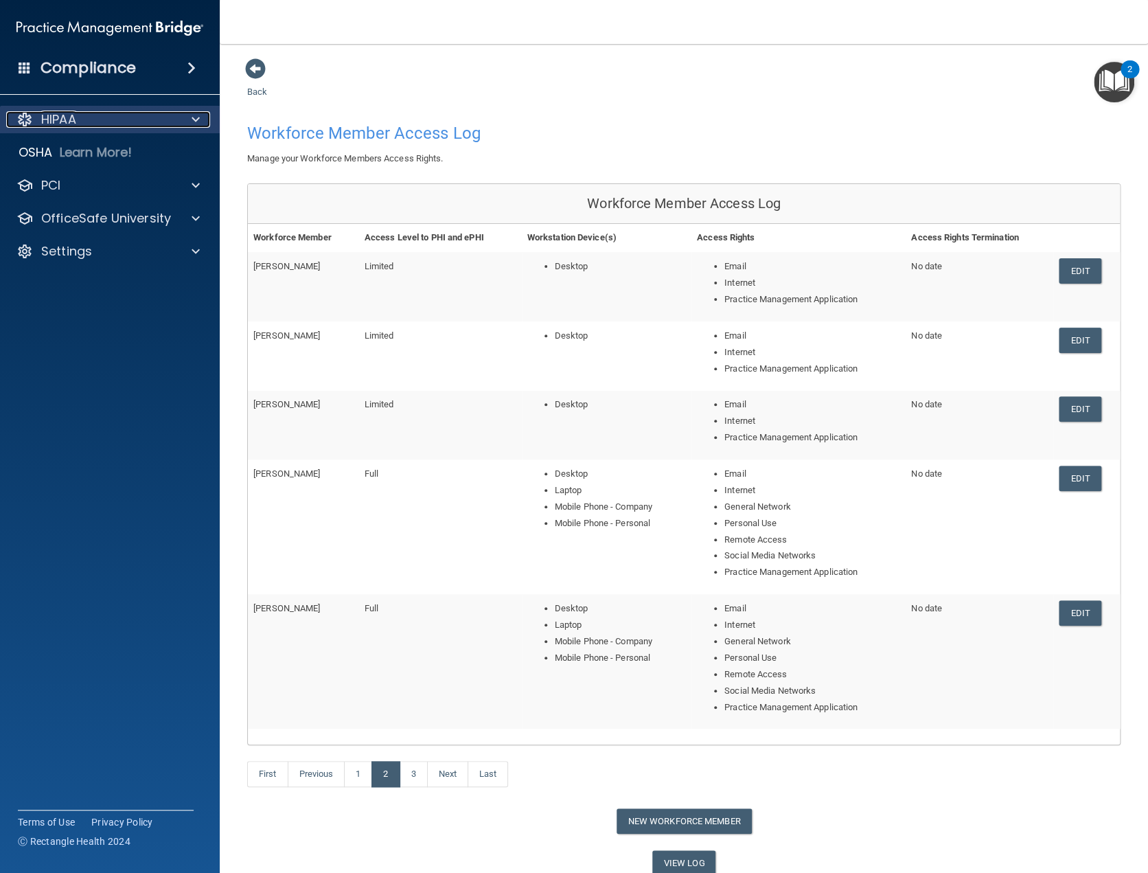
click at [196, 116] on span at bounding box center [196, 119] width 8 height 16
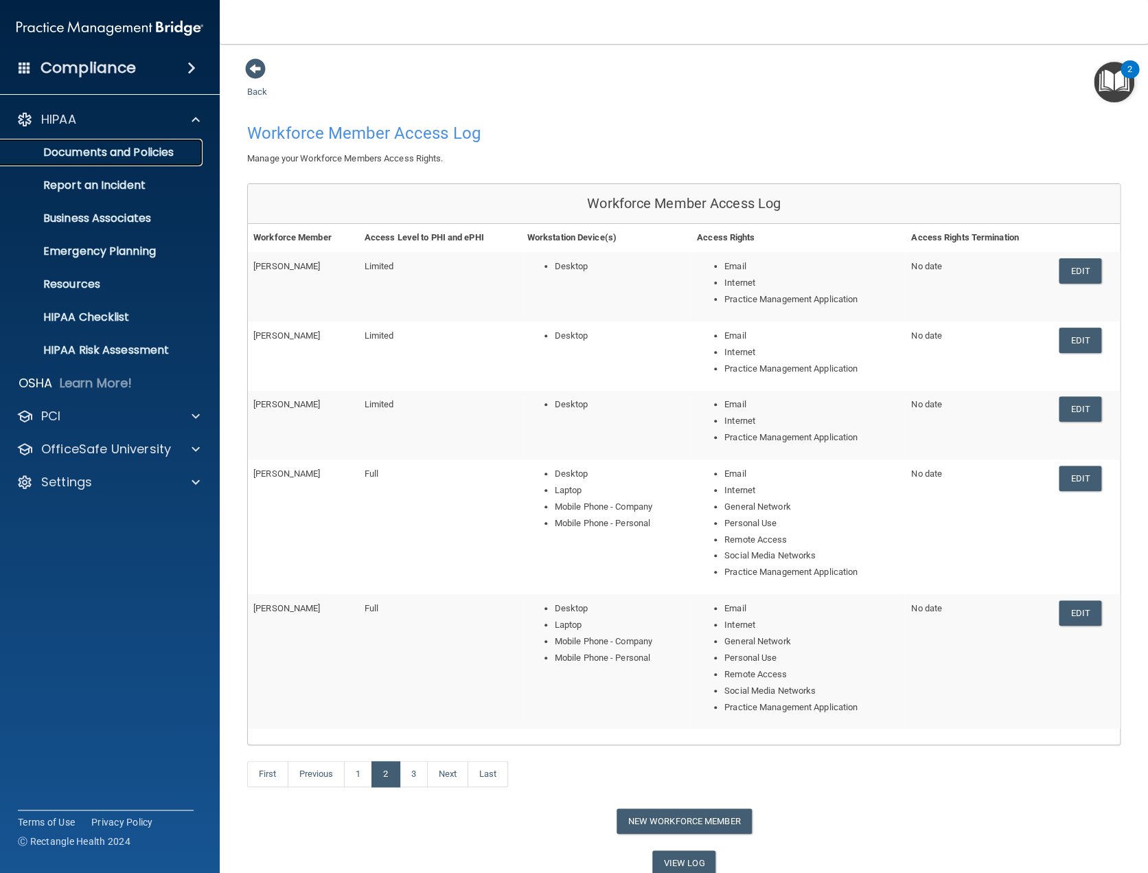
click at [112, 152] on p "Documents and Policies" at bounding box center [102, 153] width 187 height 14
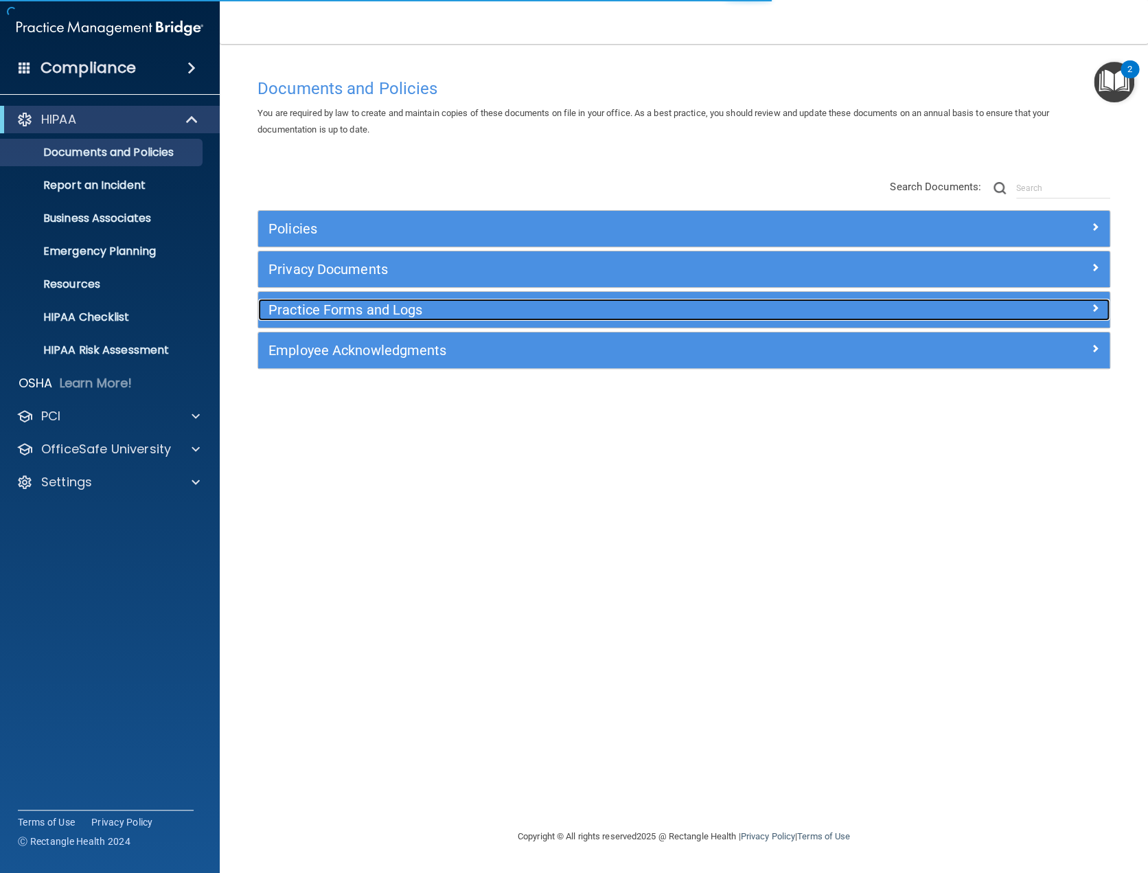
click at [459, 308] on h5 "Practice Forms and Logs" at bounding box center [577, 309] width 618 height 15
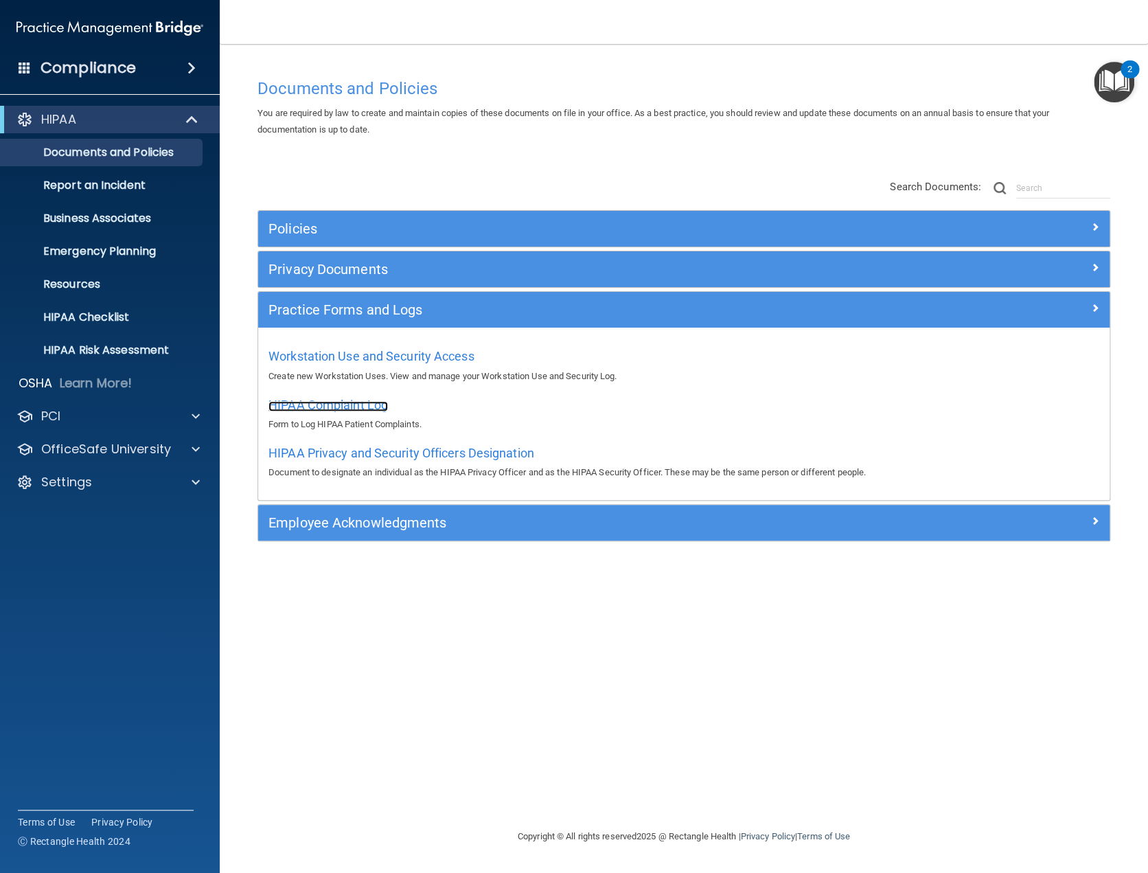
click at [334, 404] on span "HIPAA Complaint Log" at bounding box center [327, 405] width 119 height 14
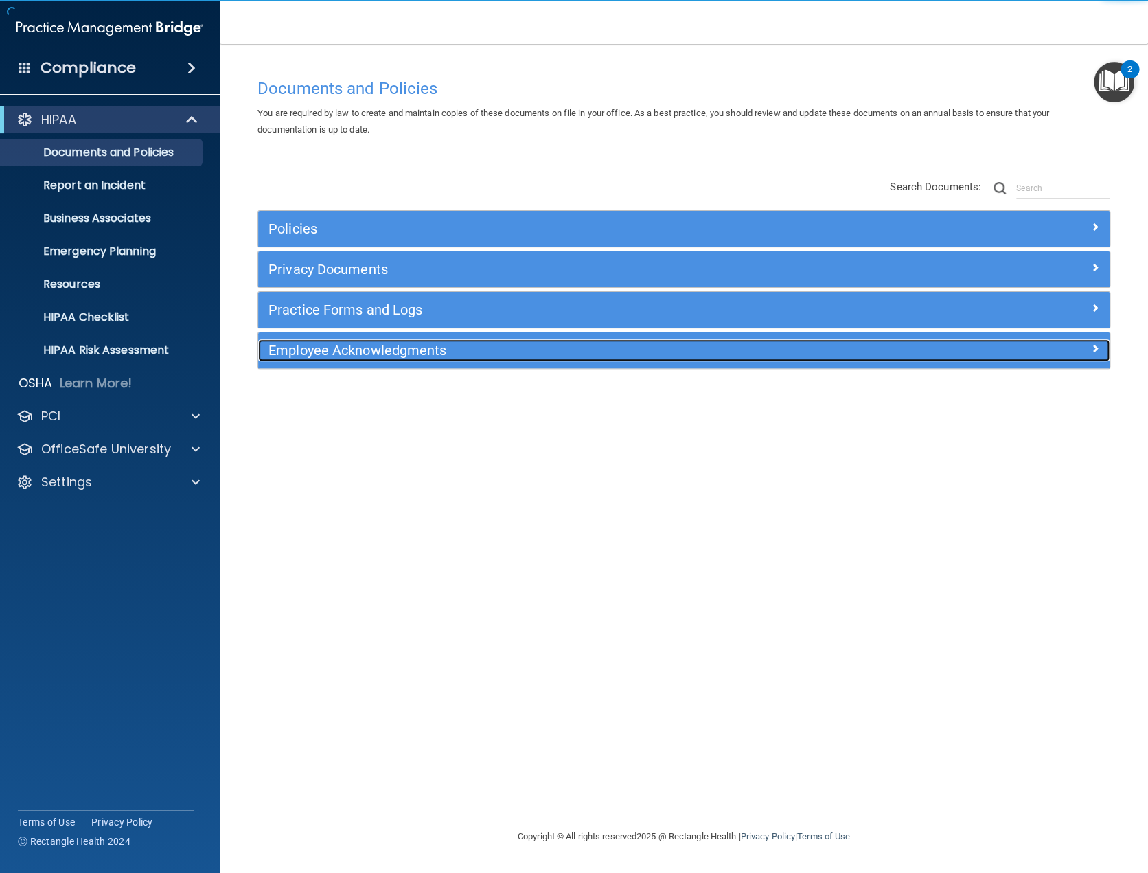
click at [404, 349] on h5 "Employee Acknowledgments" at bounding box center [577, 350] width 618 height 15
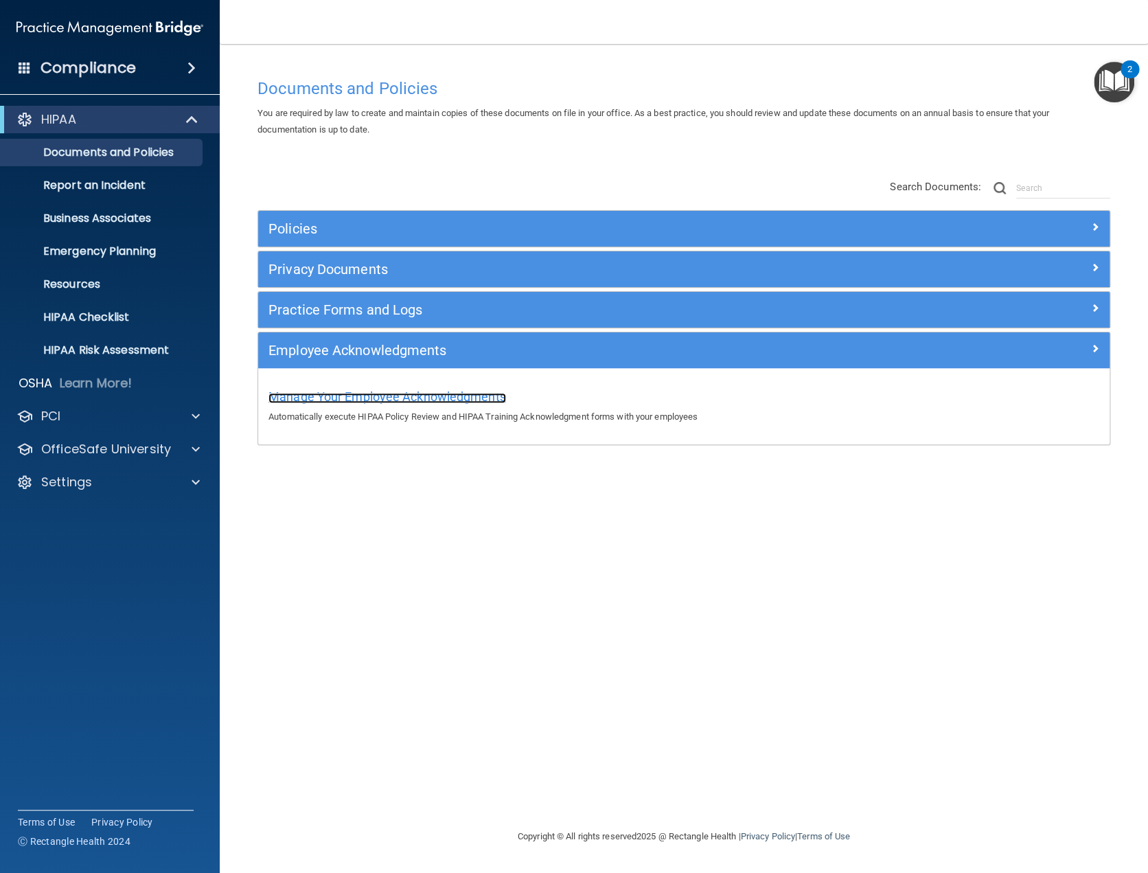
click at [476, 395] on span "Manage Your Employee Acknowledgments" at bounding box center [387, 396] width 238 height 14
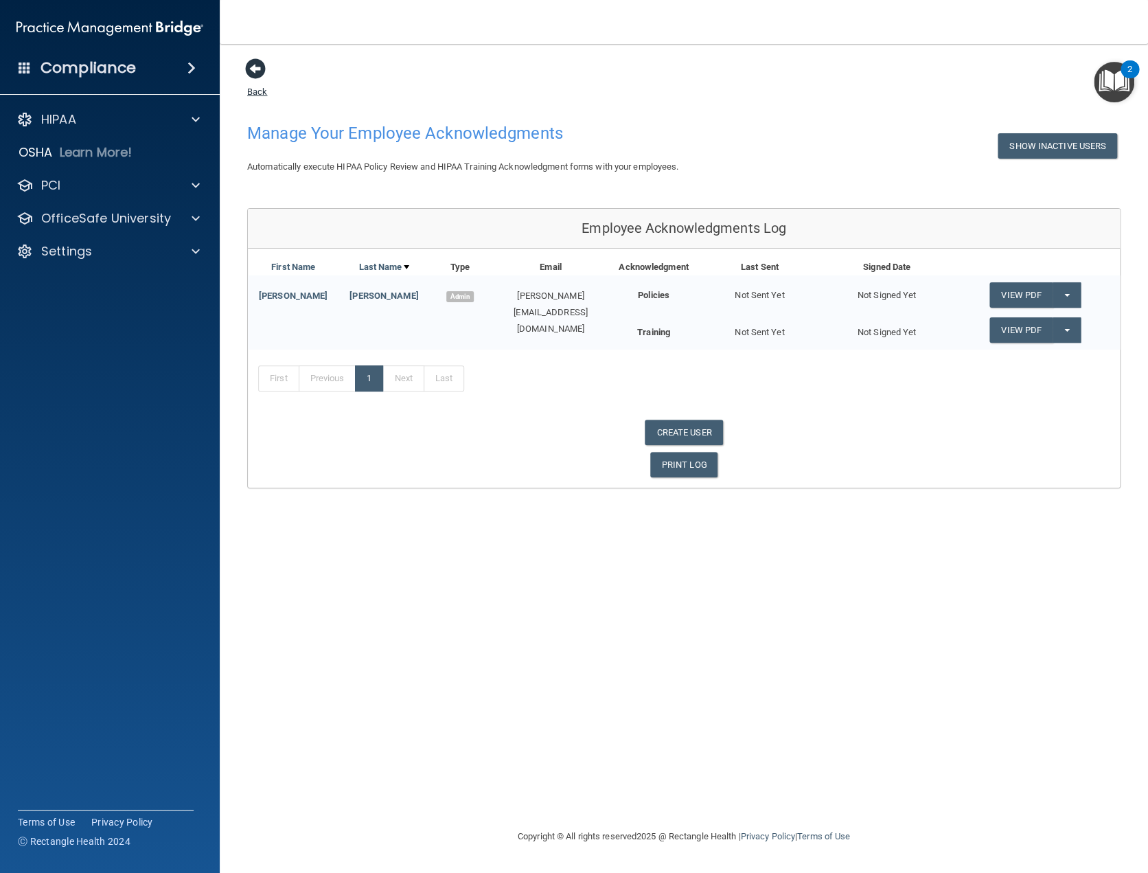
click at [258, 94] on link "Back" at bounding box center [257, 83] width 20 height 27
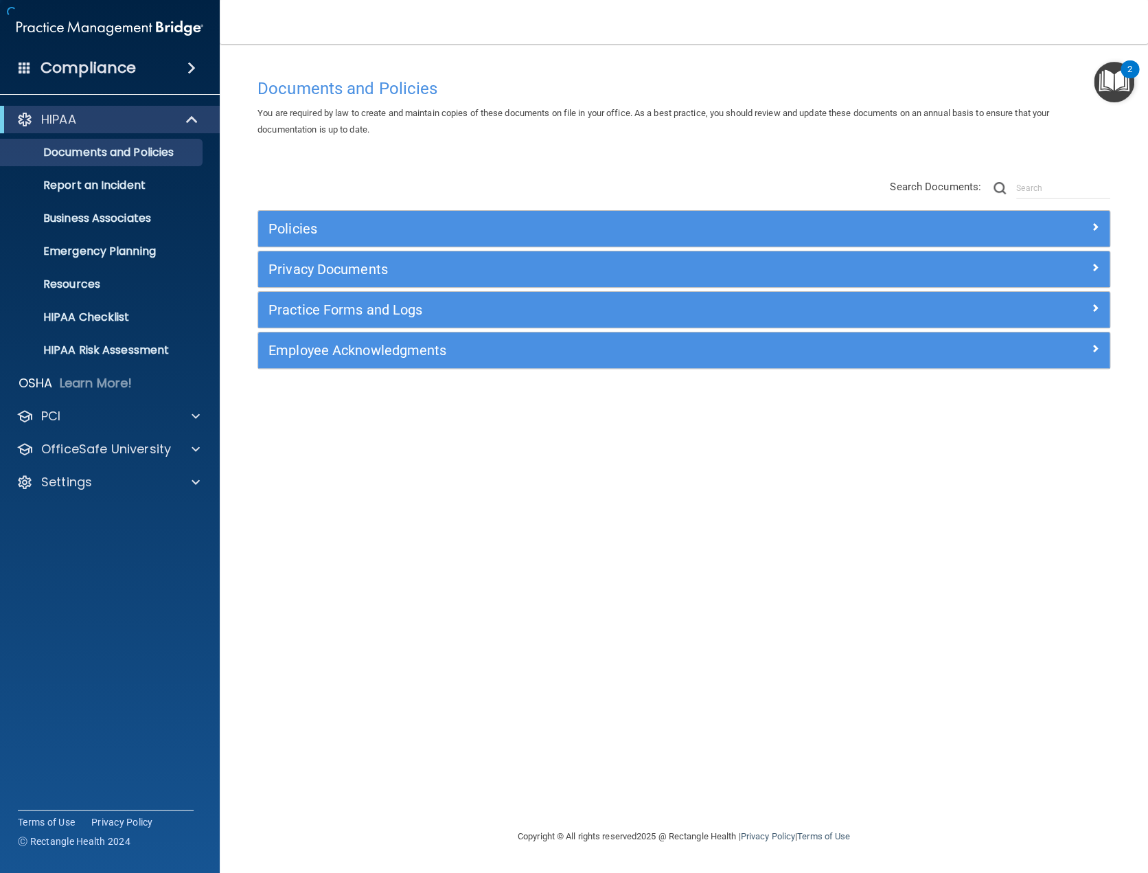
click at [258, 94] on h4 "Documents and Policies" at bounding box center [683, 89] width 853 height 18
click at [83, 181] on p "Report an Incident" at bounding box center [102, 185] width 187 height 14
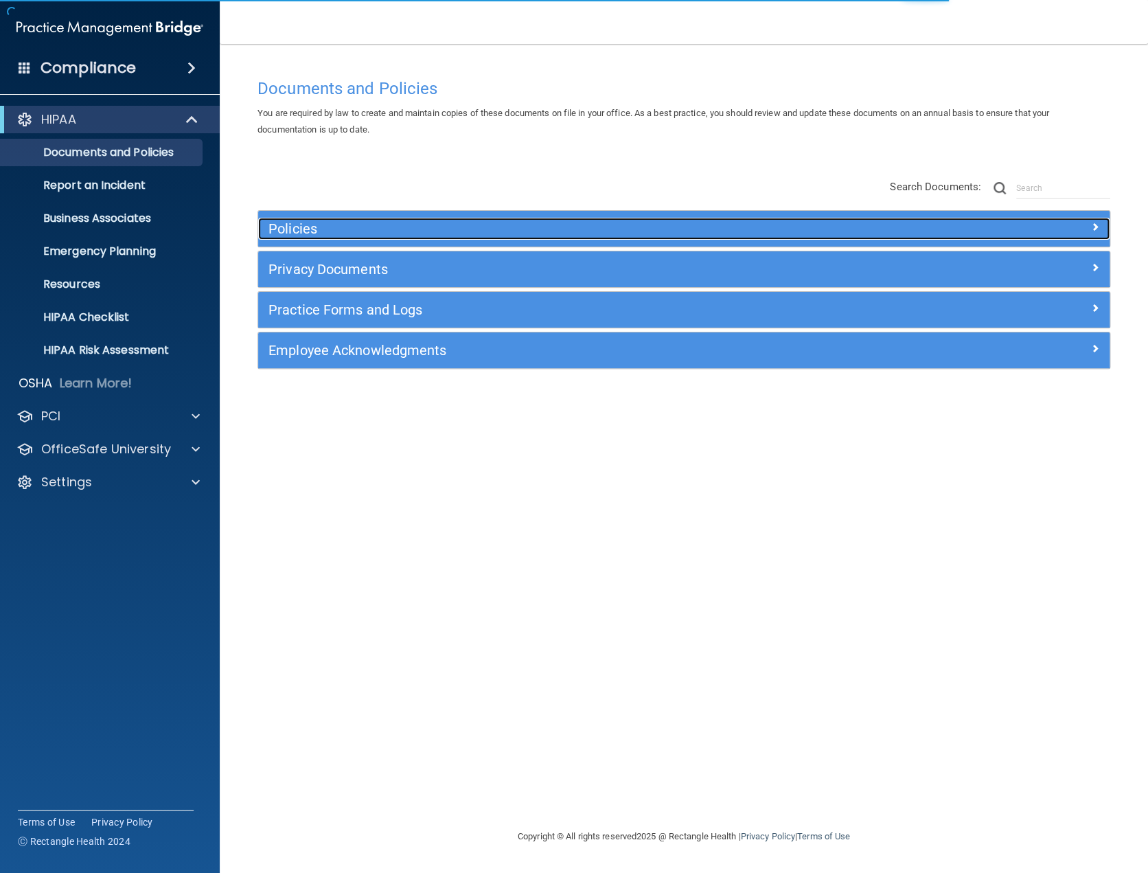
click at [399, 227] on h5 "Policies" at bounding box center [577, 228] width 618 height 15
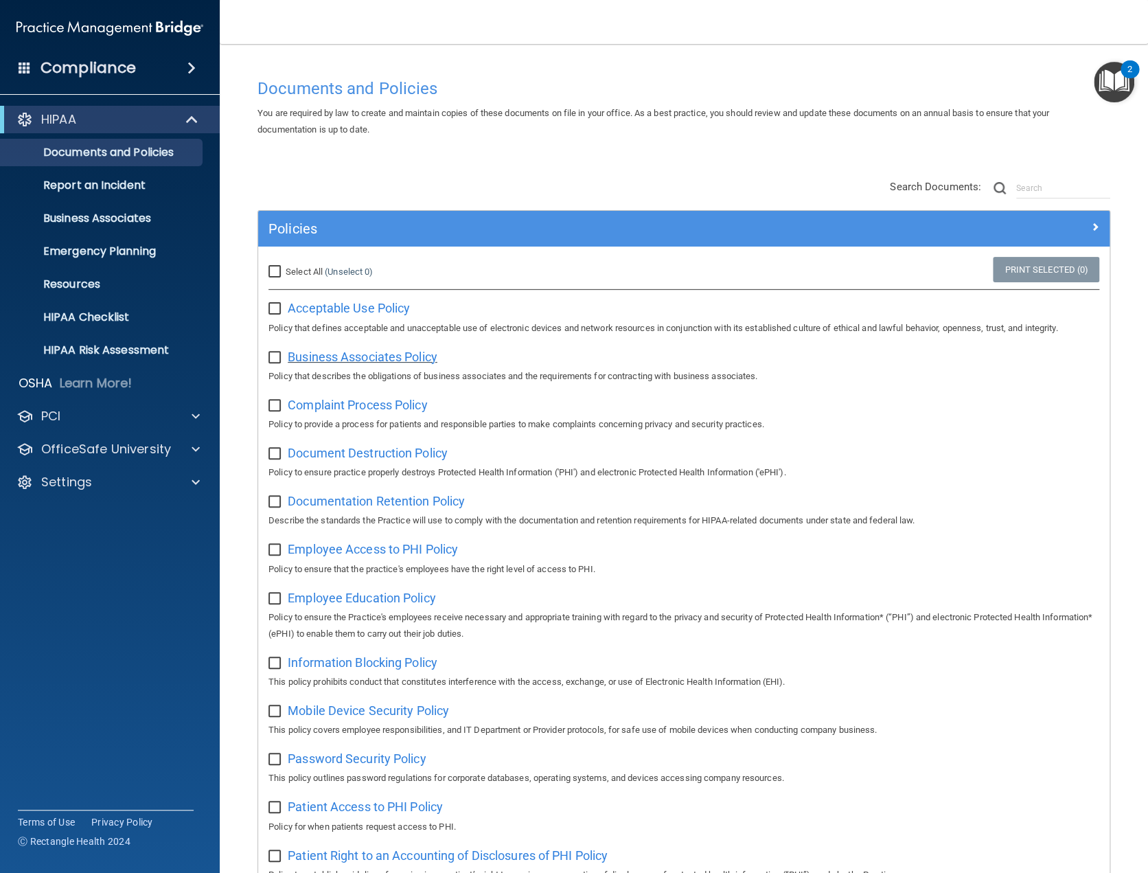
click at [400, 358] on span "Business Associates Policy" at bounding box center [363, 356] width 150 height 14
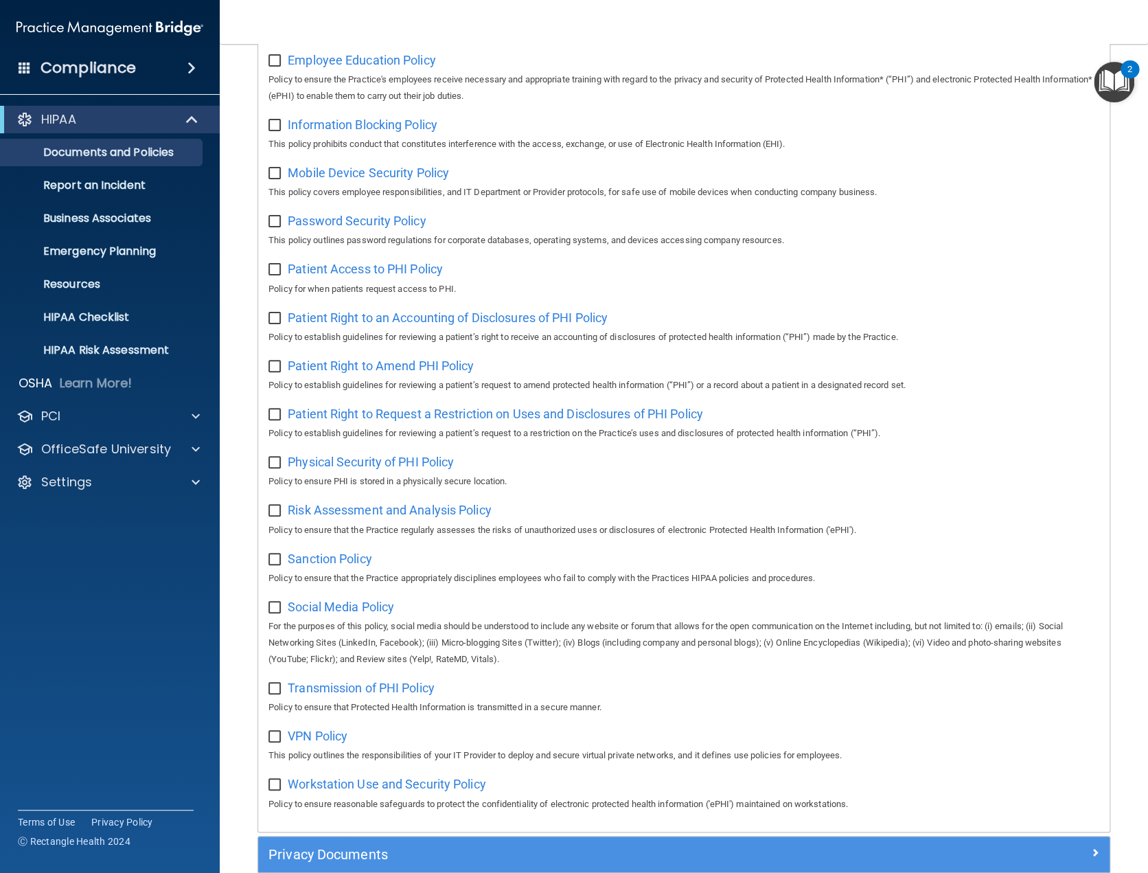
scroll to position [709, 0]
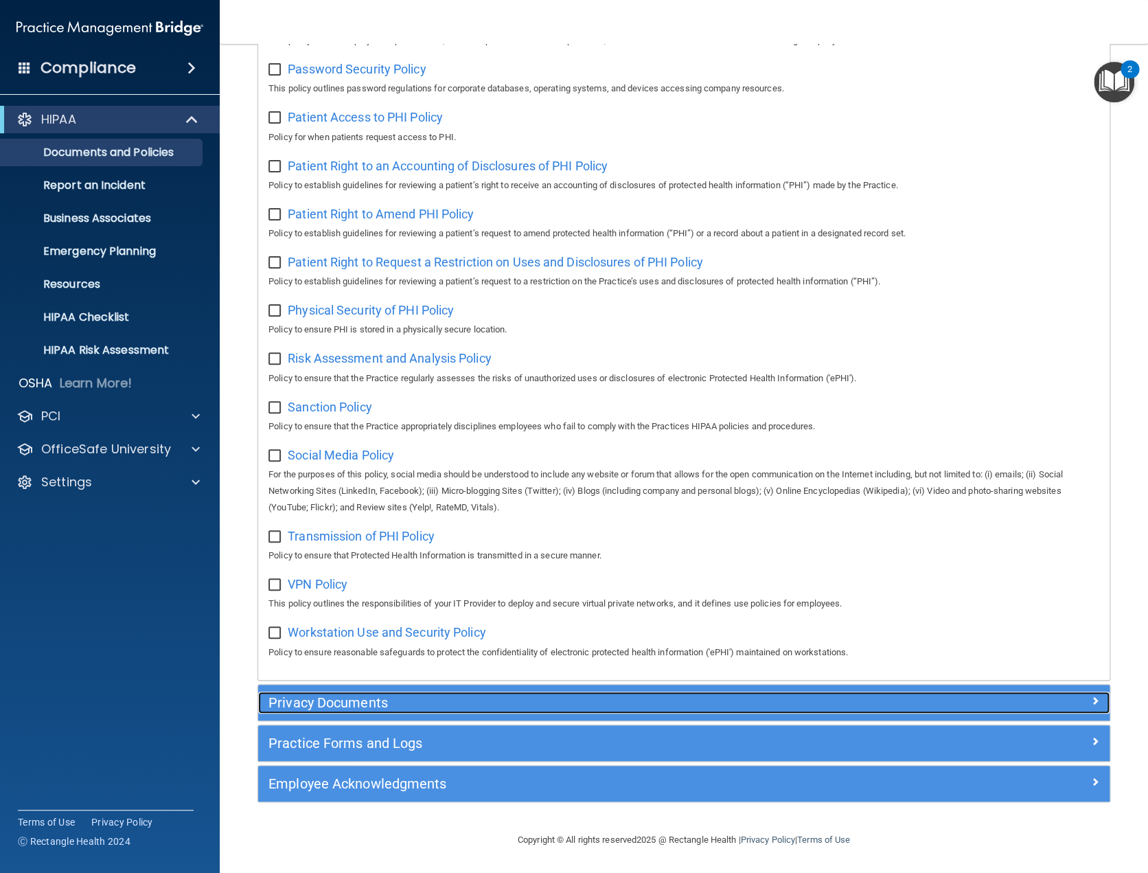
click at [417, 701] on h5 "Privacy Documents" at bounding box center [577, 702] width 618 height 15
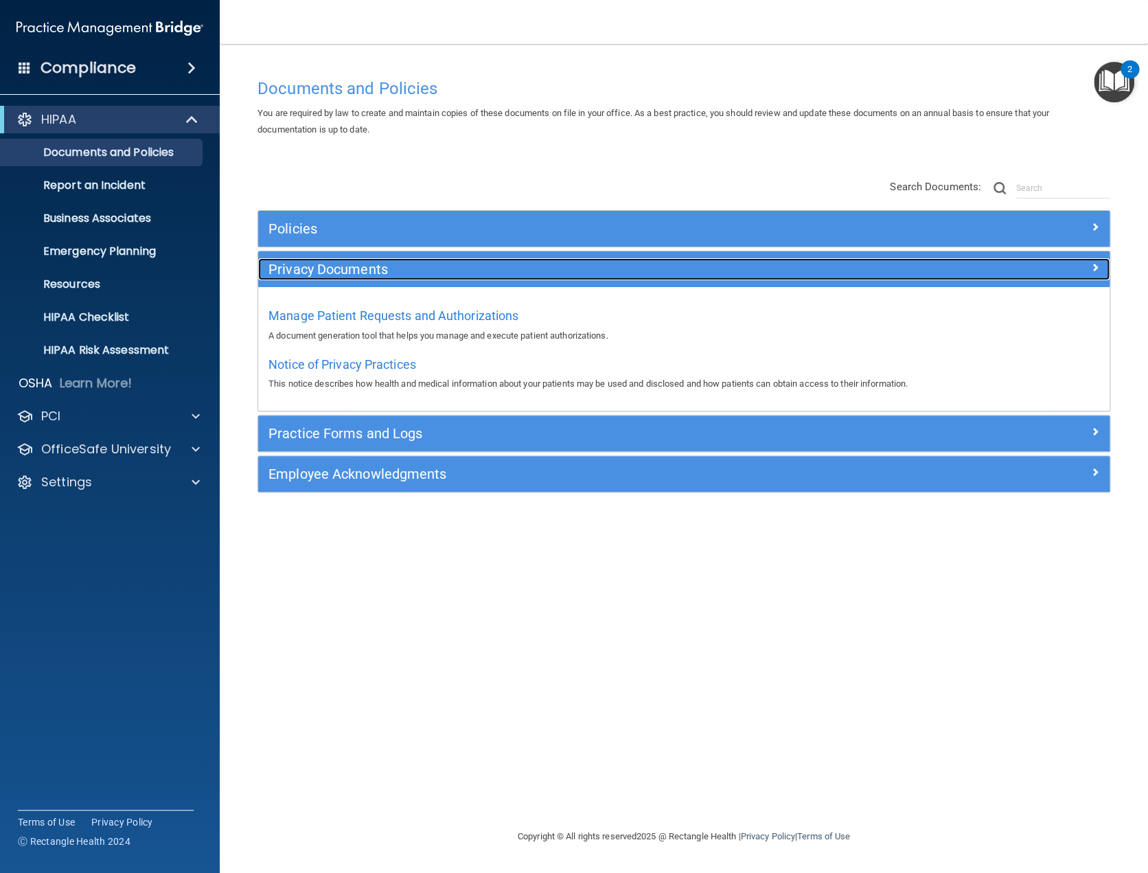
scroll to position [0, 0]
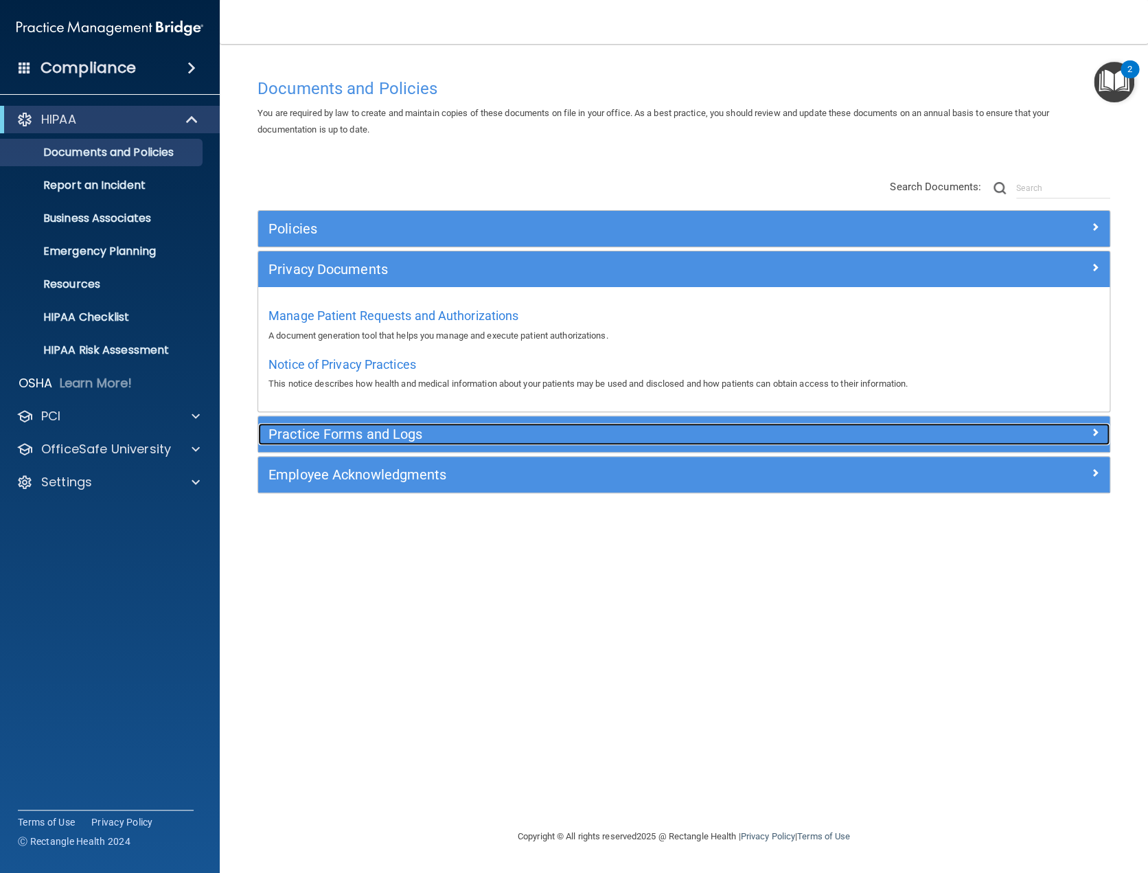
click at [428, 431] on h5 "Practice Forms and Logs" at bounding box center [577, 433] width 618 height 15
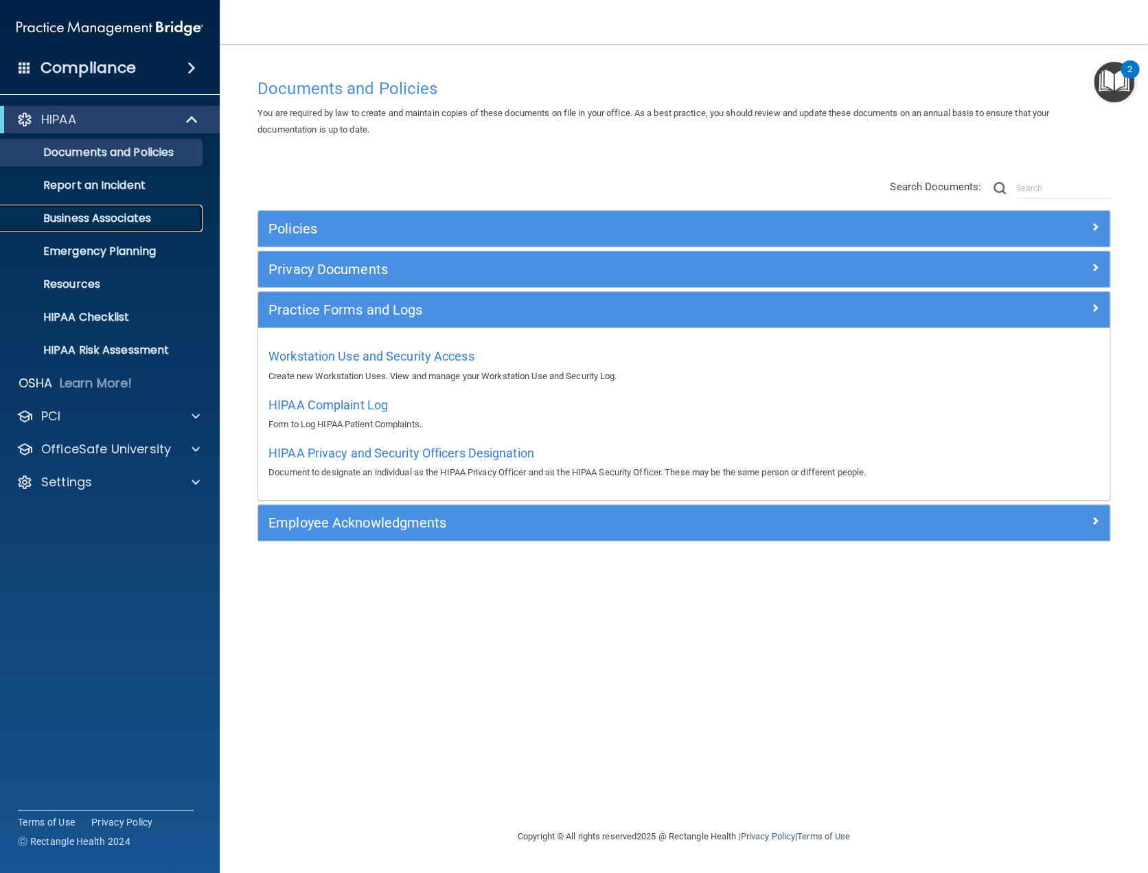
click at [101, 219] on p "Business Associates" at bounding box center [102, 218] width 187 height 14
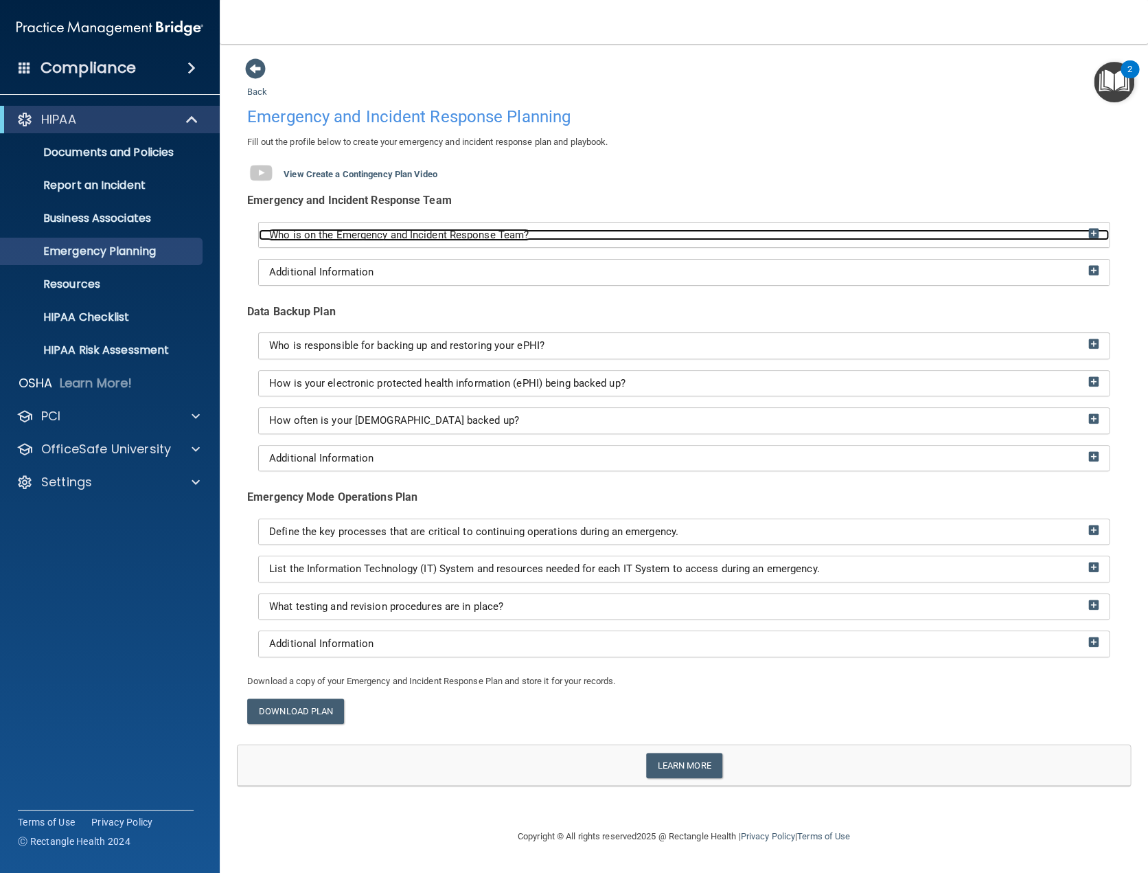
click at [1094, 232] on img at bounding box center [1093, 233] width 10 height 10
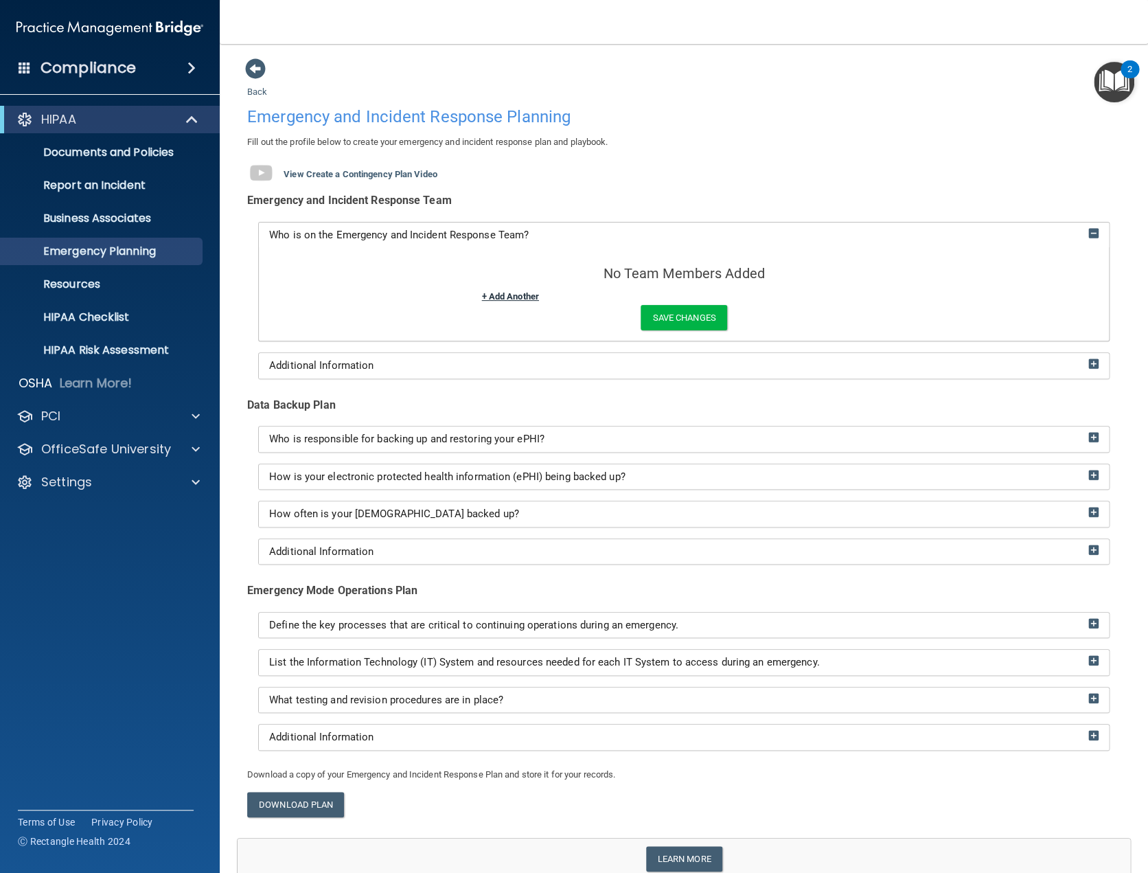
click at [490, 296] on link "+ Add Another" at bounding box center [510, 296] width 57 height 10
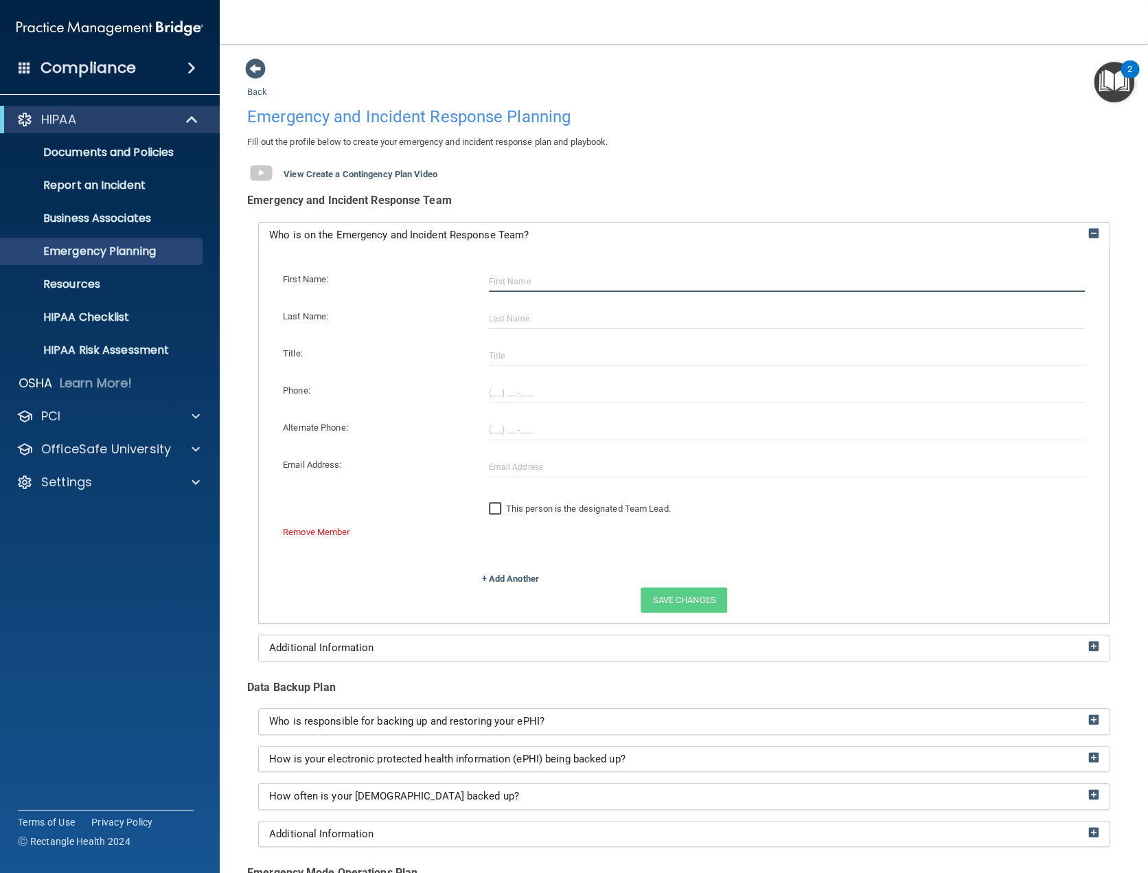
click at [547, 283] on input "text" at bounding box center [787, 281] width 597 height 21
type input "[PERSON_NAME]"
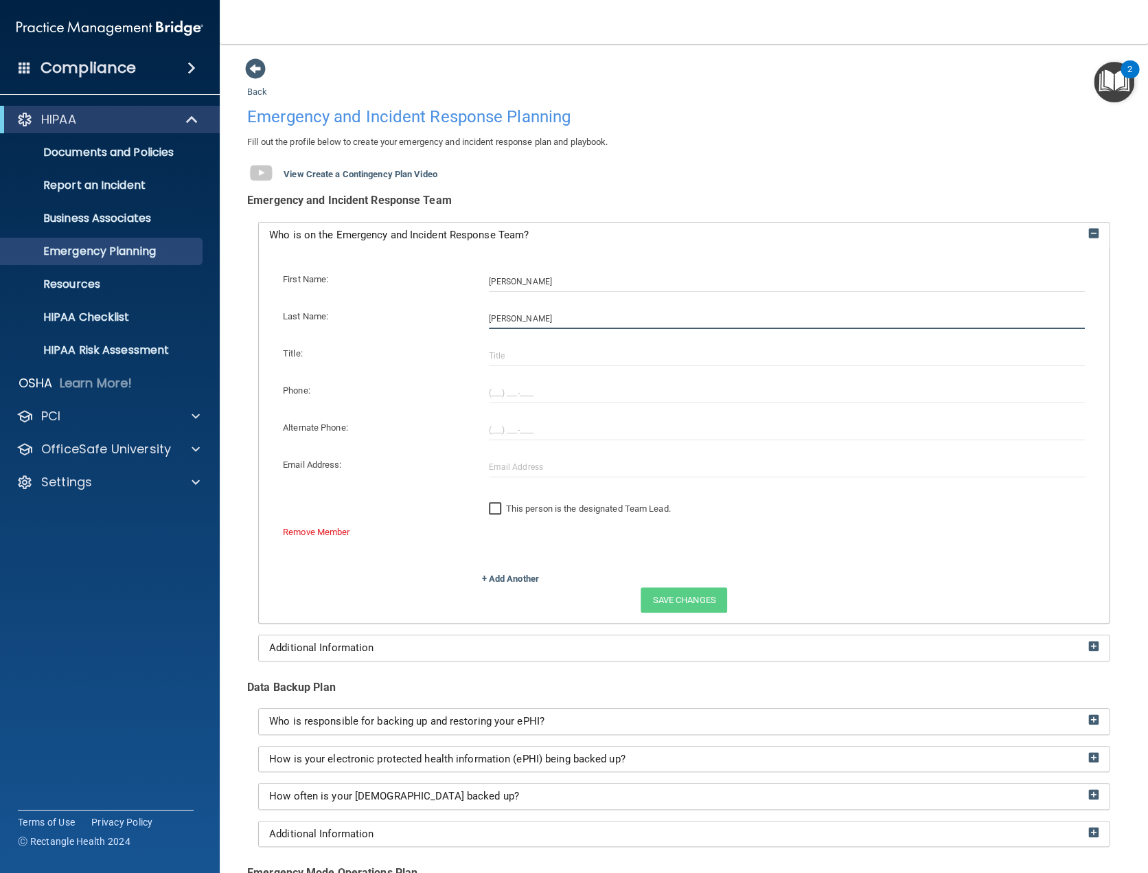
type input "[PERSON_NAME]"
click at [504, 352] on input "text" at bounding box center [787, 355] width 597 height 21
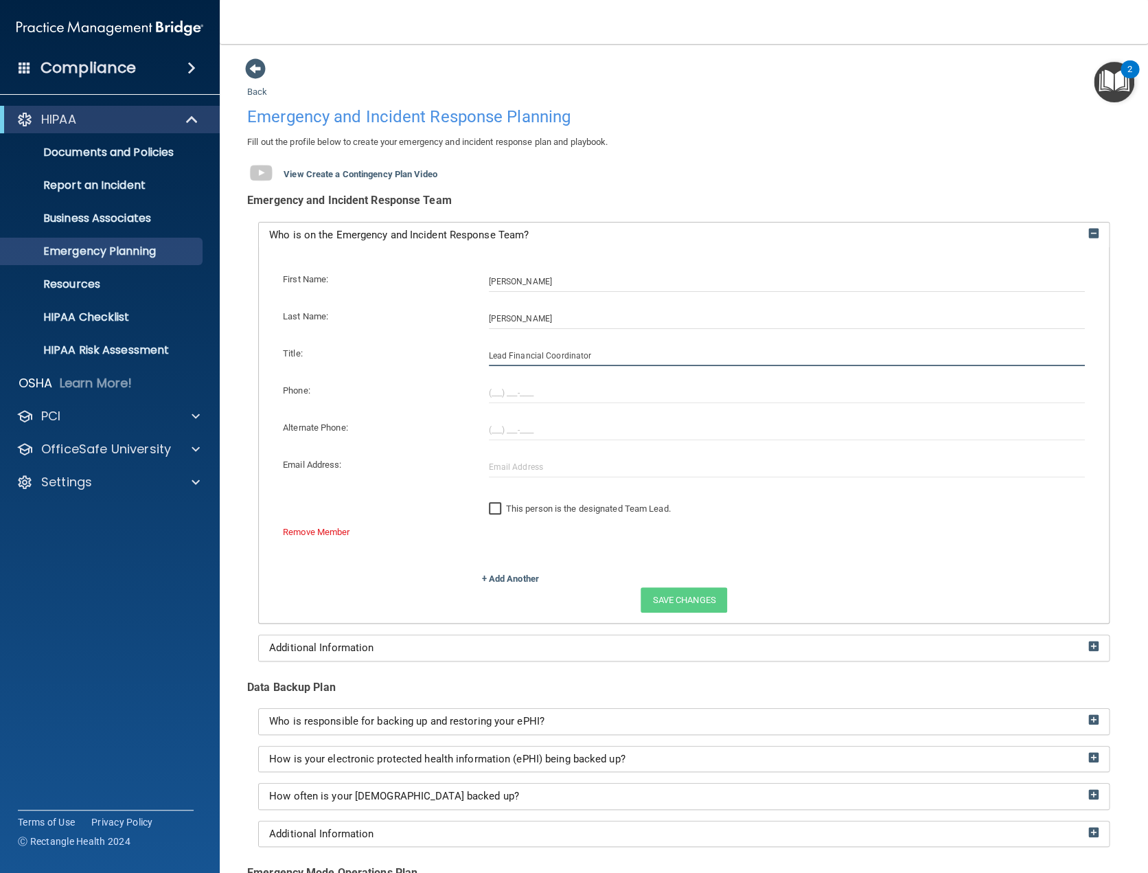
type input "Lead Financial Coordinator"
type input "[PHONE_NUMBER]"
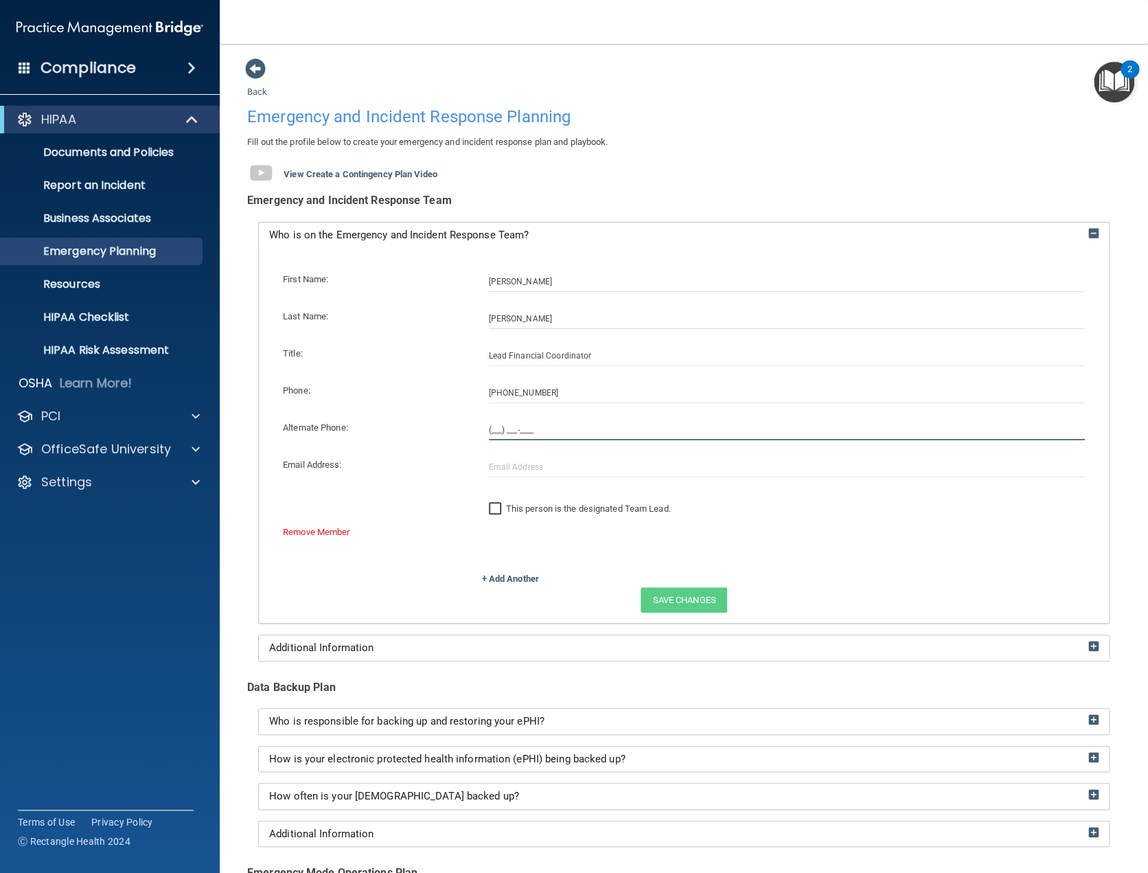
click at [492, 432] on input "(___) ___-____" at bounding box center [787, 429] width 597 height 21
type input "[PHONE_NUMBER]"
click at [504, 465] on input "text" at bounding box center [787, 467] width 597 height 21
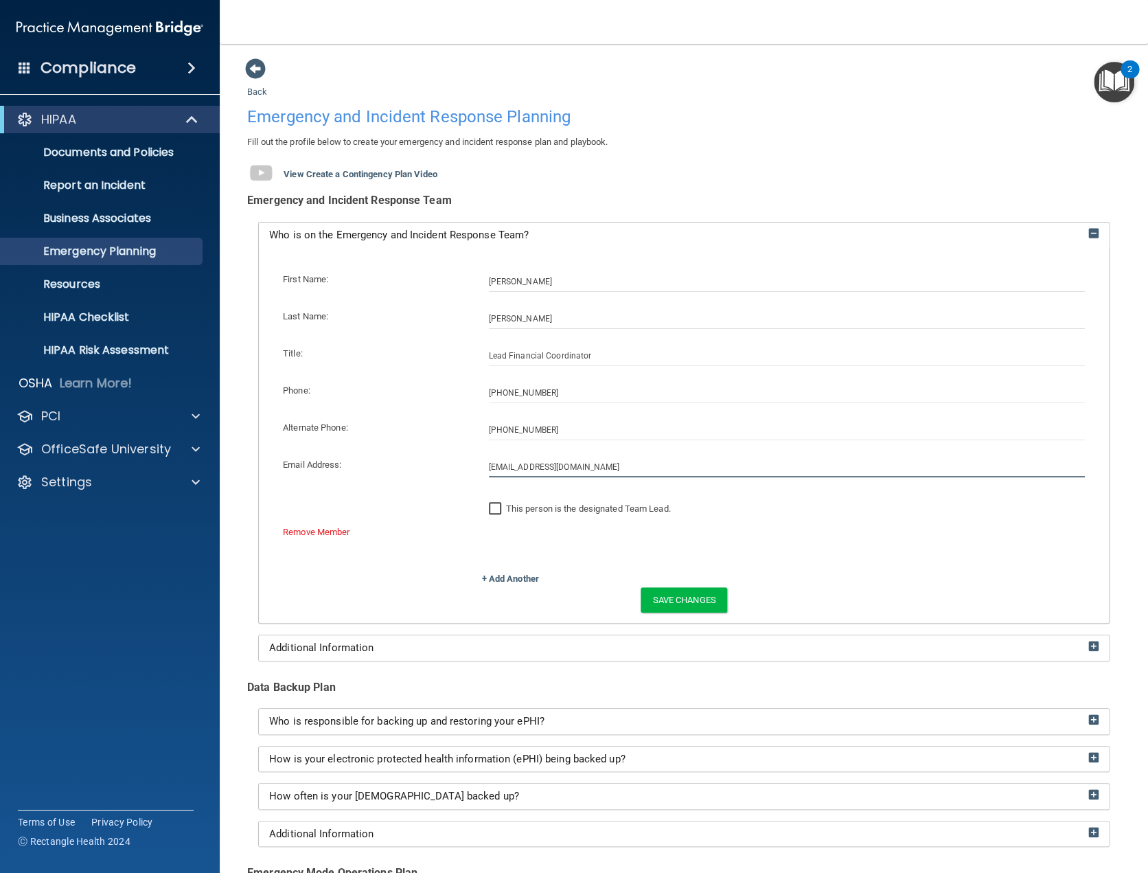
type input "[EMAIL_ADDRESS][DOMAIN_NAME]"
click at [492, 507] on input "This person is the designated Team Lead." at bounding box center [497, 508] width 16 height 11
checkbox input "true"
click at [683, 597] on button "Save Changes" at bounding box center [684, 599] width 86 height 25
click at [518, 579] on link "+ Add Another" at bounding box center [510, 578] width 57 height 10
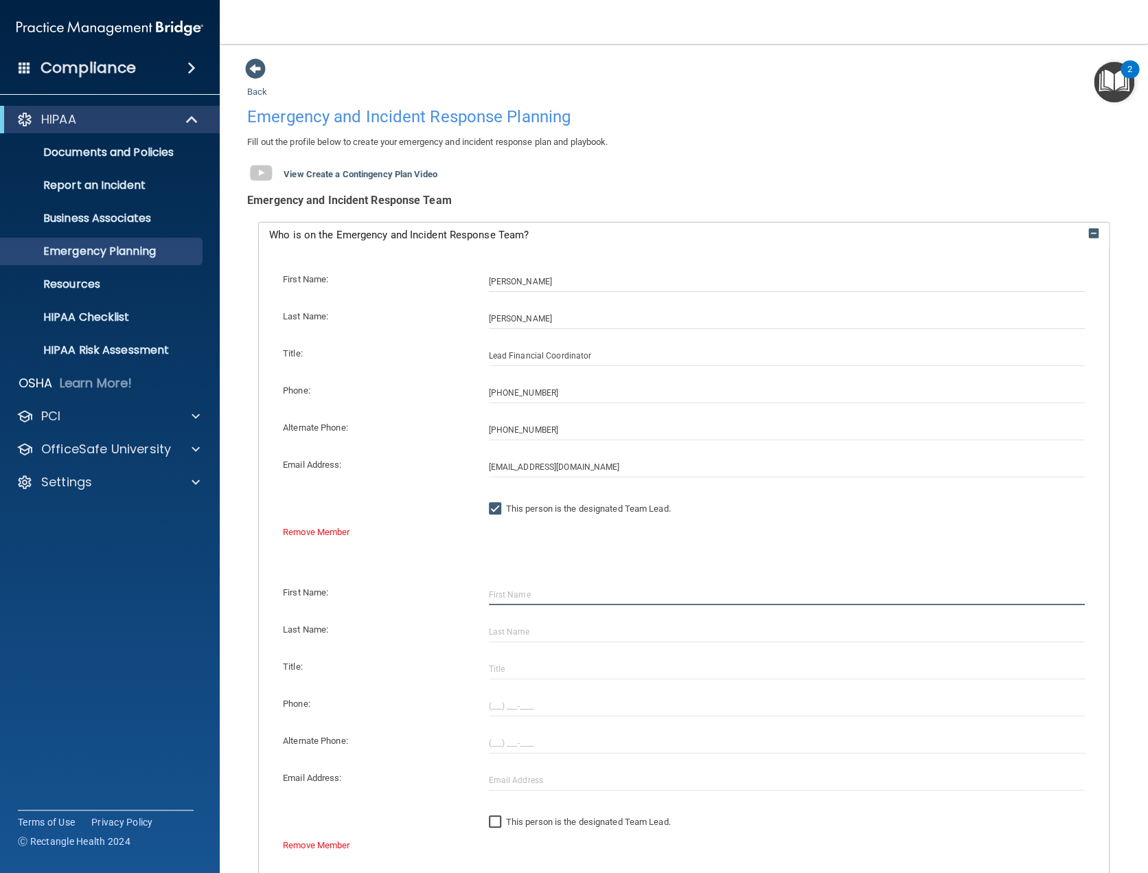
click at [528, 599] on input "text" at bounding box center [787, 594] width 597 height 21
type input "Heidi"
type input "Bowden"
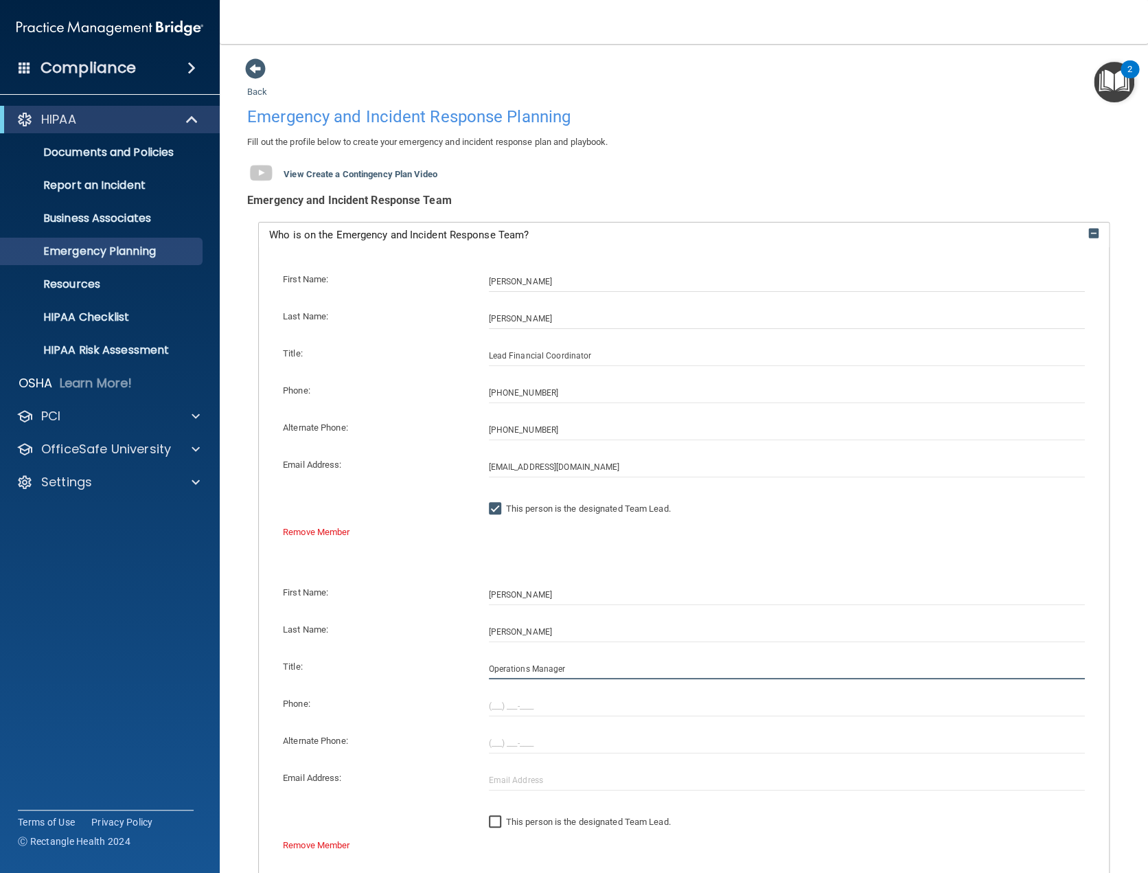
type input "Operations Manager"
type input "(952) 469-3333"
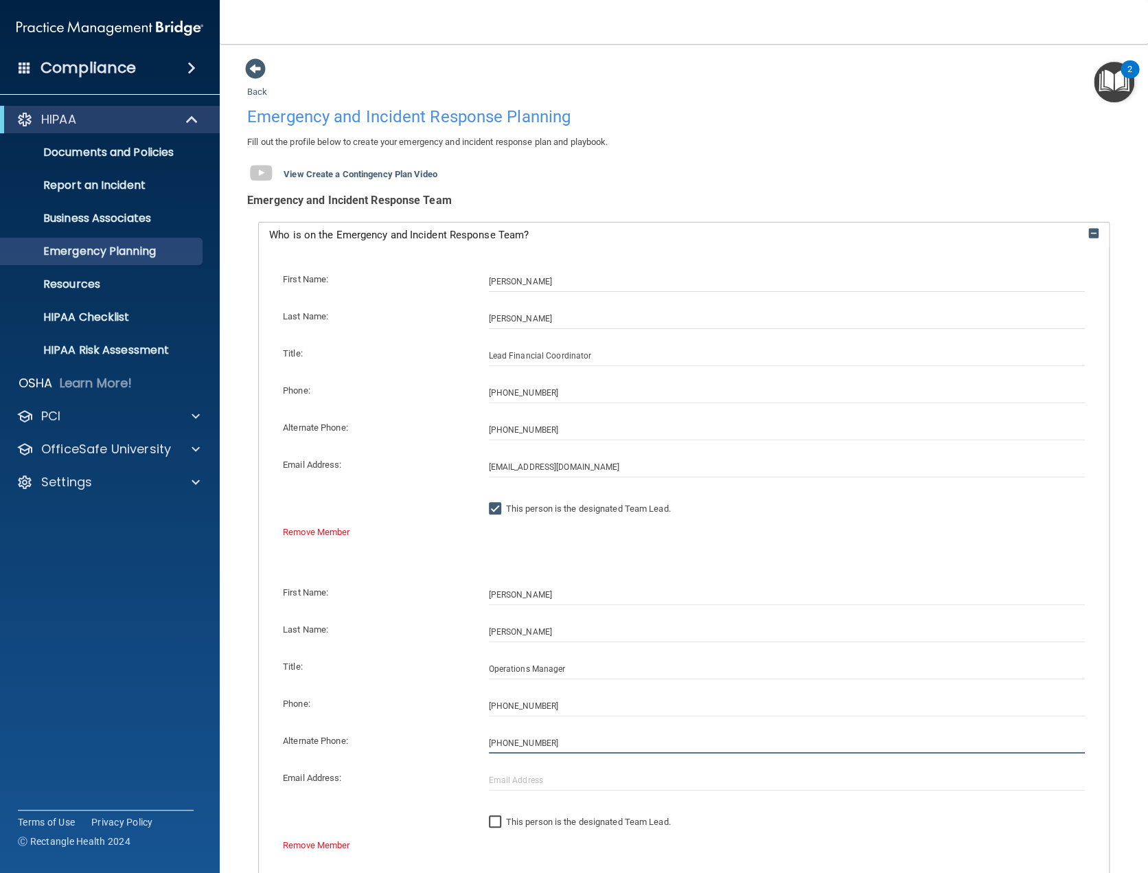
type input "(952) 292-9113"
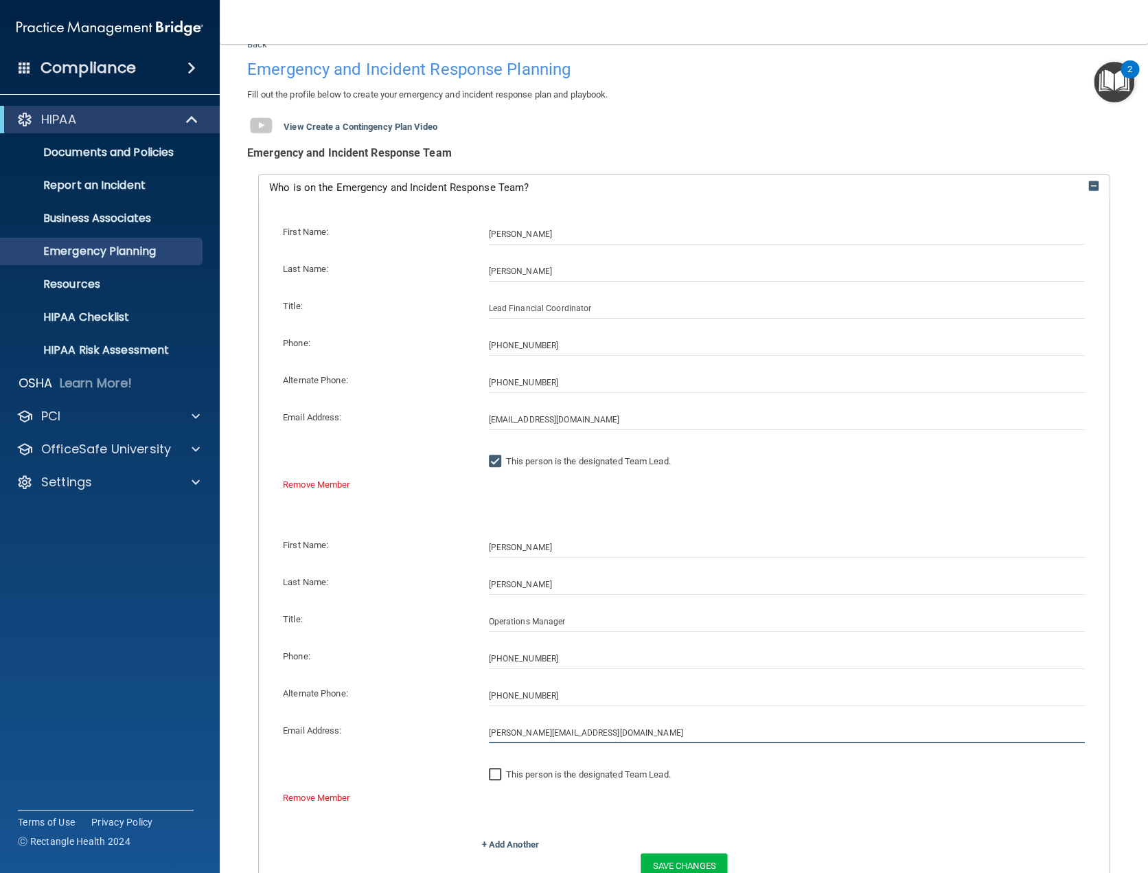
scroll to position [183, 0]
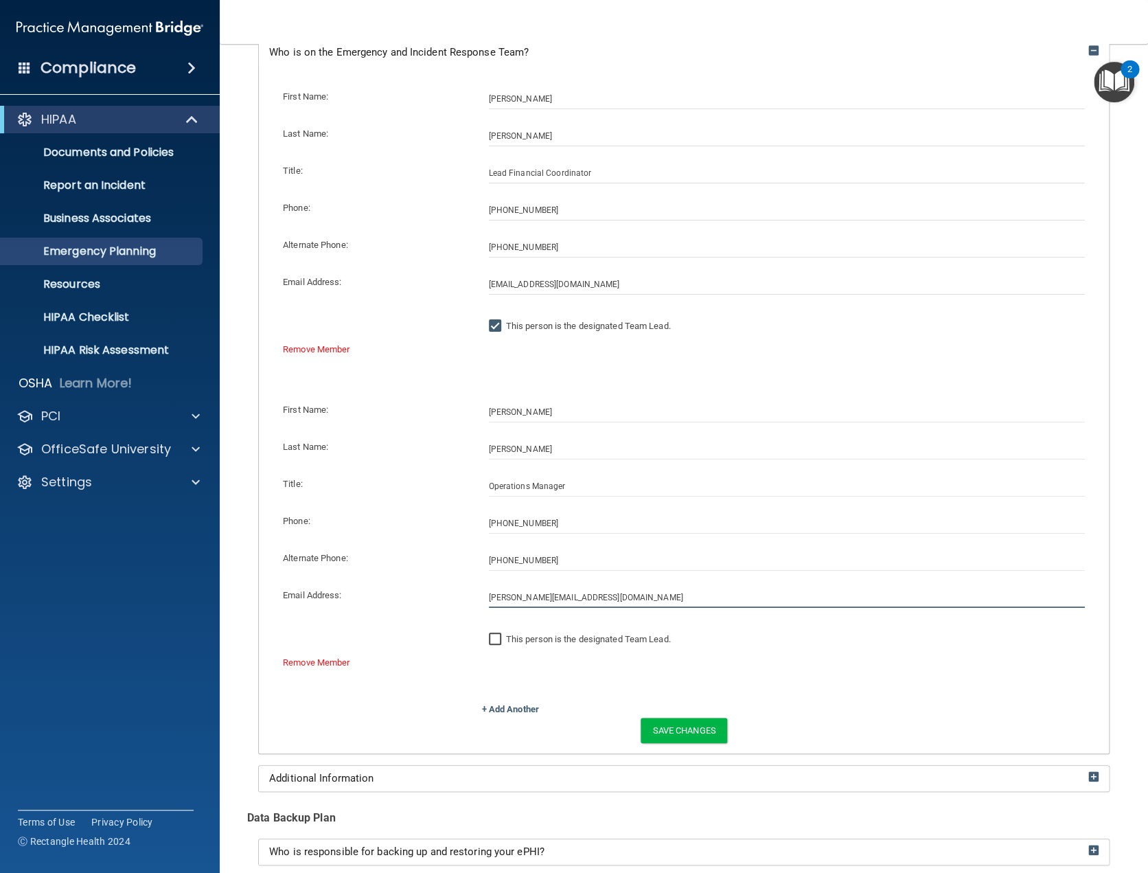
type input "Heidi@CosmoOrtho.com"
click at [489, 639] on input "This person is the designated Team Lead." at bounding box center [497, 639] width 16 height 11
checkbox input "true"
click at [679, 728] on button "Save Changes" at bounding box center [684, 729] width 86 height 25
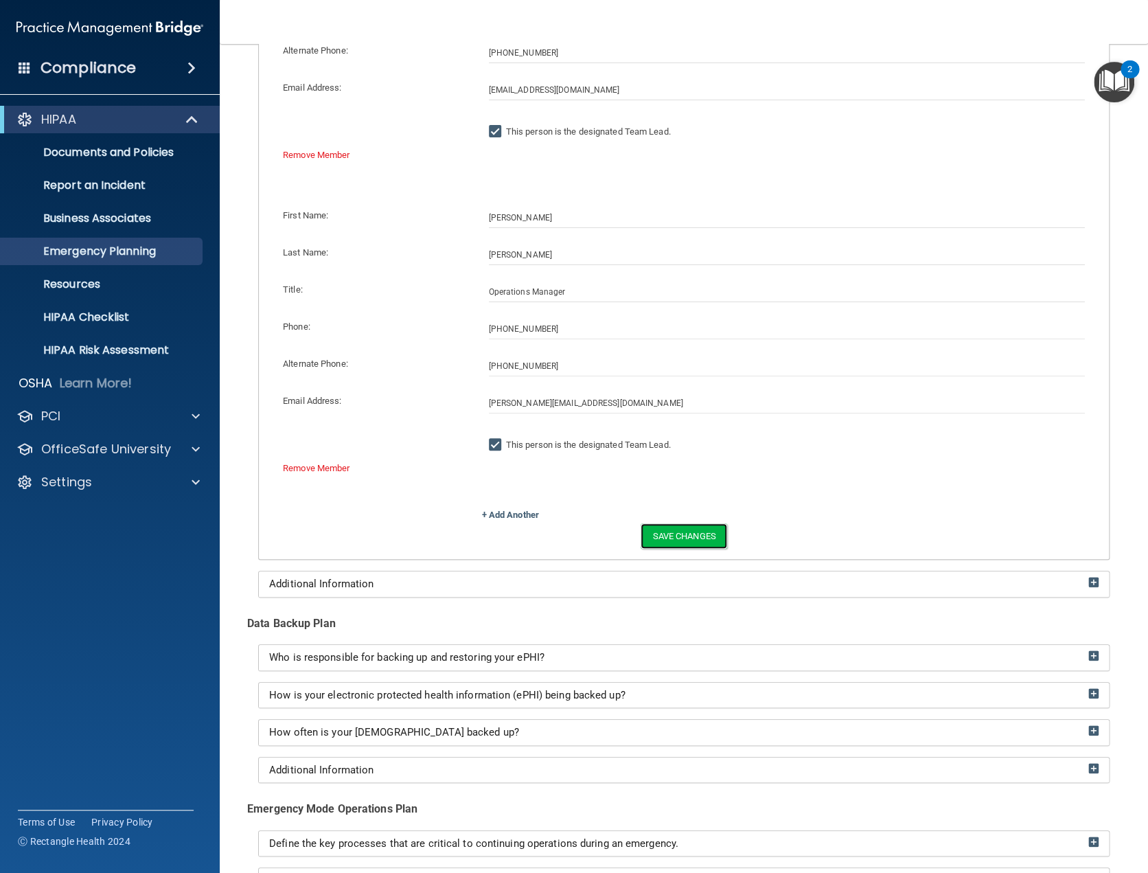
scroll to position [457, 0]
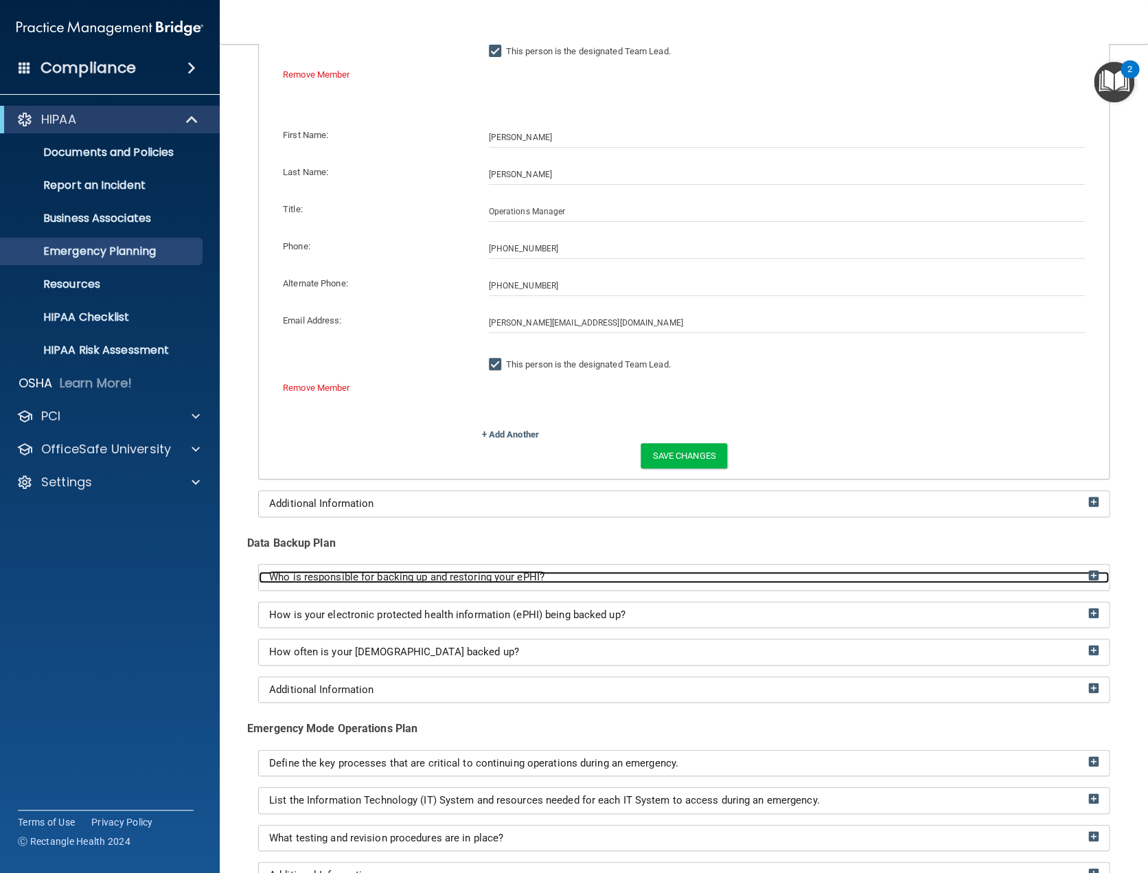
click at [1076, 571] on div "Who is responsible for backing up and restoring your ePHI?" at bounding box center [684, 577] width 850 height 12
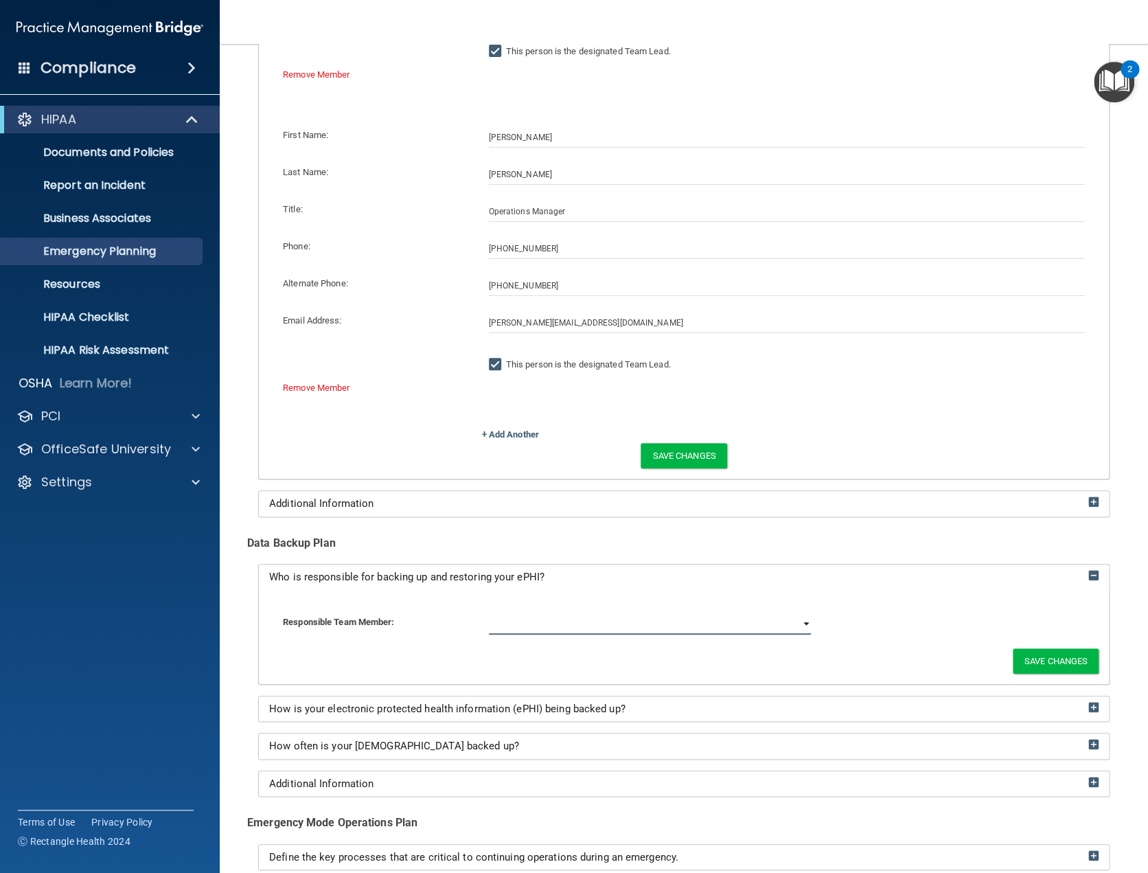
click at [798, 624] on select "Brittany Whitson Heidi Bowden" at bounding box center [650, 624] width 322 height 21
click at [849, 595] on div "Responsible Team Member: Brittany Whitson Heidi Bowden Save Changes" at bounding box center [684, 637] width 850 height 94
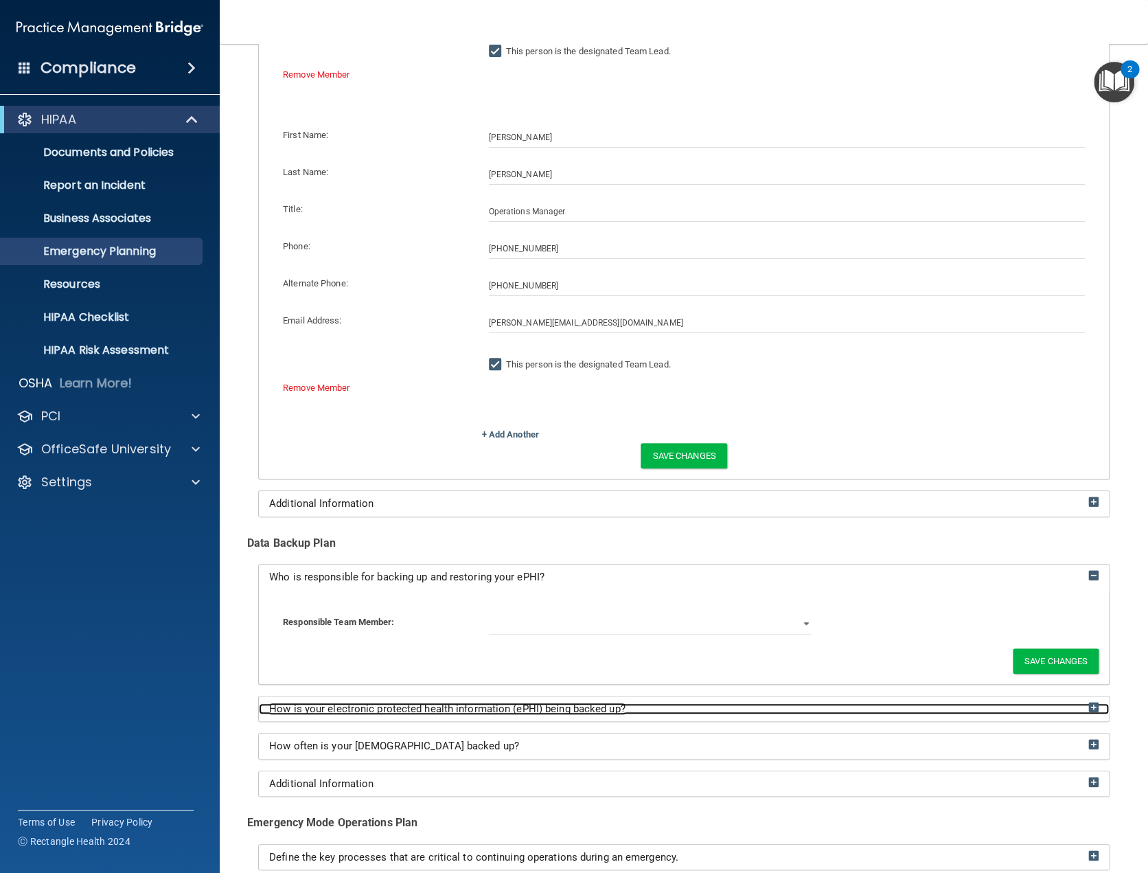
click at [771, 707] on div "How is your electronic protected health information (ePHI) being backed up?" at bounding box center [684, 709] width 850 height 12
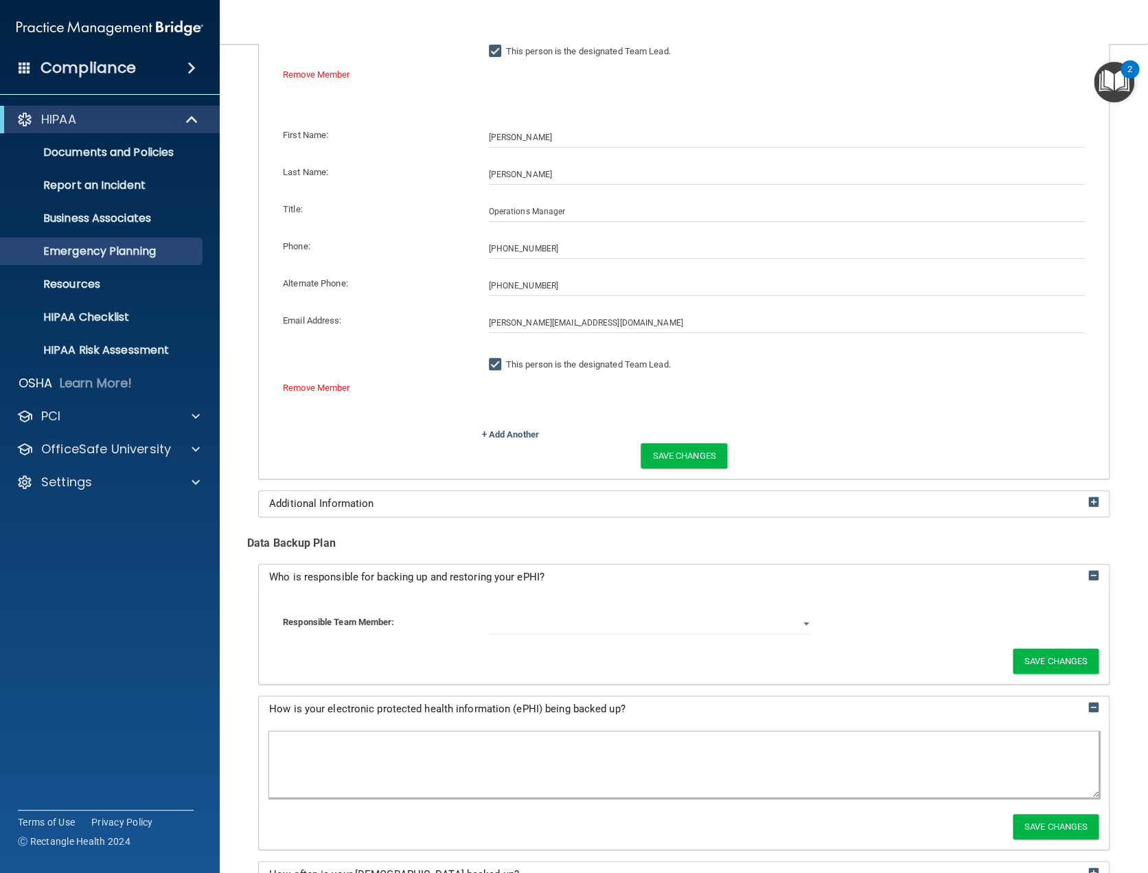
click at [517, 757] on textarea at bounding box center [683, 764] width 829 height 66
type textarea "b"
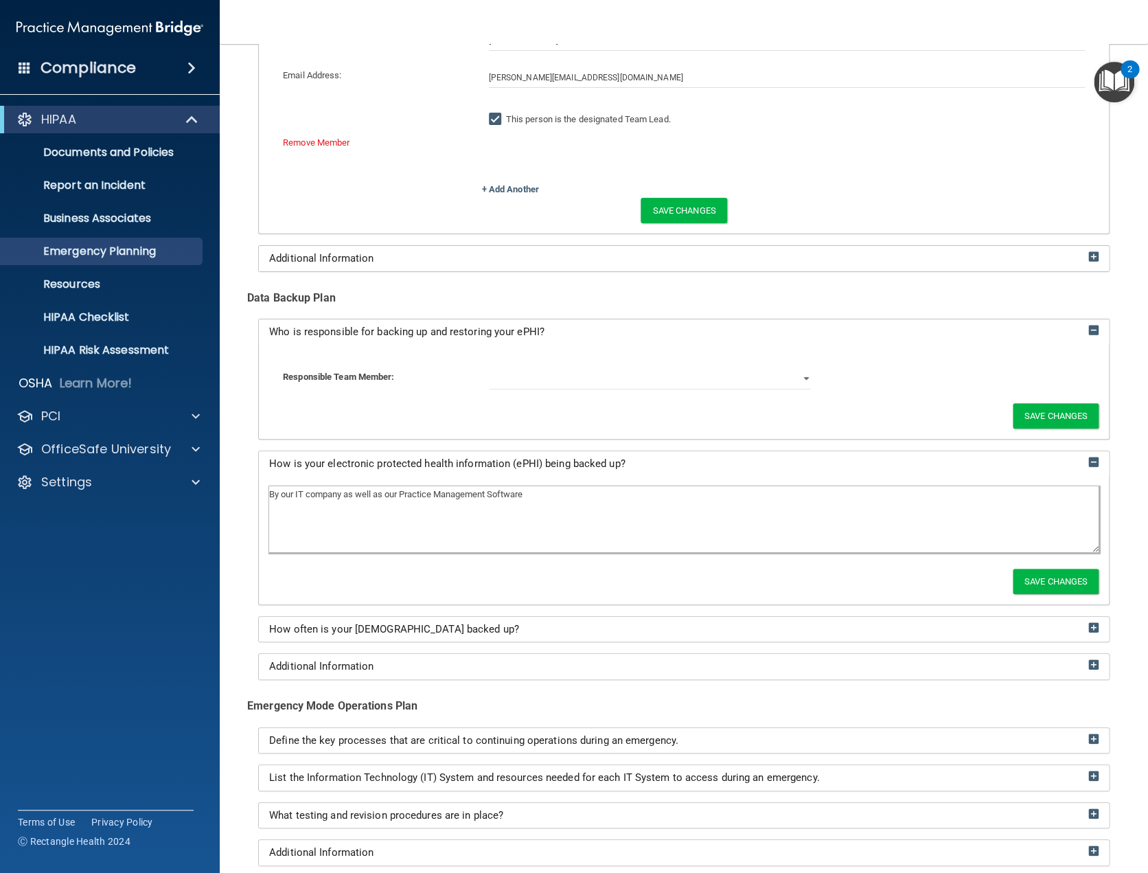
scroll to position [732, 0]
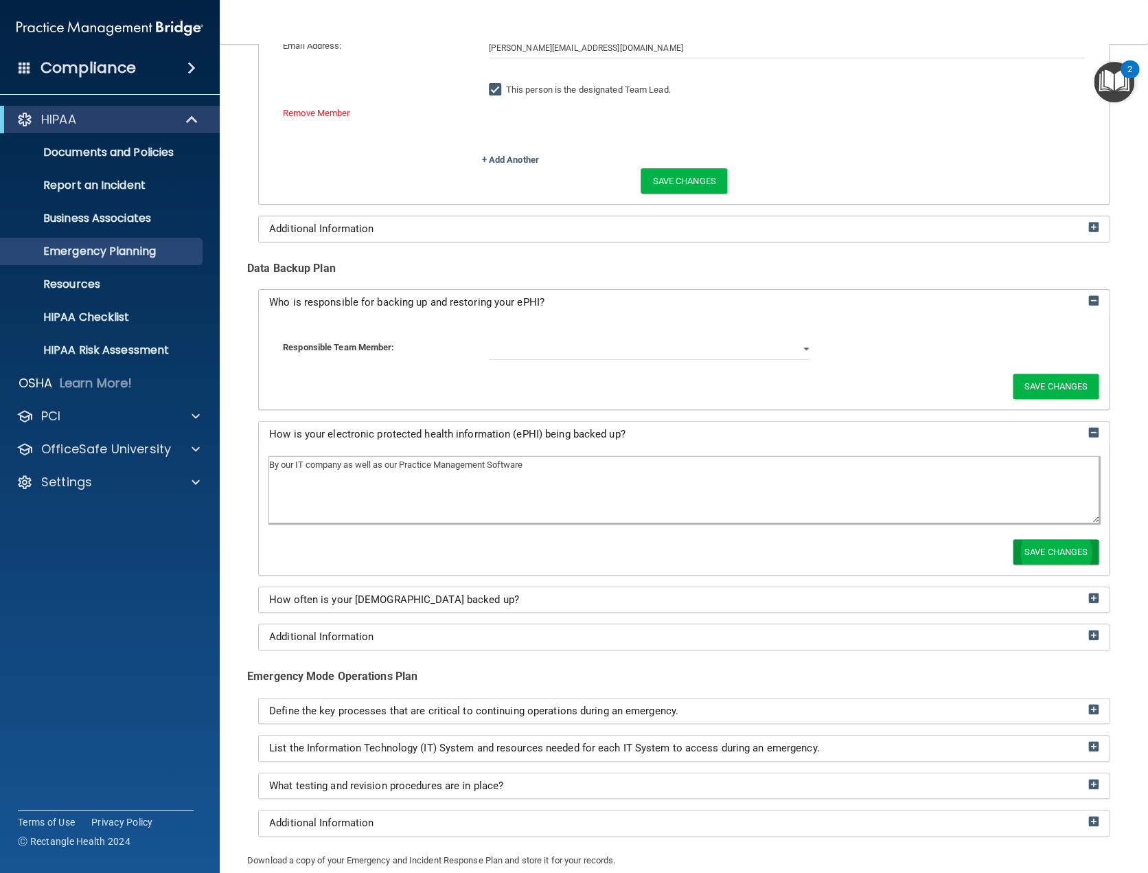
type textarea "By our IT company as well as our Practice Management Software"
click at [1037, 553] on button "Save Changes" at bounding box center [1056, 551] width 86 height 25
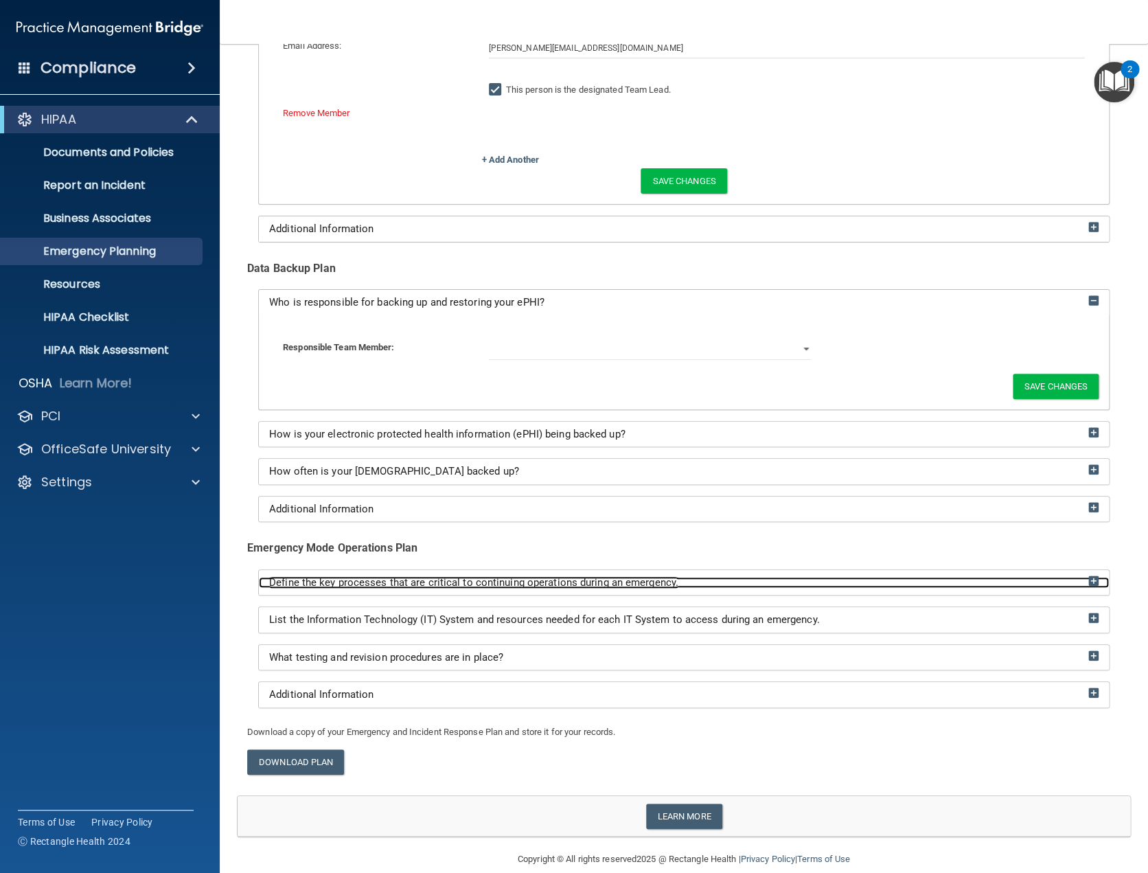
click at [1088, 577] on img at bounding box center [1093, 580] width 10 height 10
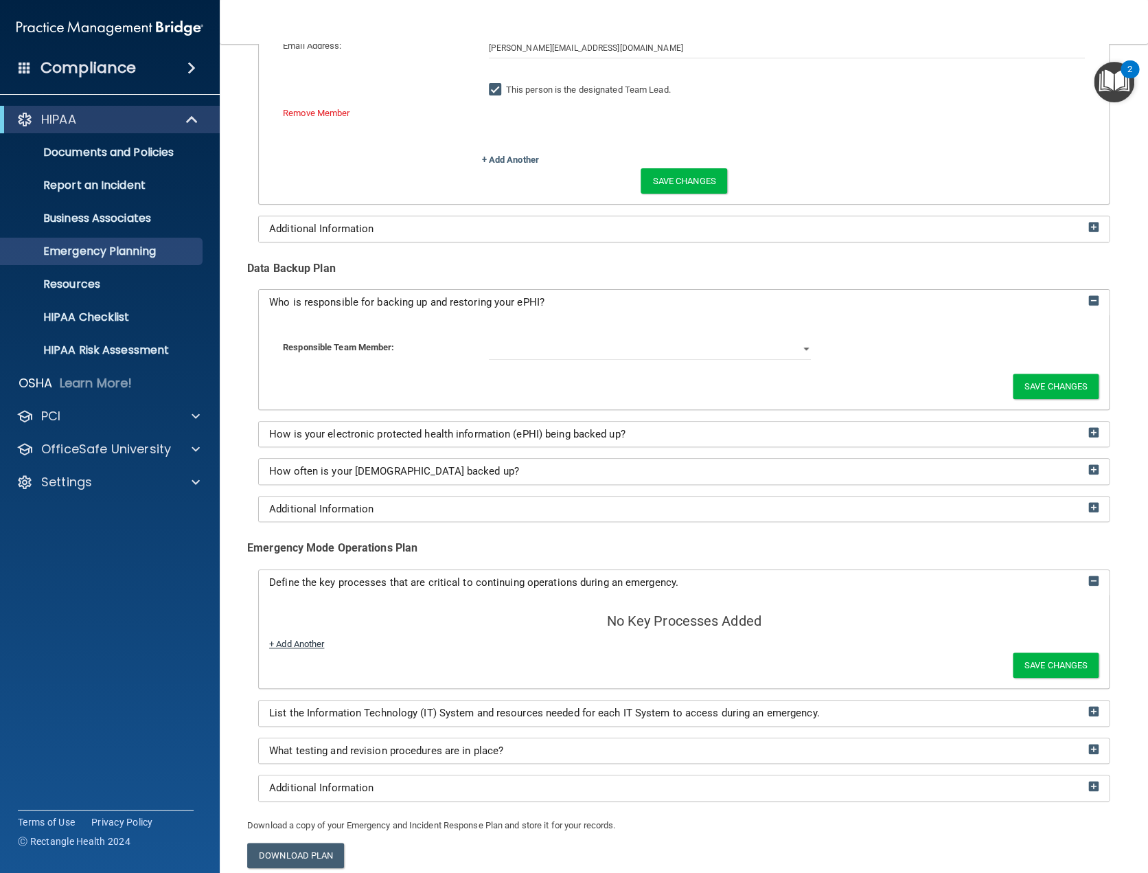
click at [308, 645] on link "+ Add Another" at bounding box center [296, 643] width 55 height 10
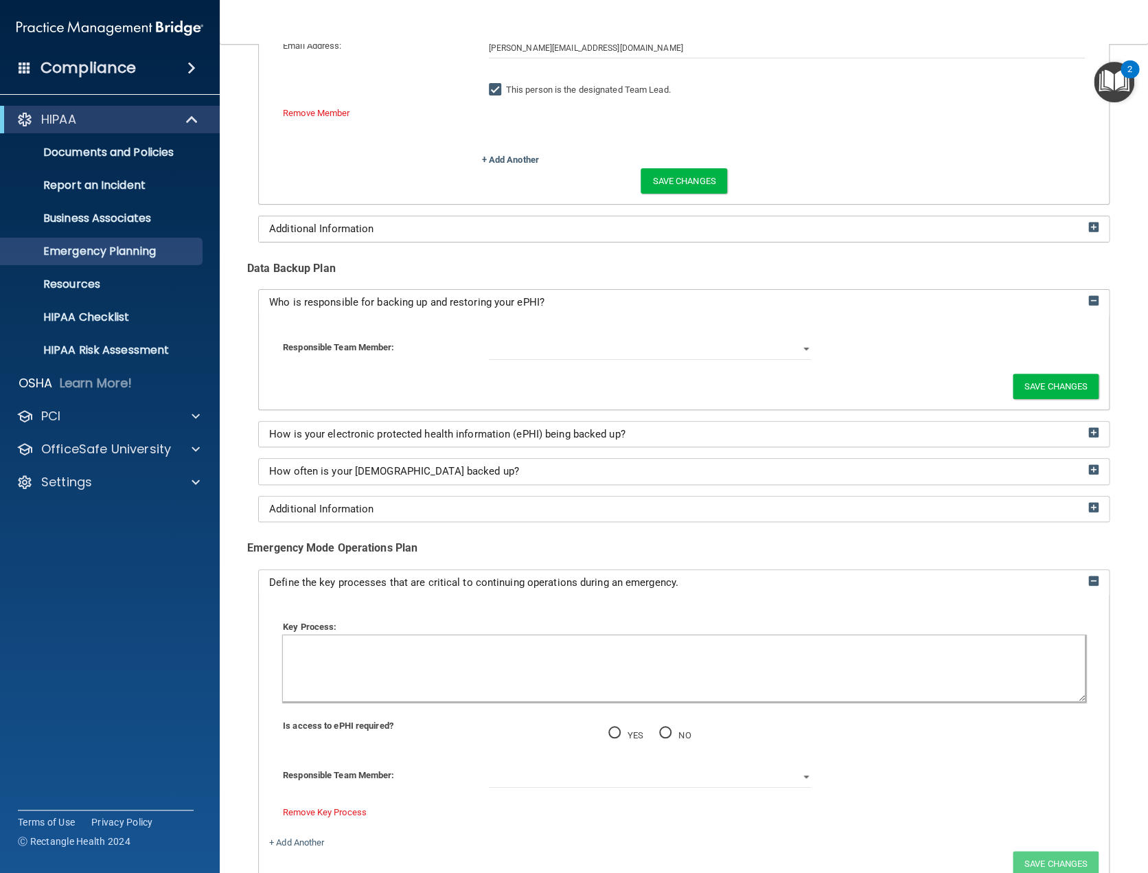
click at [347, 656] on textarea at bounding box center [684, 668] width 802 height 66
type textarea "Having access to the internet as our Practice Management software is cloud based"
click at [613, 733] on input "YES" at bounding box center [614, 733] width 12 height 10
radio input "true"
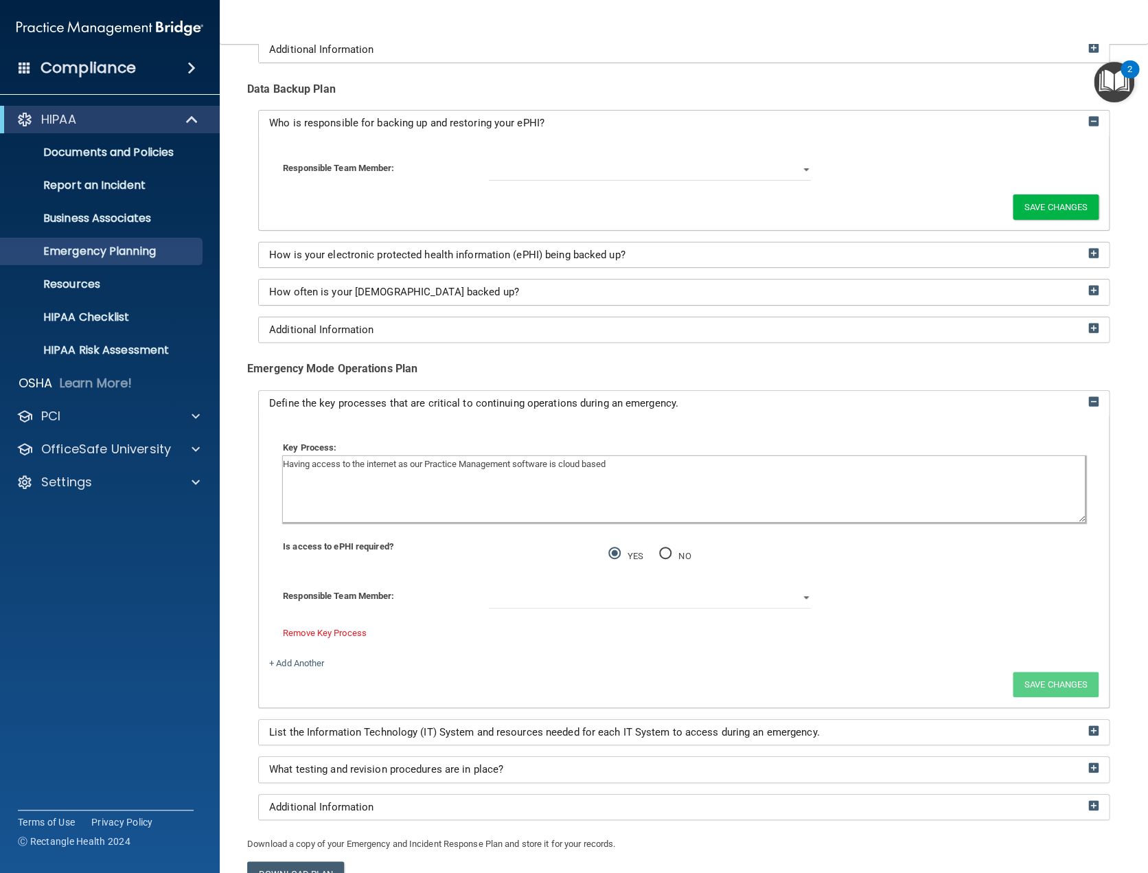
scroll to position [915, 0]
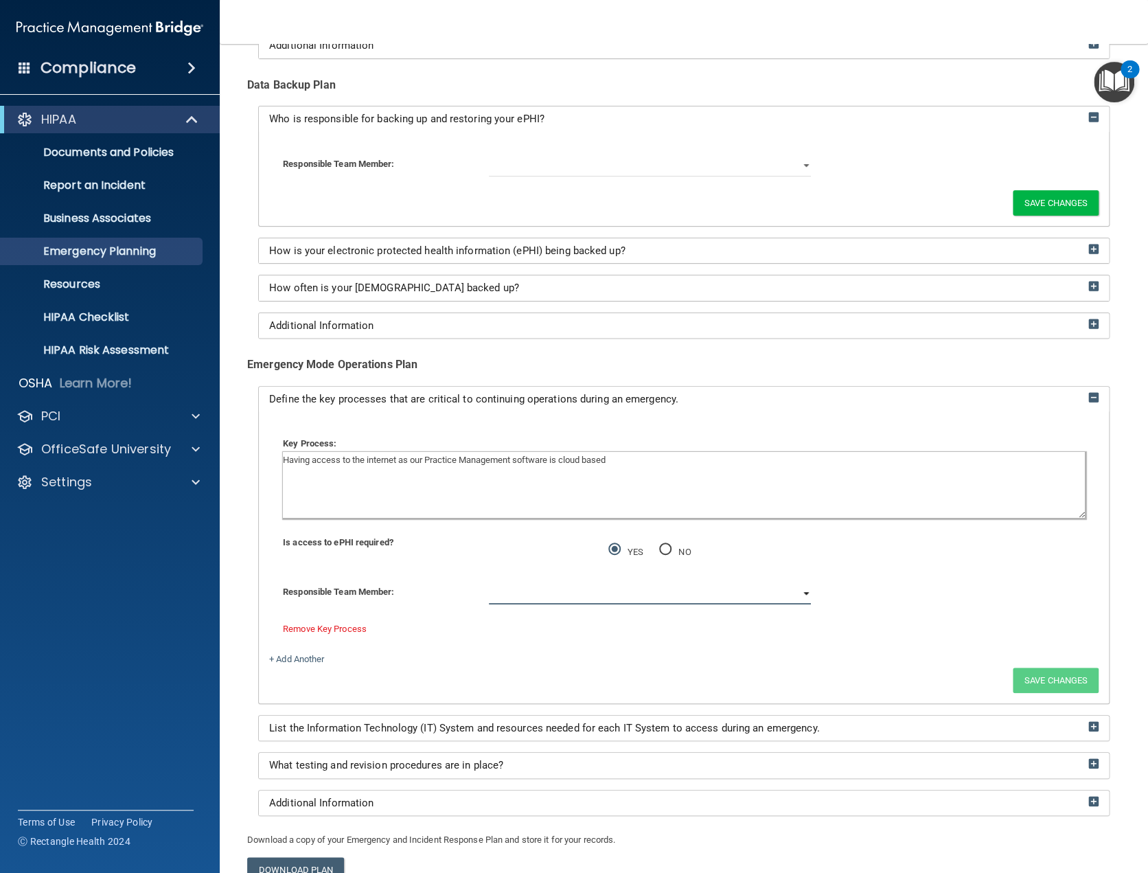
click at [795, 597] on select "Brittany Whitson Heidi Bowden" at bounding box center [650, 594] width 322 height 21
select select "1"
click at [489, 584] on select "Brittany Whitson Heidi Bowden" at bounding box center [650, 594] width 322 height 21
click at [1039, 685] on button "Save Changes" at bounding box center [1056, 679] width 86 height 25
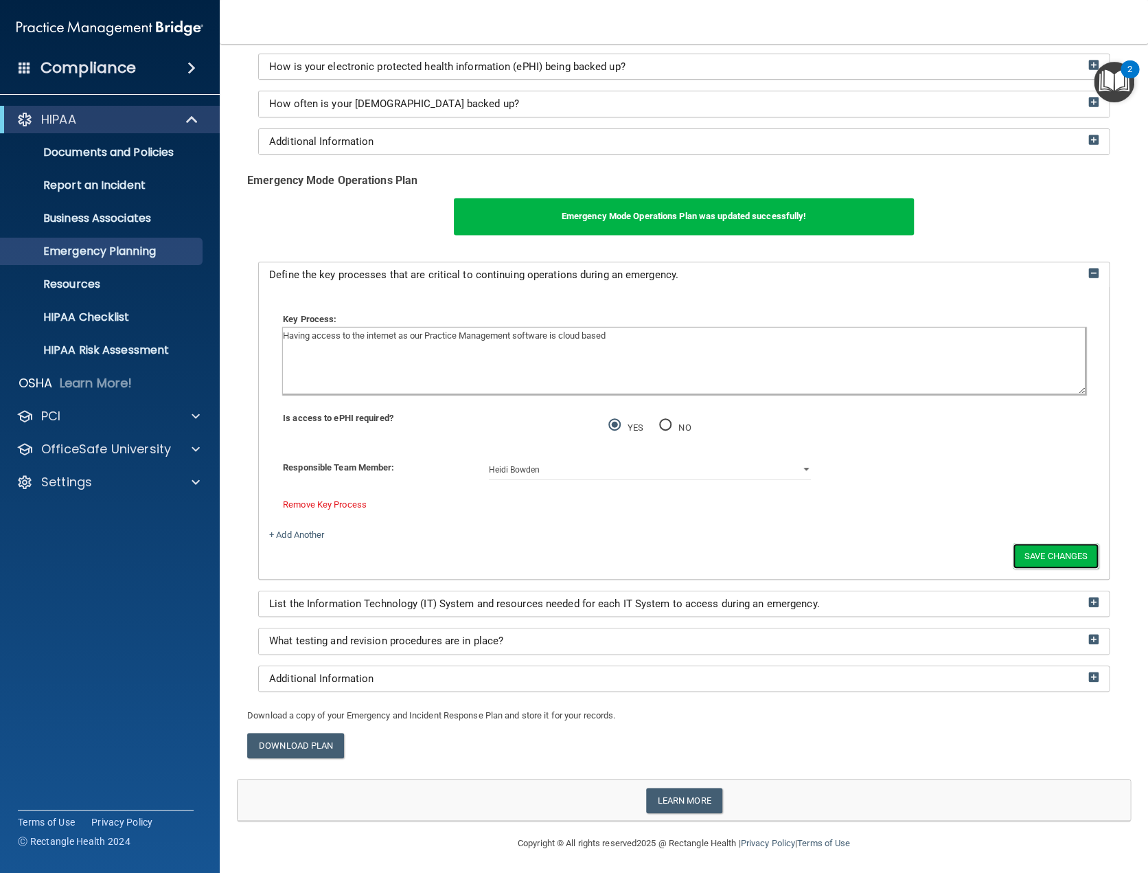
scroll to position [1040, 0]
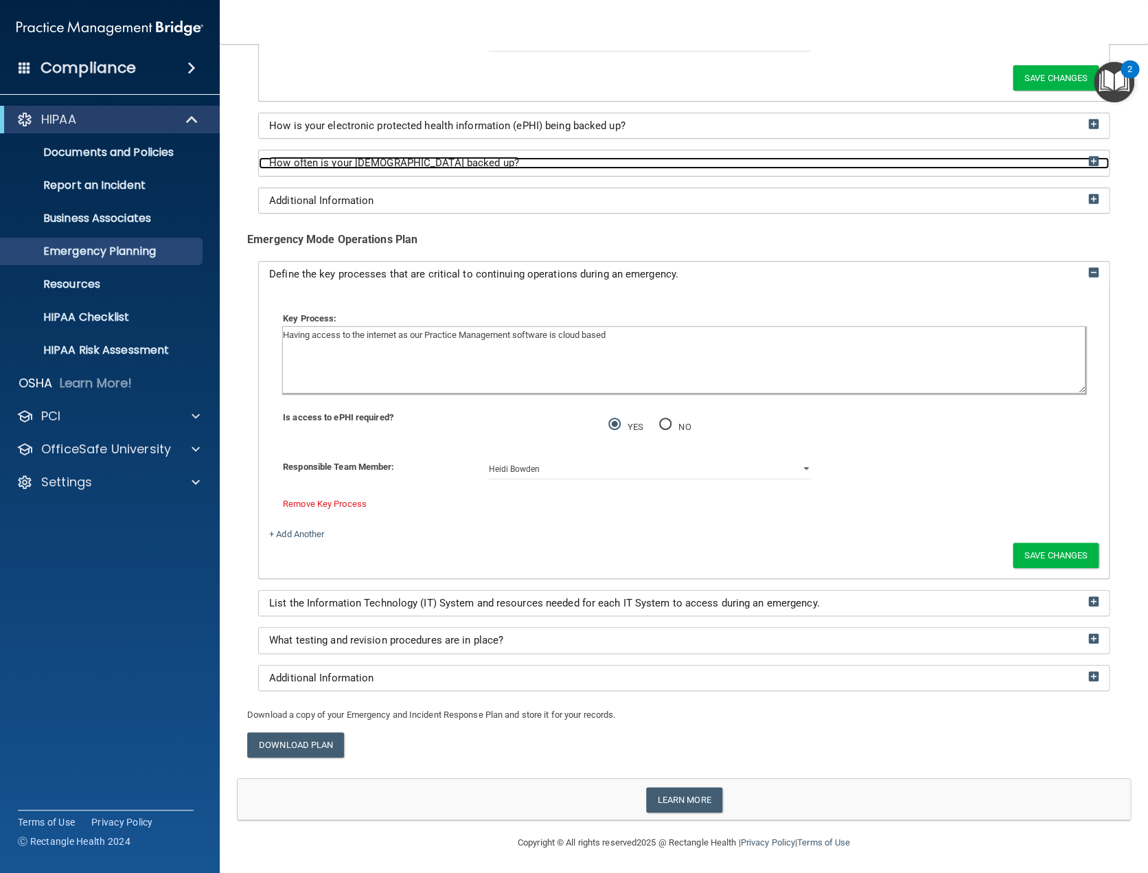
click at [1088, 161] on img at bounding box center [1093, 161] width 10 height 10
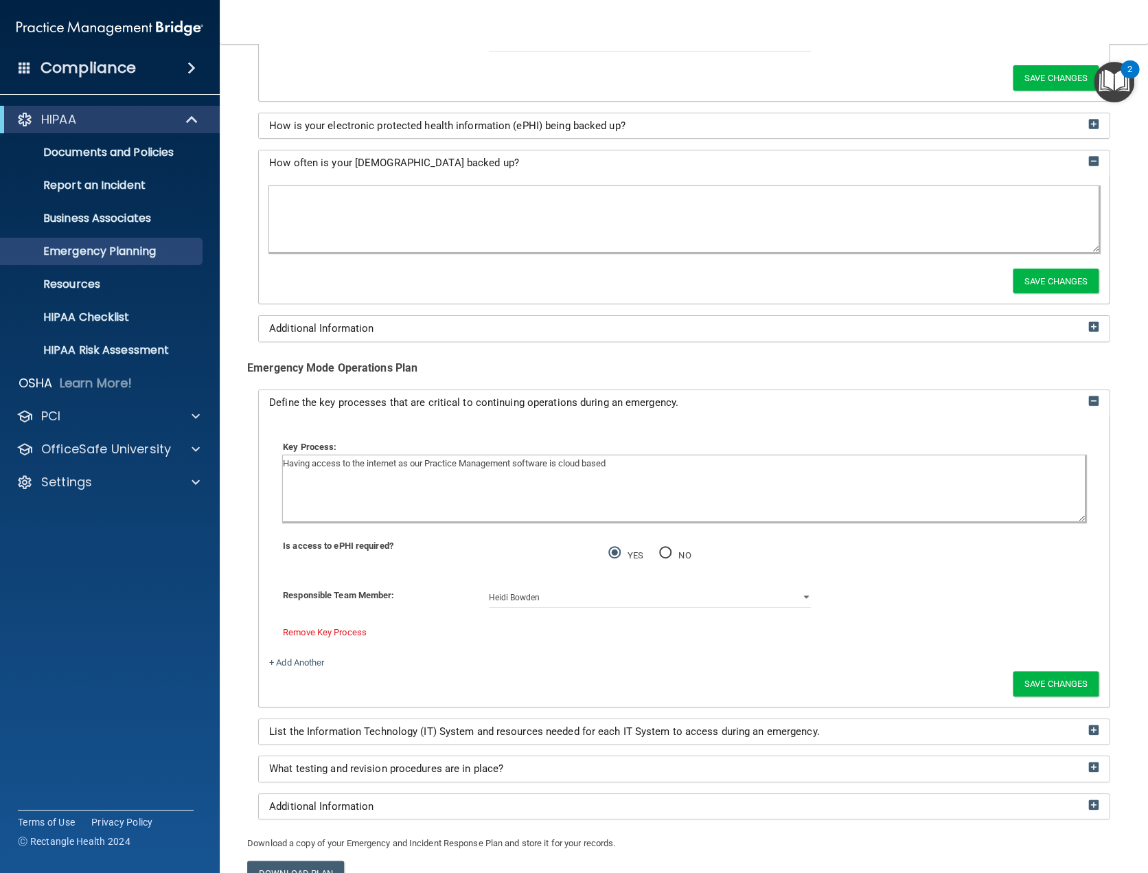
click at [312, 204] on textarea at bounding box center [683, 219] width 829 height 66
type textarea "Daily"
click at [1017, 286] on button "Save Changes" at bounding box center [1056, 280] width 86 height 25
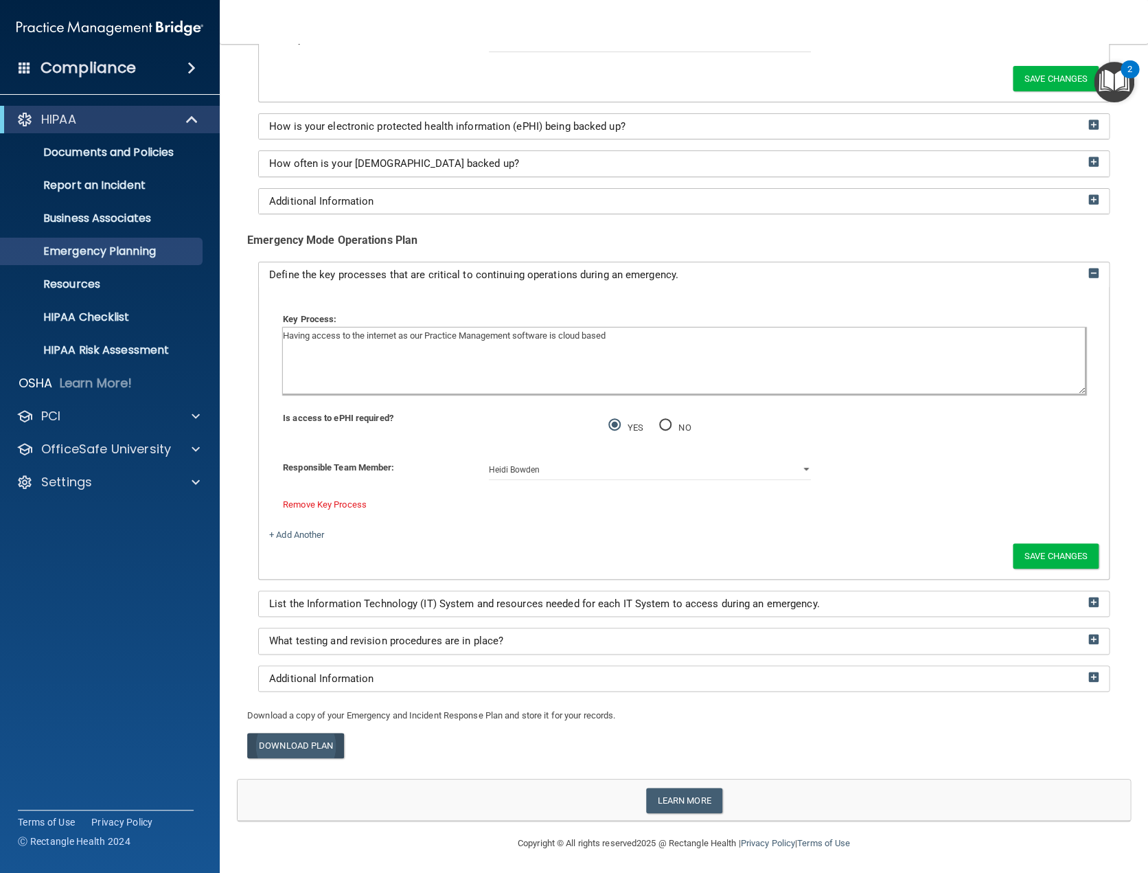
click at [316, 746] on link "Download Plan" at bounding box center [295, 745] width 97 height 25
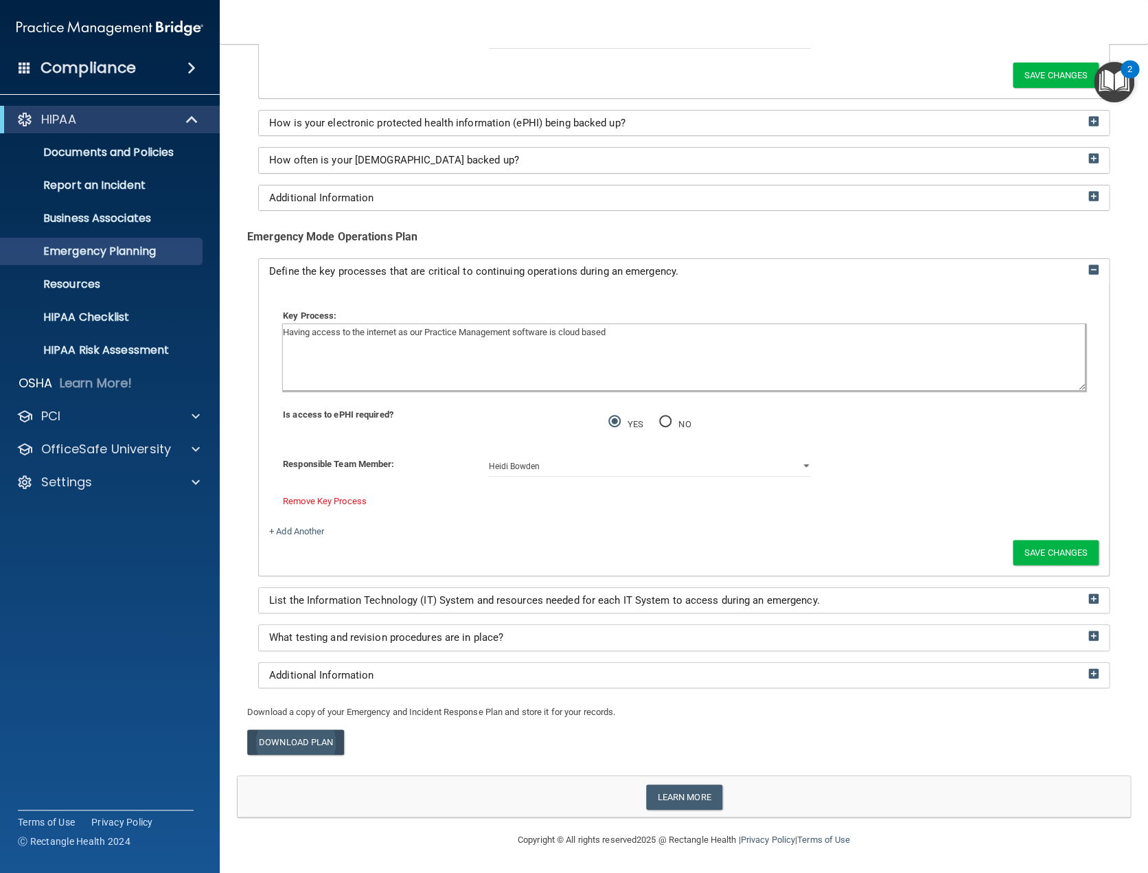
scroll to position [1040, 0]
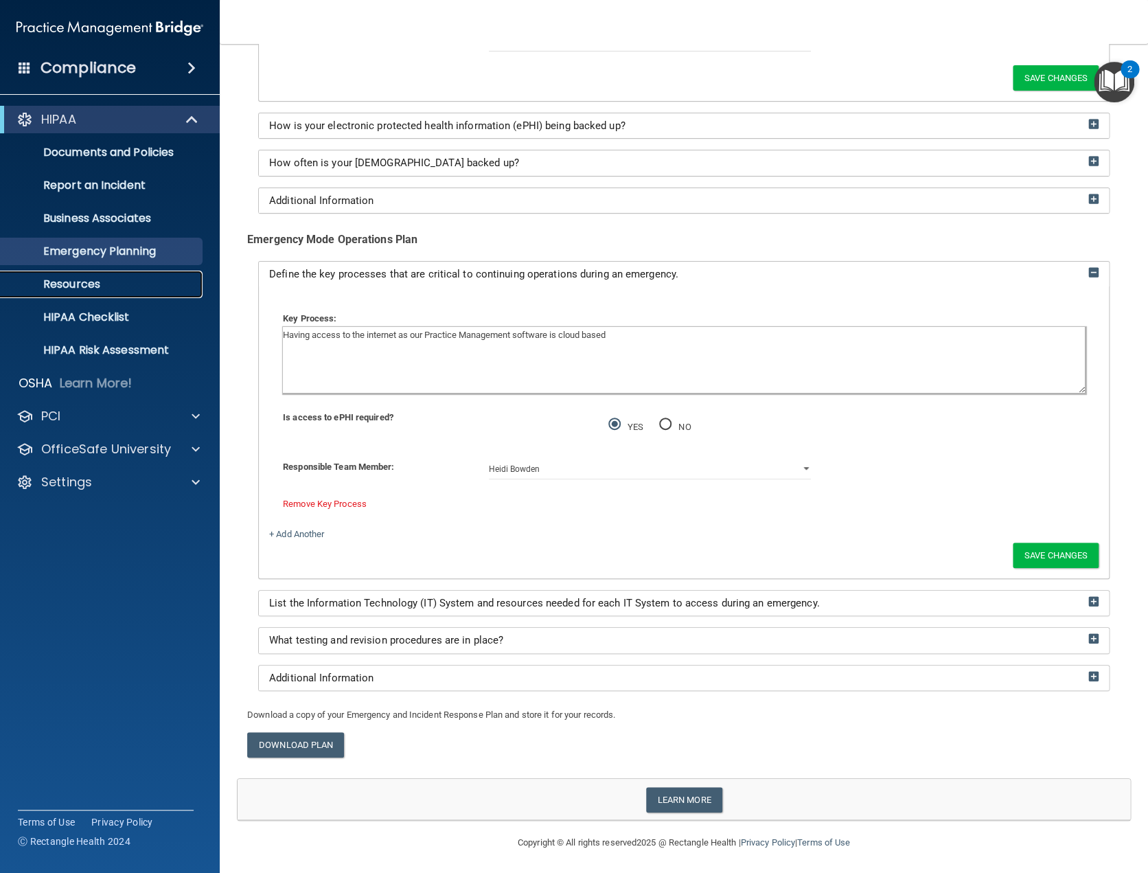
click at [69, 279] on p "Resources" at bounding box center [102, 284] width 187 height 14
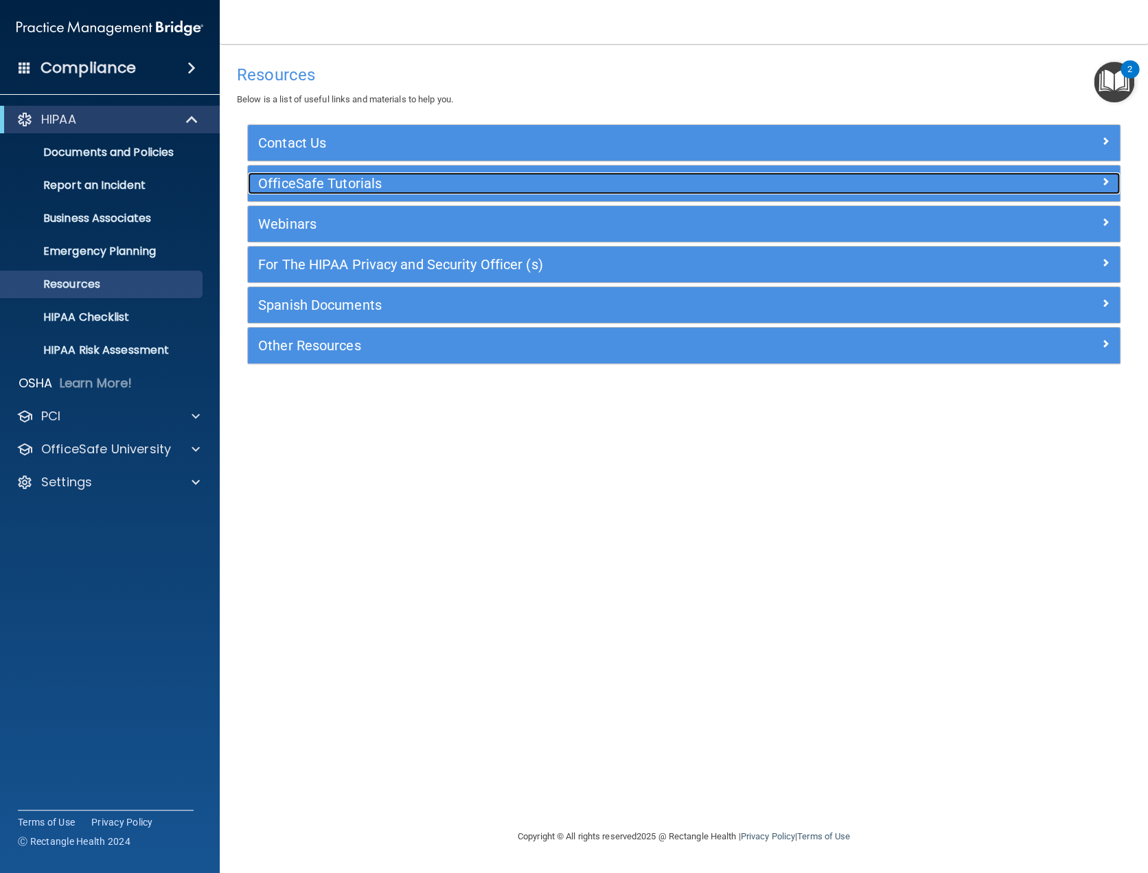
click at [429, 185] on h5 "OfficeSafe Tutorials" at bounding box center [575, 183] width 634 height 15
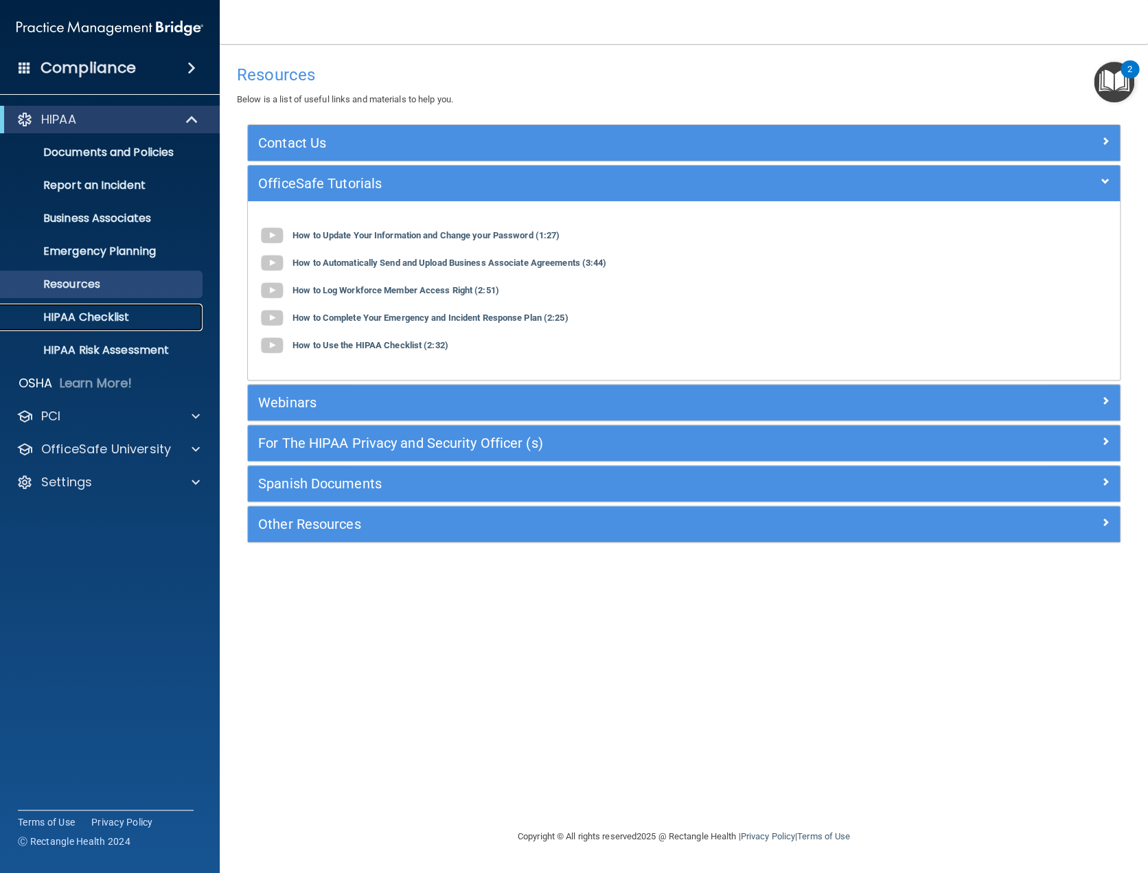
click at [88, 320] on p "HIPAA Checklist" at bounding box center [102, 317] width 187 height 14
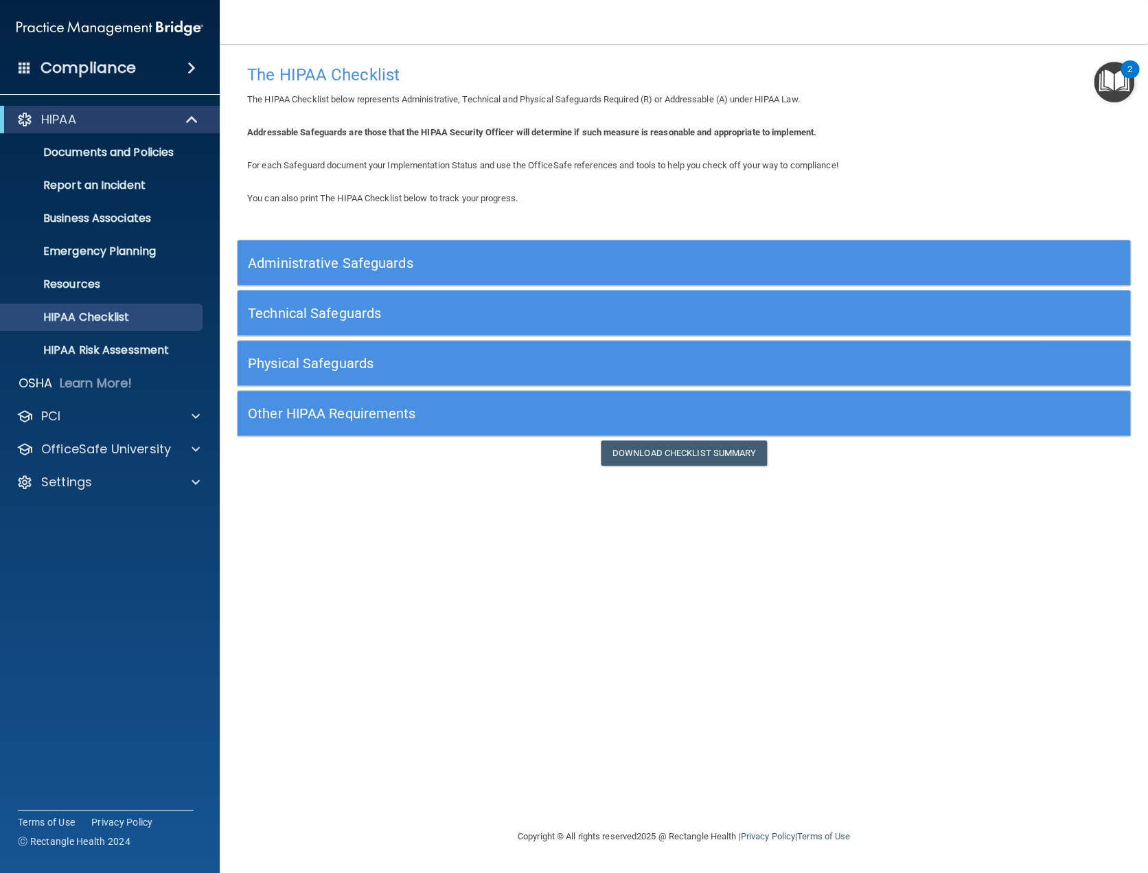
click at [486, 264] on h5 "Administrative Safeguards" at bounding box center [572, 262] width 649 height 15
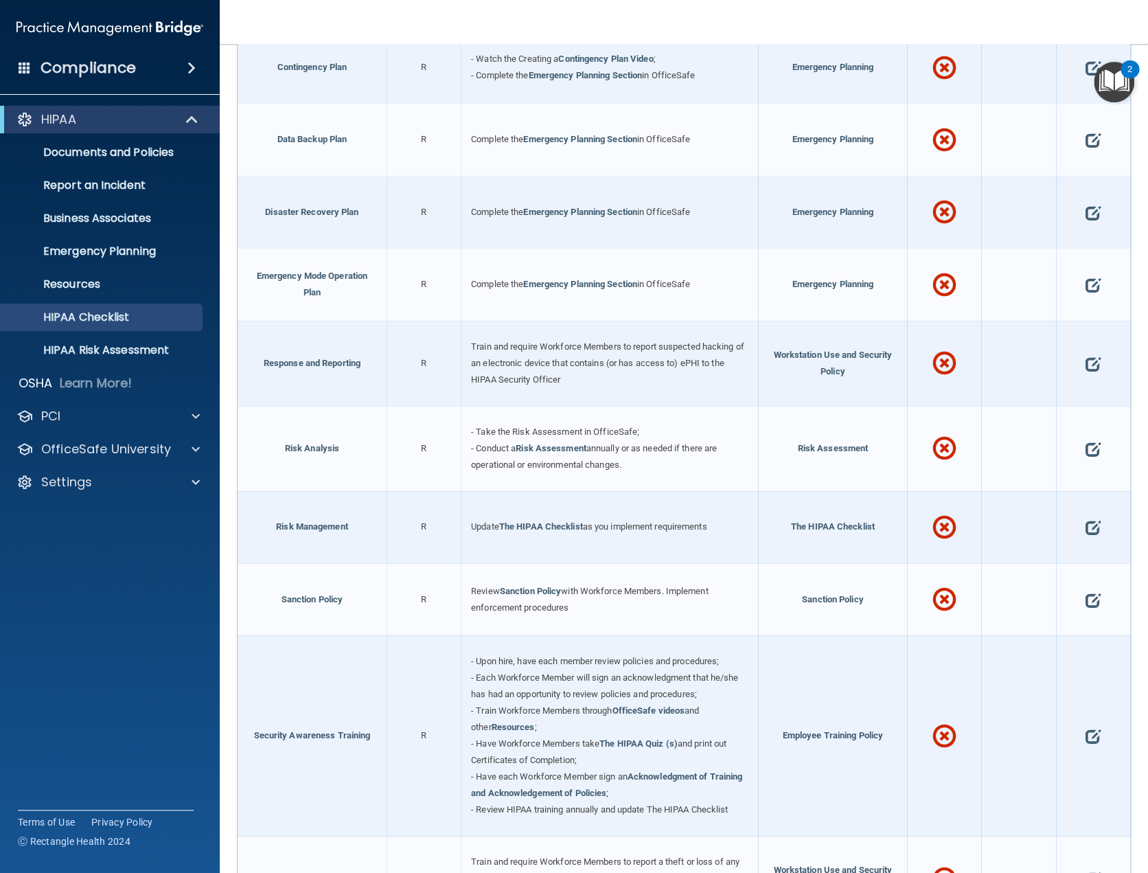
scroll to position [980, 0]
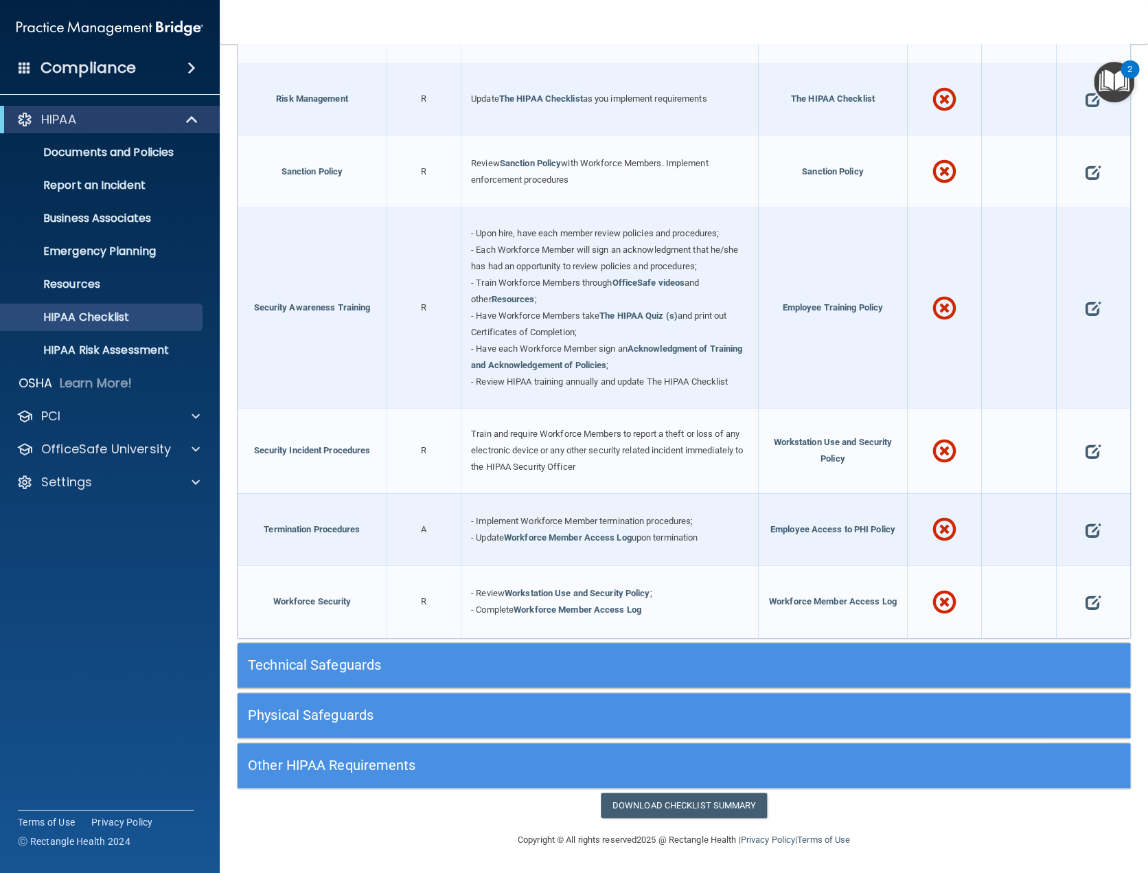
click at [476, 658] on h5 "Technical Safeguards" at bounding box center [572, 664] width 649 height 15
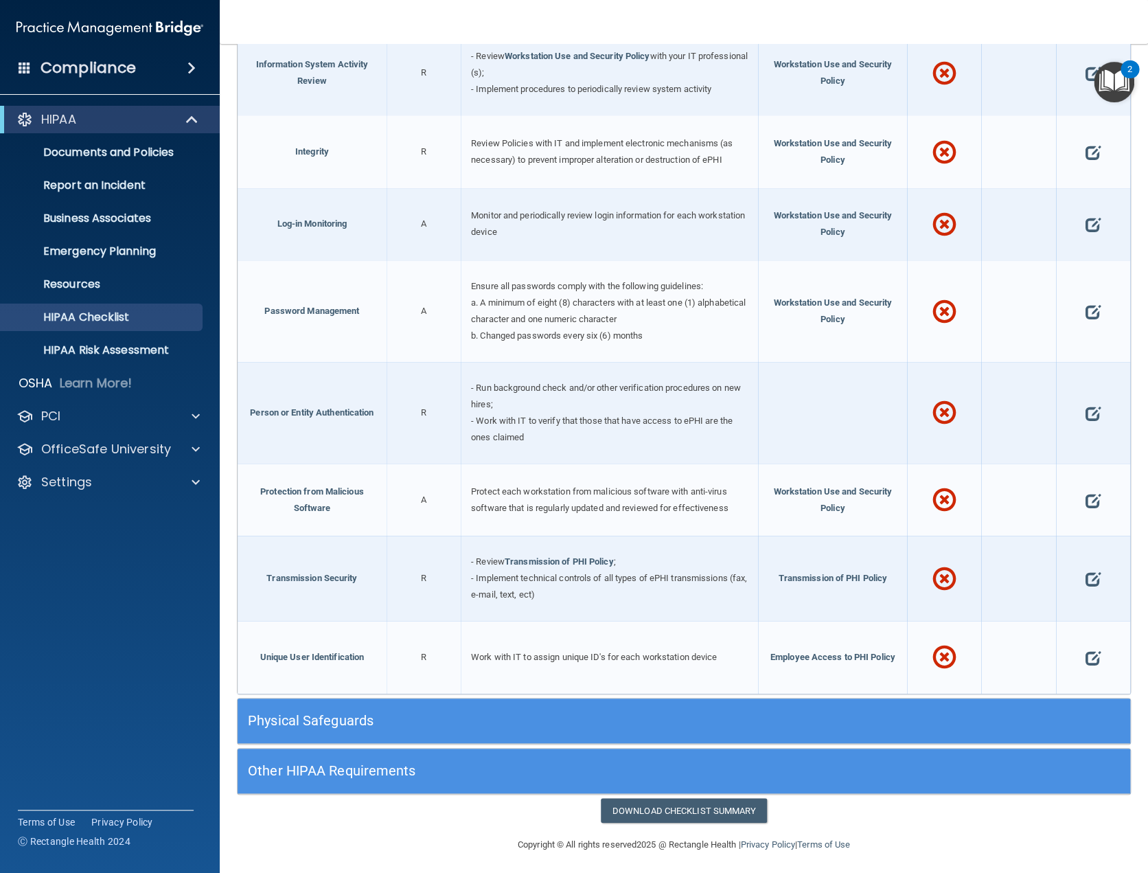
scroll to position [2091, 0]
click at [460, 704] on div "Physical Safeguards" at bounding box center [572, 719] width 669 height 31
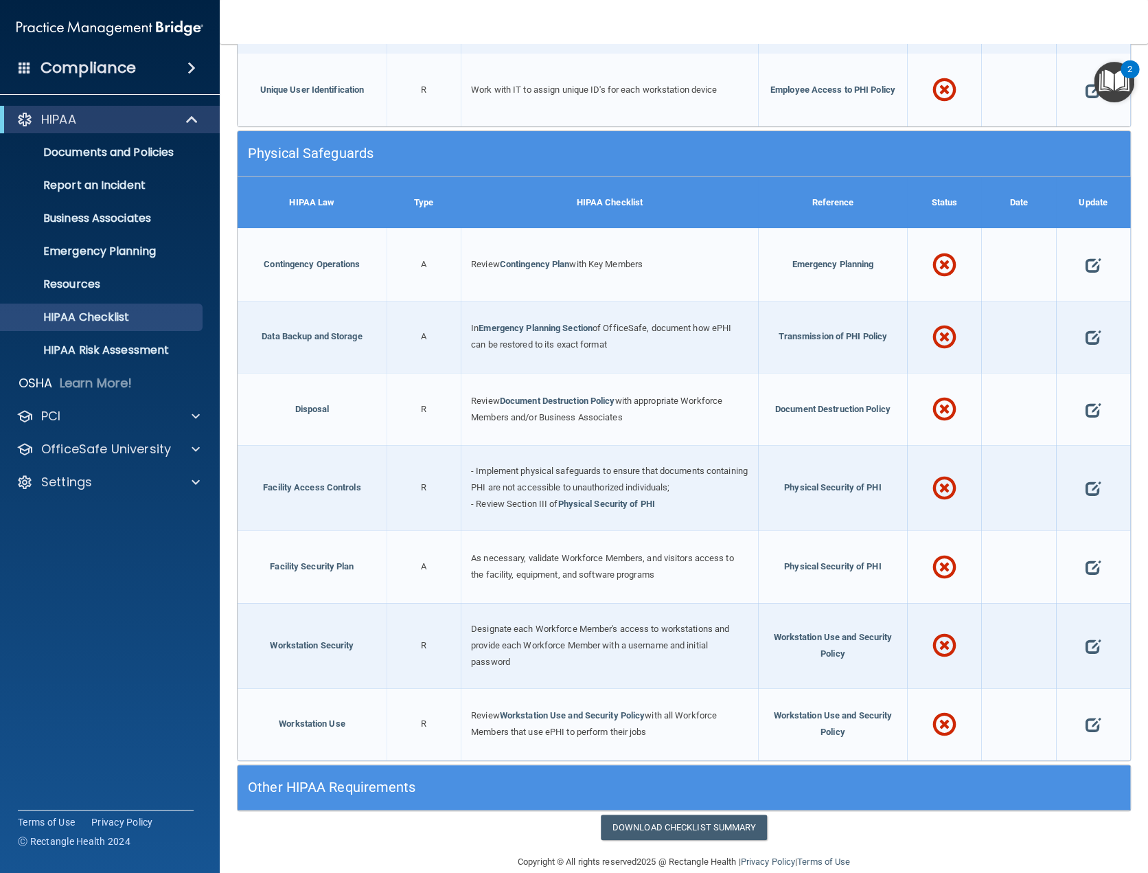
scroll to position [2669, 0]
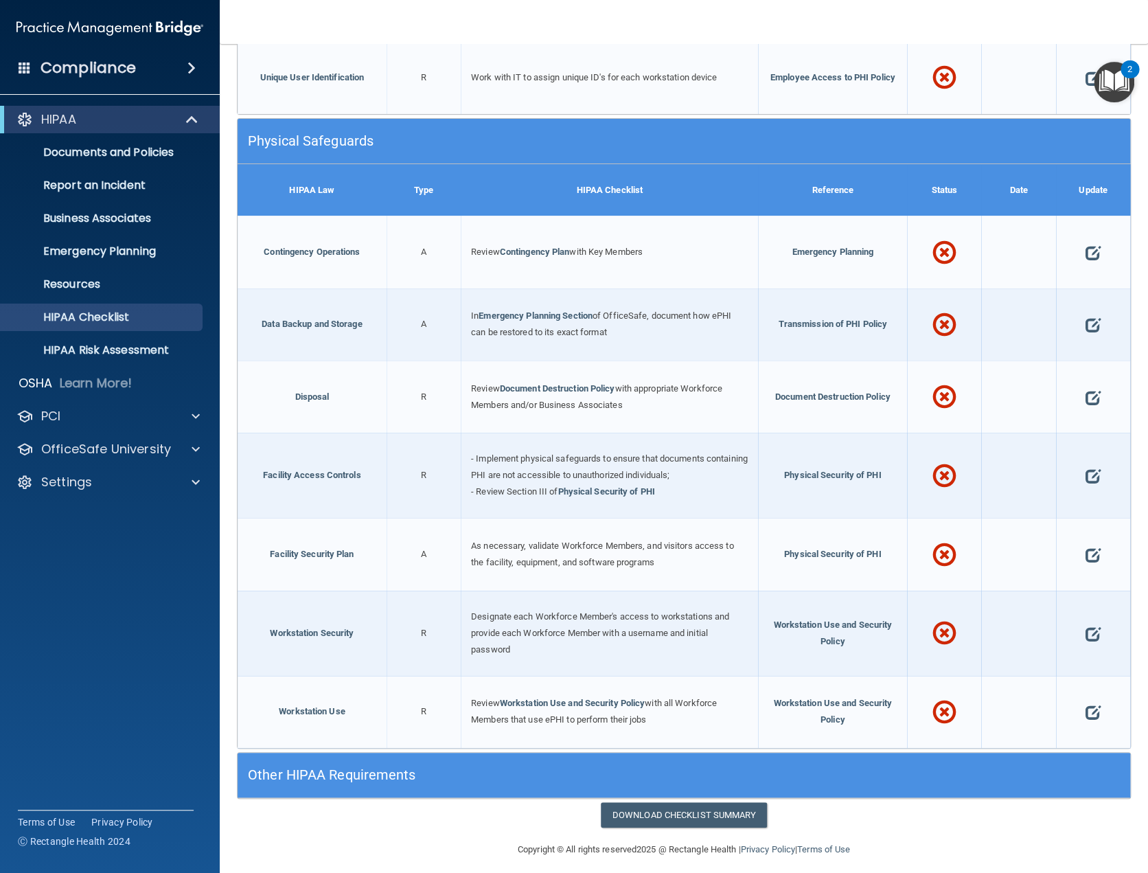
click at [460, 767] on h5 "Other HIPAA Requirements" at bounding box center [572, 774] width 649 height 15
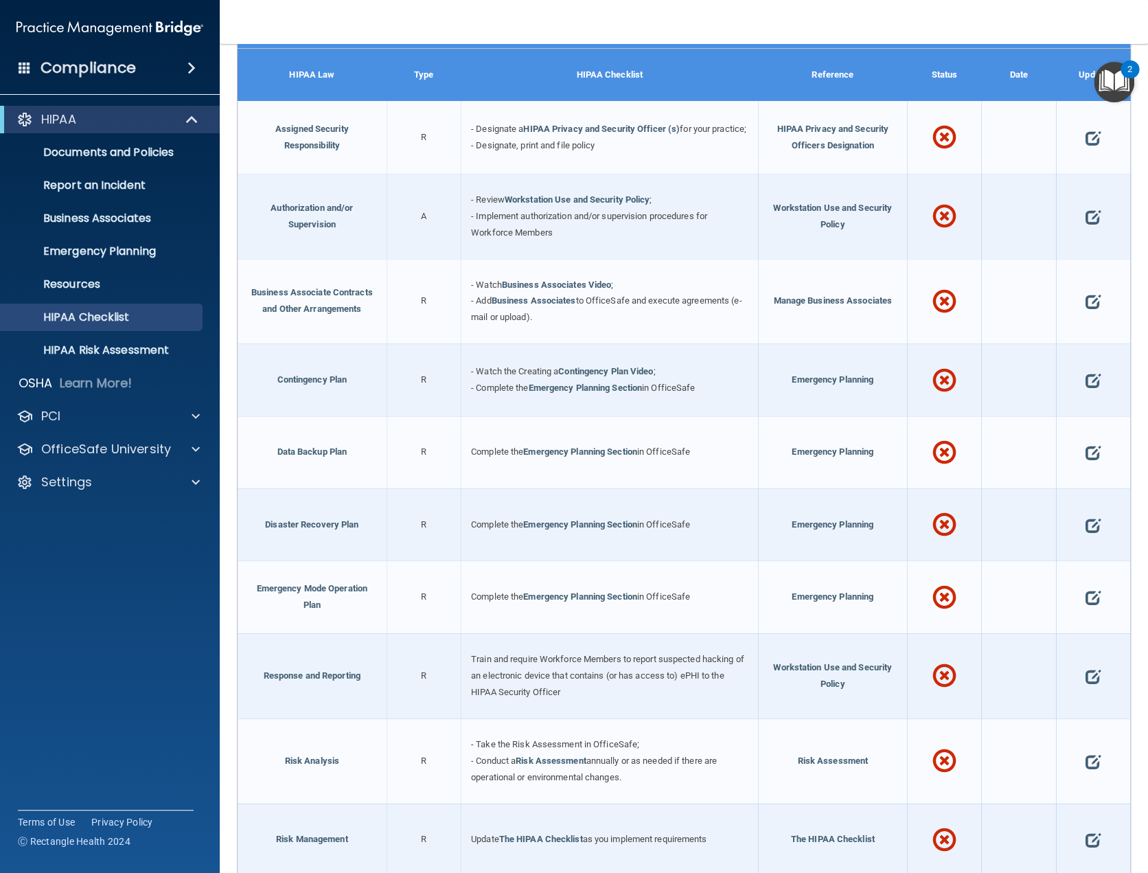
scroll to position [0, 0]
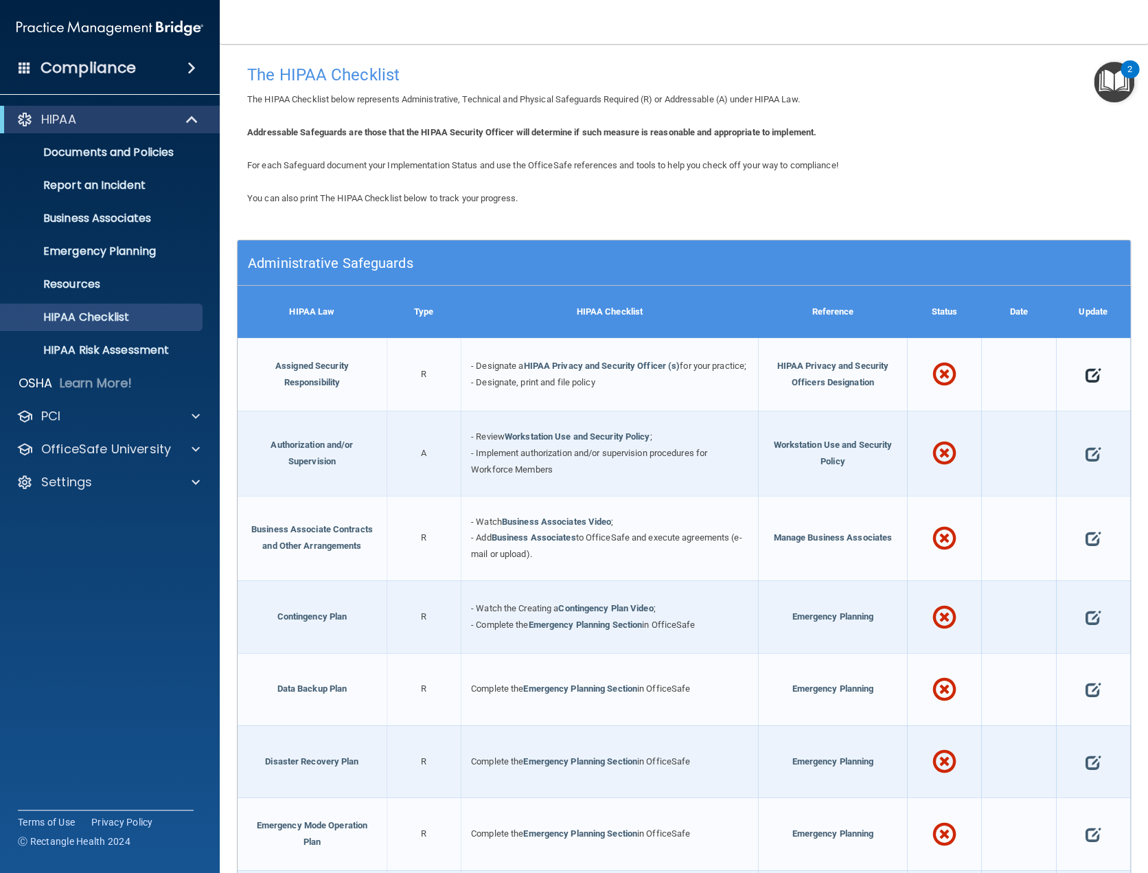
click at [1085, 384] on span at bounding box center [1092, 374] width 15 height 36
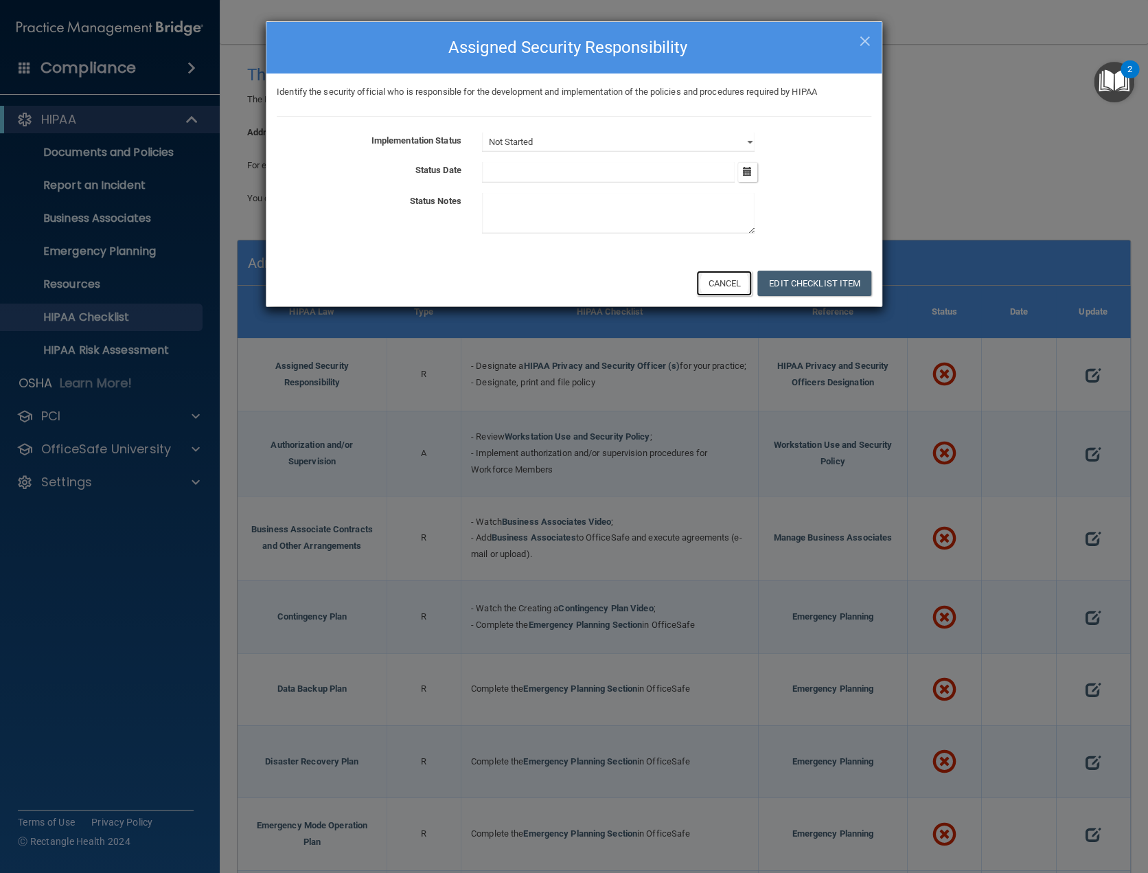
click at [724, 277] on button "Cancel" at bounding box center [724, 282] width 56 height 25
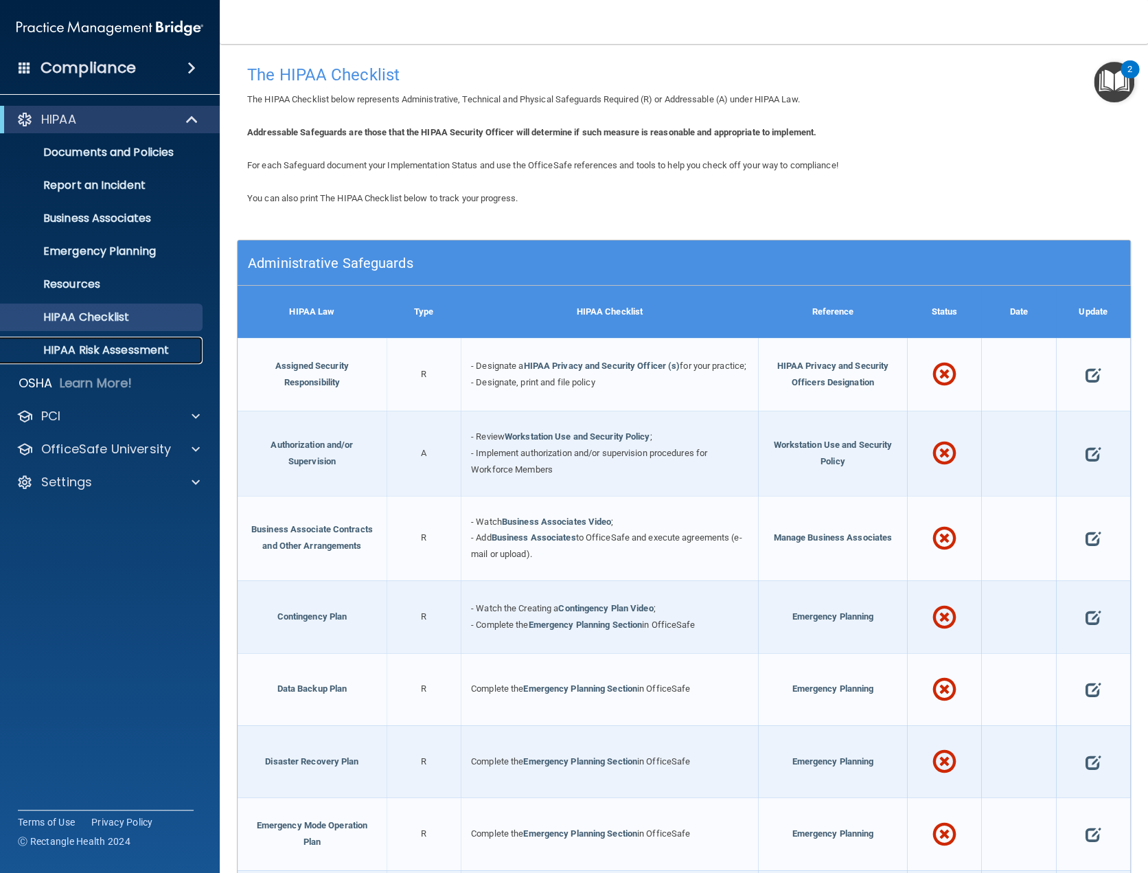
click at [75, 349] on p "HIPAA Risk Assessment" at bounding box center [102, 350] width 187 height 14
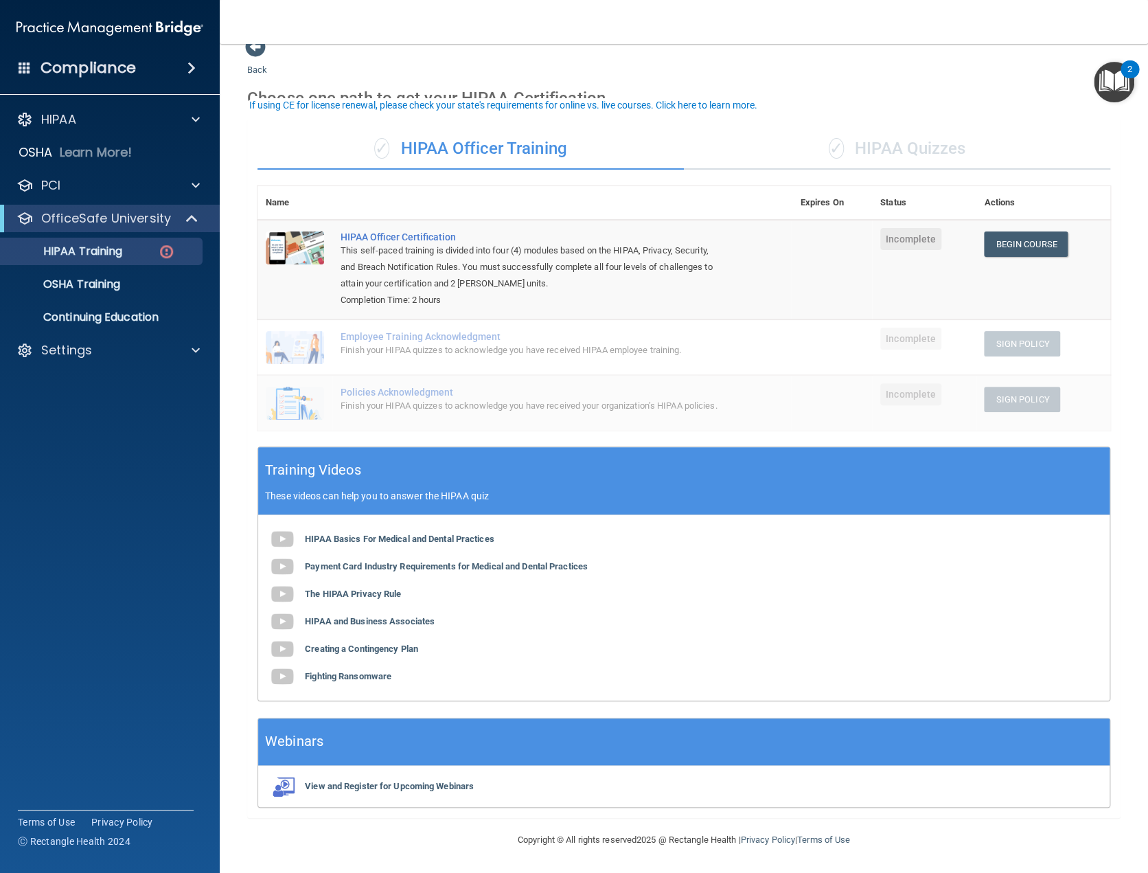
scroll to position [34, 0]
click at [90, 285] on p "OSHA Training" at bounding box center [64, 284] width 111 height 14
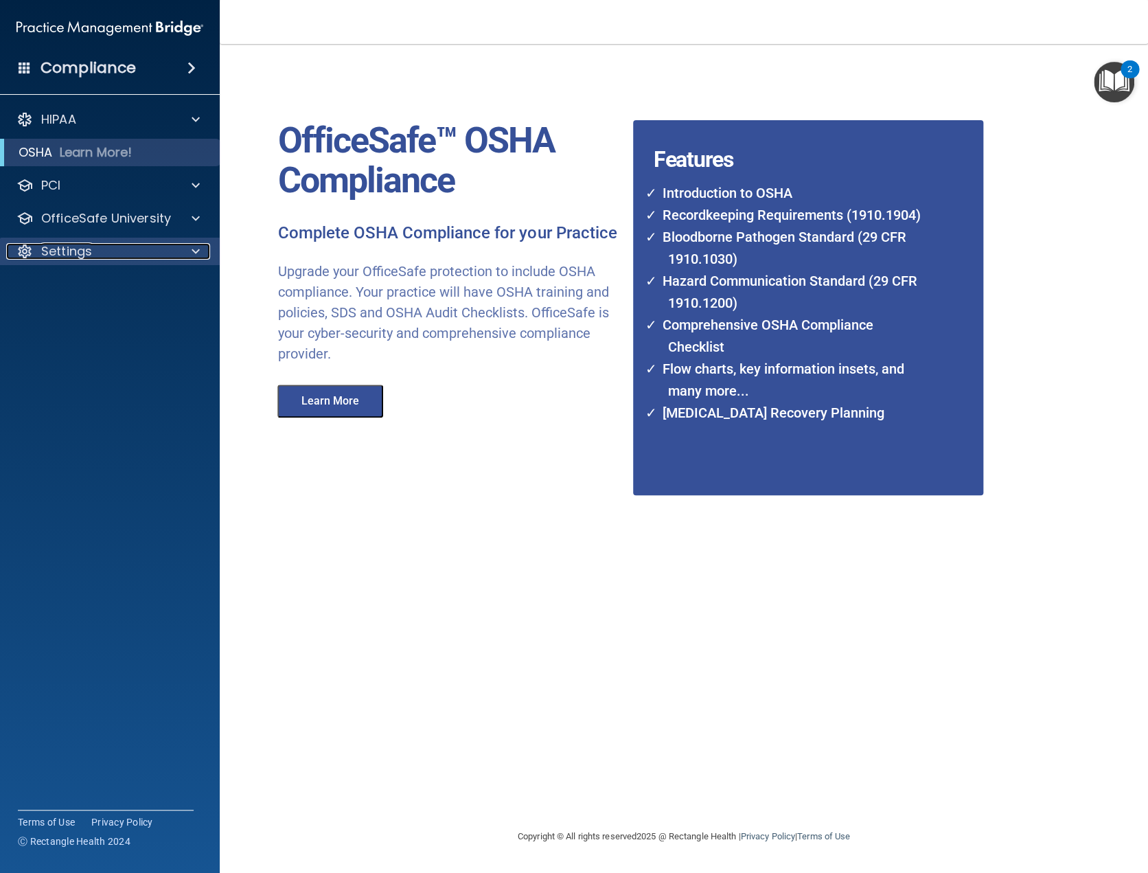
click at [189, 249] on div at bounding box center [193, 251] width 34 height 16
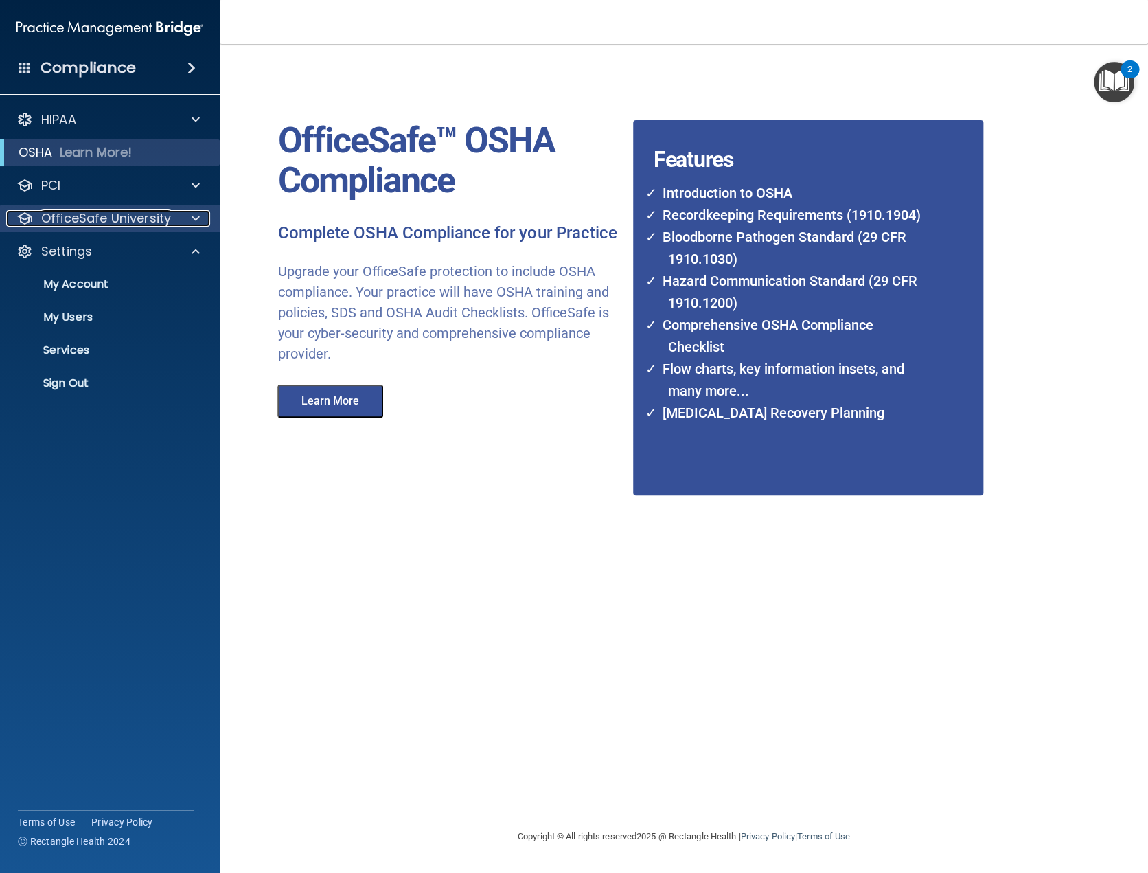
click at [194, 214] on span at bounding box center [196, 218] width 8 height 16
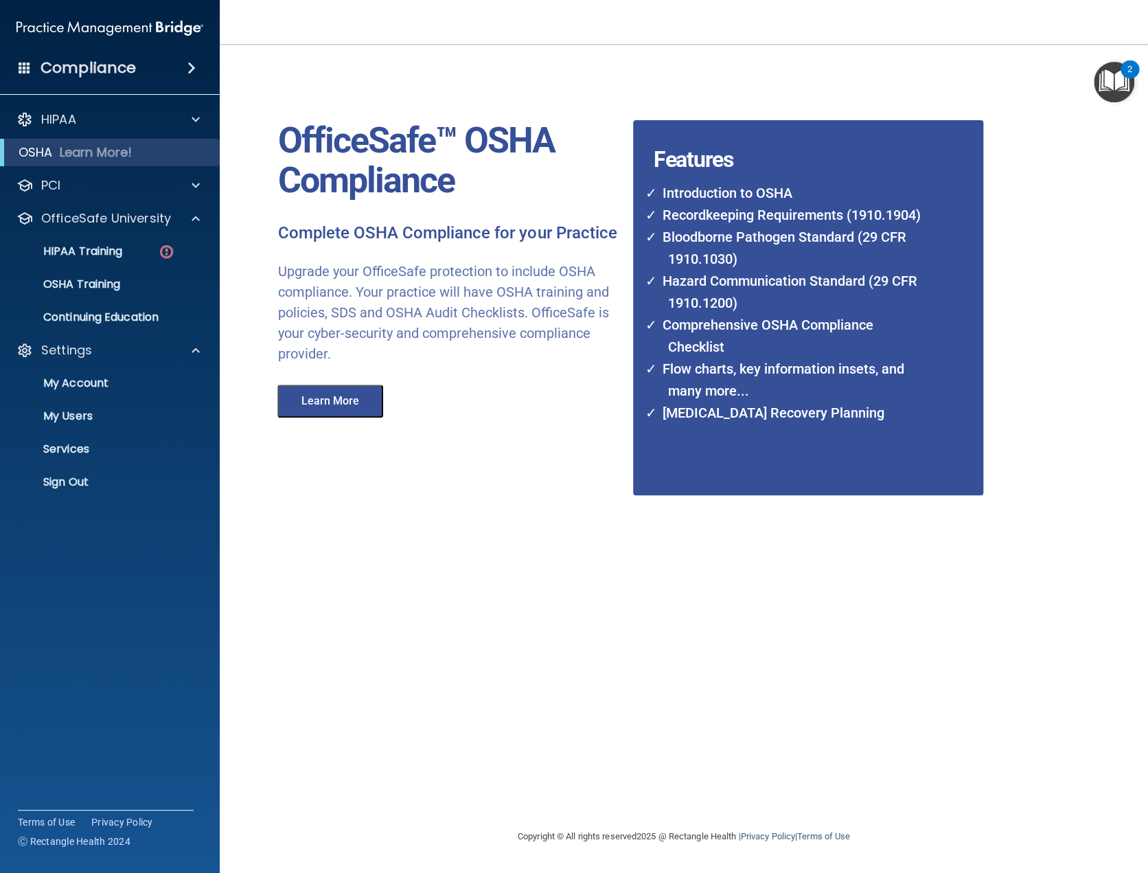
click at [343, 394] on button "Learn More" at bounding box center [330, 400] width 106 height 33
click at [108, 242] on link "HIPAA Training" at bounding box center [94, 251] width 216 height 27
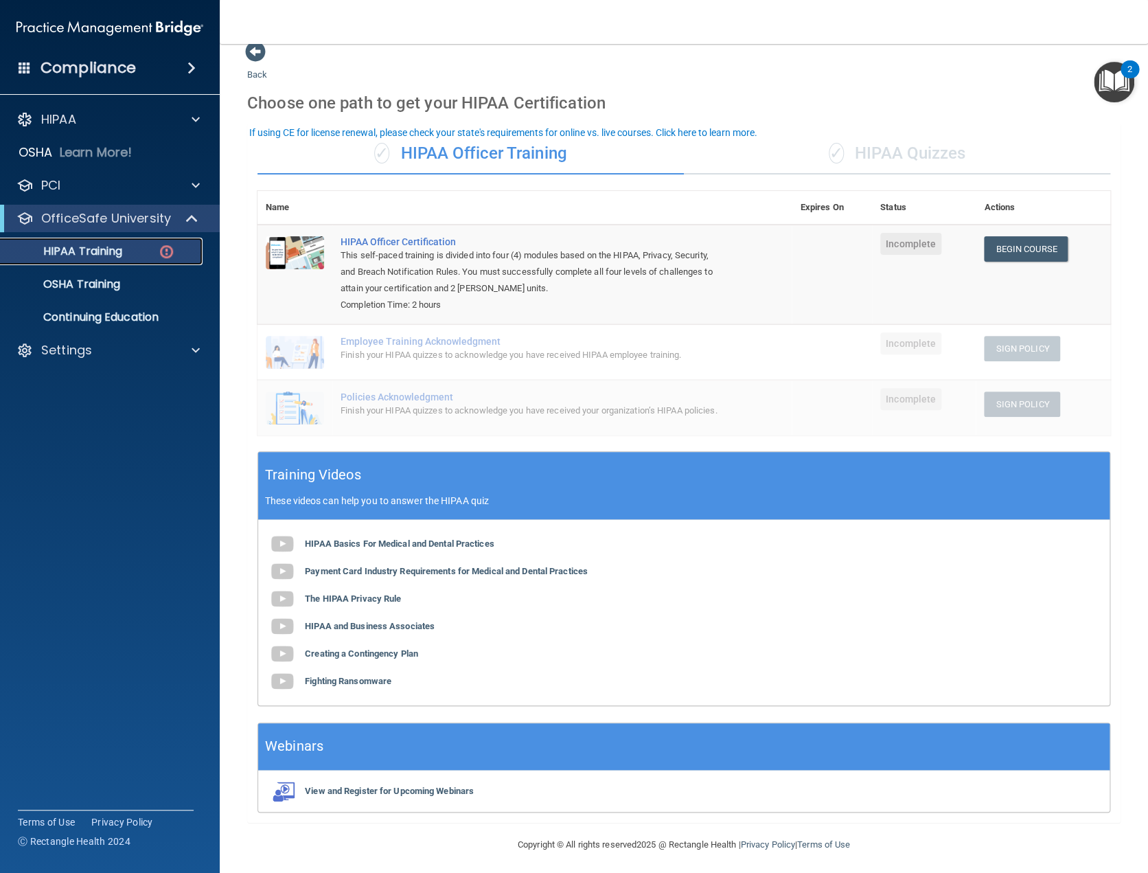
scroll to position [34, 0]
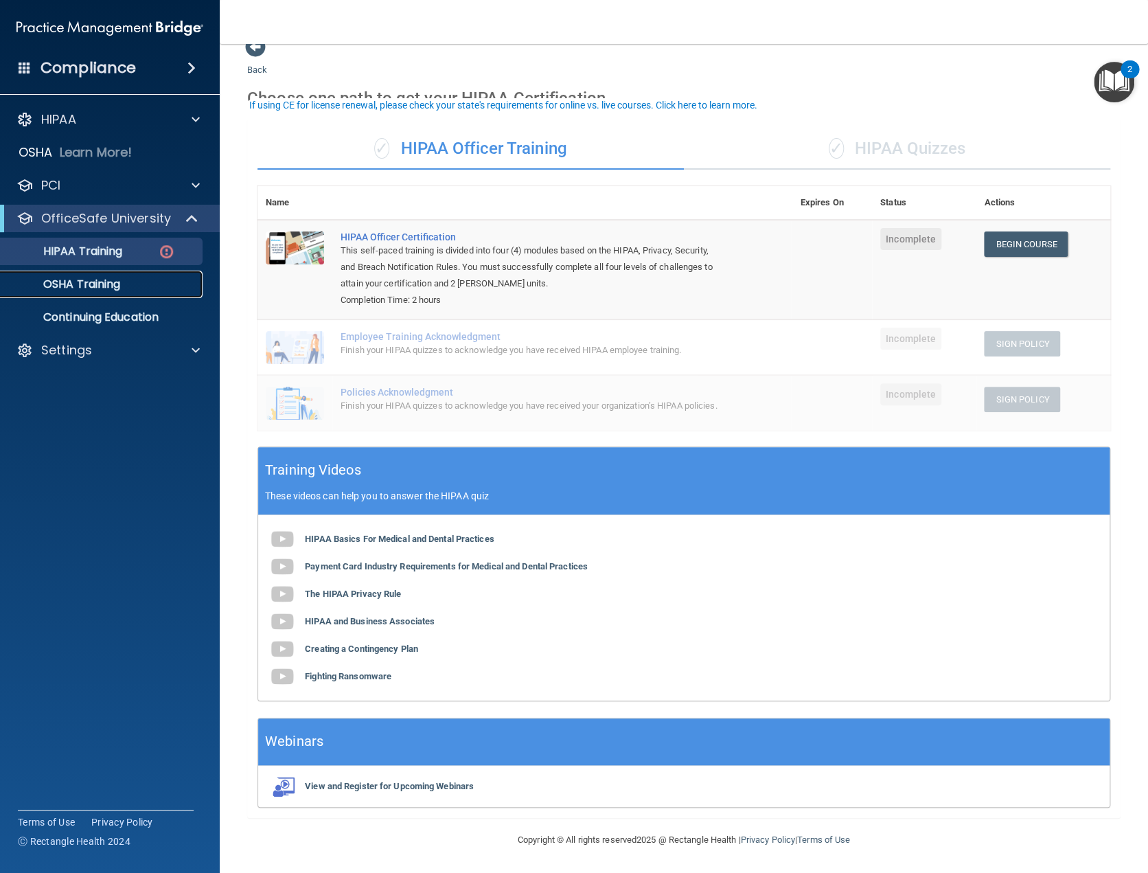
click at [105, 278] on p "OSHA Training" at bounding box center [64, 284] width 111 height 14
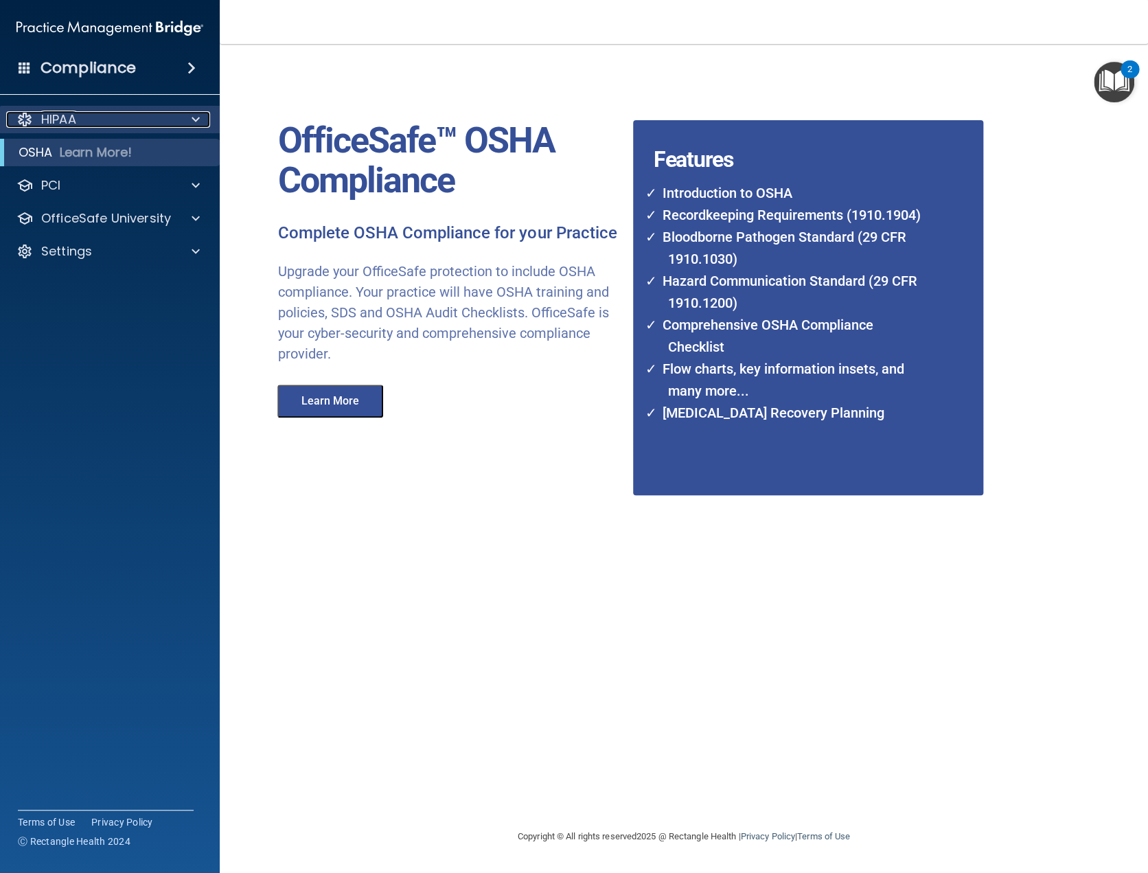
click at [194, 117] on span at bounding box center [196, 119] width 8 height 16
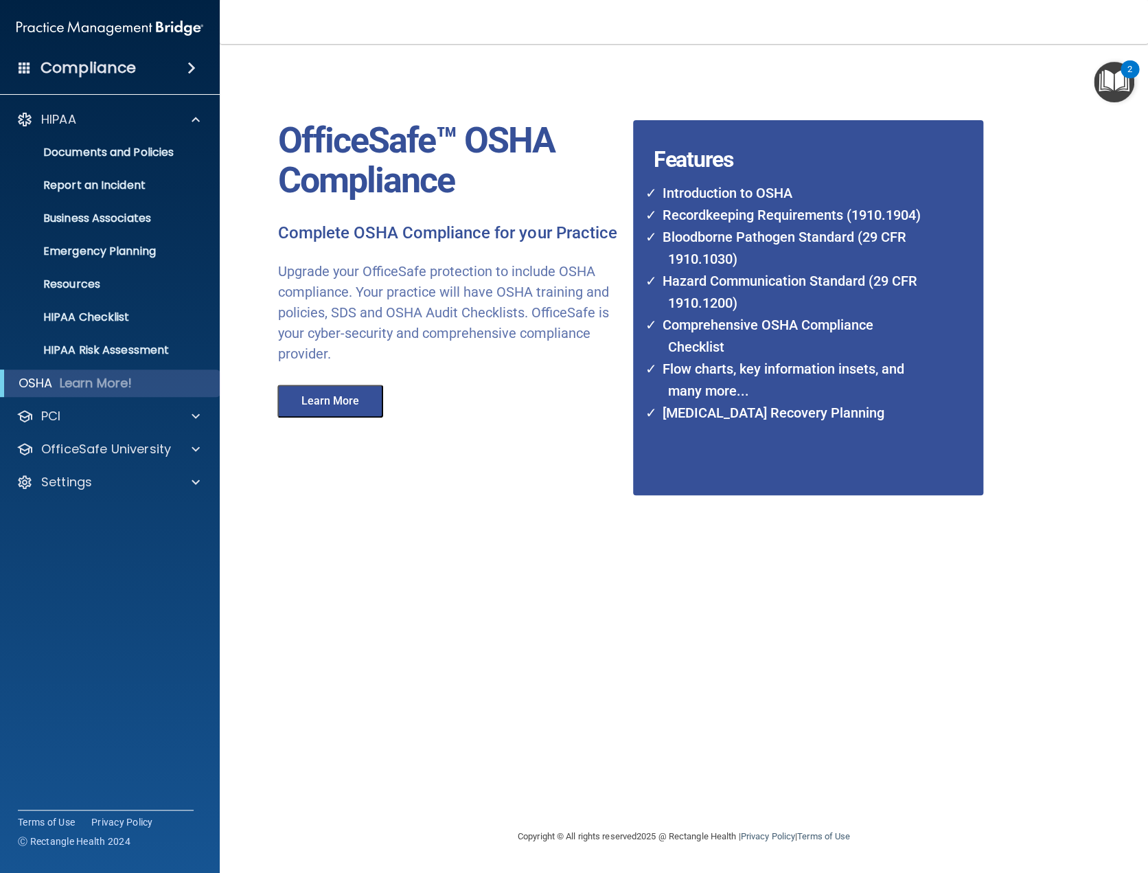
click at [189, 65] on span at bounding box center [191, 68] width 8 height 16
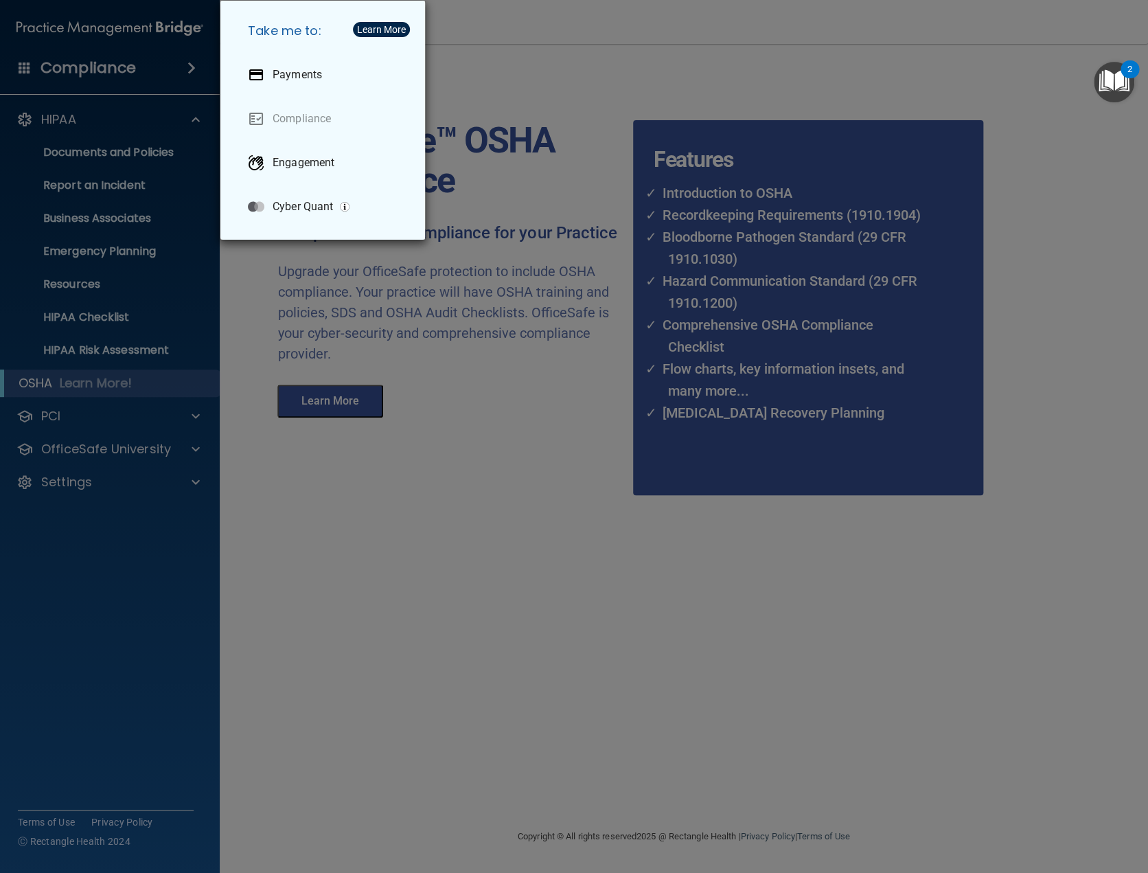
click at [189, 65] on div "Take me to: Payments Compliance Engagement Cyber Quant" at bounding box center [574, 436] width 1148 height 873
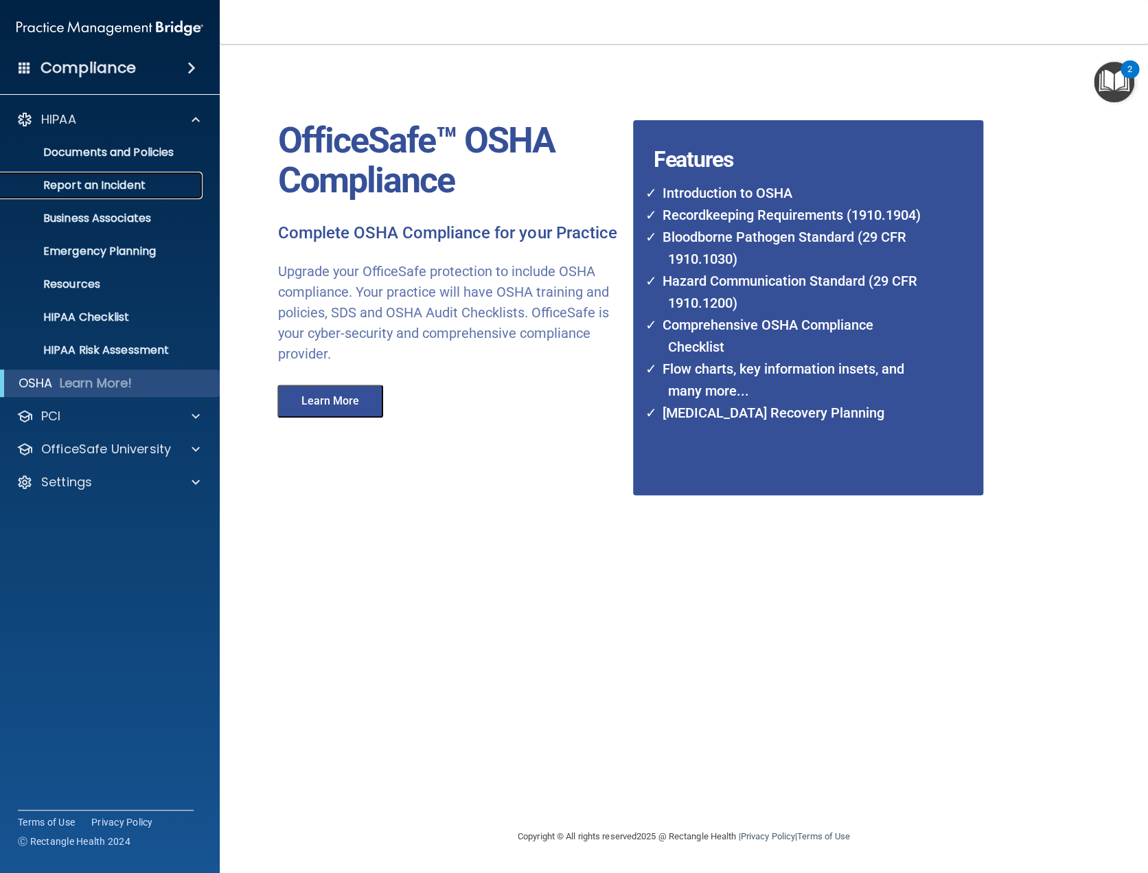
click at [121, 186] on p "Report an Incident" at bounding box center [102, 185] width 187 height 14
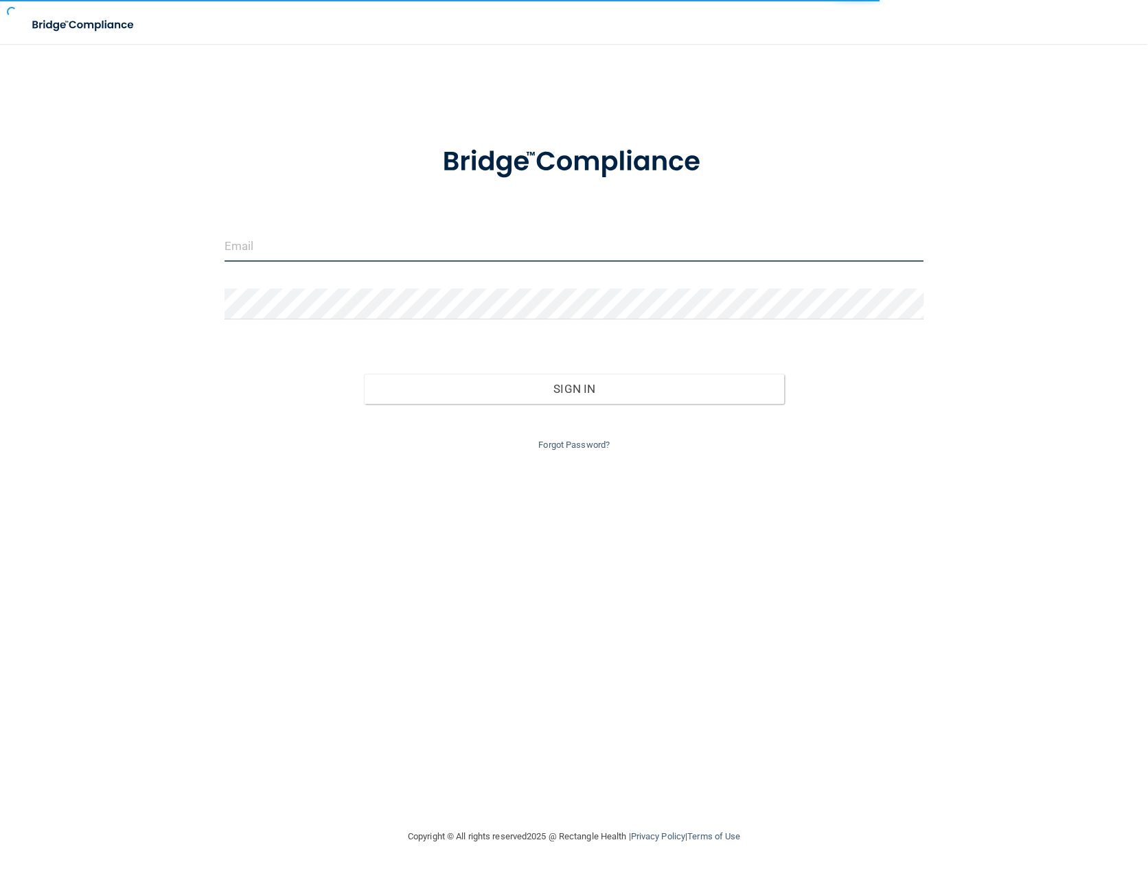
type input "[PERSON_NAME][EMAIL_ADDRESS][DOMAIN_NAME]"
